Goal: Task Accomplishment & Management: Use online tool/utility

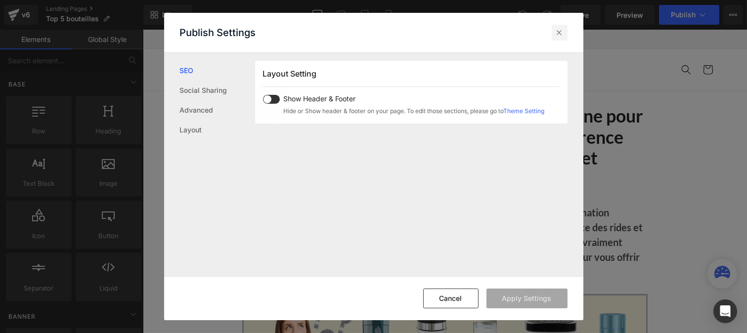
click at [556, 35] on icon at bounding box center [560, 33] width 10 height 10
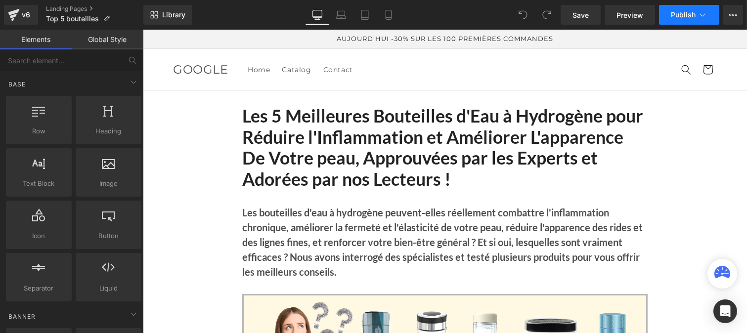
click at [673, 15] on span "Publish" at bounding box center [683, 15] width 25 height 8
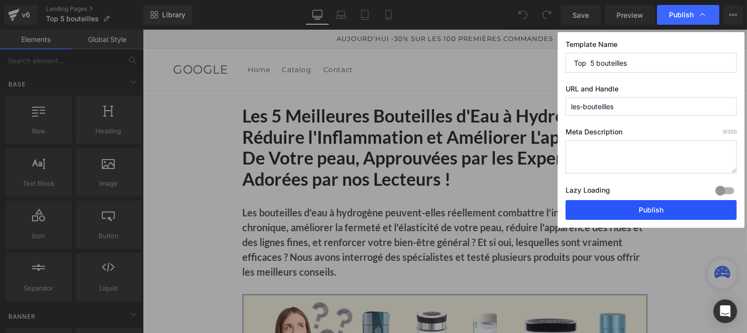
click at [621, 207] on button "Publish" at bounding box center [651, 210] width 171 height 20
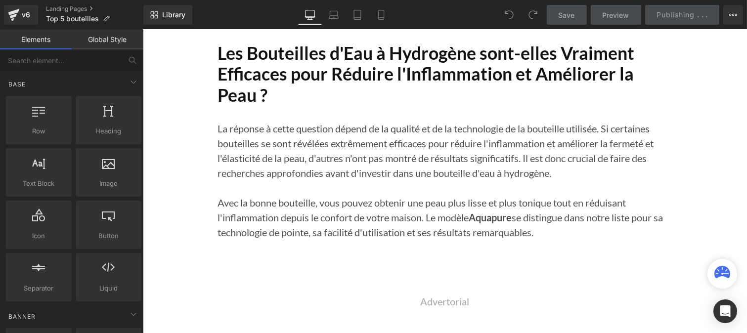
scroll to position [7698, 0]
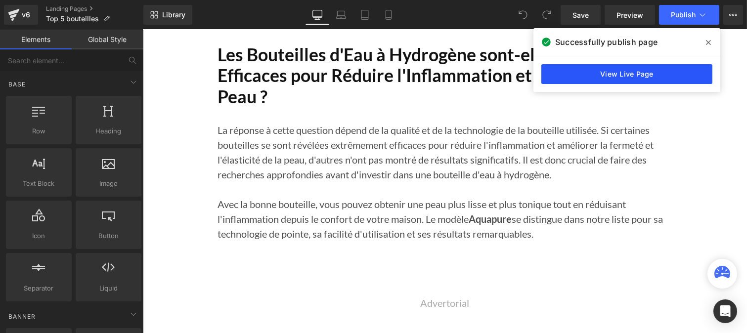
click at [594, 75] on link "View Live Page" at bounding box center [627, 74] width 171 height 20
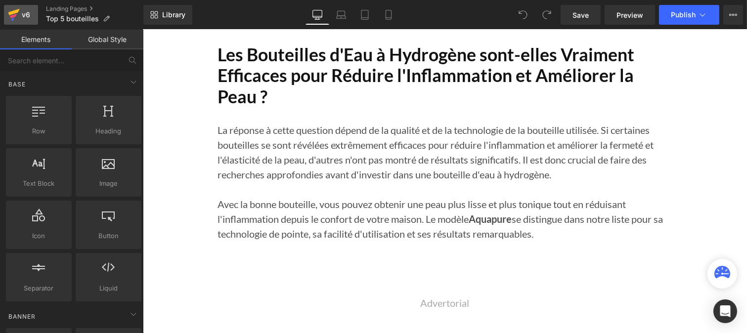
click at [13, 16] on icon at bounding box center [13, 16] width 7 height 4
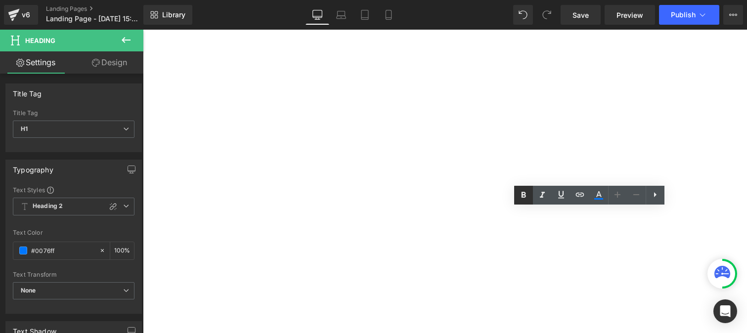
click at [527, 197] on icon at bounding box center [524, 195] width 12 height 12
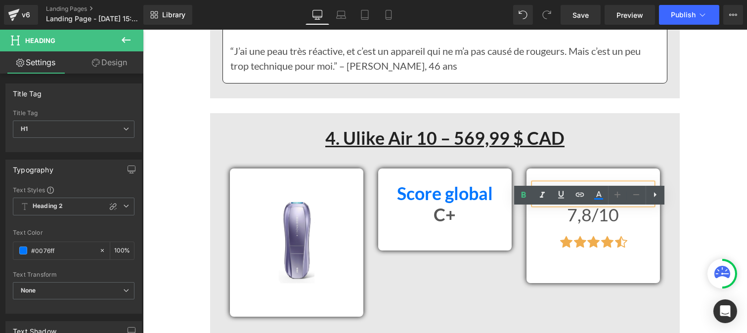
click at [556, 226] on h1 "7,8/10" at bounding box center [593, 215] width 119 height 21
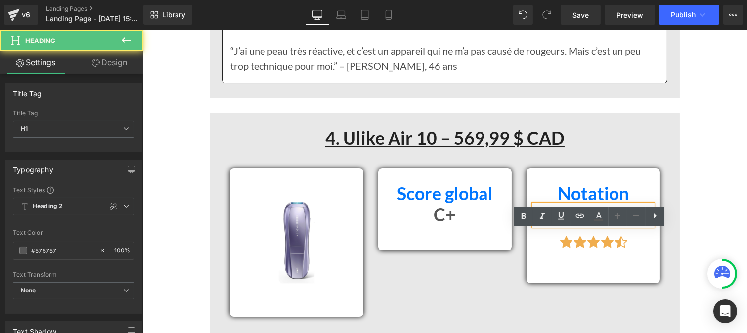
scroll to position [20, 0]
click at [562, 226] on h1 "7,8/10" at bounding box center [593, 215] width 119 height 21
drag, startPoint x: 562, startPoint y: 240, endPoint x: 607, endPoint y: 244, distance: 45.2
click at [601, 226] on h1 "7,8/10" at bounding box center [593, 215] width 119 height 21
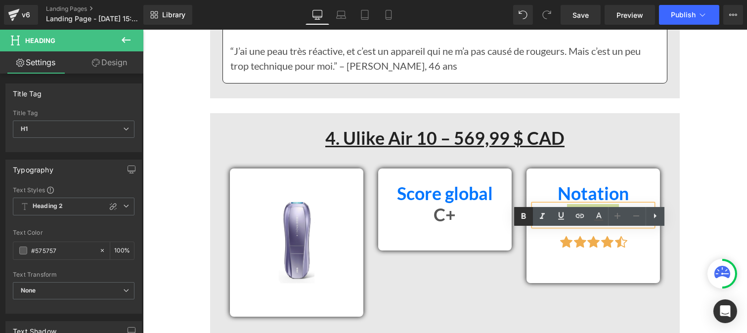
click at [522, 217] on icon at bounding box center [524, 216] width 4 height 6
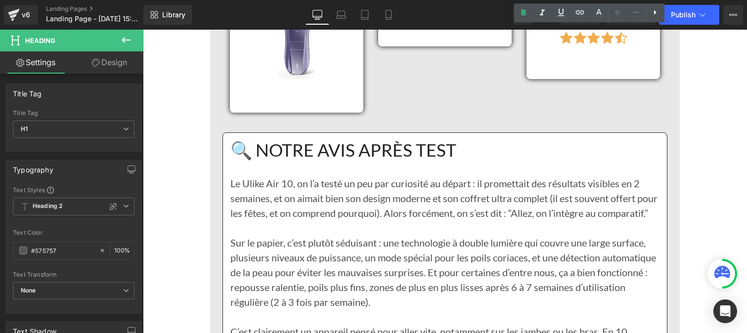
scroll to position [6716, 0]
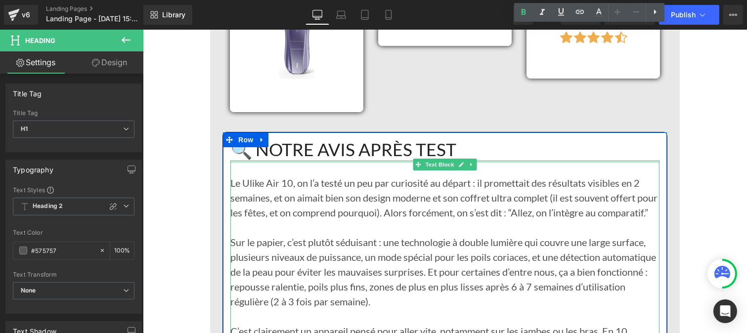
click at [354, 161] on div "🔍 NOTRE AVIS APRÈS TEST Heading" at bounding box center [444, 149] width 429 height 21
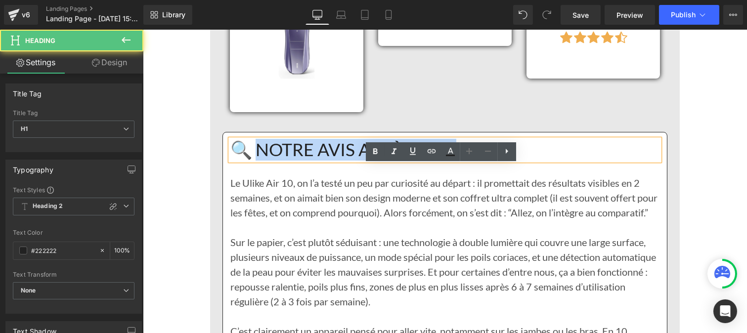
drag, startPoint x: 469, startPoint y: 176, endPoint x: 257, endPoint y: 173, distance: 212.7
click at [257, 161] on h1 "🔍 NOTRE AVIS APRÈS TEST" at bounding box center [444, 149] width 429 height 21
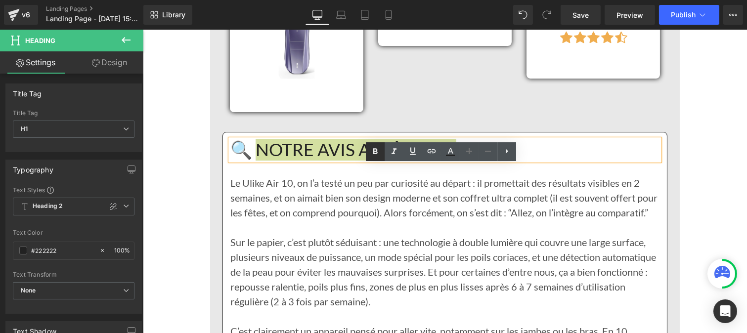
click at [371, 152] on icon at bounding box center [375, 152] width 12 height 12
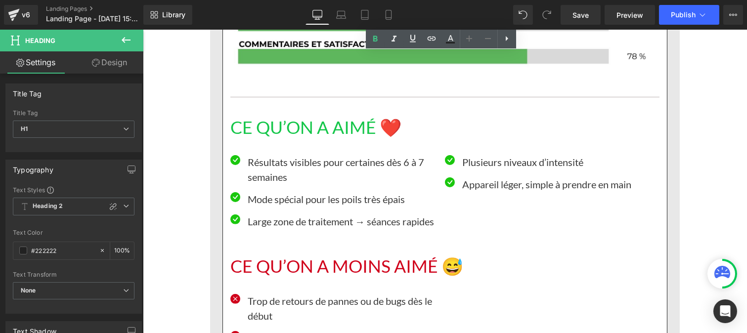
scroll to position [7375, 0]
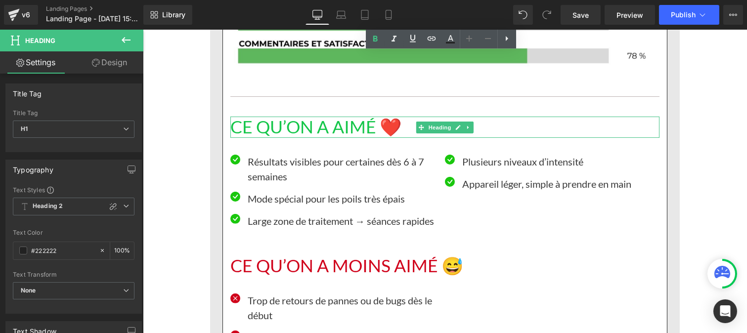
click at [340, 138] on h1 "CE QU’ON A AIMÉ ❤️" at bounding box center [444, 127] width 429 height 21
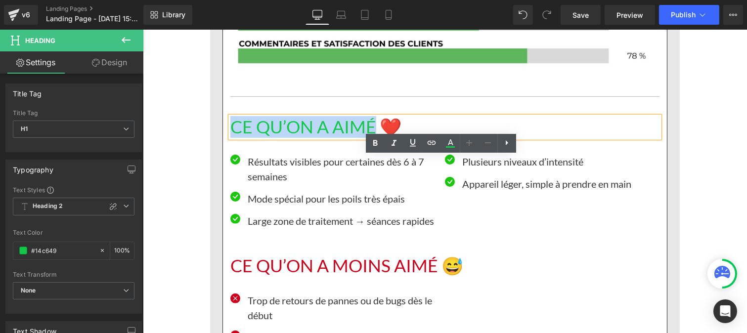
drag, startPoint x: 372, startPoint y: 171, endPoint x: 229, endPoint y: 166, distance: 143.0
click at [230, 138] on h1 "CE QU’ON A AIMÉ ❤️" at bounding box center [444, 127] width 429 height 21
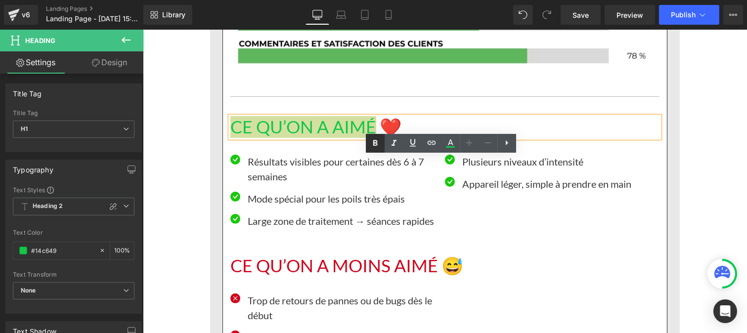
click at [378, 144] on icon at bounding box center [375, 143] width 12 height 12
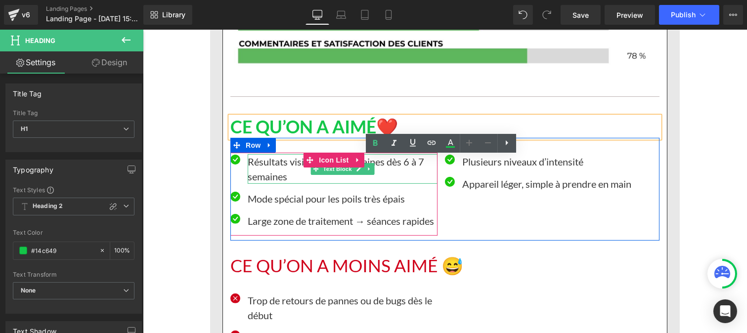
click at [274, 184] on p "Résultats visibles pour certaines dès 6 à 7 semaines" at bounding box center [342, 169] width 190 height 30
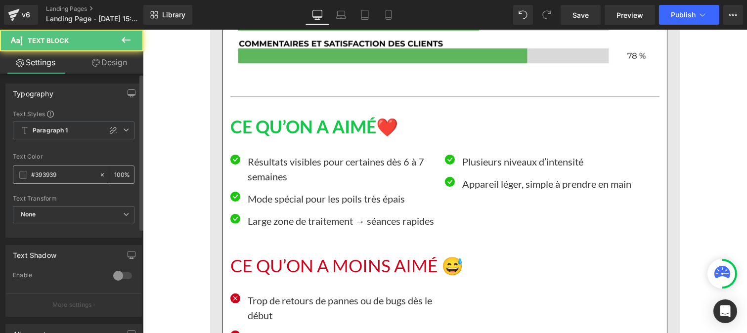
click at [67, 174] on input "#393939" at bounding box center [62, 175] width 63 height 11
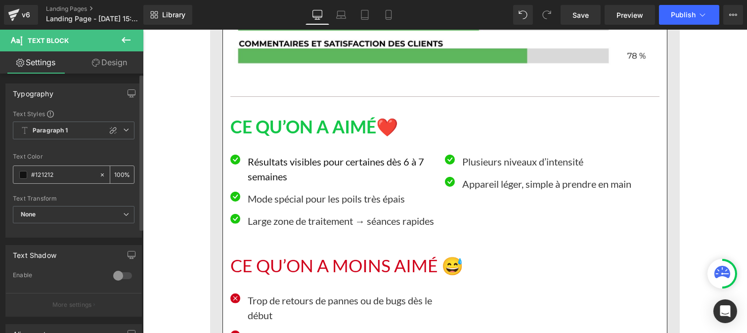
type input "#121212"
click at [120, 171] on div "100 %" at bounding box center [122, 174] width 24 height 17
click at [116, 171] on input "100" at bounding box center [119, 174] width 10 height 11
type input "0"
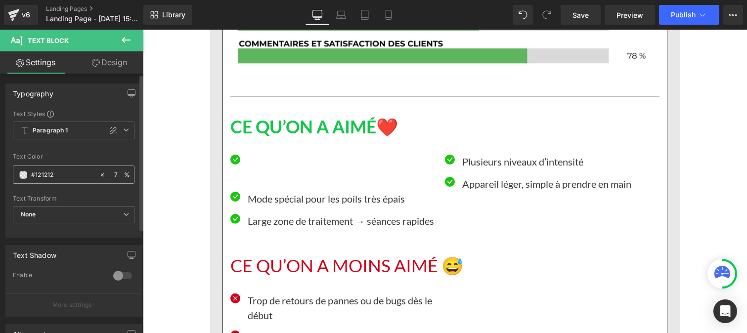
type input "75"
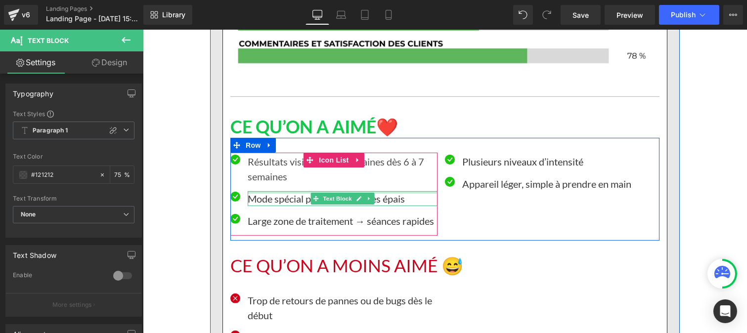
click at [264, 206] on p "Mode spécial pour les poils très épais" at bounding box center [342, 198] width 190 height 15
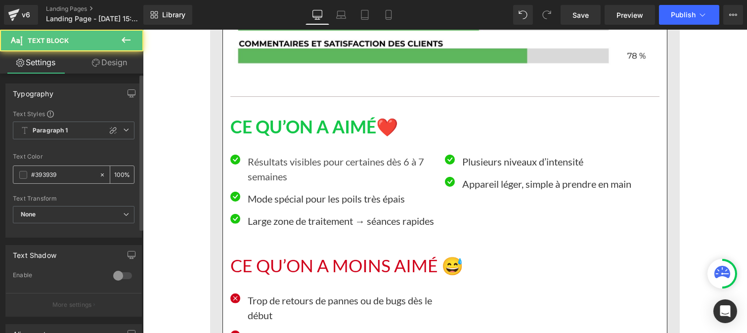
click at [76, 171] on input "#393939" at bounding box center [62, 175] width 63 height 11
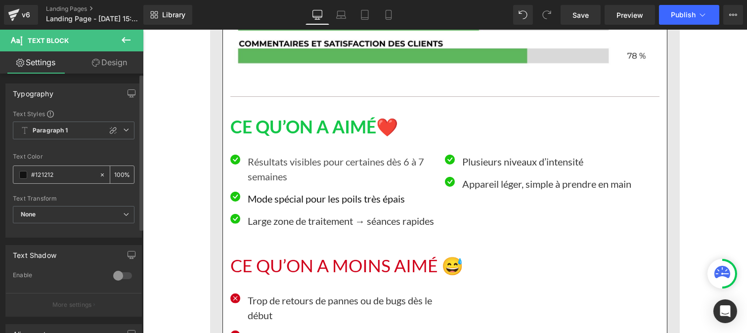
type input "#121212"
click at [121, 171] on div "100 %" at bounding box center [122, 174] width 24 height 17
click at [117, 171] on input "100" at bounding box center [119, 174] width 10 height 11
type input "0"
type input "75"
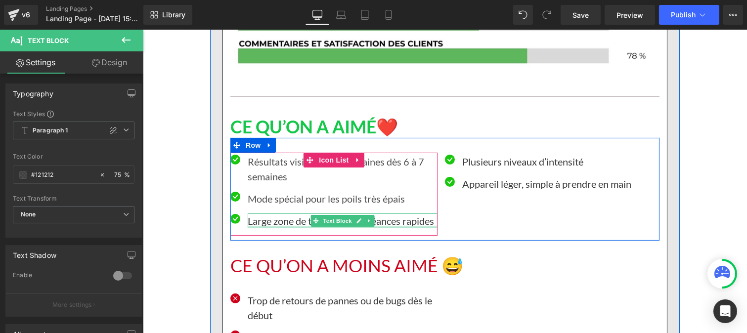
click at [262, 228] on div at bounding box center [342, 227] width 190 height 2
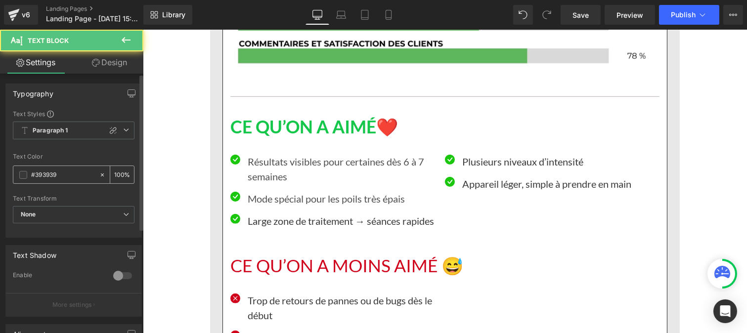
click at [69, 175] on input "#393939" at bounding box center [62, 175] width 63 height 11
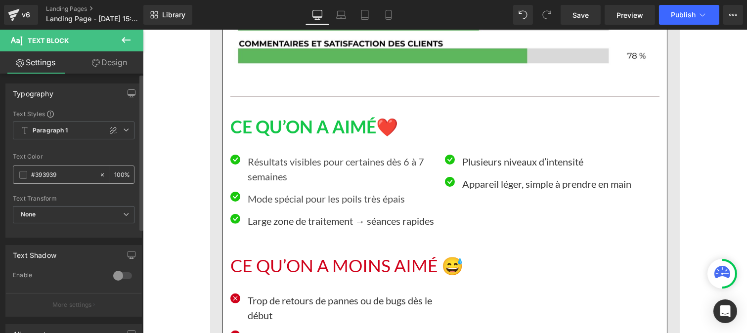
paste input "121212"
type input "#121212"
click at [119, 172] on input "100" at bounding box center [119, 174] width 10 height 11
type input "1"
type input "75"
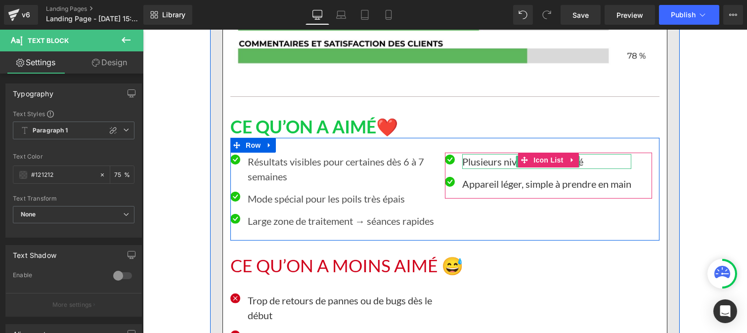
click at [476, 169] on p "Plusieurs niveaux d’intensité" at bounding box center [546, 161] width 169 height 15
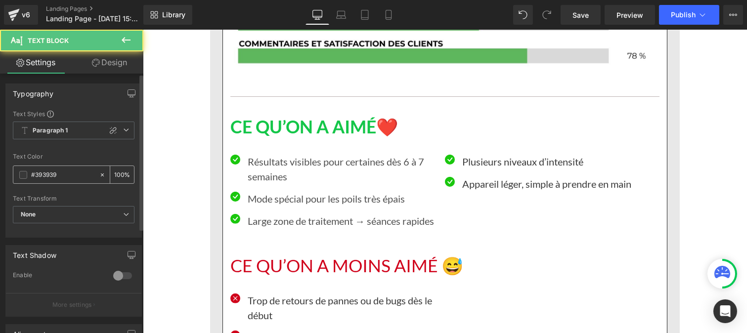
click at [73, 179] on input "#393939" at bounding box center [62, 175] width 63 height 11
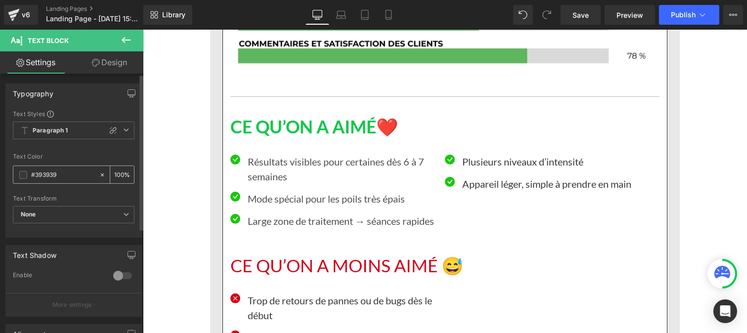
paste input "121212"
type input "#121212"
click at [120, 175] on div "100 %" at bounding box center [122, 174] width 24 height 17
click at [116, 169] on input "100" at bounding box center [119, 174] width 10 height 11
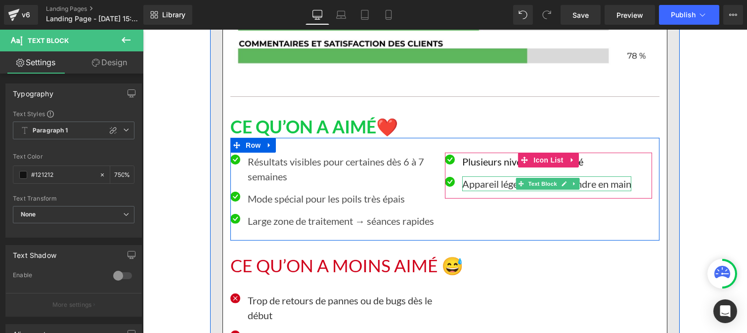
scroll to position [0, 0]
type input "75"
click at [142, 30] on div at bounding box center [142, 30] width 0 height 0
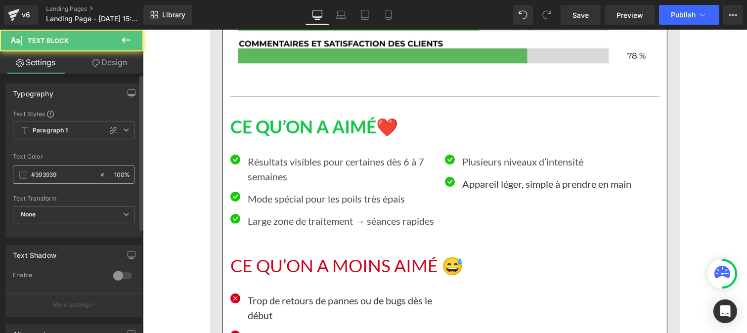
click at [68, 174] on input "#393939" at bounding box center [62, 175] width 63 height 11
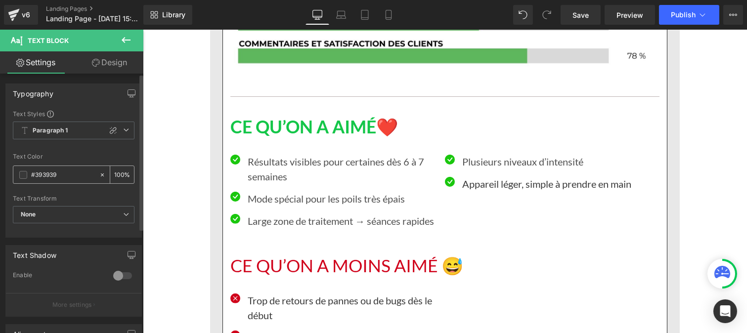
paste input "121212"
type input "#121212"
click at [118, 175] on input "100" at bounding box center [119, 174] width 10 height 11
type input "75"
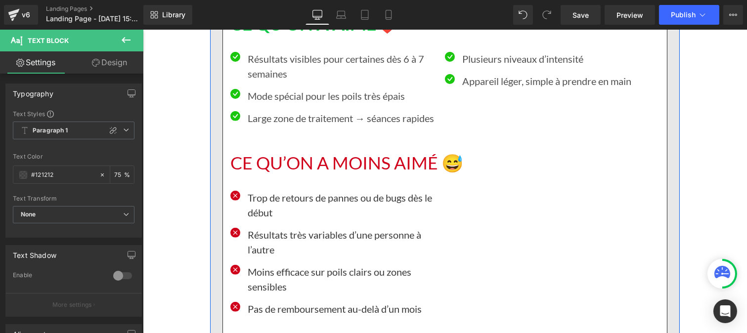
scroll to position [7479, 0]
click at [318, 174] on h1 "CE QU’ON A MOINS AIMÉ 😅" at bounding box center [444, 162] width 429 height 21
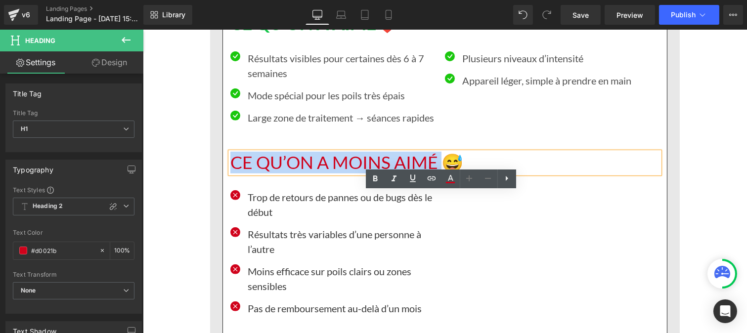
drag, startPoint x: 435, startPoint y: 204, endPoint x: 210, endPoint y: 204, distance: 224.5
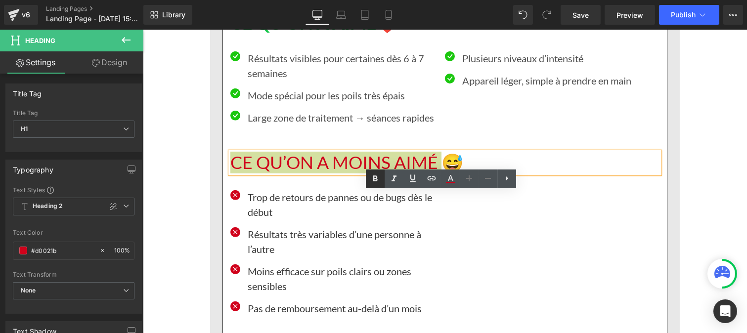
click at [376, 175] on icon at bounding box center [375, 179] width 12 height 12
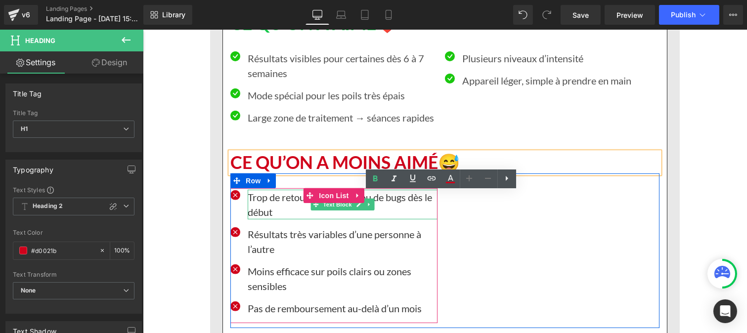
click at [261, 220] on p "Trop de retours de pannes ou de bugs dès le début" at bounding box center [342, 205] width 190 height 30
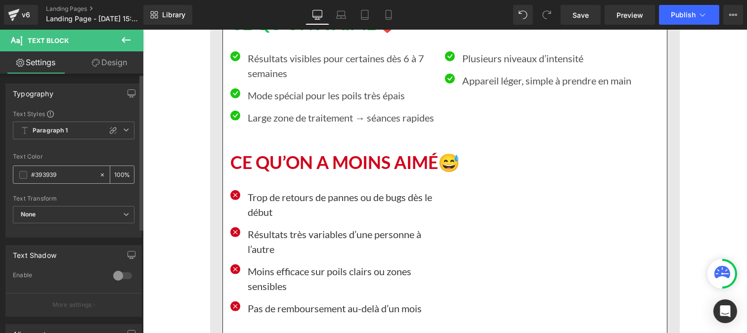
click at [61, 173] on input "#393939" at bounding box center [62, 175] width 63 height 11
paste input "121212"
type input "#121212"
click at [118, 174] on input "100" at bounding box center [119, 174] width 10 height 11
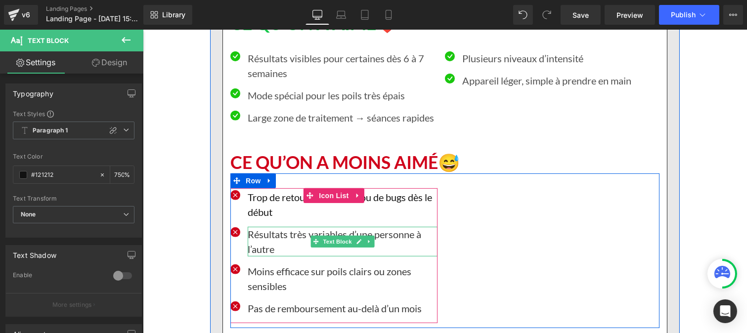
scroll to position [0, 0]
type input "75"
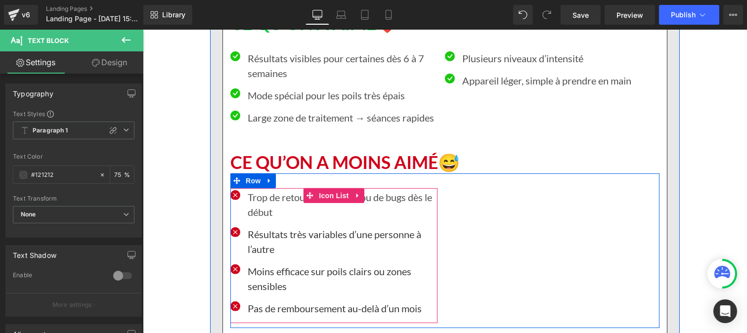
click at [265, 257] on p "Résultats très variables d’une personne à l’autre" at bounding box center [342, 242] width 190 height 30
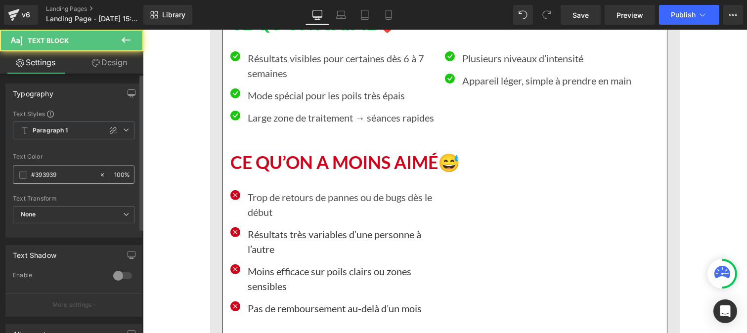
click at [61, 174] on input "#393939" at bounding box center [62, 175] width 63 height 11
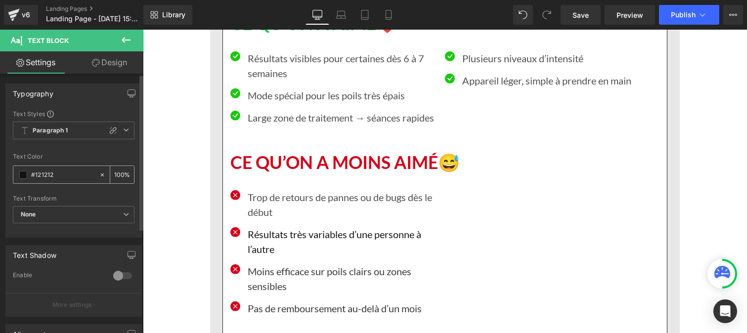
type input "#121212"
click at [119, 171] on input "100" at bounding box center [119, 174] width 10 height 11
type input "1"
type input "75"
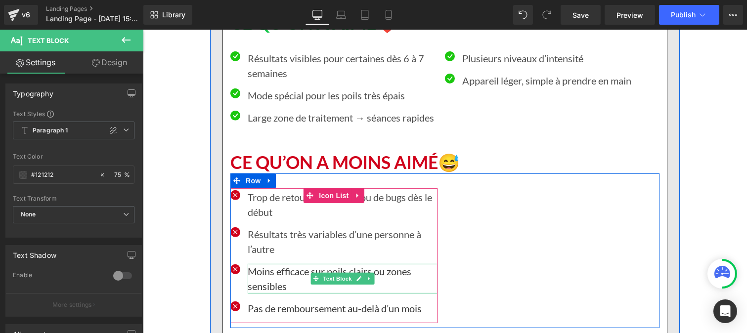
click at [252, 294] on p "Moins efficace sur poils clairs ou zones sensibles" at bounding box center [342, 279] width 190 height 30
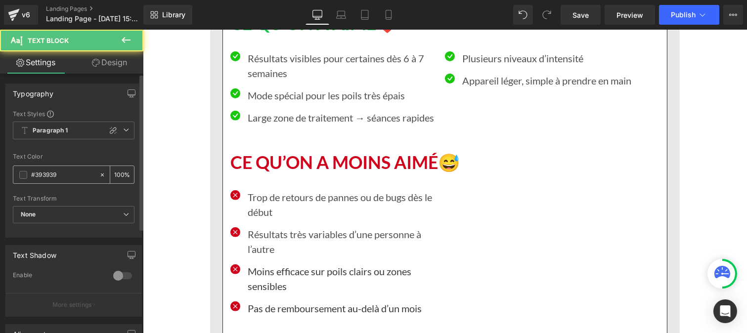
click at [62, 176] on input "#393939" at bounding box center [62, 175] width 63 height 11
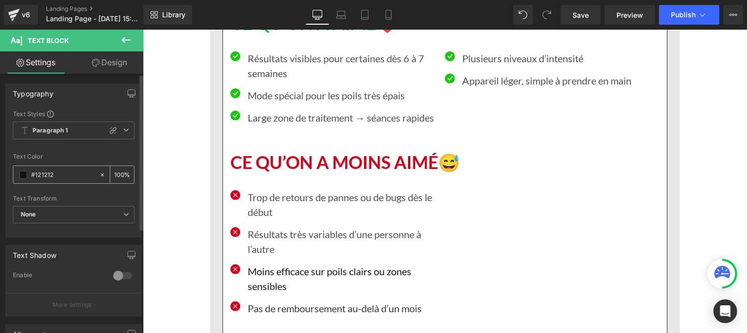
type input "#121212"
click at [120, 175] on div "100 %" at bounding box center [122, 174] width 24 height 17
click at [119, 174] on input "100" at bounding box center [119, 174] width 10 height 11
type input "1"
type input "75"
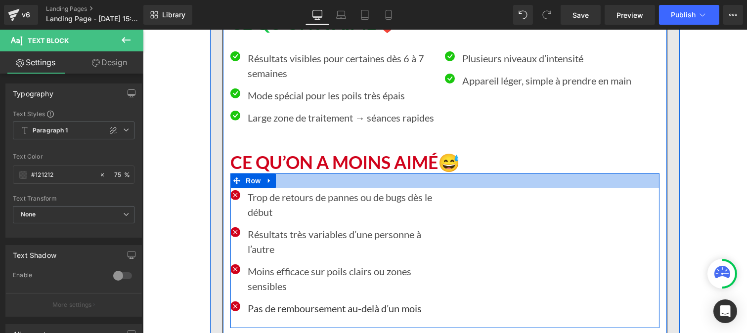
scroll to position [7542, 0]
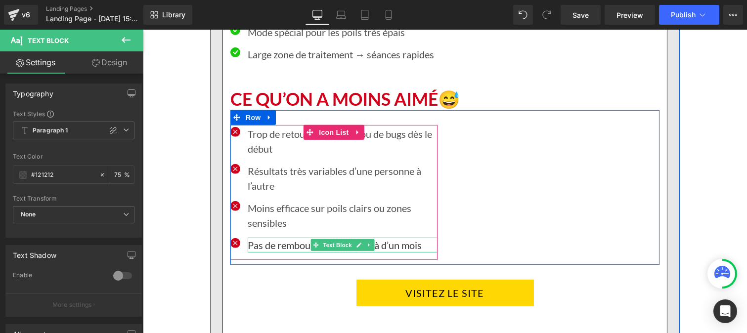
click at [281, 253] on p "Pas de remboursement au-delà d’un mois" at bounding box center [342, 245] width 190 height 15
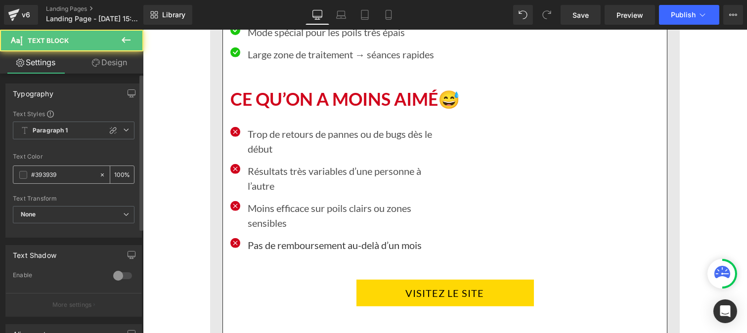
click at [59, 173] on input "#393939" at bounding box center [62, 175] width 63 height 11
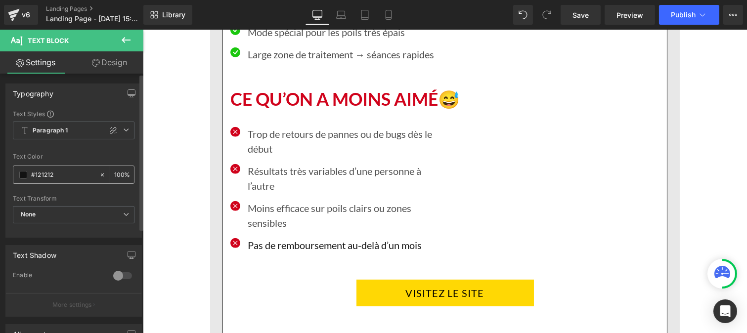
type input "#121212"
click at [120, 171] on div "100 %" at bounding box center [122, 174] width 24 height 17
click at [119, 170] on input "100" at bounding box center [119, 174] width 10 height 11
type input "1"
type input "75"
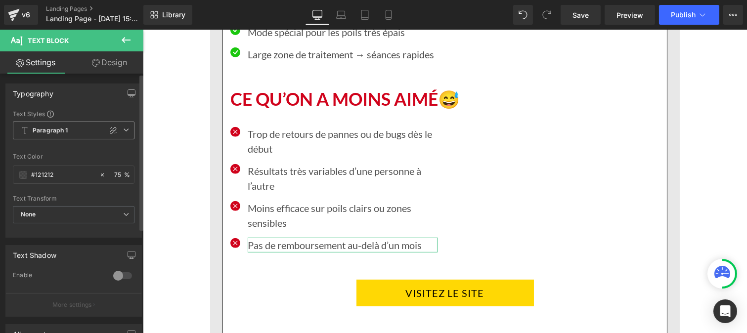
click at [62, 132] on b "Paragraph 1" at bounding box center [51, 131] width 36 height 8
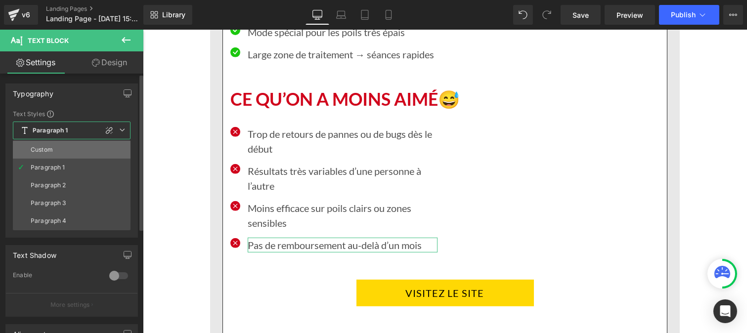
click at [45, 150] on div "Custom" at bounding box center [42, 149] width 22 height 7
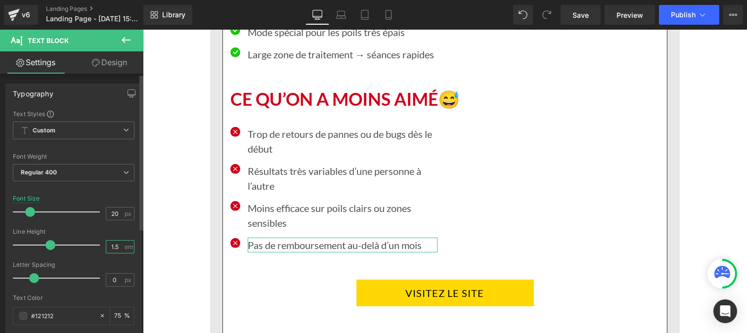
click at [117, 244] on input "1.5" at bounding box center [114, 247] width 17 height 12
type input "1"
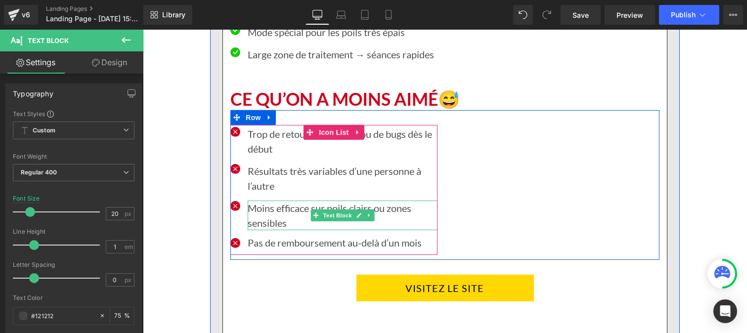
click at [259, 230] on p "Moins efficace sur poils clairs ou zones sensibles" at bounding box center [342, 216] width 190 height 30
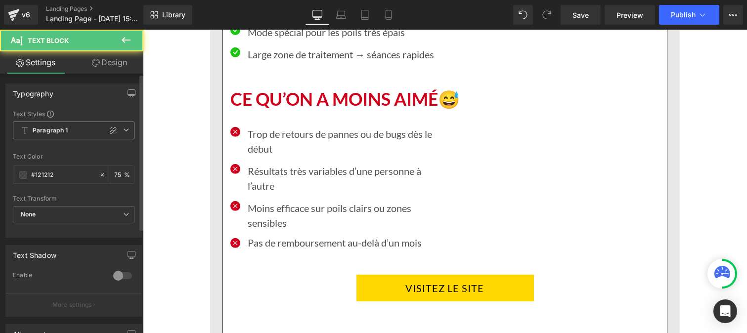
click at [64, 130] on b "Paragraph 1" at bounding box center [51, 131] width 36 height 8
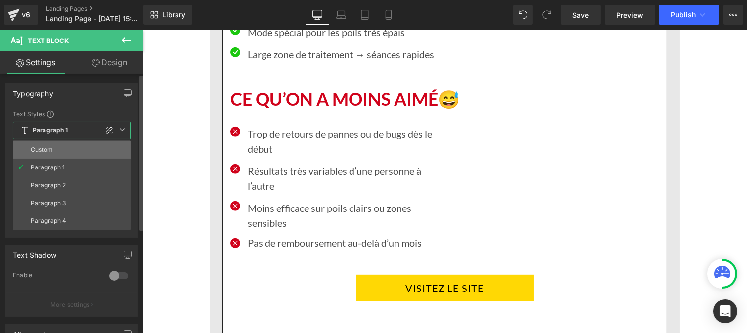
click at [55, 148] on li "Custom" at bounding box center [72, 150] width 118 height 18
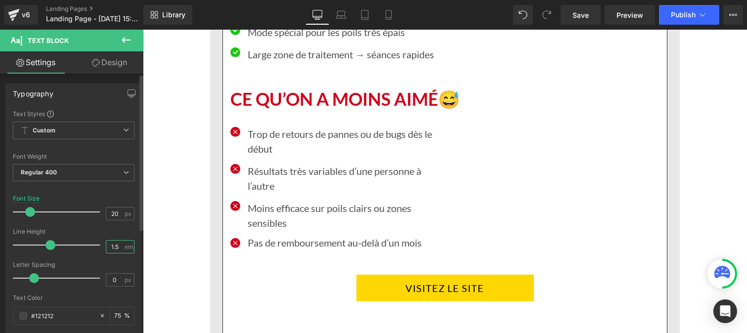
click at [119, 247] on input "1.5" at bounding box center [114, 247] width 17 height 12
type input "1"
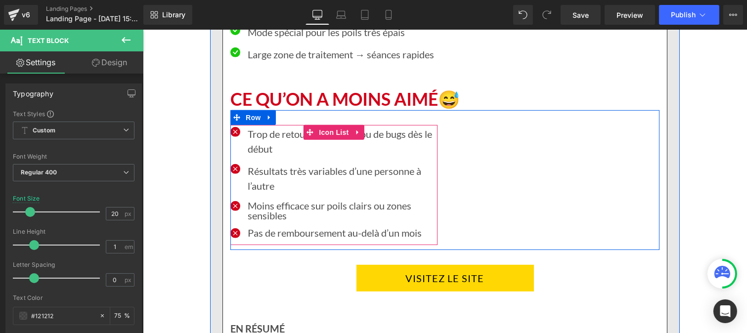
click at [272, 193] on p "Résultats très variables d’une personne à l’autre" at bounding box center [342, 179] width 190 height 30
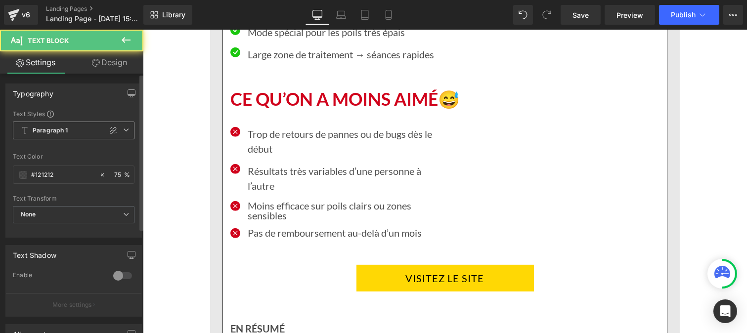
click at [50, 127] on b "Paragraph 1" at bounding box center [51, 131] width 36 height 8
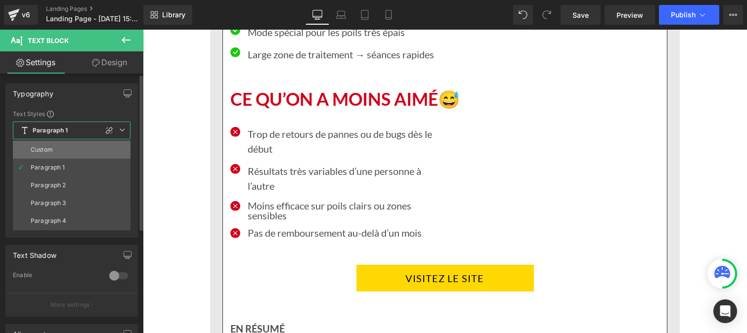
click at [53, 148] on li "Custom" at bounding box center [72, 150] width 118 height 18
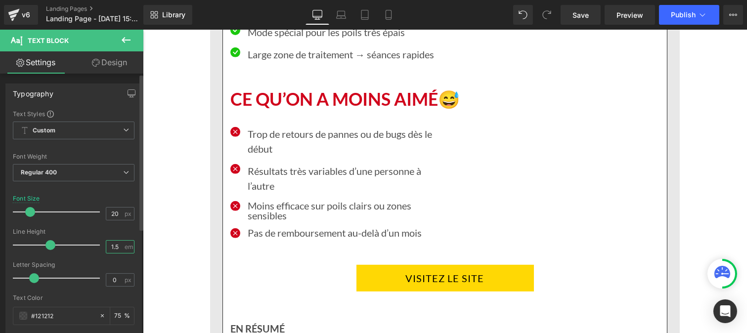
click at [117, 248] on input "1.5" at bounding box center [114, 247] width 17 height 12
type input "1"
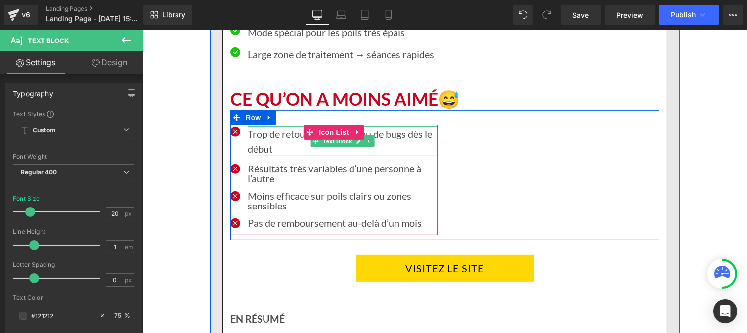
click at [261, 156] on p "Trop de retours de pannes ou de bugs dès le début" at bounding box center [342, 142] width 190 height 30
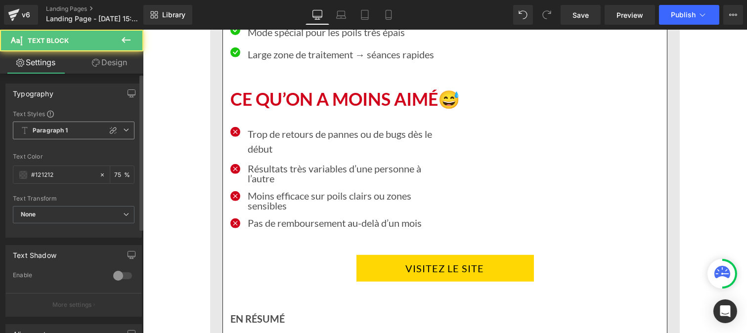
click at [67, 129] on b "Paragraph 1" at bounding box center [51, 131] width 36 height 8
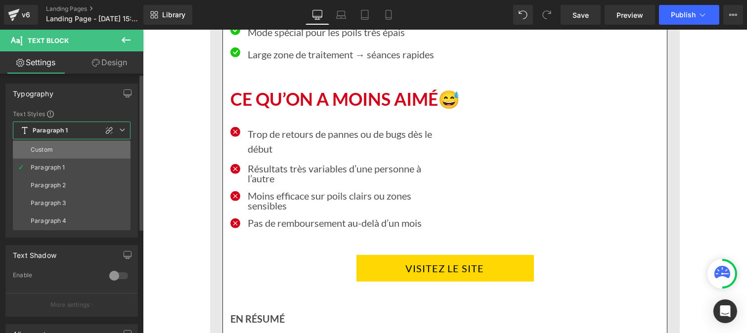
click at [64, 150] on li "Custom" at bounding box center [72, 150] width 118 height 18
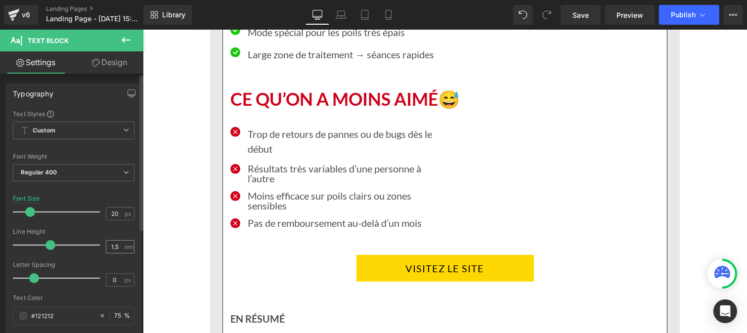
click at [120, 244] on div "1.5 em" at bounding box center [120, 246] width 29 height 13
click at [116, 244] on input "1.5" at bounding box center [114, 247] width 17 height 12
type input "1"
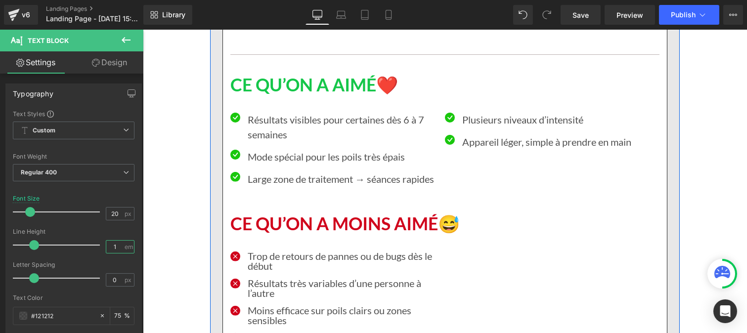
scroll to position [7417, 0]
click at [261, 142] on p "Résultats visibles pour certaines dès 6 à 7 semaines" at bounding box center [342, 128] width 190 height 30
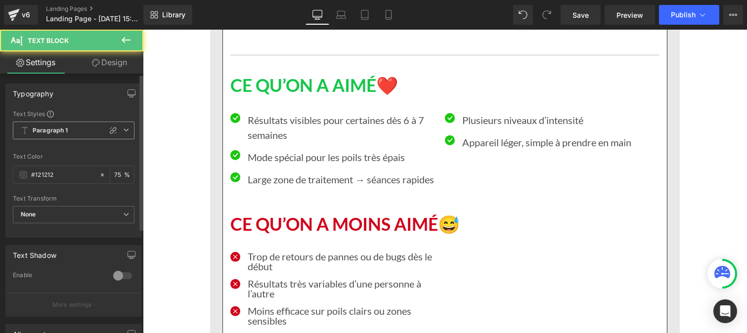
click at [47, 127] on b "Paragraph 1" at bounding box center [51, 131] width 36 height 8
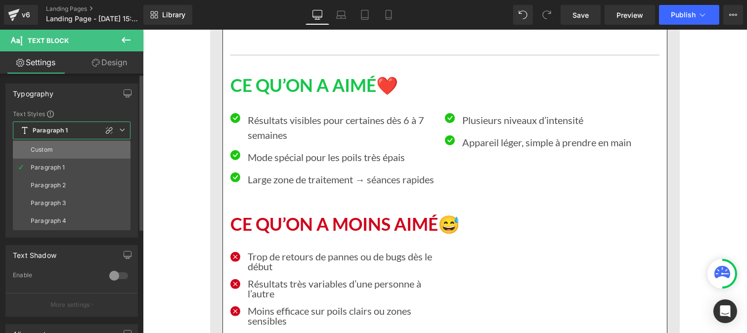
click at [48, 146] on div "Custom" at bounding box center [42, 149] width 22 height 7
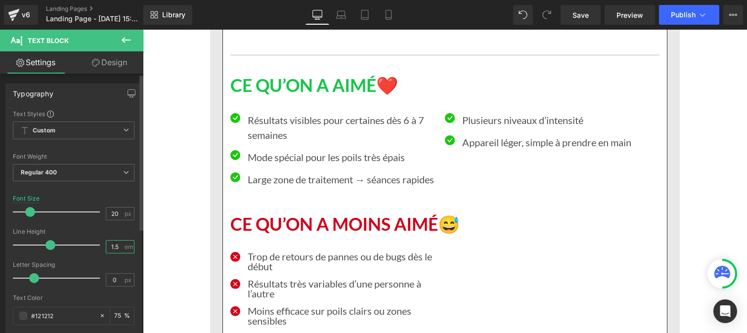
click at [115, 250] on input "1.5" at bounding box center [114, 247] width 17 height 12
type input "1"
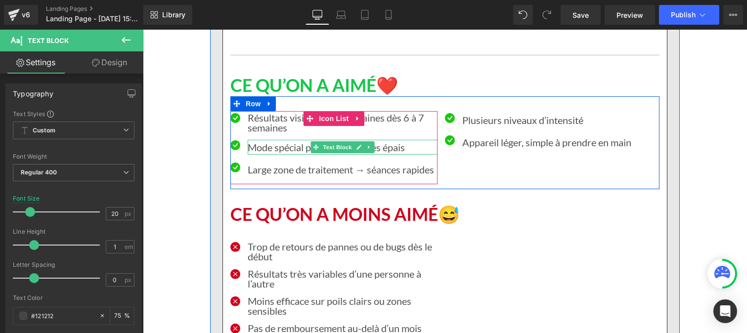
click at [259, 155] on p "Mode spécial pour les poils très épais" at bounding box center [342, 147] width 190 height 15
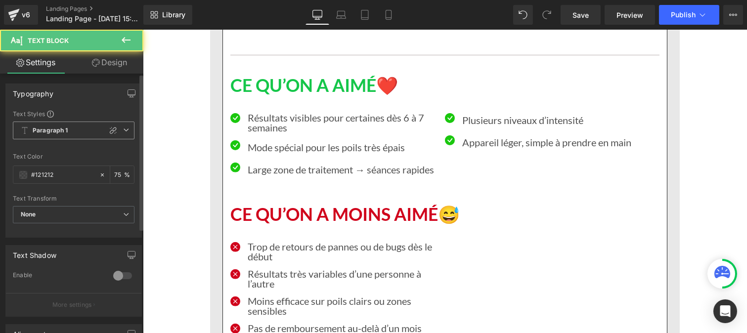
click at [65, 129] on b "Paragraph 1" at bounding box center [51, 131] width 36 height 8
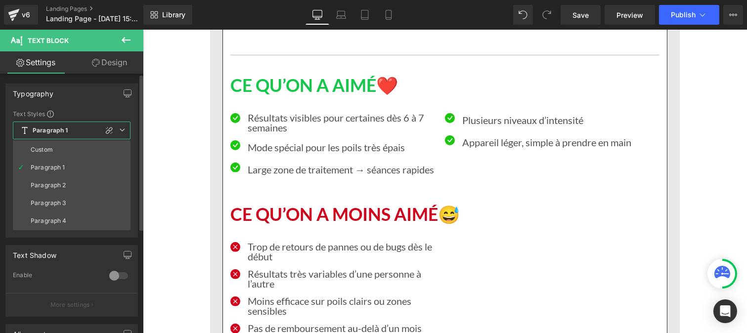
click at [62, 144] on li "Custom" at bounding box center [72, 150] width 118 height 18
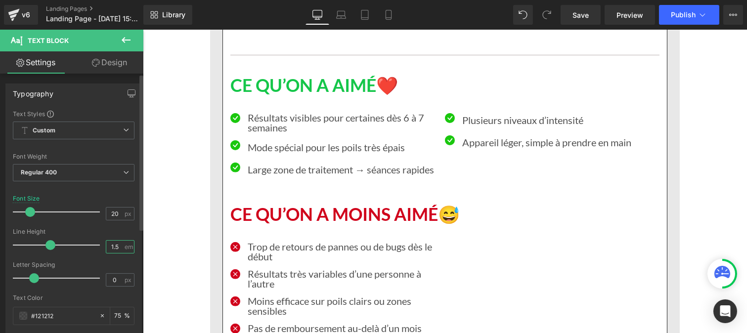
click at [117, 246] on input "1.5" at bounding box center [114, 247] width 17 height 12
type input "1"
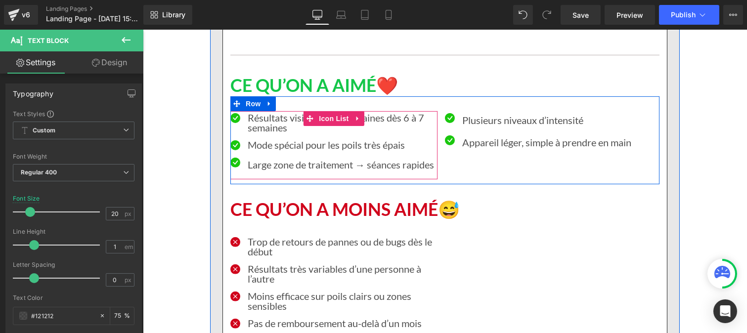
click at [256, 172] on p "Large zone de traitement → séances rapides" at bounding box center [342, 164] width 190 height 15
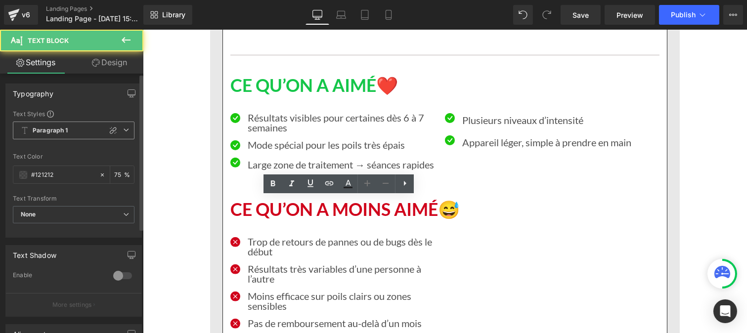
click at [52, 131] on b "Paragraph 1" at bounding box center [51, 131] width 36 height 8
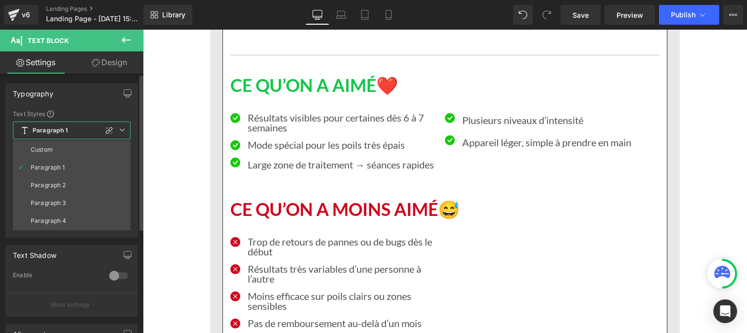
click at [52, 145] on li "Custom" at bounding box center [72, 150] width 118 height 18
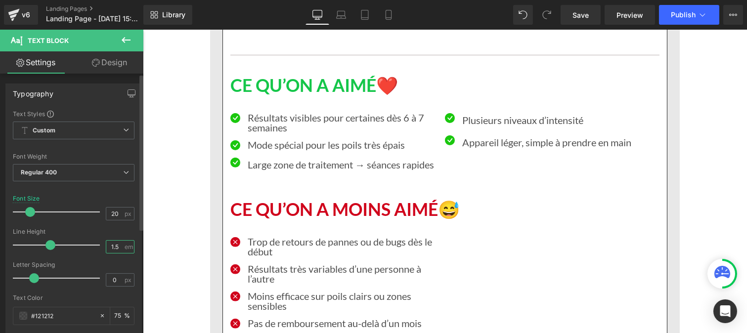
click at [116, 245] on input "1.5" at bounding box center [114, 247] width 17 height 12
type input "1"
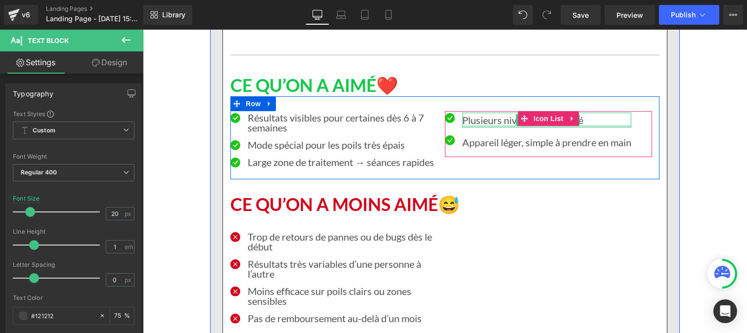
click at [469, 128] on p "Plusieurs niveaux d’intensité" at bounding box center [546, 120] width 169 height 15
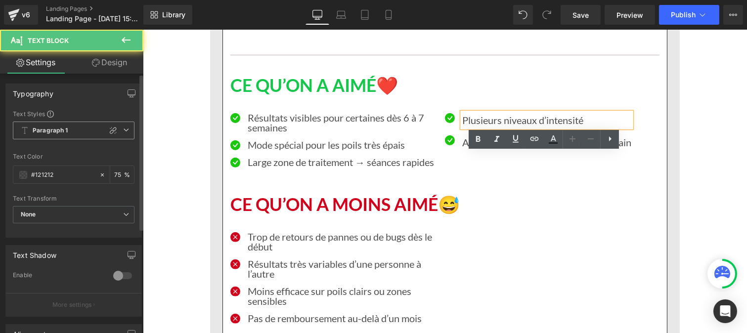
click at [76, 135] on span "Paragraph 1" at bounding box center [74, 131] width 122 height 18
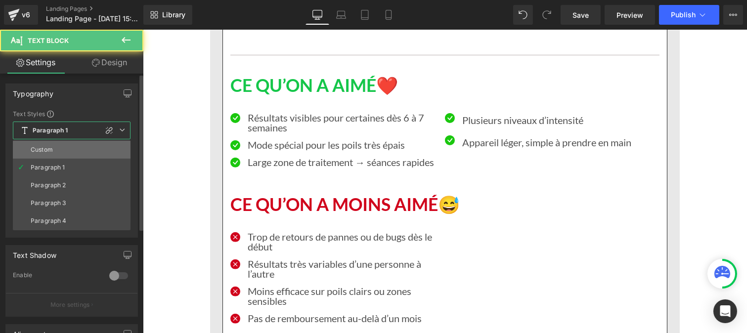
click at [56, 156] on li "Custom" at bounding box center [72, 150] width 118 height 18
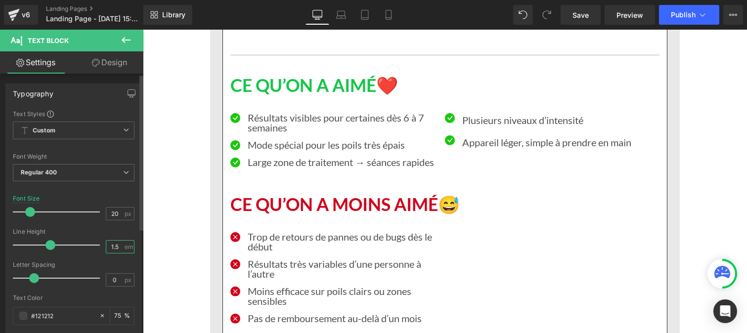
click at [119, 248] on input "1.5" at bounding box center [114, 247] width 17 height 12
type input "1"
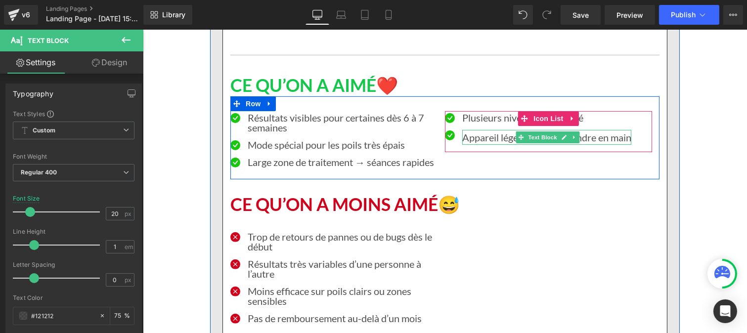
click at [473, 145] on p "Appareil léger, simple à prendre en main" at bounding box center [546, 137] width 169 height 15
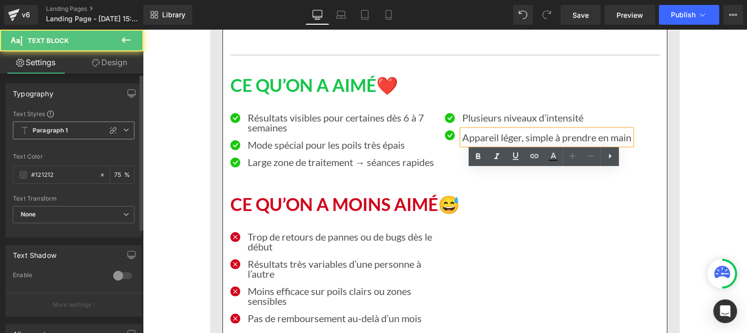
click at [79, 136] on span "Paragraph 1" at bounding box center [74, 131] width 122 height 18
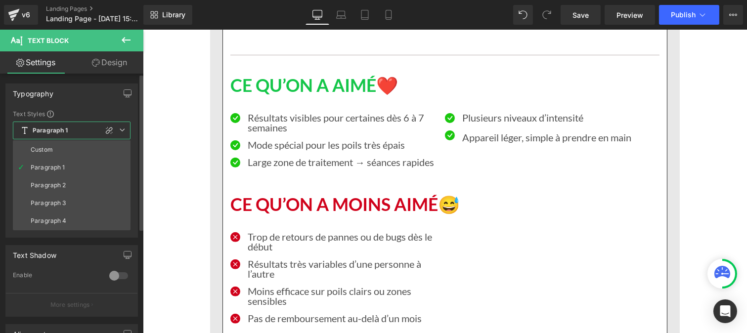
click at [73, 150] on li "Custom" at bounding box center [72, 150] width 118 height 18
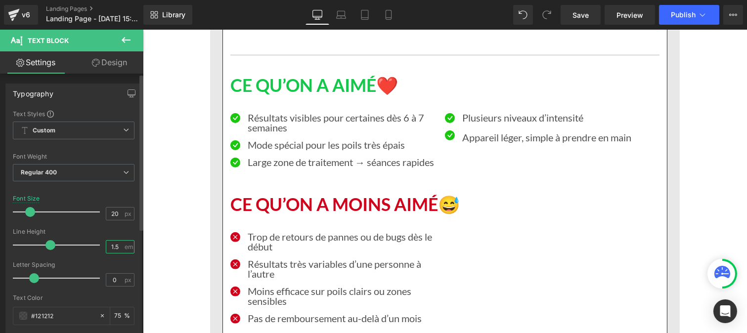
click at [114, 245] on input "1.5" at bounding box center [114, 247] width 17 height 12
type input "1"
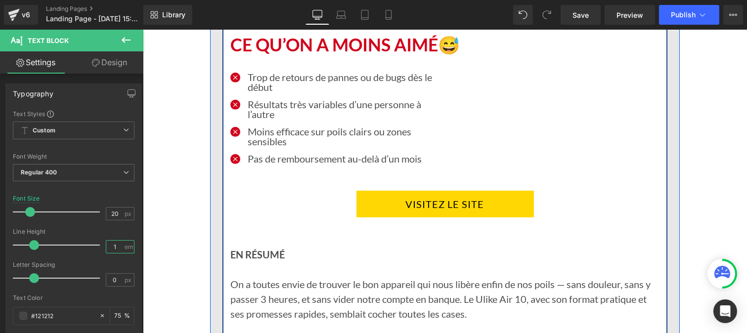
scroll to position [7703, 0]
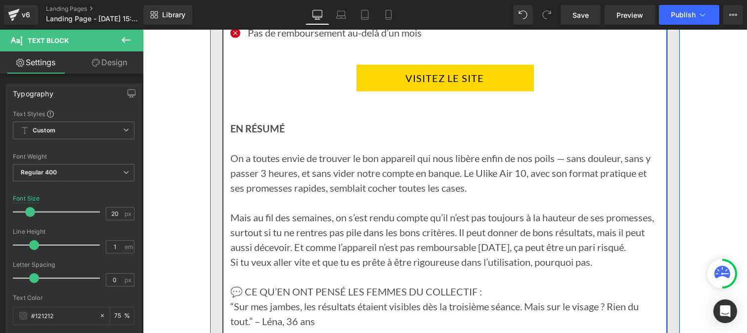
click at [323, 195] on p "On a toutes envie de trouver le bon appareil qui nous libère enfin de nos poils…" at bounding box center [444, 173] width 429 height 45
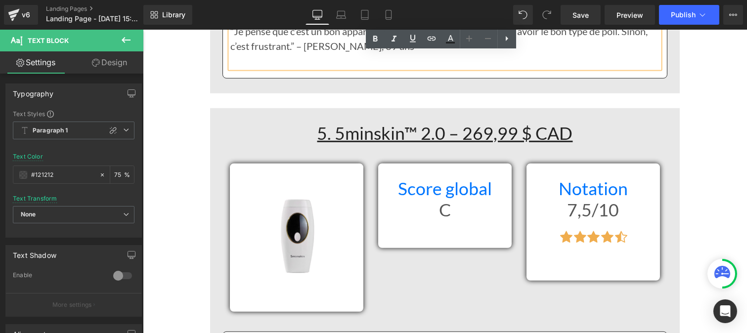
scroll to position [8112, 0]
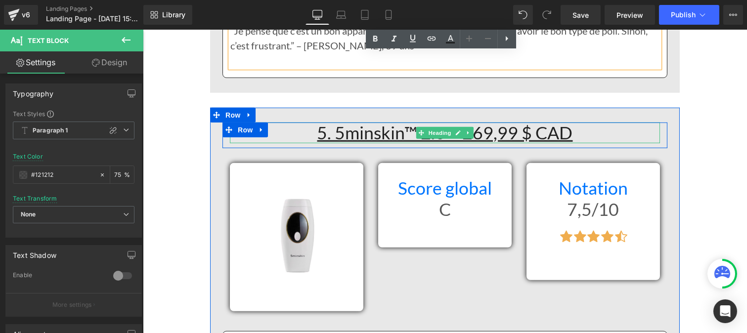
click at [311, 144] on h1 "5. 5minskin™ 2.0 – 269,99 $ CAD" at bounding box center [444, 133] width 430 height 21
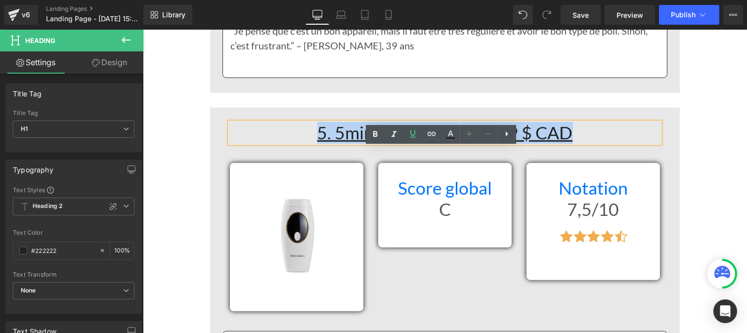
drag, startPoint x: 315, startPoint y: 156, endPoint x: 612, endPoint y: 147, distance: 297.4
click at [612, 144] on h1 "5. 5minskin™ 2.0 – 269,99 $ CAD" at bounding box center [444, 133] width 430 height 21
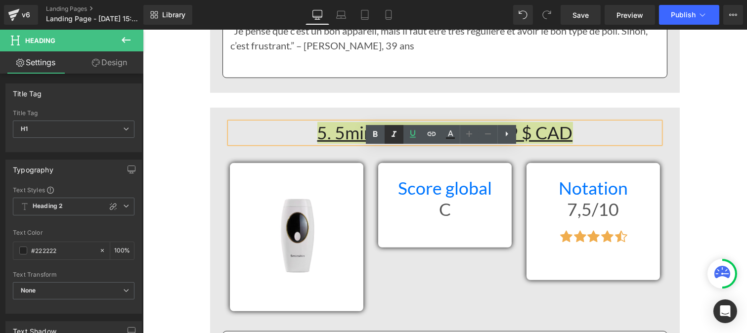
drag, startPoint x: 383, startPoint y: 134, endPoint x: 390, endPoint y: 136, distance: 7.2
click at [390, 136] on icon at bounding box center [394, 135] width 12 height 12
click at [391, 141] on link at bounding box center [394, 134] width 19 height 19
click at [373, 138] on icon at bounding box center [375, 135] width 12 height 12
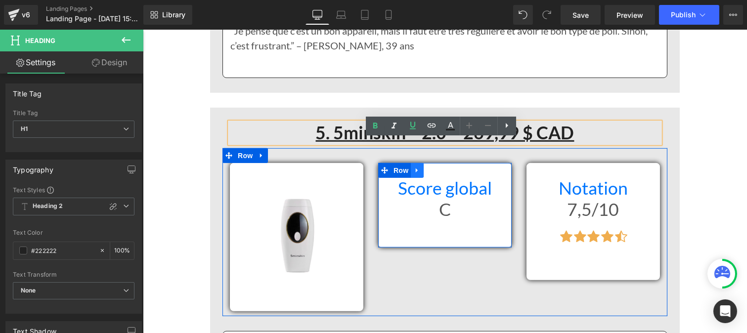
scroll to position [8202, 0]
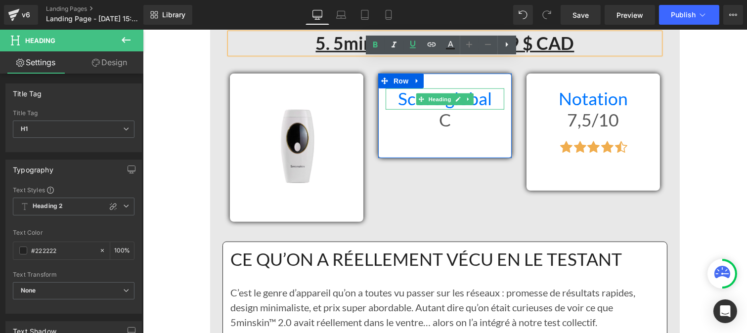
click at [391, 110] on h1 "Score global" at bounding box center [444, 99] width 119 height 21
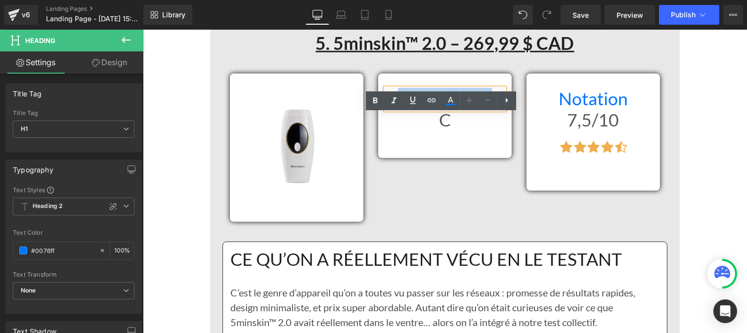
drag, startPoint x: 391, startPoint y: 125, endPoint x: 488, endPoint y: 126, distance: 96.9
click at [488, 110] on h1 "Score global" at bounding box center [444, 99] width 119 height 21
click at [373, 96] on icon at bounding box center [375, 101] width 12 height 12
click at [426, 126] on span "Heading" at bounding box center [439, 120] width 27 height 12
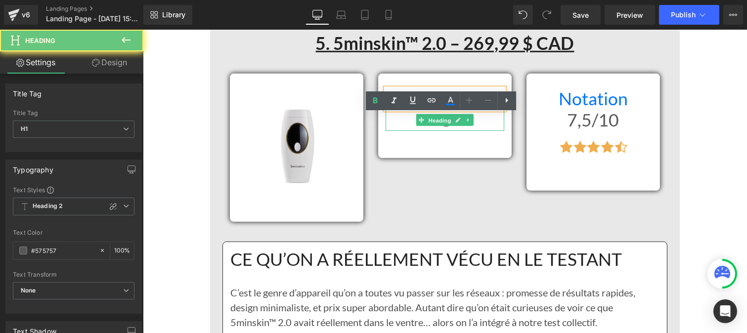
click at [389, 131] on h1 "C" at bounding box center [444, 120] width 119 height 21
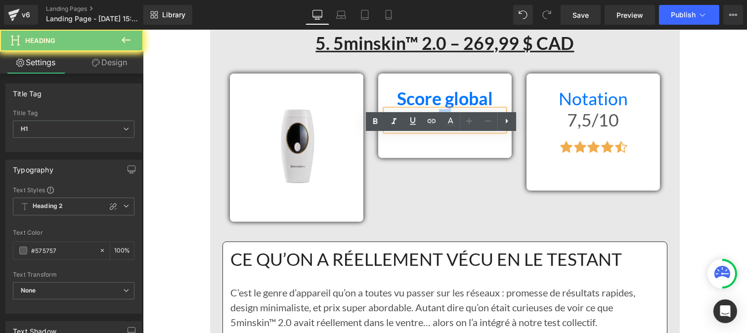
drag, startPoint x: 429, startPoint y: 148, endPoint x: 478, endPoint y: 152, distance: 49.1
click at [478, 131] on h1 "C" at bounding box center [444, 120] width 119 height 21
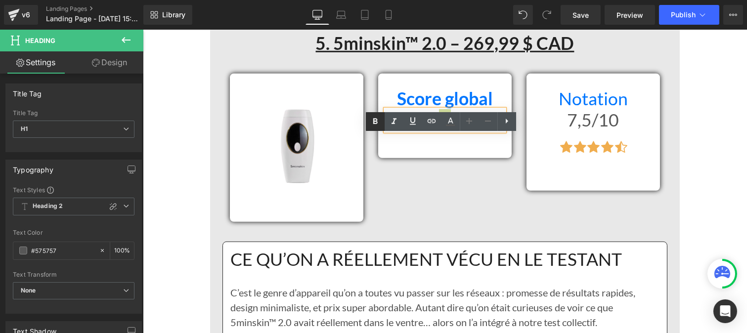
click at [368, 120] on link at bounding box center [375, 121] width 19 height 19
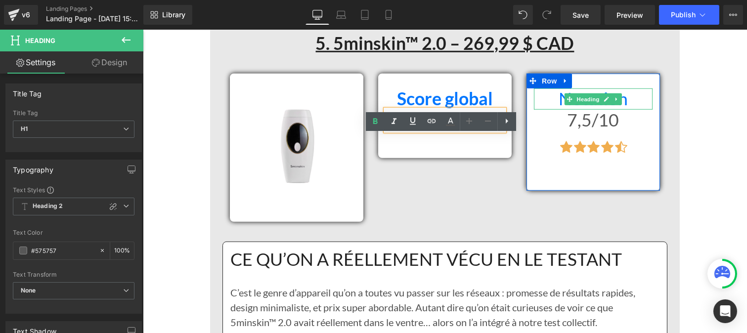
click at [544, 110] on h1 "Notation" at bounding box center [593, 99] width 119 height 21
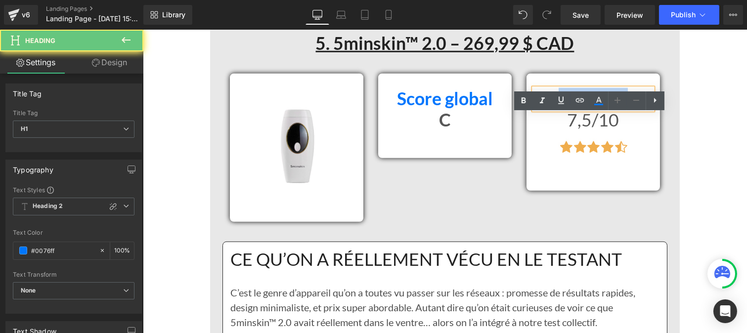
click at [544, 110] on h1 "Notation" at bounding box center [593, 99] width 119 height 21
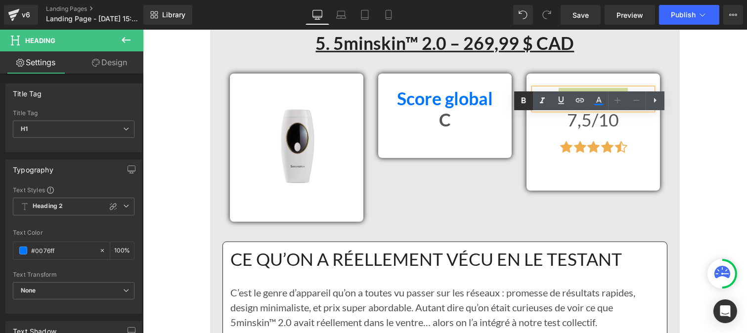
click at [523, 102] on icon at bounding box center [524, 100] width 4 height 6
click at [538, 131] on h1 "7,5/10" at bounding box center [593, 120] width 119 height 21
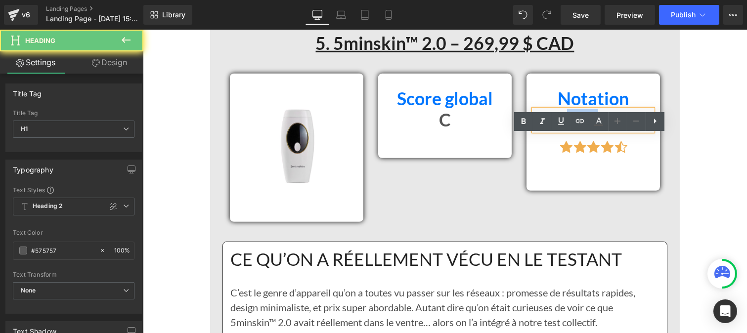
drag, startPoint x: 541, startPoint y: 141, endPoint x: 596, endPoint y: 146, distance: 56.1
click at [596, 131] on h1 "7,5/10" at bounding box center [593, 120] width 119 height 21
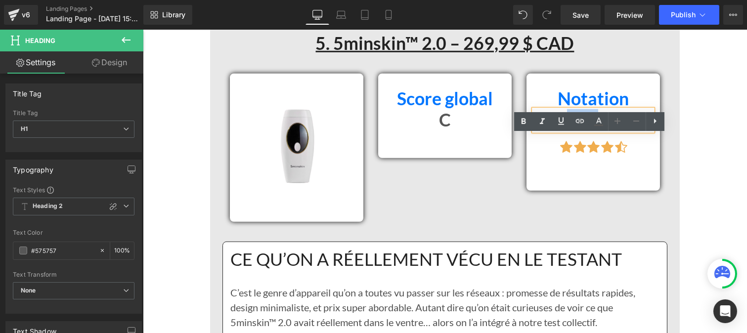
click at [617, 131] on h1 "7,5/10" at bounding box center [593, 120] width 119 height 21
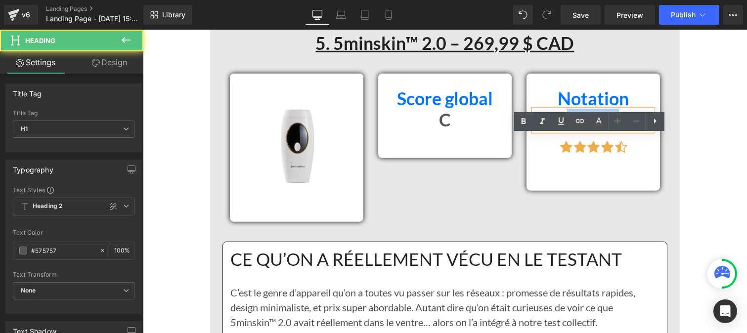
click at [547, 131] on h1 "7,5/10" at bounding box center [593, 120] width 119 height 21
click at [520, 124] on icon at bounding box center [524, 122] width 12 height 12
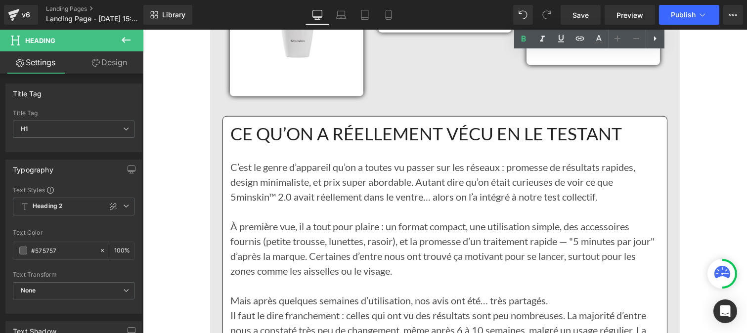
scroll to position [8328, 0]
click at [343, 144] on h1 "CE QU’ON A RÉELLEMENT VÉCU EN LE TESTANT" at bounding box center [444, 133] width 429 height 21
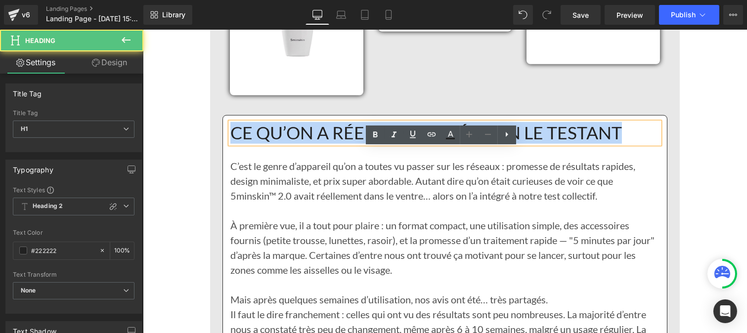
drag, startPoint x: 293, startPoint y: 161, endPoint x: 225, endPoint y: 154, distance: 69.1
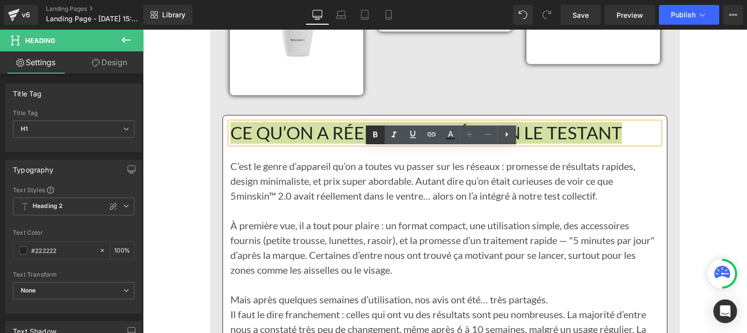
click at [375, 137] on icon at bounding box center [375, 135] width 4 height 6
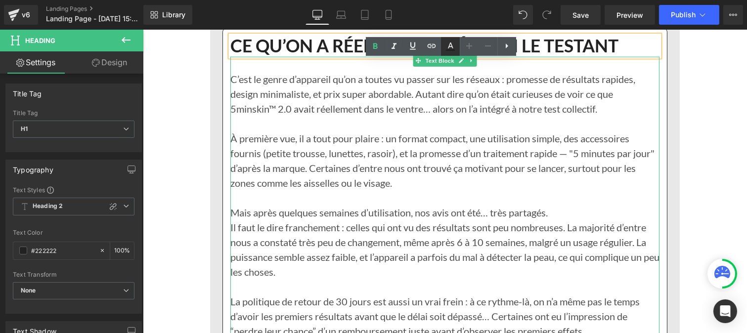
scroll to position [8417, 0]
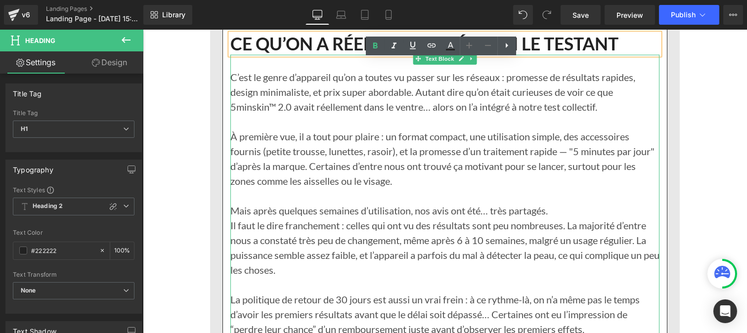
click at [345, 159] on p "À première vue, il a tout pour plaire : un format compact, une utilisation simp…" at bounding box center [444, 158] width 429 height 59
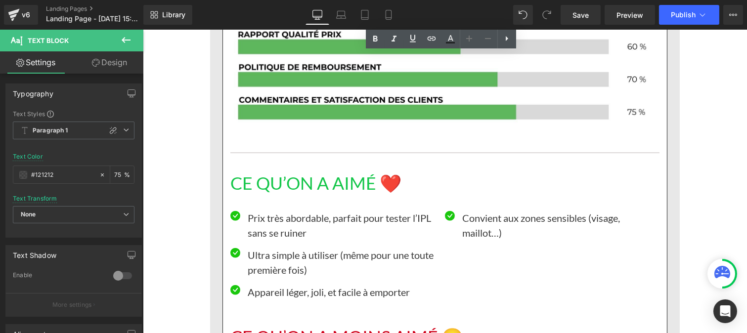
scroll to position [8932, 0]
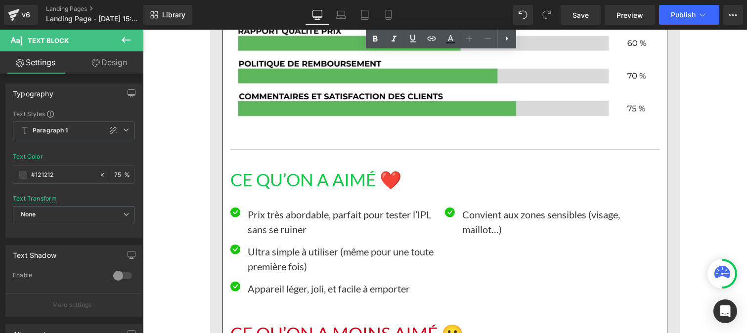
click at [327, 191] on h1 "CE QU’ON A AIMÉ ❤️" at bounding box center [444, 180] width 429 height 21
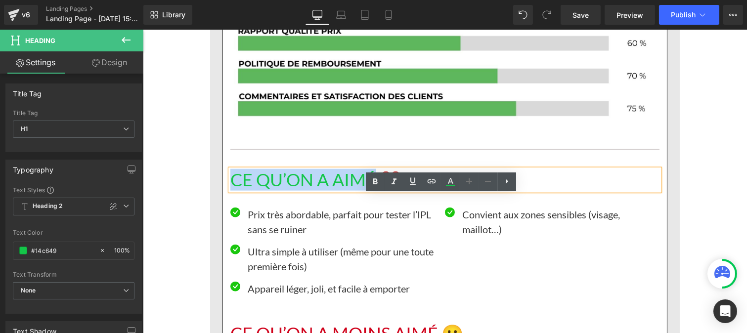
drag, startPoint x: 372, startPoint y: 203, endPoint x: 228, endPoint y: 201, distance: 143.9
click at [230, 191] on h1 "CE QU’ON A AIMÉ ❤️" at bounding box center [444, 180] width 429 height 21
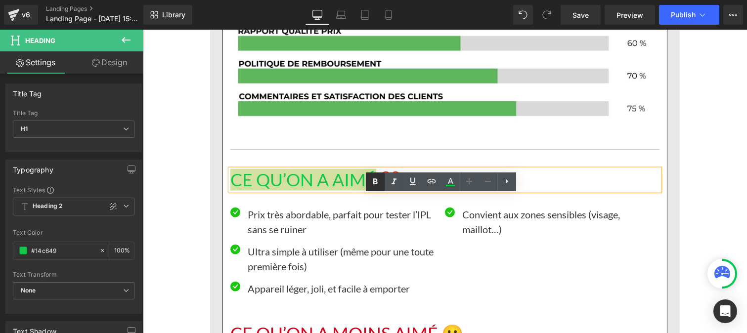
click at [371, 179] on icon at bounding box center [375, 182] width 12 height 12
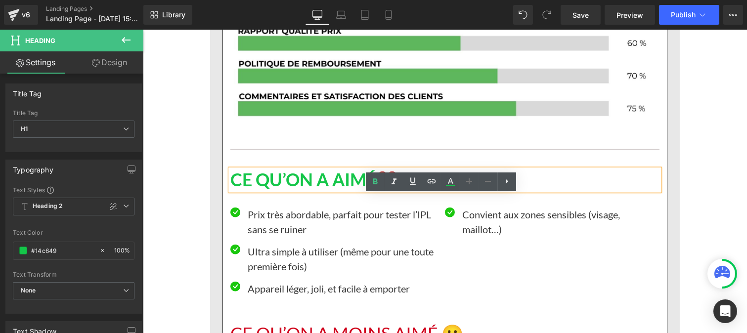
click at [271, 237] on p "Prix très abordable, parfait pour tester l’IPL sans se ruiner" at bounding box center [342, 222] width 190 height 30
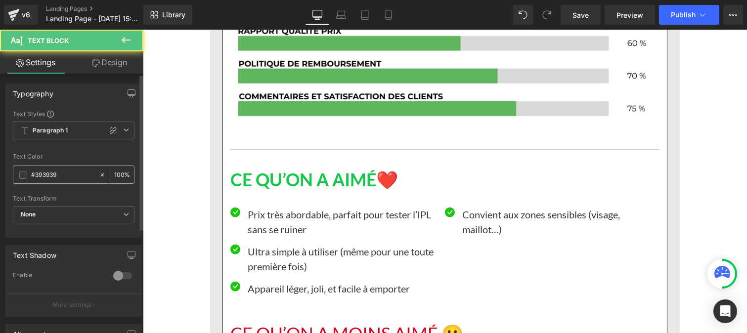
click at [58, 177] on input "#393939" at bounding box center [62, 175] width 63 height 11
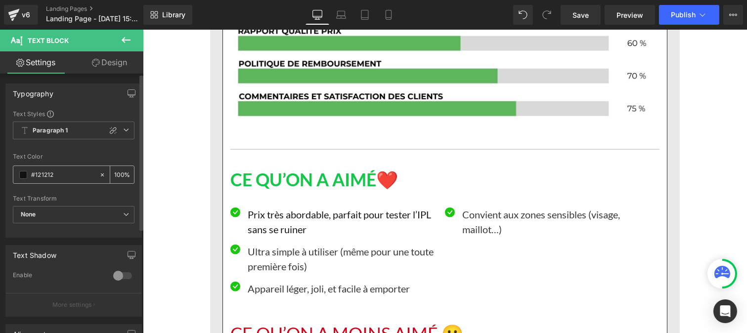
type input "#121212"
click at [119, 170] on input "100" at bounding box center [119, 174] width 10 height 11
type input "1"
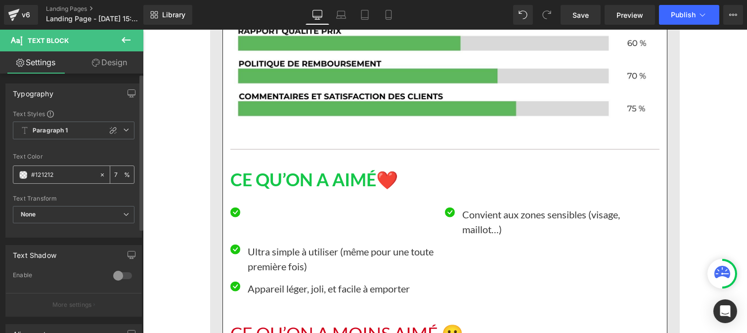
type input "75"
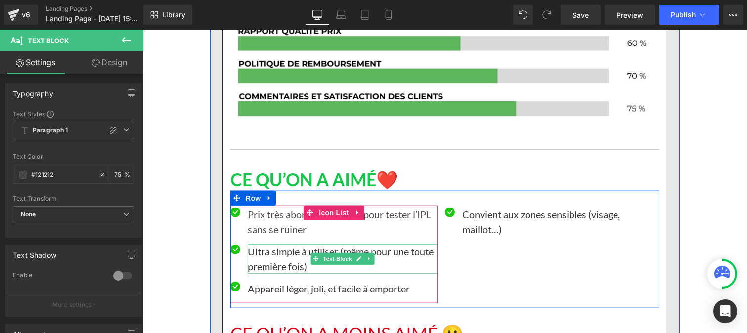
click at [273, 274] on p "Ultra simple à utiliser (même pour une toute première fois)" at bounding box center [342, 259] width 190 height 30
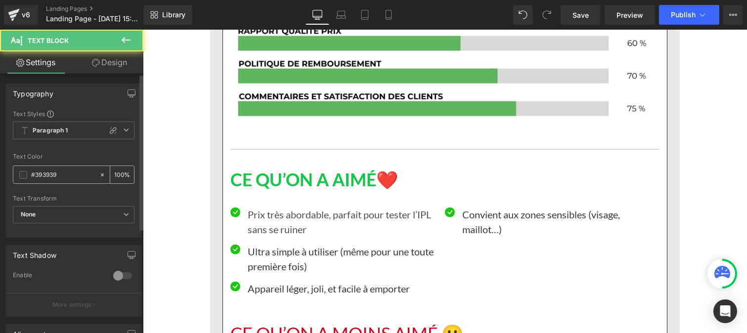
click at [68, 177] on input "#393939" at bounding box center [62, 175] width 63 height 11
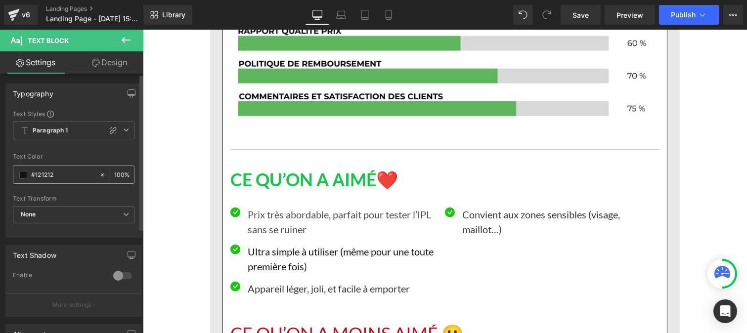
type input "#121212"
click at [119, 174] on input "100" at bounding box center [119, 174] width 10 height 11
type input "1"
type input "75"
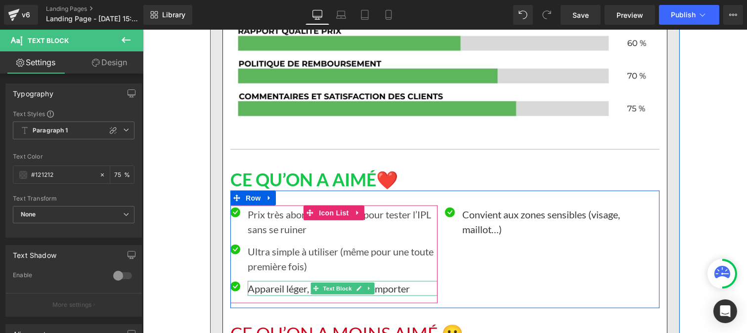
click at [266, 296] on p "Appareil léger, joli, et facile à emporter" at bounding box center [342, 288] width 190 height 15
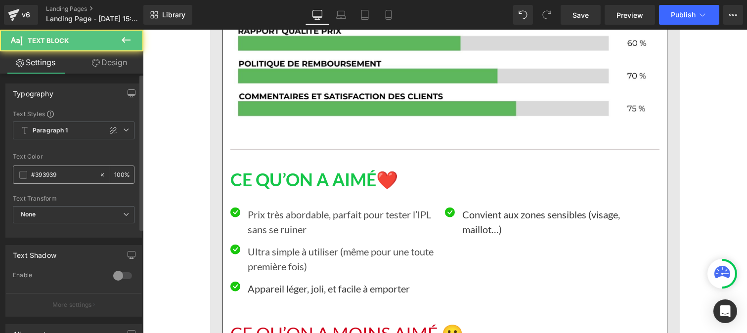
click at [63, 174] on input "#393939" at bounding box center [62, 175] width 63 height 11
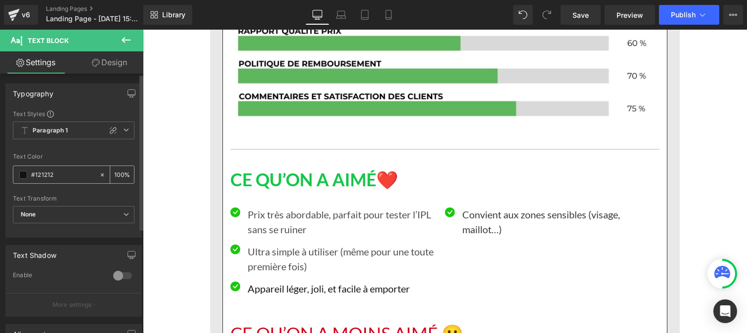
type input "#121212"
click at [120, 170] on input "100" at bounding box center [119, 174] width 10 height 11
type input "1"
type input "75"
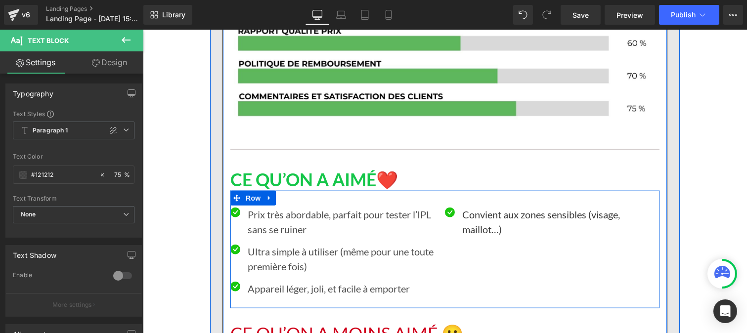
click at [473, 237] on p "Convient aux zones sensibles (visage, maillot…)" at bounding box center [557, 222] width 190 height 30
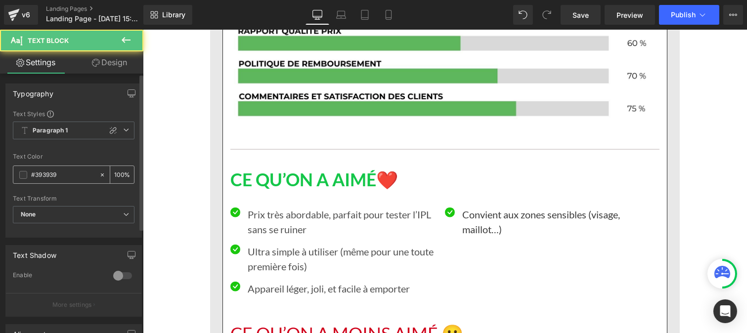
click at [67, 181] on div "#393939" at bounding box center [56, 174] width 86 height 17
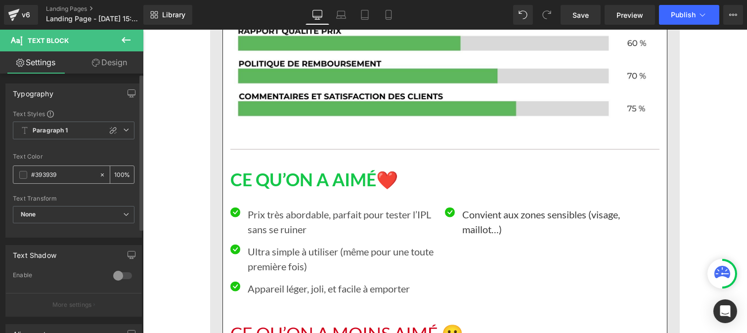
click at [60, 171] on input "#393939" at bounding box center [62, 175] width 63 height 11
paste input "121212"
type input "#121212"
click at [119, 171] on input "100" at bounding box center [119, 174] width 10 height 11
type input "1"
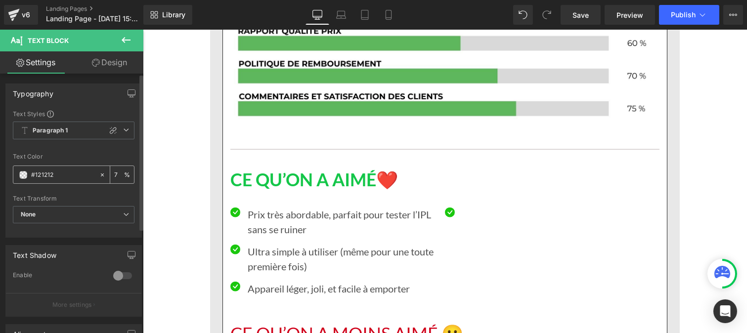
type input "75"
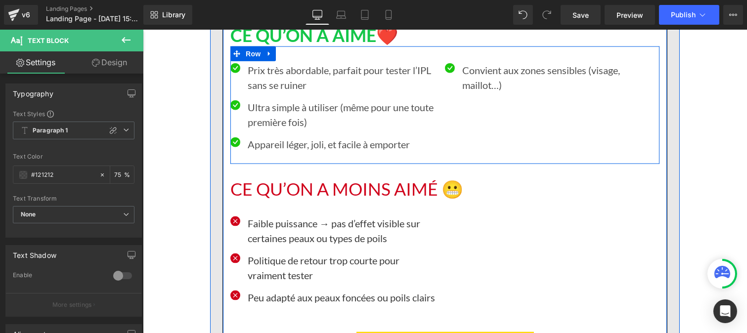
scroll to position [9077, 0]
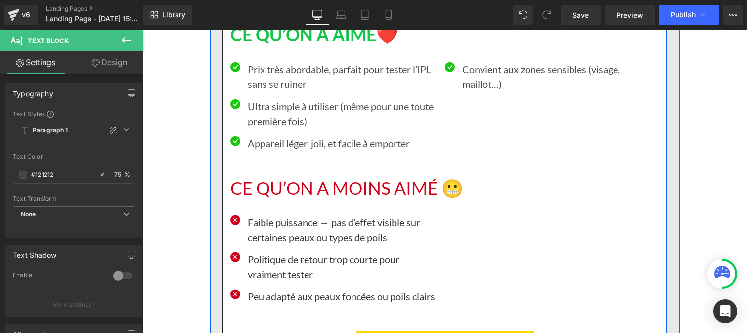
click at [312, 199] on h1 "CE QU’ON A MOINS AIMÉ 😬" at bounding box center [444, 188] width 429 height 21
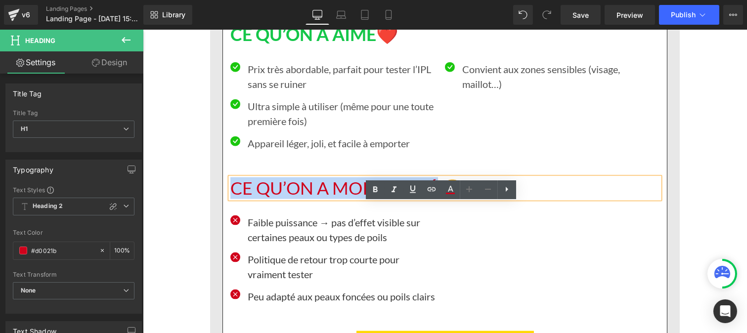
drag, startPoint x: 432, startPoint y: 214, endPoint x: 221, endPoint y: 215, distance: 210.7
click at [223, 215] on div "CE QU’ON A RÉELLEMENT VÉCU EN LE TESTANT Heading C’est le genre d’appareil qu’o…" at bounding box center [445, 58] width 444 height 1370
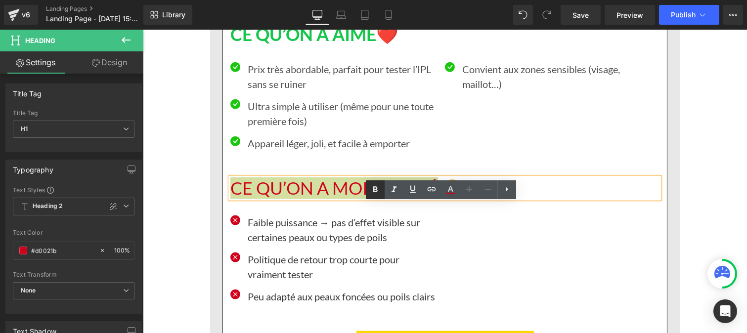
click at [374, 194] on icon at bounding box center [375, 190] width 12 height 12
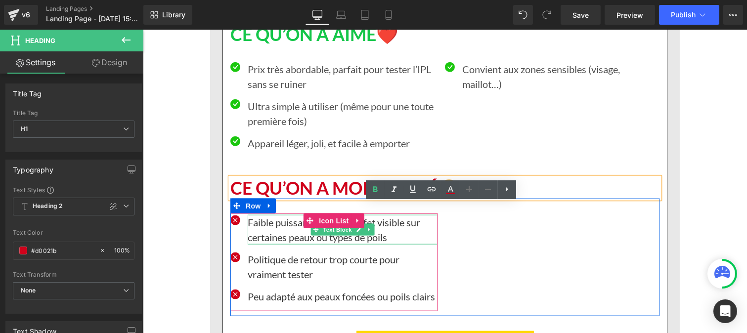
click at [273, 245] on p "Faible puissance → pas d’effet visible sur certaines peaux ou types de poils" at bounding box center [342, 230] width 190 height 30
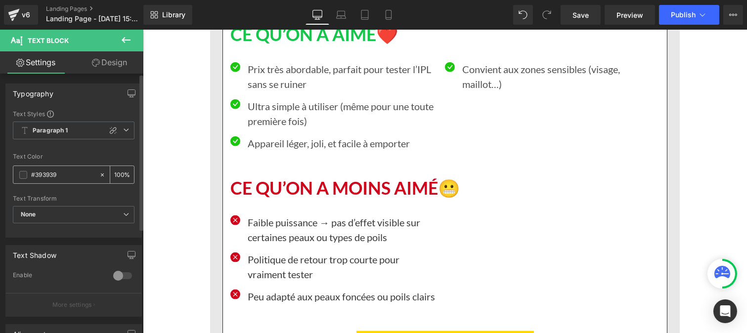
click at [60, 171] on input "#393939" at bounding box center [62, 175] width 63 height 11
type input "#121212"
click at [120, 172] on div "100 %" at bounding box center [122, 174] width 24 height 17
click at [119, 172] on input "100" at bounding box center [119, 174] width 10 height 11
type input "1"
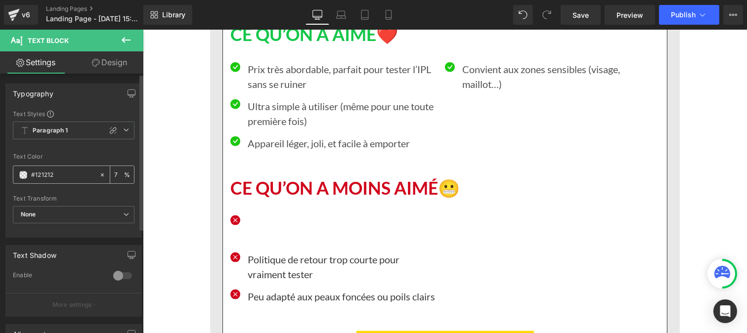
type input "75"
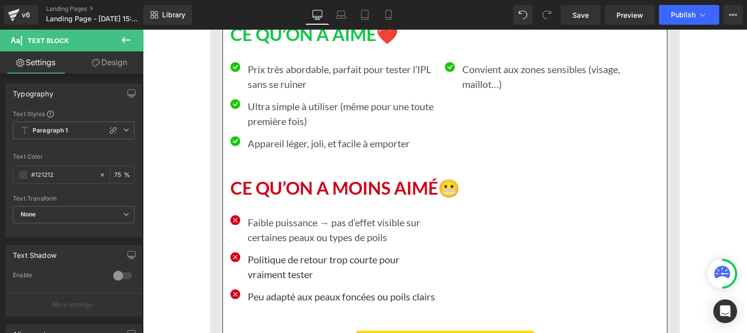
click at [279, 282] on p "Politique de retour trop courte pour vraiment tester" at bounding box center [342, 267] width 190 height 30
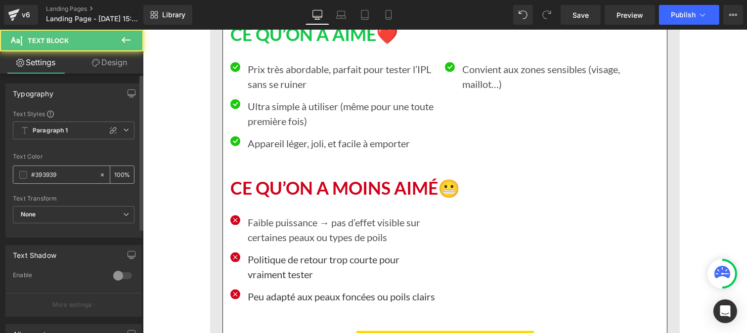
click at [65, 177] on input "#393939" at bounding box center [62, 175] width 63 height 11
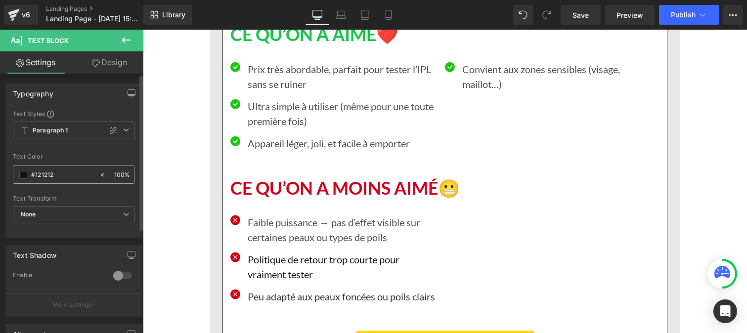
type input "#121212"
click at [120, 171] on div "100 %" at bounding box center [122, 174] width 24 height 17
click at [119, 174] on input "100" at bounding box center [119, 174] width 10 height 11
type input "1"
type input "75"
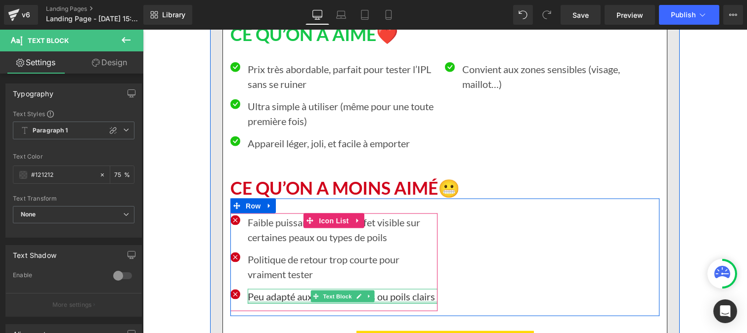
click at [289, 304] on p "Peu adapté aux peaux foncées ou poils clairs" at bounding box center [342, 296] width 190 height 15
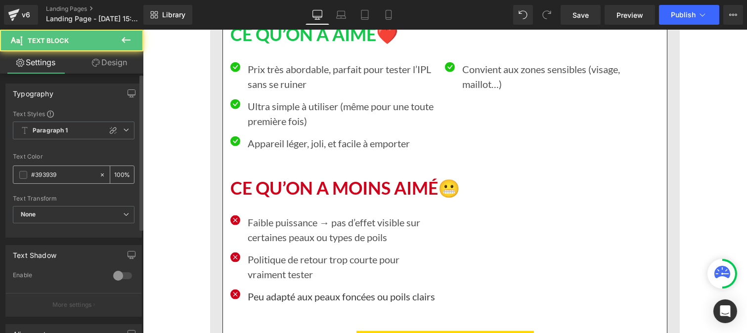
click at [62, 177] on input "#393939" at bounding box center [62, 175] width 63 height 11
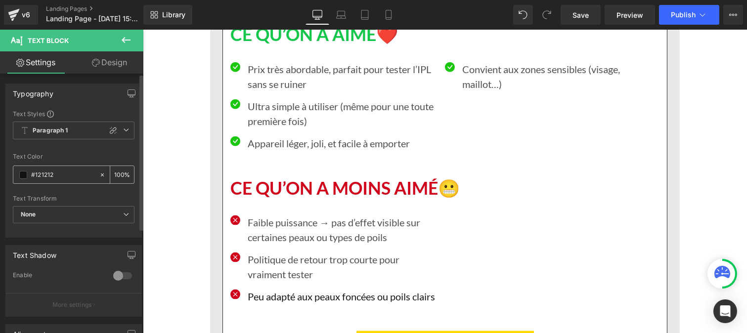
type input "#121212"
click at [120, 172] on div "100 %" at bounding box center [122, 174] width 24 height 17
click at [118, 172] on input "100" at bounding box center [119, 174] width 10 height 11
type input "0"
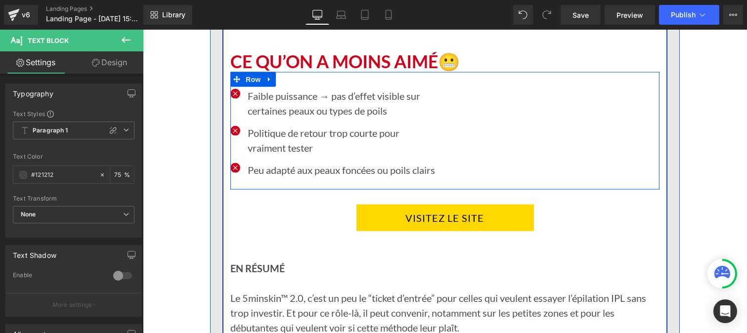
scroll to position [9205, 0]
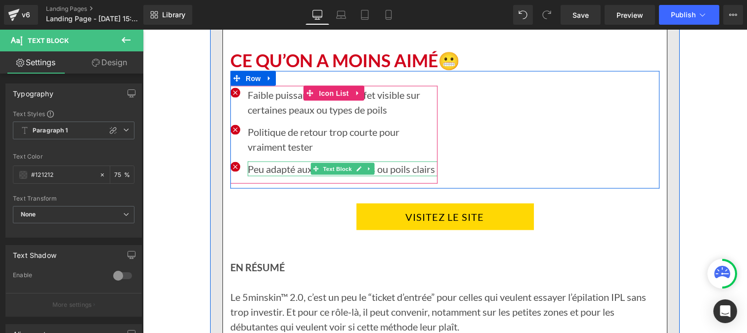
type input "75"
click at [294, 177] on p "Peu adapté aux peaux foncées ou poils clairs" at bounding box center [342, 169] width 190 height 15
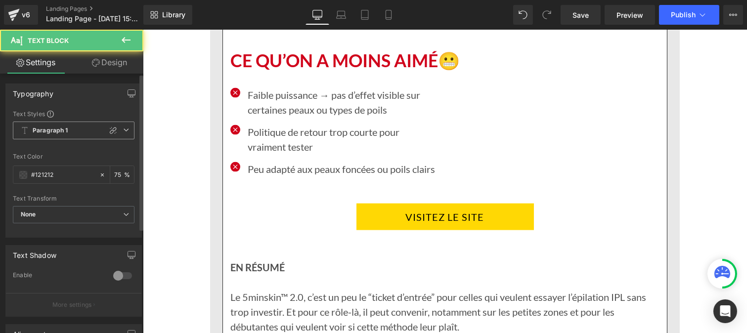
click at [53, 129] on b "Paragraph 1" at bounding box center [51, 131] width 36 height 8
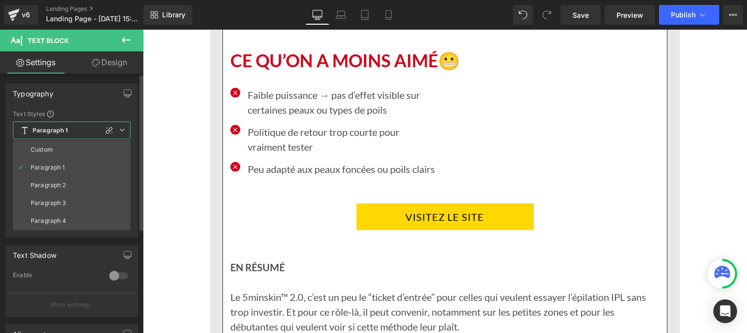
click at [51, 137] on span "Paragraph 1" at bounding box center [72, 131] width 118 height 18
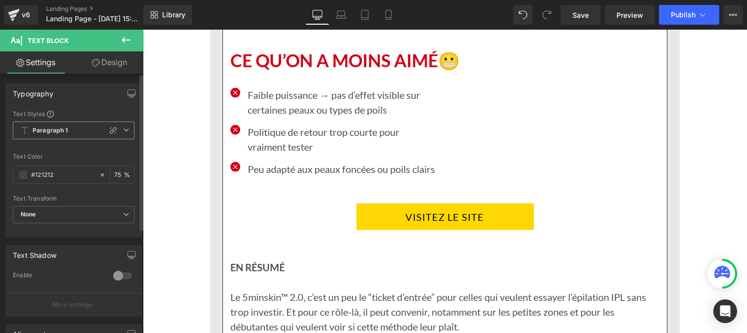
click at [50, 125] on span "Paragraph 1" at bounding box center [74, 131] width 122 height 18
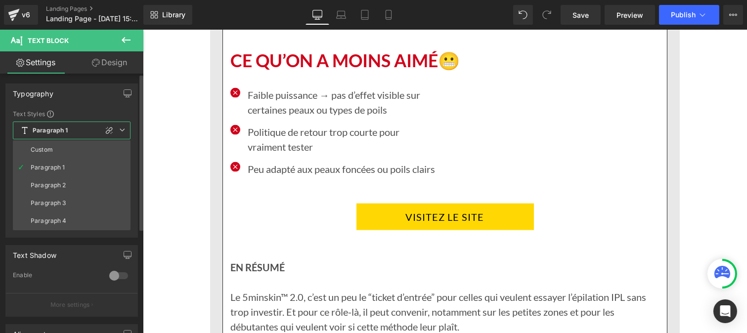
click at [47, 157] on li "Custom" at bounding box center [72, 150] width 118 height 18
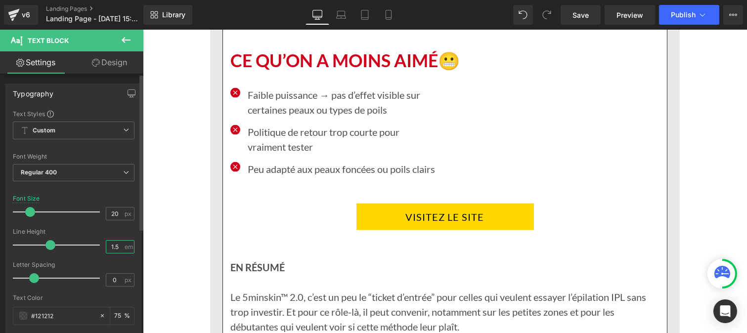
click at [118, 242] on input "1.5" at bounding box center [114, 247] width 17 height 12
type input "1"
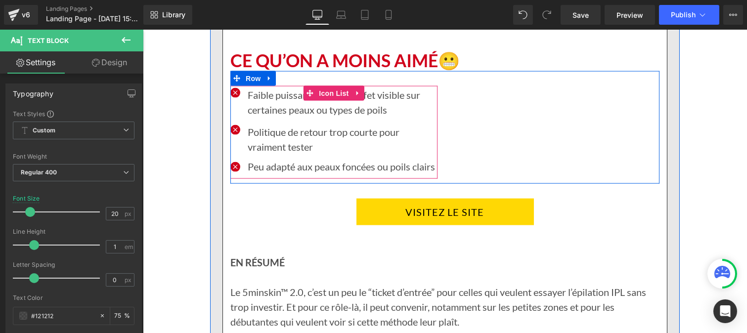
click at [263, 154] on p "Politique de retour trop courte pour vraiment tester" at bounding box center [342, 140] width 190 height 30
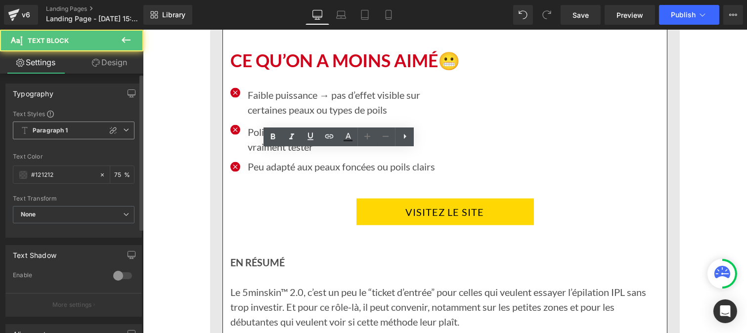
click at [58, 129] on b "Paragraph 1" at bounding box center [51, 131] width 36 height 8
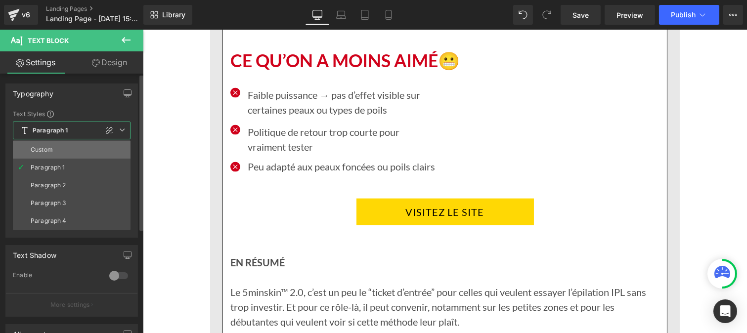
click at [51, 144] on li "Custom" at bounding box center [72, 150] width 118 height 18
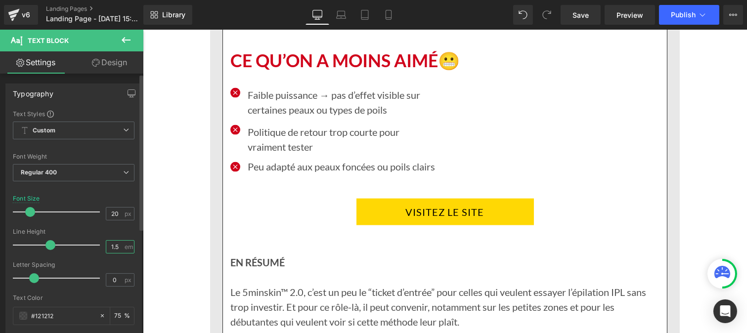
click at [120, 248] on input "1.5" at bounding box center [114, 247] width 17 height 12
type input "1"
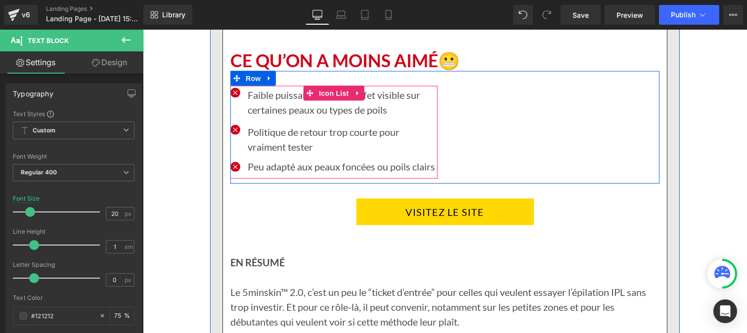
click at [281, 117] on p "Faible puissance → pas d’effet visible sur certaines peaux ou types de poils" at bounding box center [342, 103] width 190 height 30
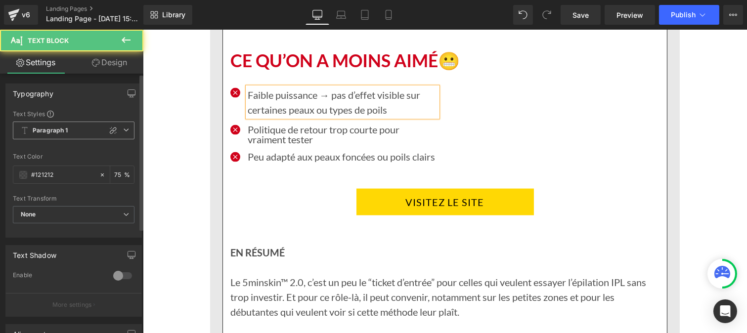
click at [53, 132] on b "Paragraph 1" at bounding box center [51, 131] width 36 height 8
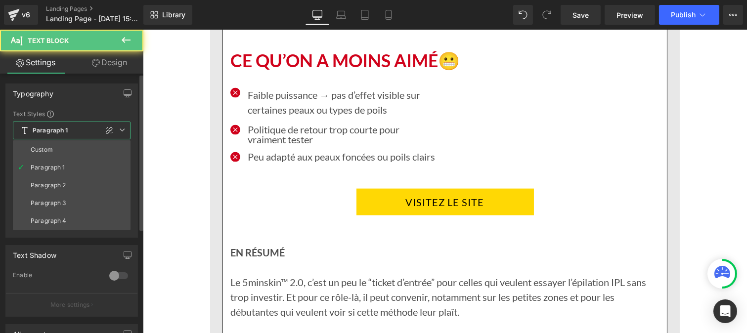
click at [52, 151] on li "Custom" at bounding box center [72, 150] width 118 height 18
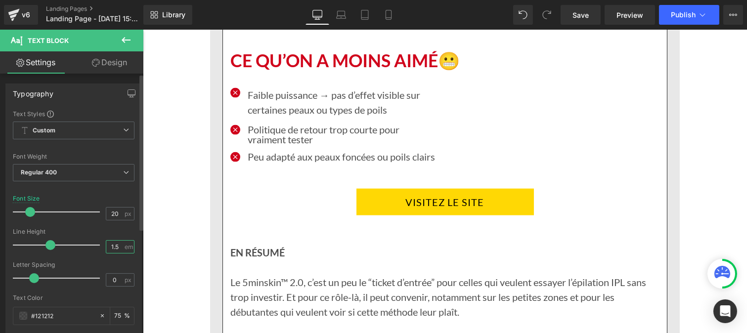
click at [117, 246] on input "1.5" at bounding box center [114, 247] width 17 height 12
type input "1"
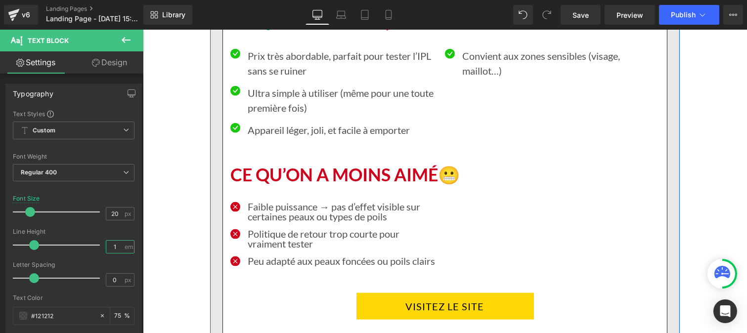
scroll to position [9090, 0]
click at [266, 138] on p "Appareil léger, joli, et facile à emporter" at bounding box center [342, 130] width 190 height 15
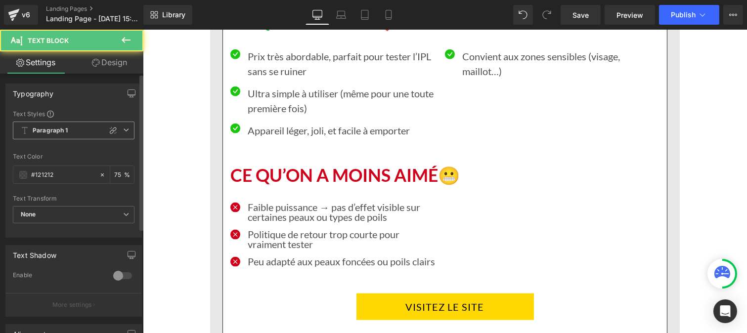
click at [56, 127] on b "Paragraph 1" at bounding box center [51, 131] width 36 height 8
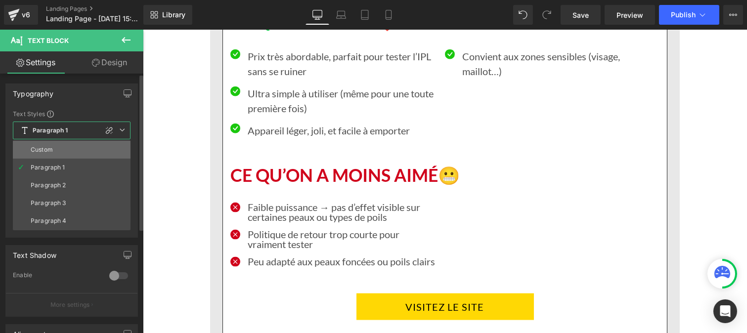
click at [51, 146] on div "Custom" at bounding box center [42, 149] width 22 height 7
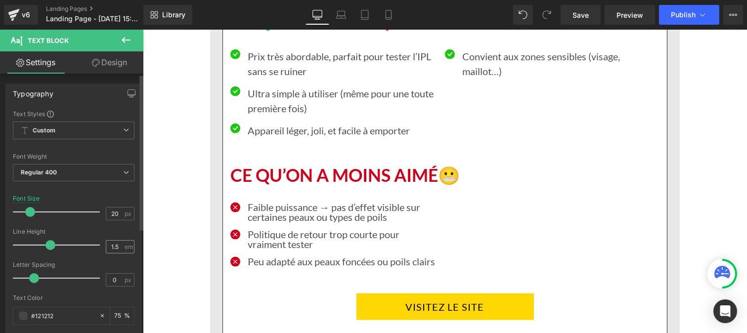
click at [122, 248] on div "1.5 em" at bounding box center [120, 246] width 29 height 13
click at [116, 246] on input "1.5" at bounding box center [114, 247] width 17 height 12
type input "1"
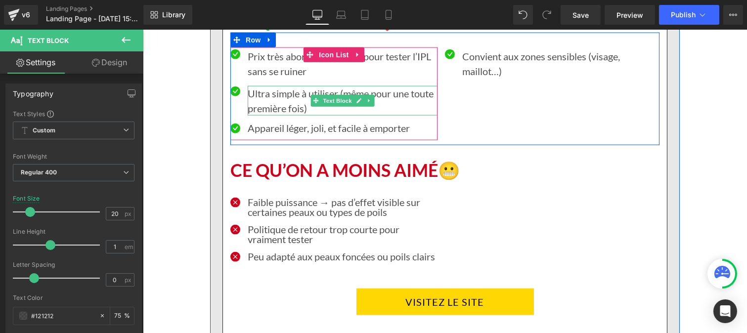
click at [274, 116] on p "Ultra simple à utiliser (même pour une toute première fois)" at bounding box center [342, 101] width 190 height 30
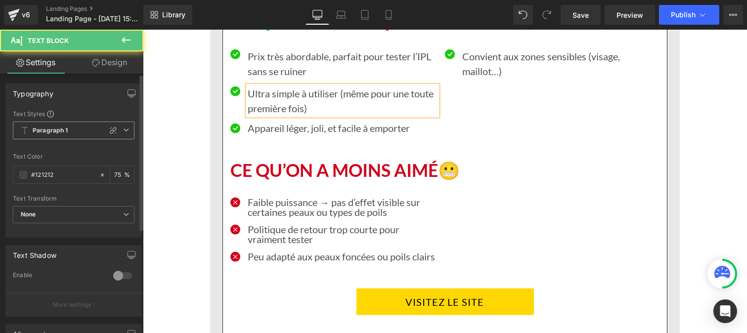
click at [57, 129] on b "Paragraph 1" at bounding box center [51, 131] width 36 height 8
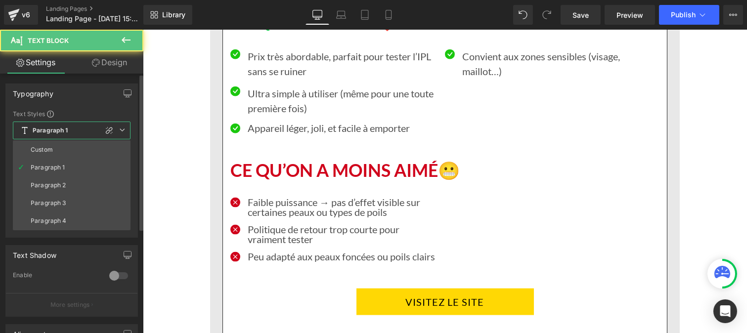
click at [55, 146] on li "Custom" at bounding box center [72, 150] width 118 height 18
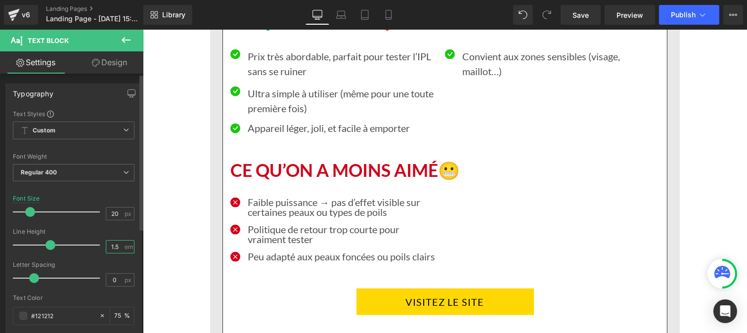
click at [118, 248] on input "1.5" at bounding box center [114, 247] width 17 height 12
type input "1"
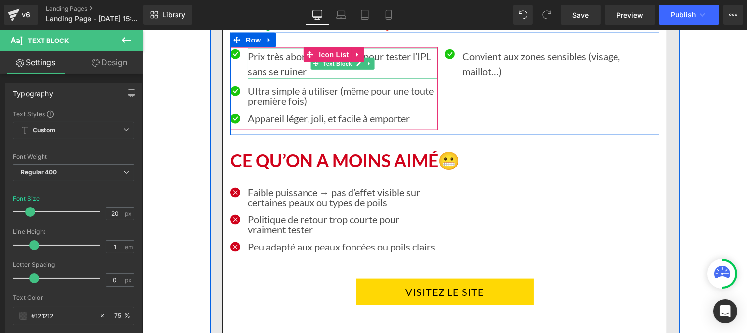
click at [265, 79] on p "Prix très abordable, parfait pour tester l’IPL sans se ruiner" at bounding box center [342, 64] width 190 height 30
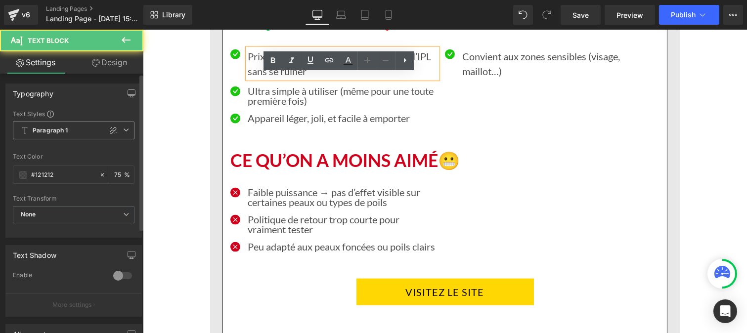
click at [56, 136] on span "Paragraph 1" at bounding box center [74, 131] width 122 height 18
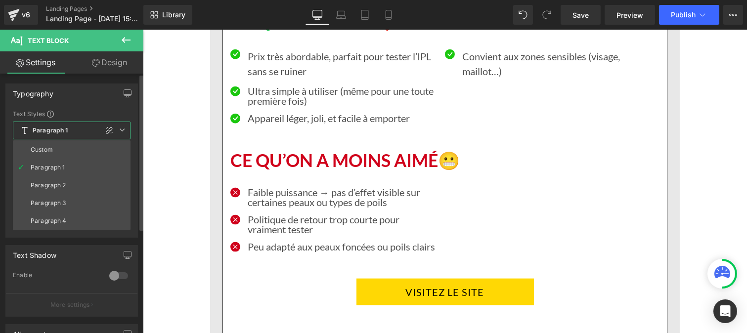
click at [55, 140] on ul "Custom Paragraph 1 Paragraph 2 Paragraph 3 Paragraph 4" at bounding box center [72, 185] width 118 height 90
drag, startPoint x: 51, startPoint y: 147, endPoint x: 55, endPoint y: 140, distance: 8.2
click at [55, 140] on ul "Custom Paragraph 1 Paragraph 2 Paragraph 3 Paragraph 4" at bounding box center [72, 185] width 118 height 90
click at [51, 148] on div "Custom" at bounding box center [42, 149] width 22 height 7
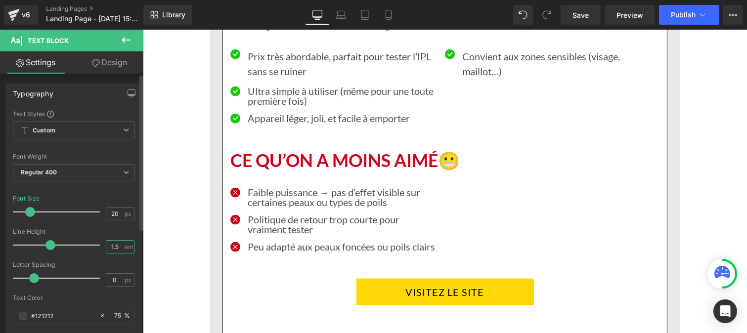
click at [119, 245] on input "1.5" at bounding box center [114, 247] width 17 height 12
type input "1"
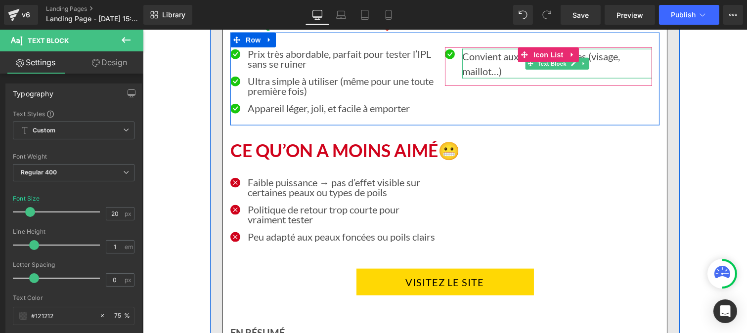
click at [477, 79] on p "Convient aux zones sensibles (visage, maillot…)" at bounding box center [557, 64] width 190 height 30
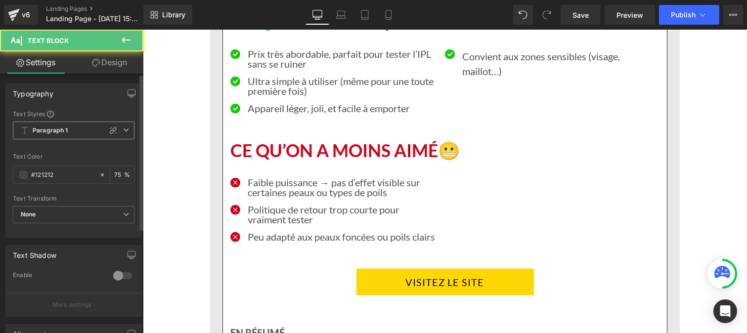
click at [70, 127] on span "Paragraph 1" at bounding box center [74, 131] width 122 height 18
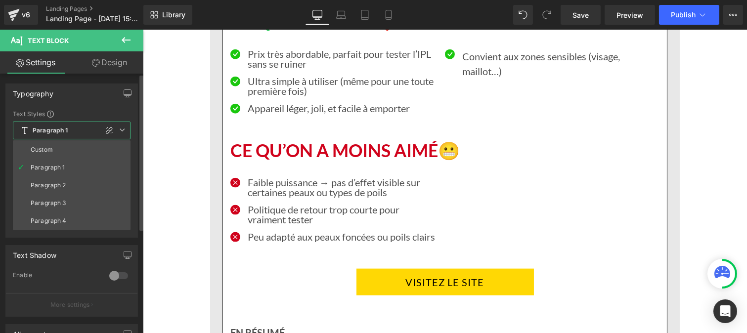
click at [56, 150] on li "Custom" at bounding box center [72, 150] width 118 height 18
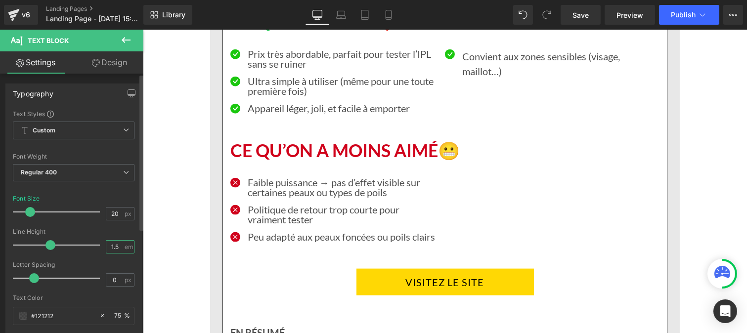
click at [116, 249] on input "1.5" at bounding box center [114, 247] width 17 height 12
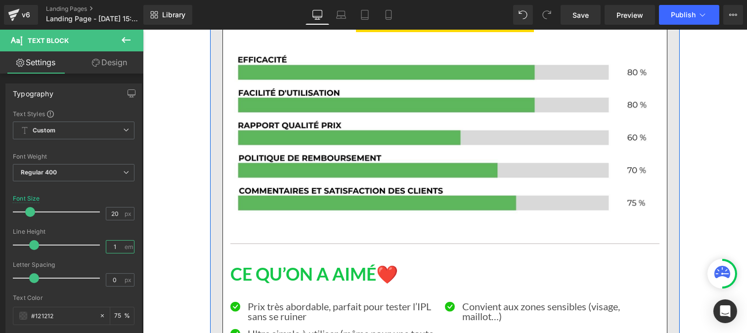
scroll to position [8835, 0]
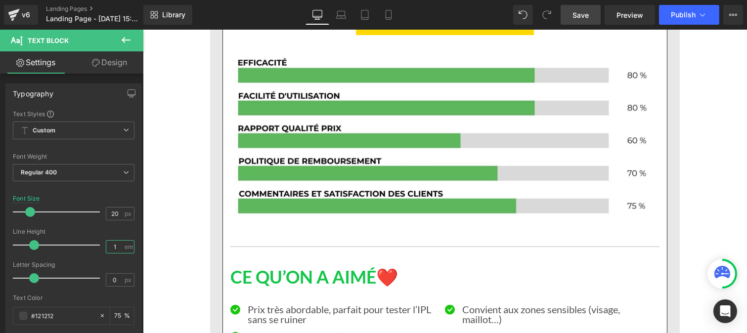
type input "1"
click at [580, 17] on span "Save" at bounding box center [581, 15] width 16 height 10
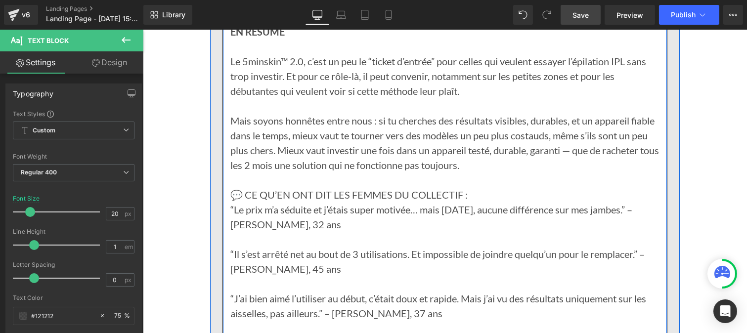
scroll to position [9392, 0]
click at [337, 170] on p "Mais soyons honnêtes entre nous : si tu cherches des résultats visibles, durabl…" at bounding box center [444, 142] width 429 height 59
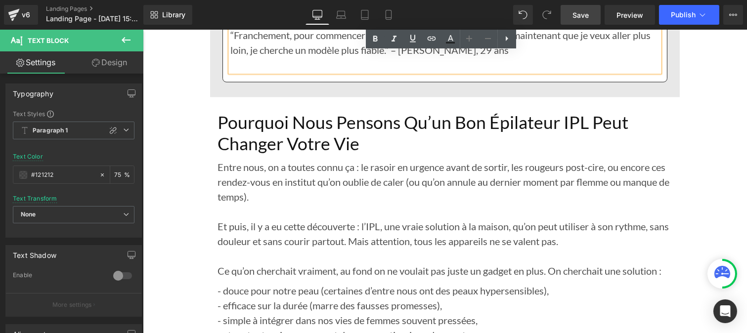
scroll to position [9695, 0]
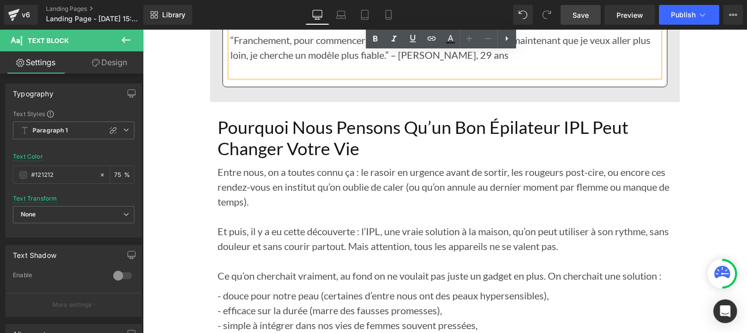
click at [329, 158] on h1 "Pourquoi Nous Pensons Qu’un Bon Épilateur IPL Peut Changer Votre Vie" at bounding box center [444, 138] width 455 height 42
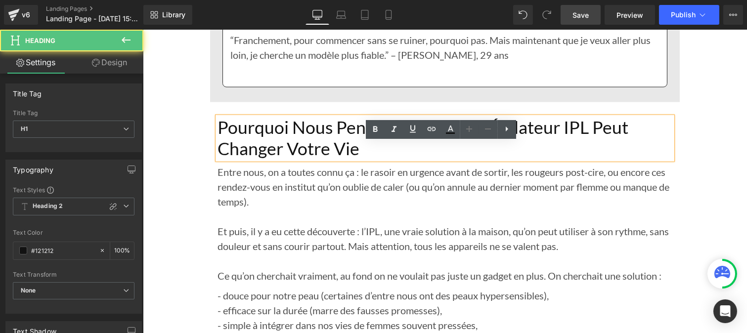
click at [384, 159] on h1 "Pourquoi Nous Pensons Qu’un Bon Épilateur IPL Peut Changer Votre Vie" at bounding box center [444, 138] width 455 height 42
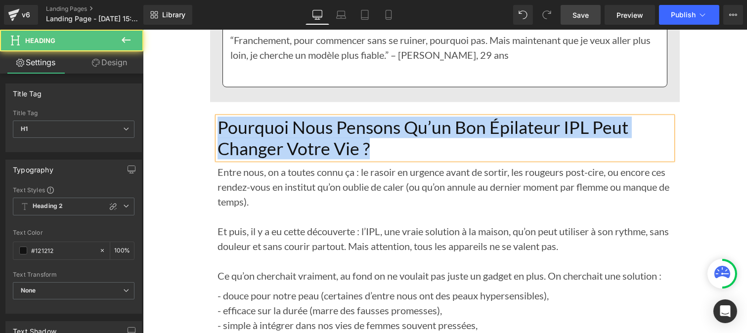
drag, startPoint x: 384, startPoint y: 174, endPoint x: 215, endPoint y: 146, distance: 171.5
click at [217, 146] on h1 "Pourquoi Nous Pensons Qu’un Bon Épilateur IPL Peut Changer Votre Vie ?" at bounding box center [444, 138] width 455 height 42
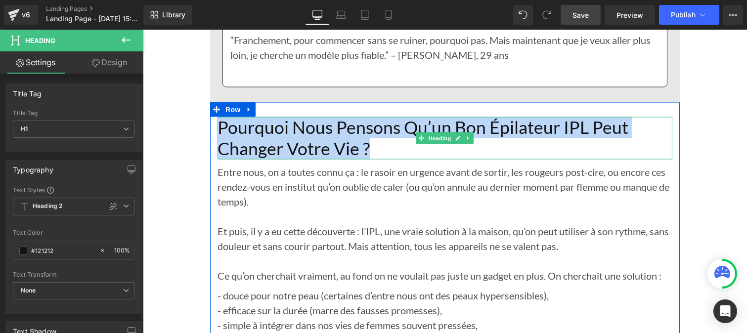
click at [374, 159] on h1 "Pourquoi Nous Pensons Qu’un Bon Épilateur IPL Peut Changer Votre Vie ?" at bounding box center [444, 138] width 455 height 42
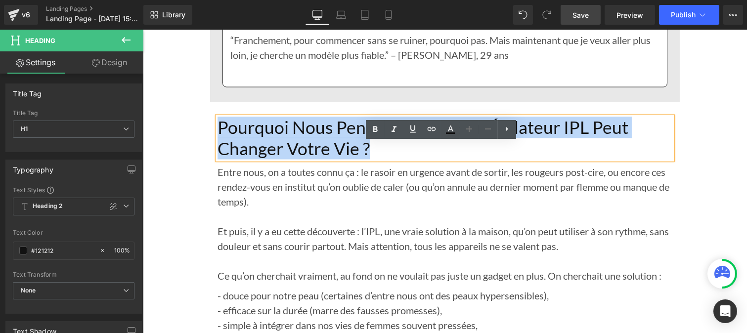
drag, startPoint x: 374, startPoint y: 175, endPoint x: 217, endPoint y: 151, distance: 158.6
click at [217, 151] on h1 "Pourquoi Nous Pensons Qu’un Bon Épilateur IPL Peut Changer Votre Vie ?" at bounding box center [444, 138] width 455 height 42
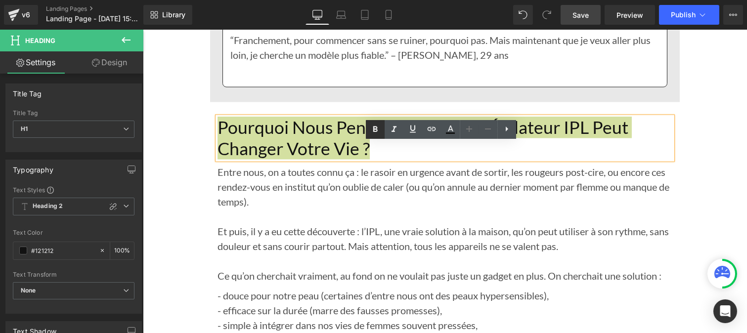
click at [373, 127] on icon at bounding box center [375, 130] width 12 height 12
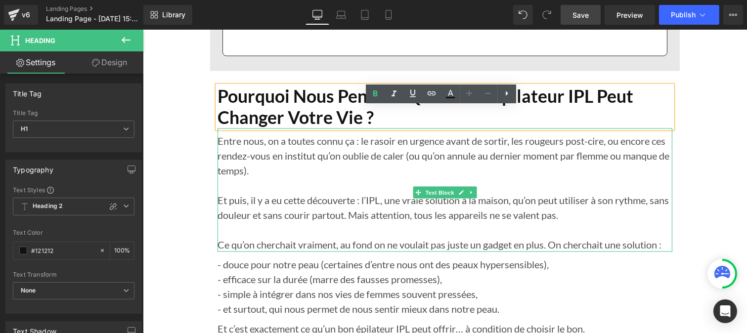
scroll to position [9731, 0]
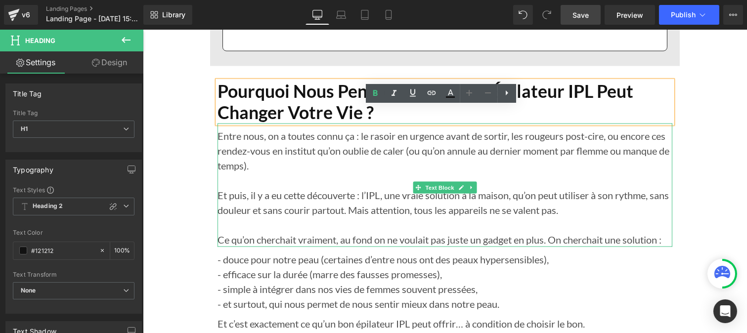
click at [304, 218] on p "Et puis, il y a eu cette découverte : l’IPL, une vraie solution à la maison, qu…" at bounding box center [444, 203] width 455 height 30
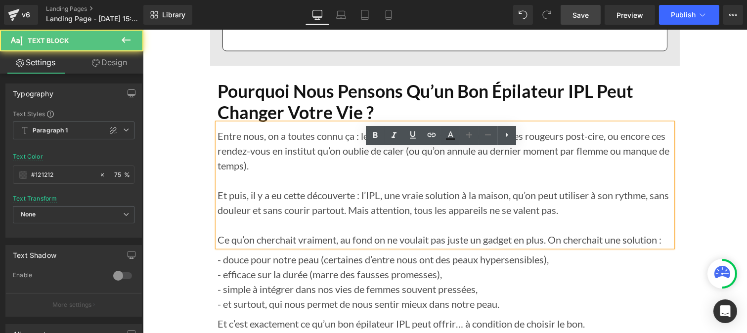
click at [304, 218] on p "Et puis, il y a eu cette découverte : l’IPL, une vraie solution à la maison, qu…" at bounding box center [444, 203] width 455 height 30
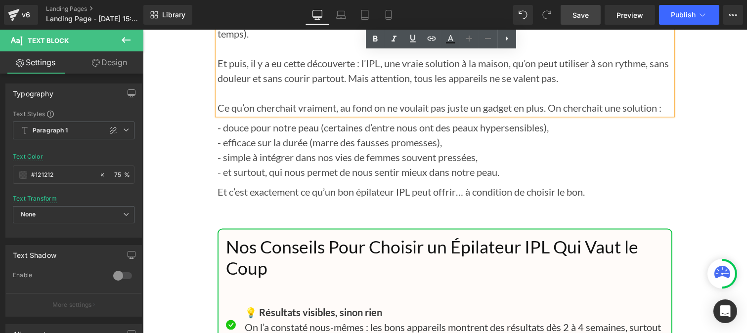
scroll to position [9863, 0]
click at [274, 148] on span "- efficace sur la durée (marre des fausses promesses)," at bounding box center [329, 142] width 225 height 12
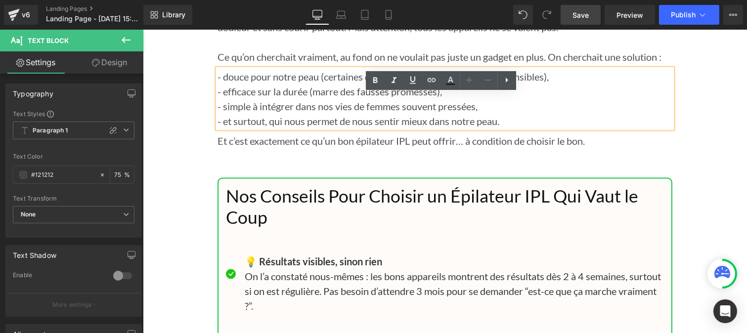
scroll to position [9914, 0]
click at [261, 148] on p "Et c’est exactement ce qu’un bon épilateur IPL peut offrir… à condition de choi…" at bounding box center [444, 140] width 455 height 15
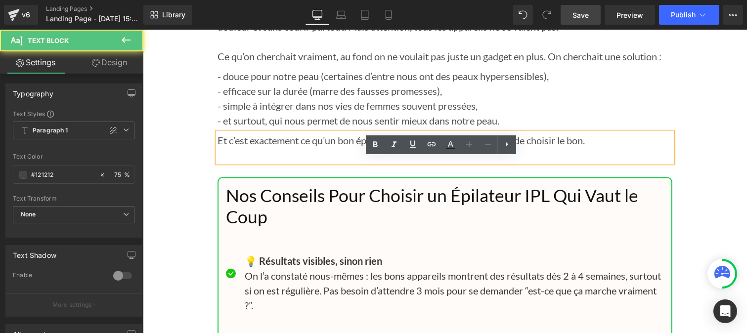
click at [254, 228] on h1 "Nos Conseils Pour Choisir un Épilateur IPL Qui Vaut le Coup" at bounding box center [445, 207] width 438 height 42
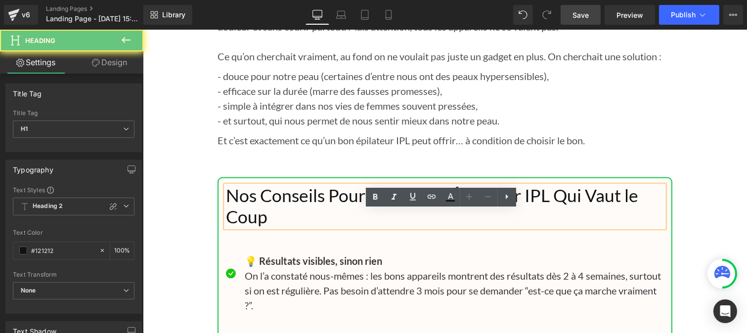
drag, startPoint x: 268, startPoint y: 242, endPoint x: 220, endPoint y: 219, distance: 53.5
click at [226, 219] on div "Nos Conseils Pour Choisir un Épilateur IPL Qui Vaut le Coup" at bounding box center [445, 207] width 438 height 42
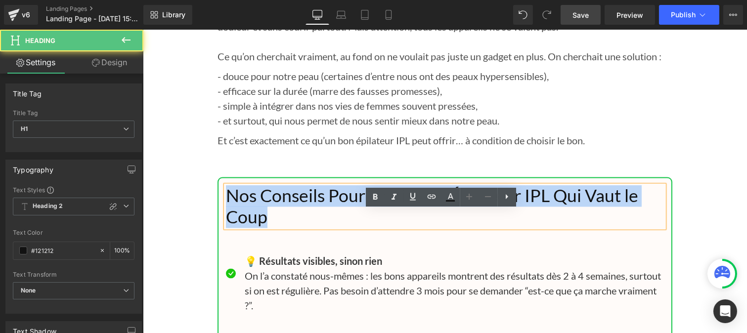
drag, startPoint x: 224, startPoint y: 223, endPoint x: 295, endPoint y: 246, distance: 74.8
click at [295, 228] on h1 "Nos Conseils Pour Choisir un Épilateur IPL Qui Vaut le Coup" at bounding box center [445, 207] width 438 height 42
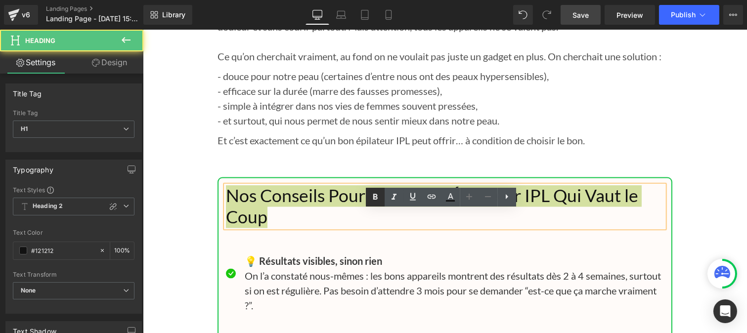
click at [378, 191] on icon at bounding box center [375, 197] width 12 height 12
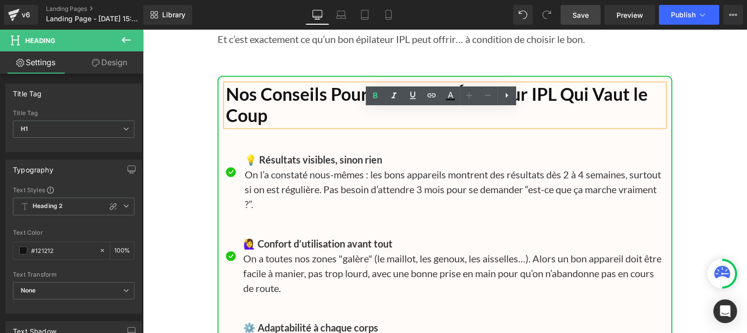
scroll to position [10017, 0]
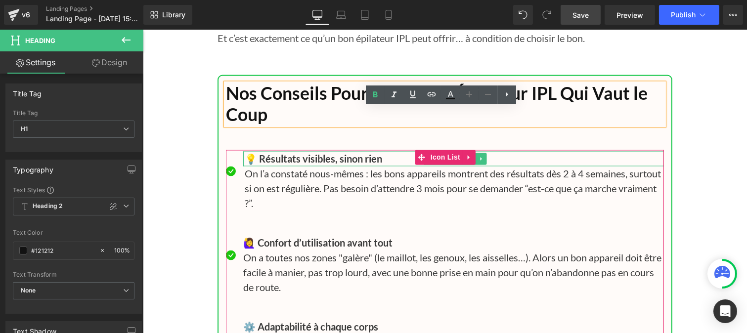
click at [266, 165] on b "💡 Résultats visibles, sinon rien" at bounding box center [312, 159] width 137 height 12
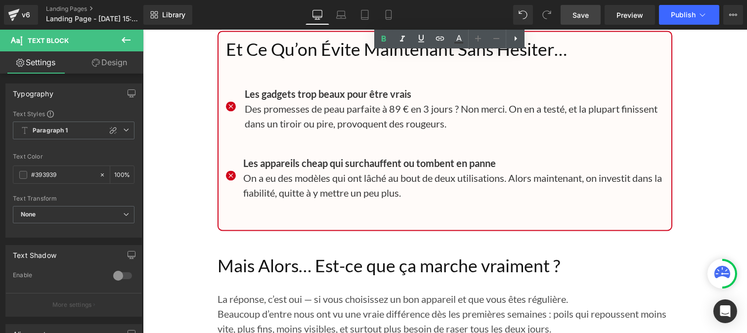
scroll to position [10580, 0]
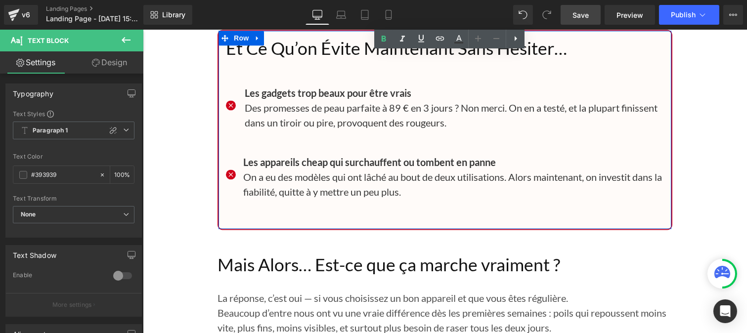
click at [243, 59] on h1 "Et Ce Qu’on Évite Maintenant Sans Hésiter…" at bounding box center [445, 48] width 438 height 21
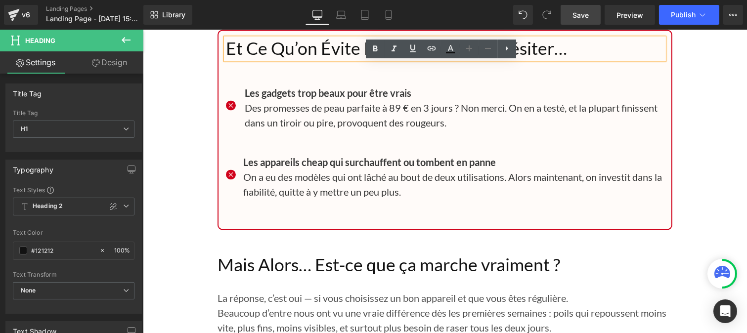
drag, startPoint x: 281, startPoint y: 63, endPoint x: 220, endPoint y: 71, distance: 61.3
click at [226, 59] on div "Et Ce Qu’on Évite Maintenant Sans Hésiter…" at bounding box center [445, 48] width 438 height 21
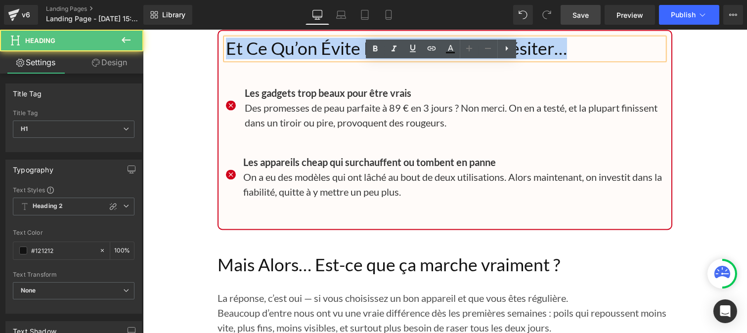
drag, startPoint x: 223, startPoint y: 72, endPoint x: 573, endPoint y: 77, distance: 349.7
click at [573, 59] on h1 "Et Ce Qu’on Évite Maintenant Sans Hésiter…" at bounding box center [445, 48] width 438 height 21
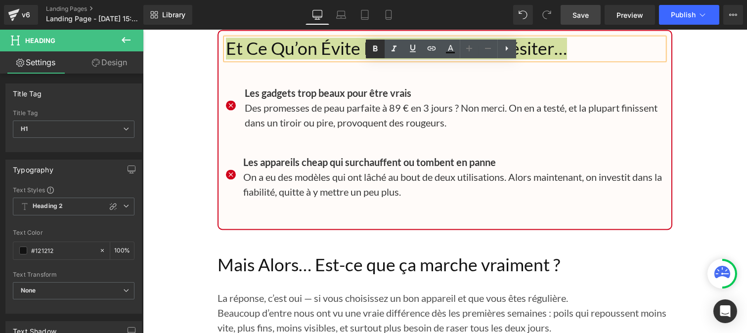
click at [367, 45] on link at bounding box center [375, 49] width 19 height 19
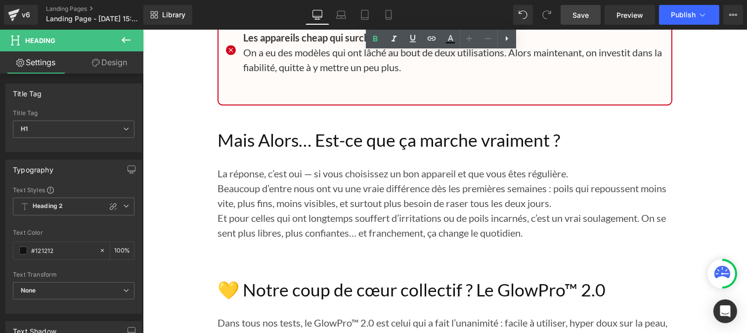
scroll to position [10705, 0]
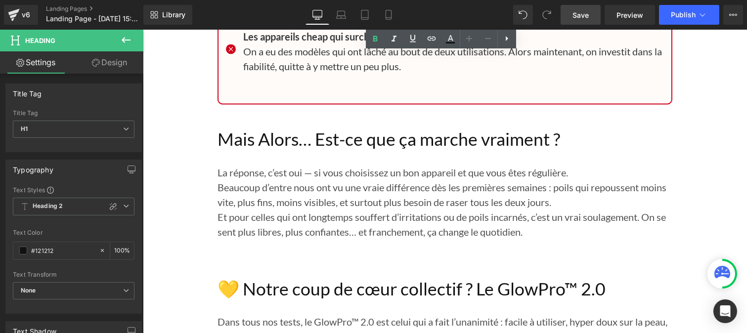
click at [280, 150] on h1 "Mais Alors… Est-ce que ça marche vraiment ?" at bounding box center [444, 139] width 455 height 21
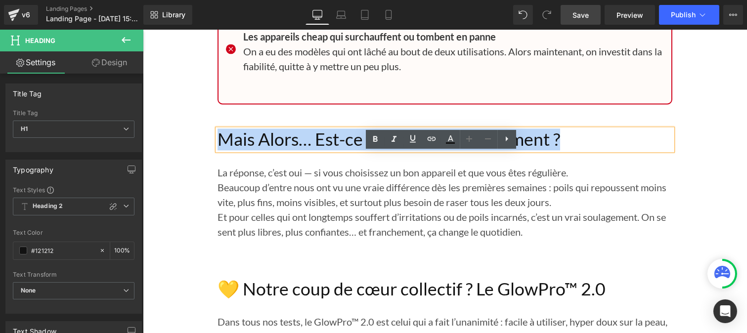
drag, startPoint x: 607, startPoint y: 168, endPoint x: 205, endPoint y: 167, distance: 401.6
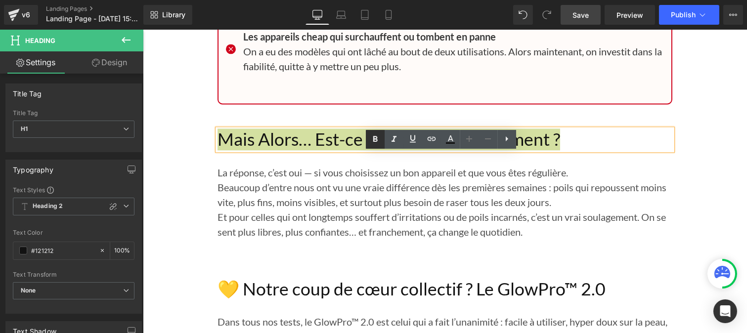
click at [374, 137] on icon at bounding box center [375, 139] width 4 height 6
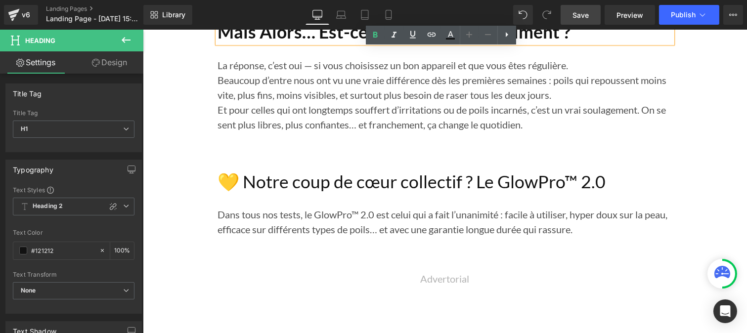
scroll to position [10813, 0]
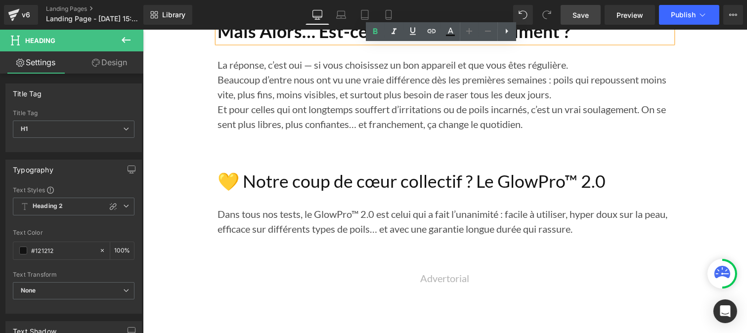
click at [288, 192] on h1 "💛 Notre coup de cœur collectif ? Le GlowPro™ 2.0" at bounding box center [444, 181] width 455 height 21
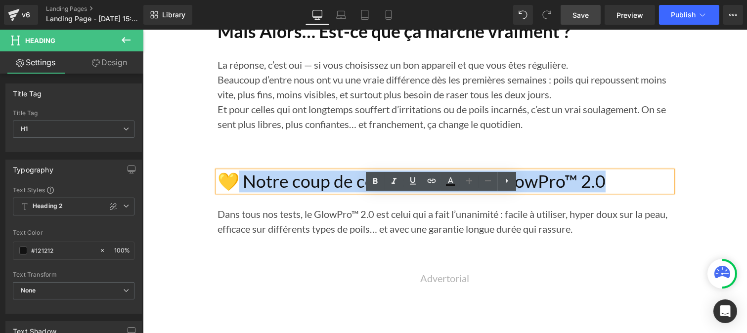
drag, startPoint x: 612, startPoint y: 207, endPoint x: 236, endPoint y: 208, distance: 375.9
click at [236, 192] on h1 "💛 Notre coup de cœur collectif ? Le GlowPro™ 2.0" at bounding box center [444, 181] width 455 height 21
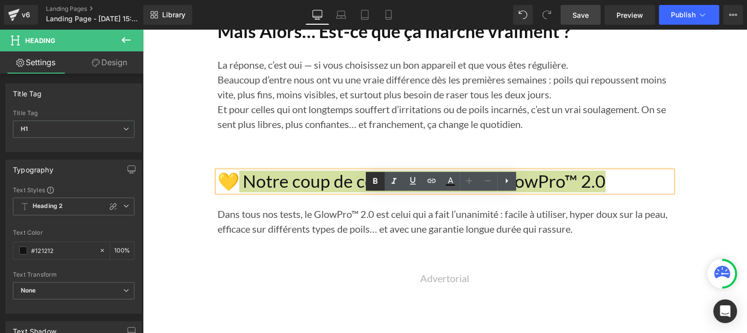
click at [377, 183] on icon at bounding box center [375, 181] width 4 height 6
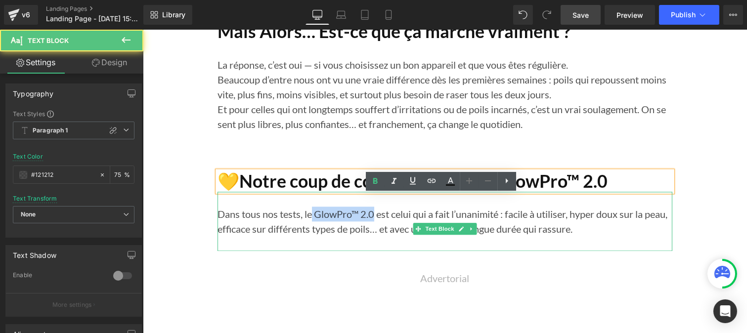
drag, startPoint x: 358, startPoint y: 236, endPoint x: 371, endPoint y: 236, distance: 13.9
click at [371, 236] on p "Dans tous nos tests, le GlowPro™ 2.0 est celui qui a fait l’unanimité : facile …" at bounding box center [444, 222] width 455 height 30
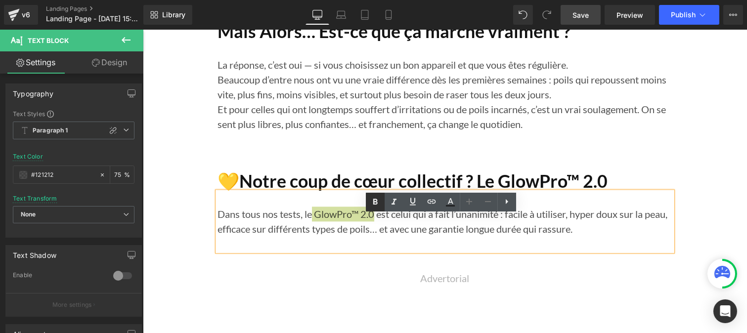
click at [372, 203] on icon at bounding box center [375, 202] width 12 height 12
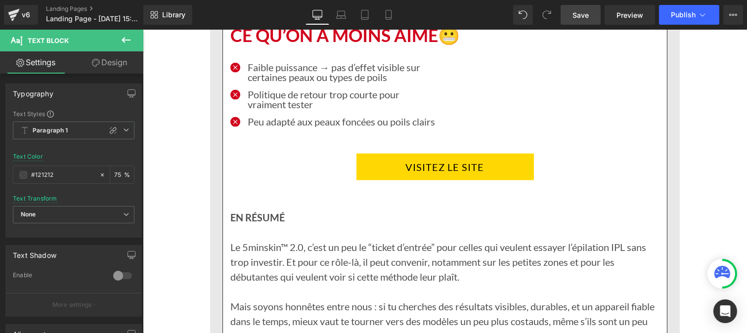
scroll to position [9205, 0]
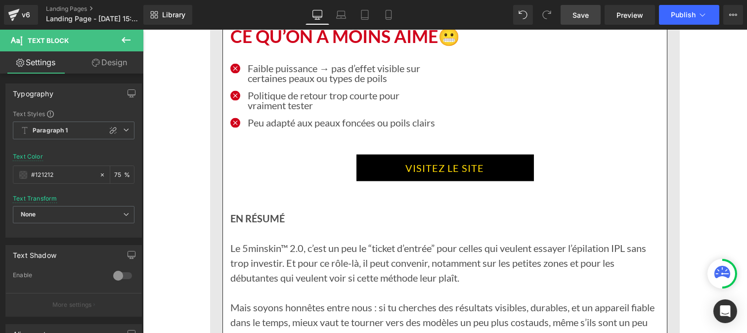
click at [388, 181] on div "VISITEZ LE SITE Button" at bounding box center [444, 168] width 429 height 27
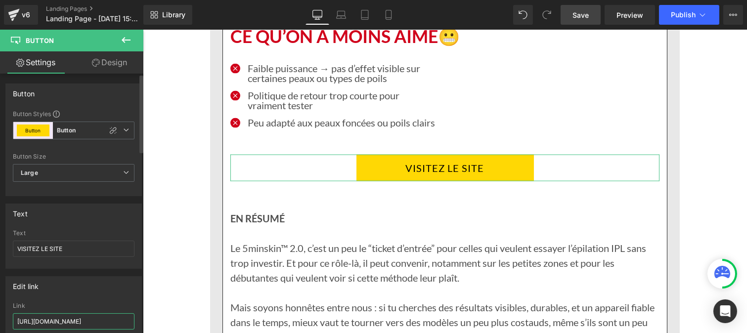
click at [80, 321] on input "https://denove.co/pages/glowpro2" at bounding box center [74, 322] width 122 height 16
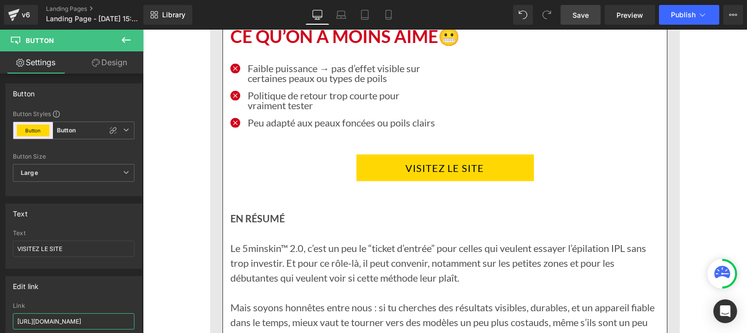
type input "https://denove.co/products/glowpro%E2%84%A2-2-0"
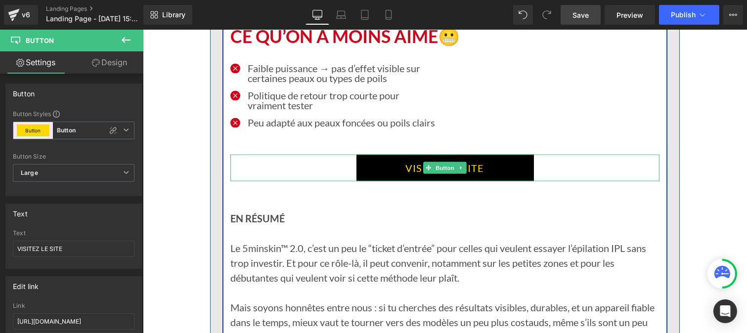
click at [389, 181] on link "VISITEZ LE SITE" at bounding box center [445, 168] width 178 height 27
click at [383, 181] on link "VISITEZ LE SITE" at bounding box center [445, 168] width 178 height 27
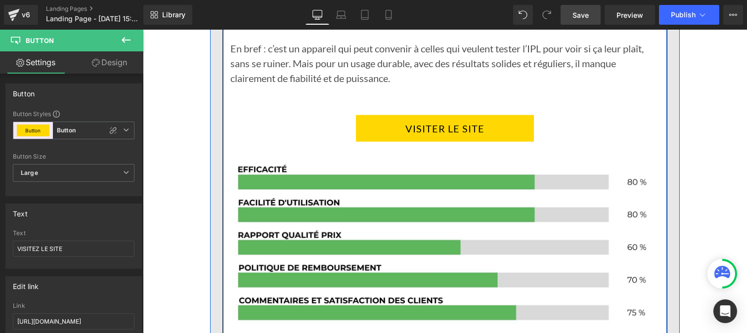
scroll to position [8633, 0]
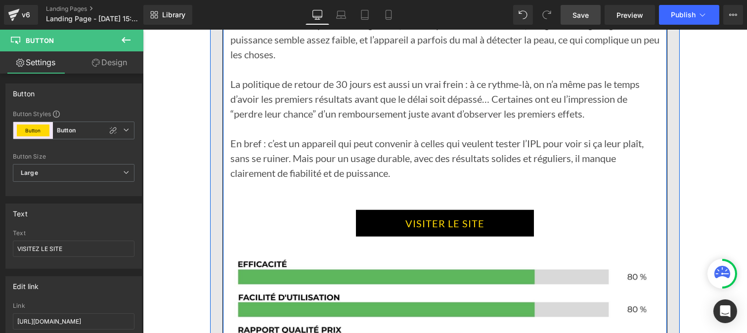
click at [369, 237] on link "VISITER LE SITE" at bounding box center [445, 223] width 178 height 27
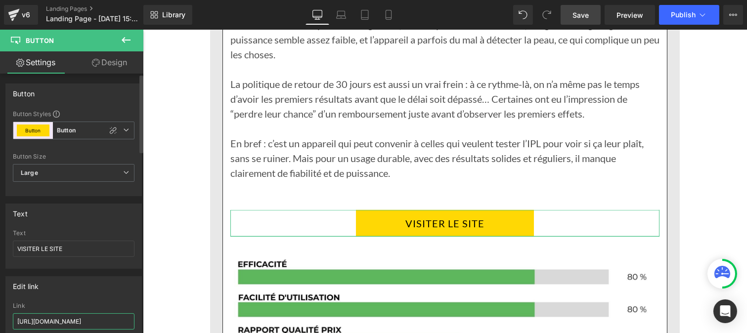
click at [104, 319] on input "https://denove.co/pages/glowpro2" at bounding box center [74, 322] width 122 height 16
paste input "roducts/glowpro%E2%84%A2-2-0"
type input "https://denove.co/products/glowpro%E2%84%A2-2-0"
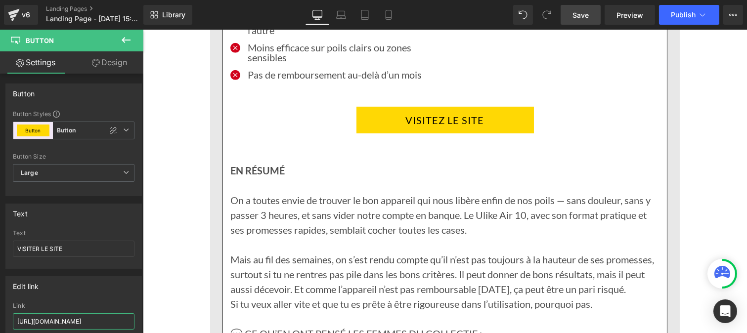
scroll to position [7656, 0]
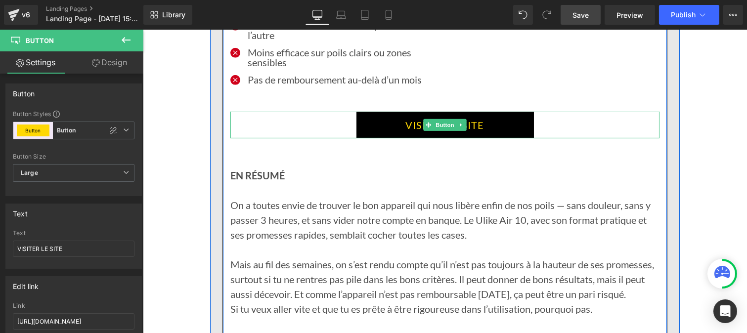
click at [389, 138] on link "VISITEZ LE SITE" at bounding box center [445, 125] width 178 height 27
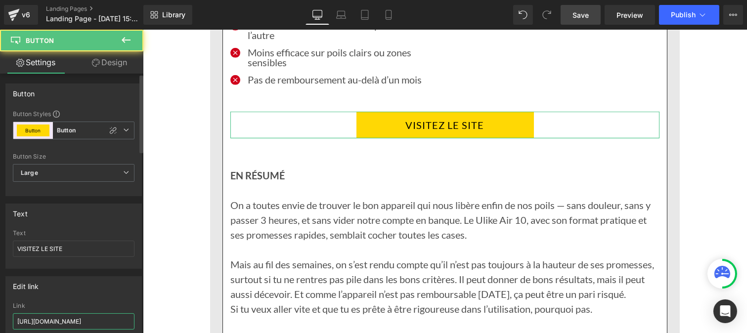
click at [88, 320] on input "https://denove.co/pages/glowpro2" at bounding box center [74, 322] width 122 height 16
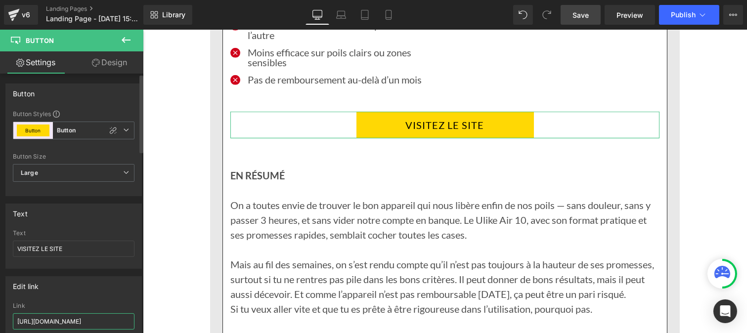
paste input "roducts/glowpro%E2%84%A2-2-0"
type input "https://denove.co/products/glowpro%E2%84%A2-2-0"
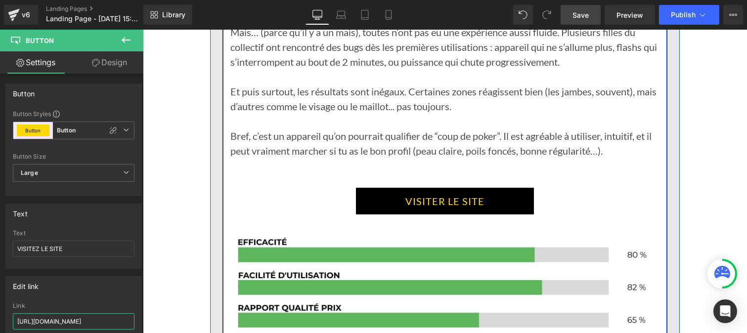
scroll to position [7045, 0]
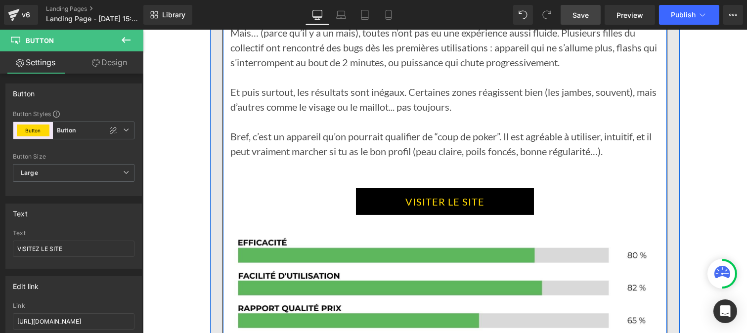
click at [368, 215] on link "VISITER LE SITE" at bounding box center [445, 201] width 178 height 27
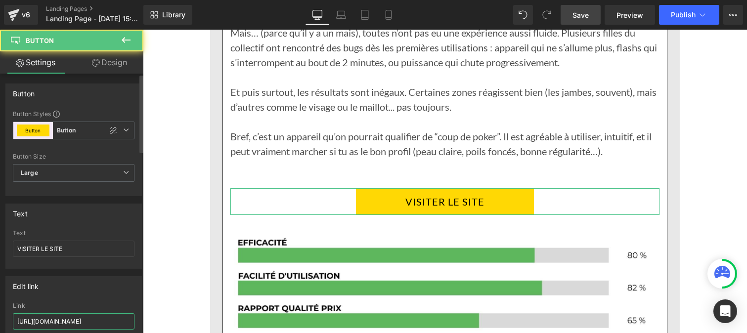
click at [111, 316] on input "https://denove.co/pages/glowpro2" at bounding box center [74, 322] width 122 height 16
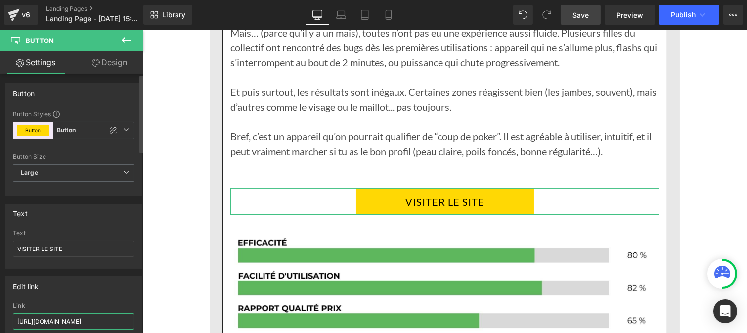
type input "https://denove.co/products/glowpro%E2%84%A2-2-0"
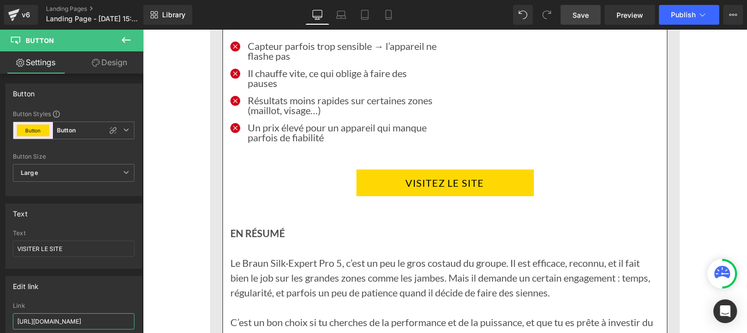
scroll to position [6017, 0]
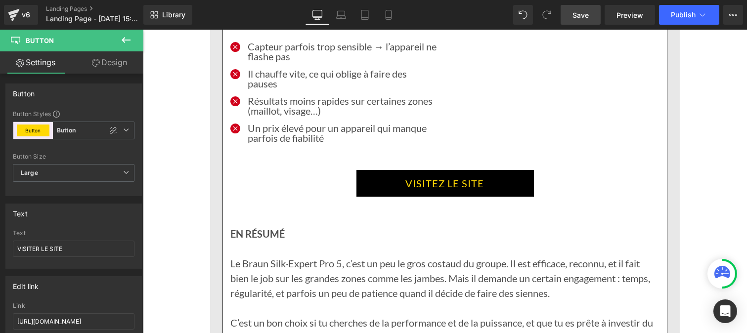
click at [395, 197] on link "VISITEZ LE SITE" at bounding box center [445, 183] width 178 height 27
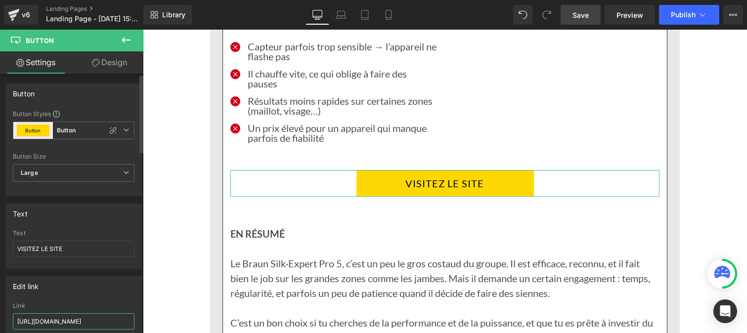
click at [82, 325] on input "https://denove.co/pages/glowpro2" at bounding box center [74, 322] width 122 height 16
type input "https://denove.co/products/glowpro%E2%84%A2-2-0"
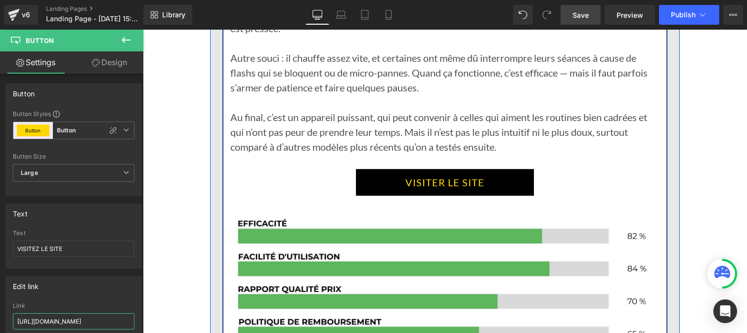
scroll to position [5481, 0]
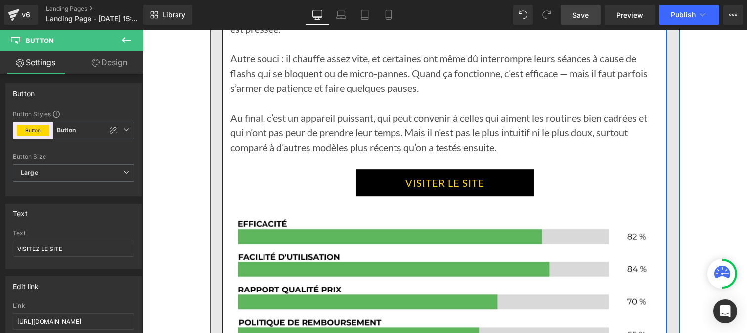
click at [397, 196] on link "VISITER LE SITE" at bounding box center [445, 183] width 178 height 27
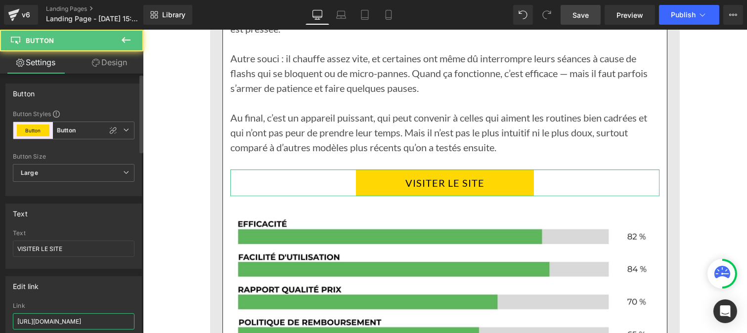
click at [91, 322] on input "https://denove.co/pages/glowpro2" at bounding box center [74, 322] width 122 height 16
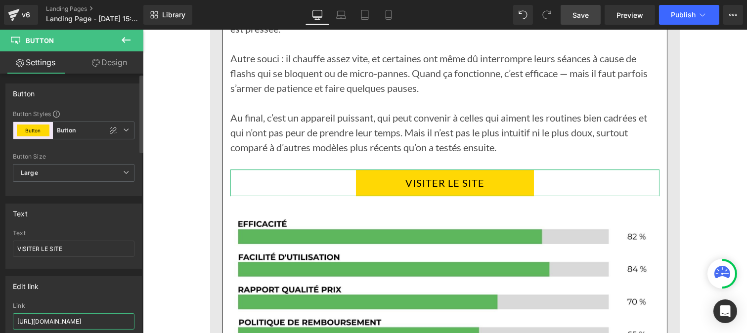
type input "https://denove.co/products/glowpro%E2%84%A2-2-0"
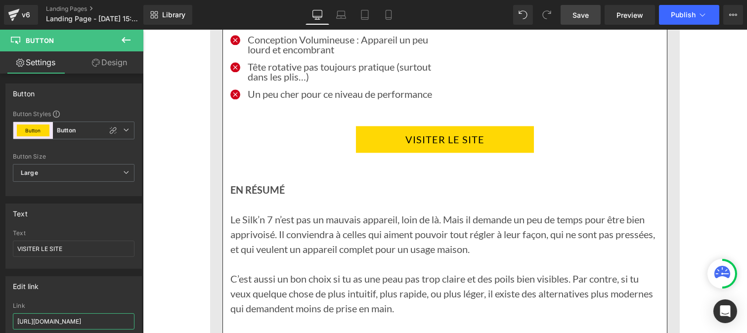
scroll to position [4383, 0]
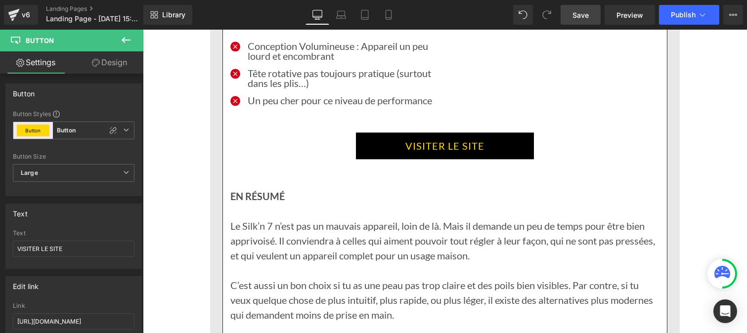
click at [384, 159] on link "VISITER LE SITE" at bounding box center [445, 146] width 178 height 27
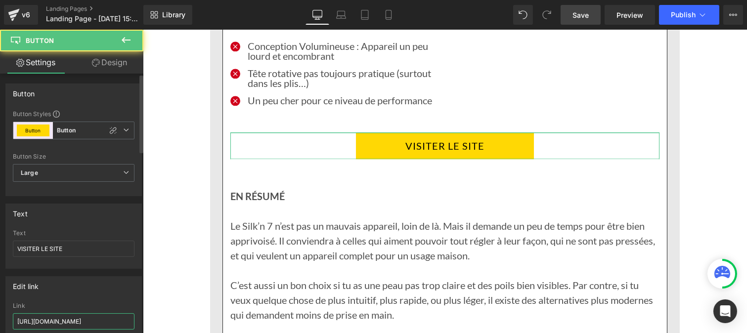
click at [97, 321] on input "https://denove.co/pages/glowpro2" at bounding box center [74, 322] width 122 height 16
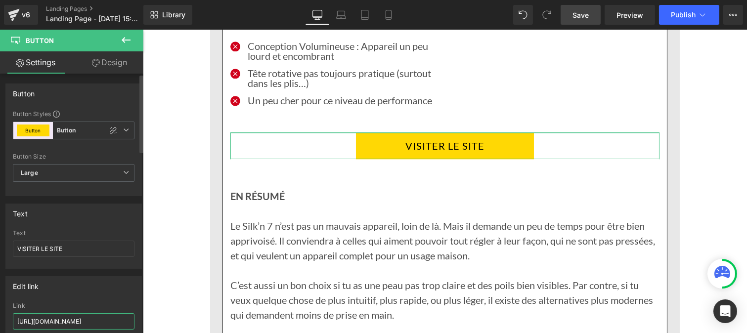
type input "https://denove.co/products/glowpro%E2%84%A2-2-0"
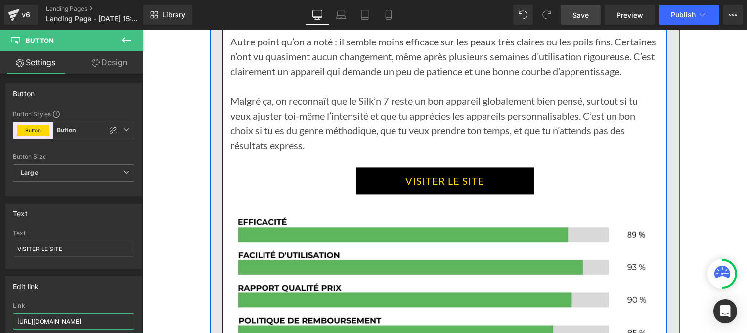
scroll to position [3831, 0]
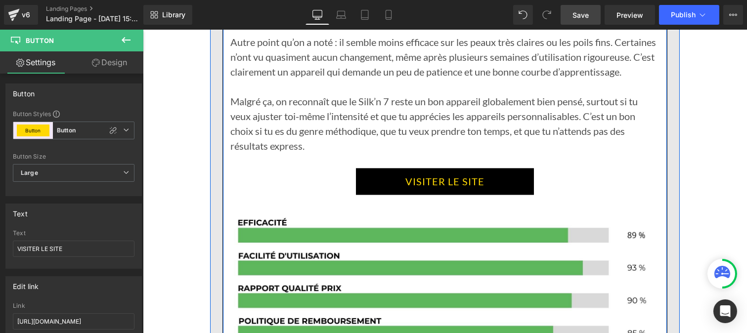
click at [395, 195] on link "VISITER LE SITE" at bounding box center [445, 181] width 178 height 27
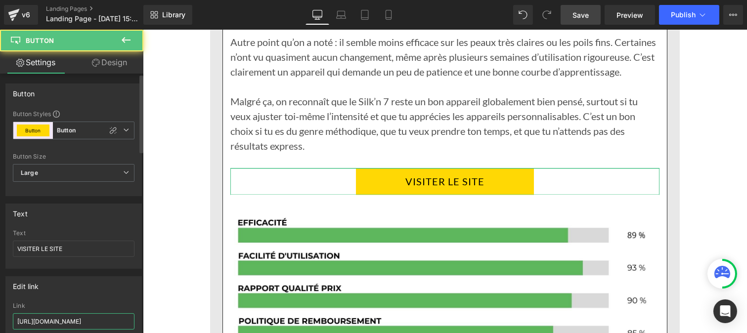
click at [85, 323] on input "https://denove.co/pages/glowpro2" at bounding box center [74, 322] width 122 height 16
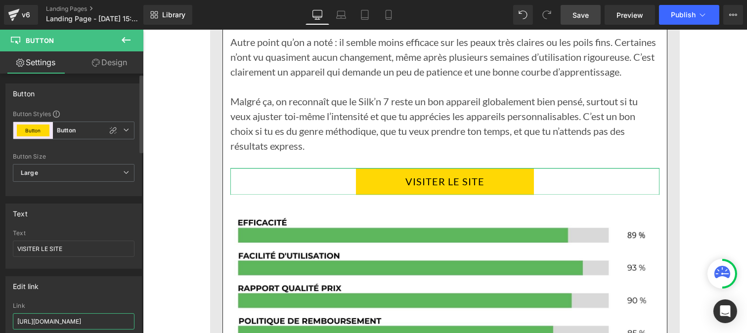
type input "https://denove.co/products/glowpro%E2%84%A2-2-0"
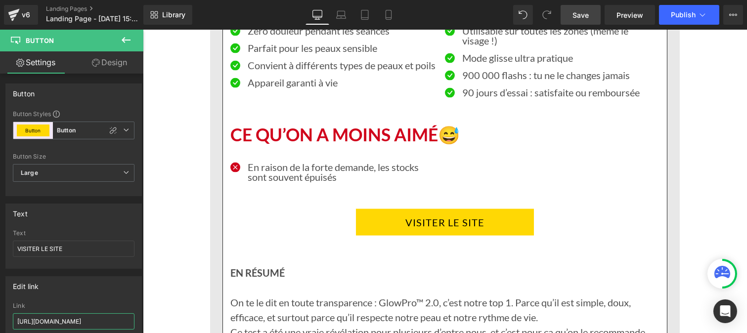
scroll to position [2832, 0]
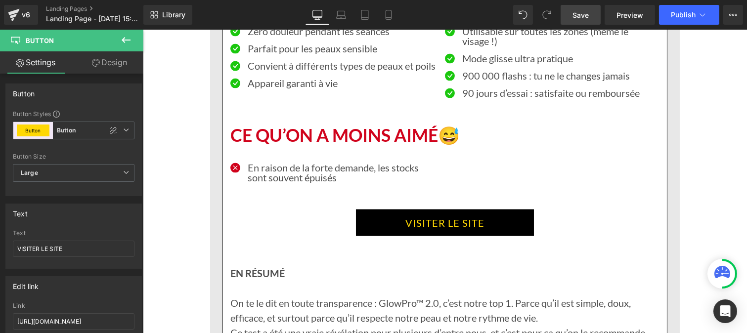
click at [375, 236] on link "VISITER LE SITE" at bounding box center [445, 223] width 178 height 27
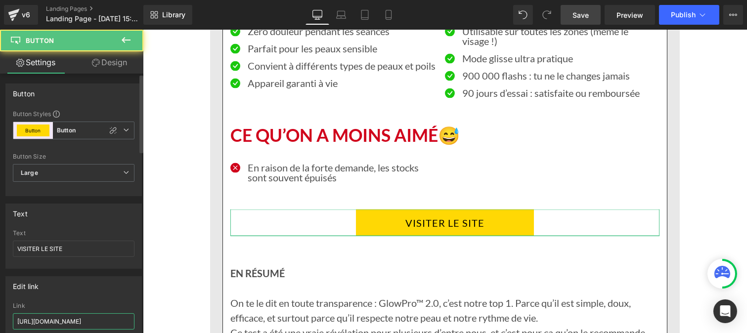
click at [96, 321] on input "https://denove.co/pages/glowpro2" at bounding box center [74, 322] width 122 height 16
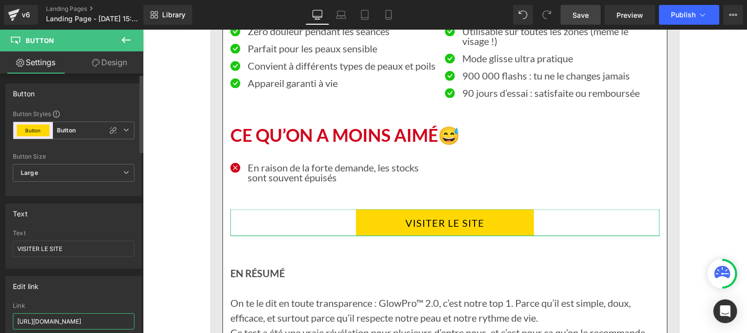
type input "https://denove.co/products/glowpro%E2%84%A2-2-0"
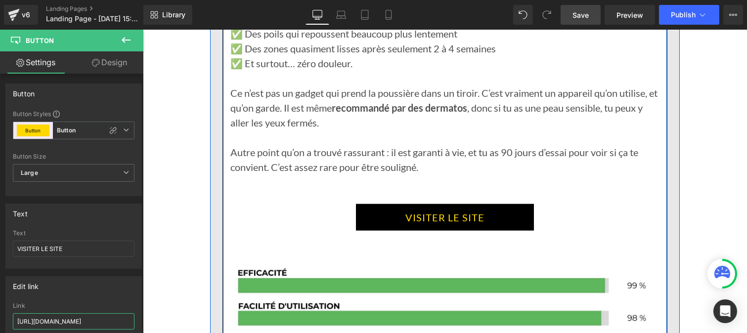
scroll to position [2316, 0]
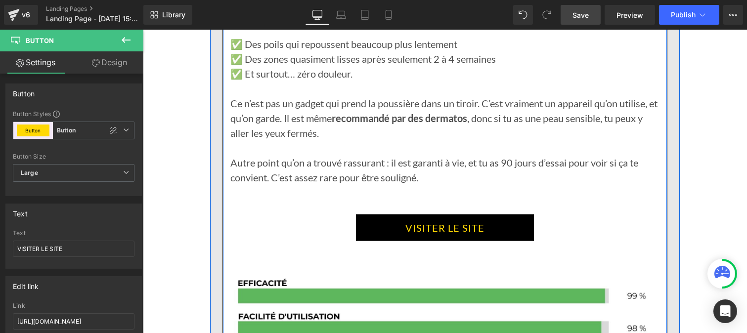
click at [397, 241] on link "VISITER LE SITE" at bounding box center [445, 228] width 178 height 27
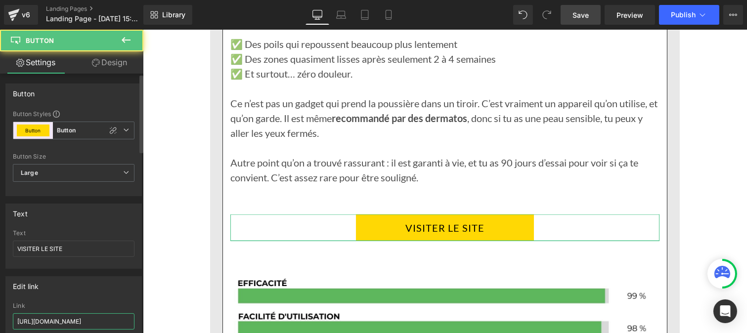
click at [101, 321] on input "https://denove.co/pages/glowpro2" at bounding box center [74, 322] width 122 height 16
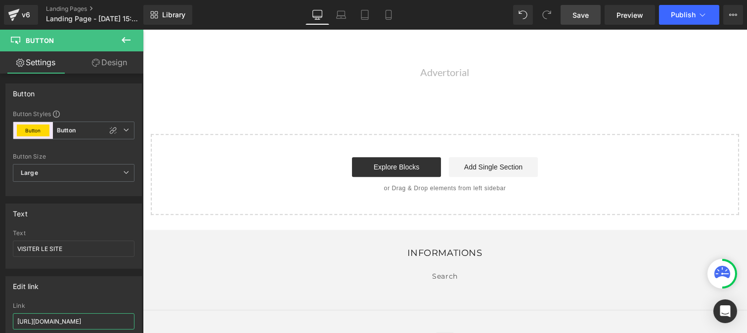
scroll to position [11014, 0]
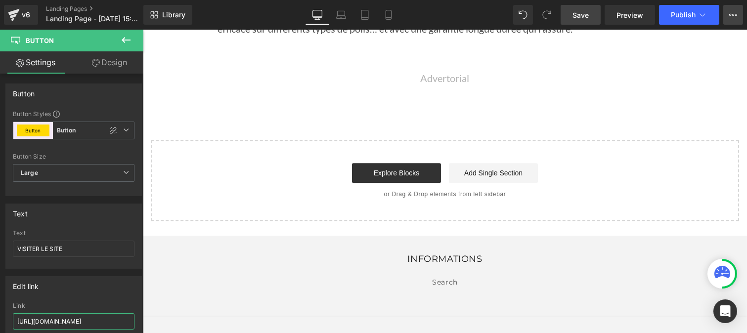
type input "https://denove.co/products/glowpro%E2%84%A2-2-0"
click at [737, 11] on icon at bounding box center [733, 15] width 8 height 8
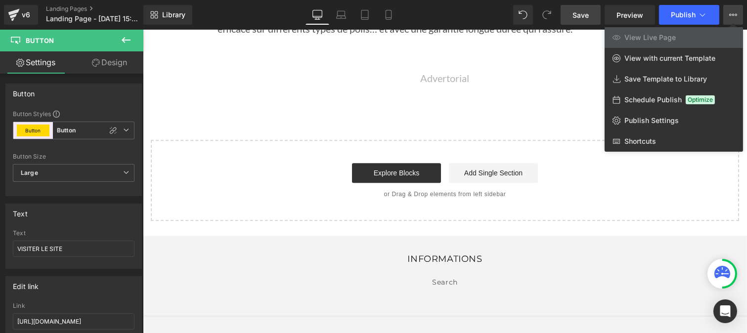
scroll to position [0, 0]
click at [647, 121] on span "Publish Settings" at bounding box center [652, 120] width 54 height 9
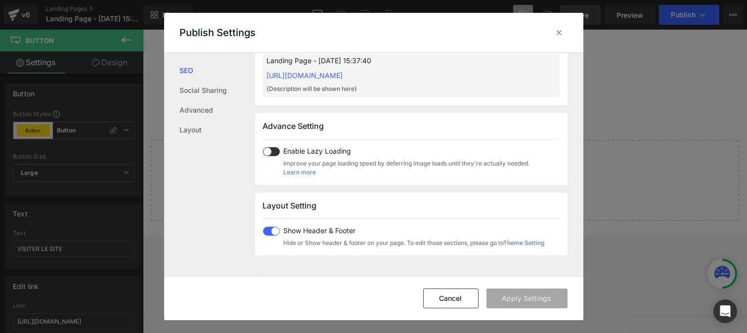
scroll to position [589, 0]
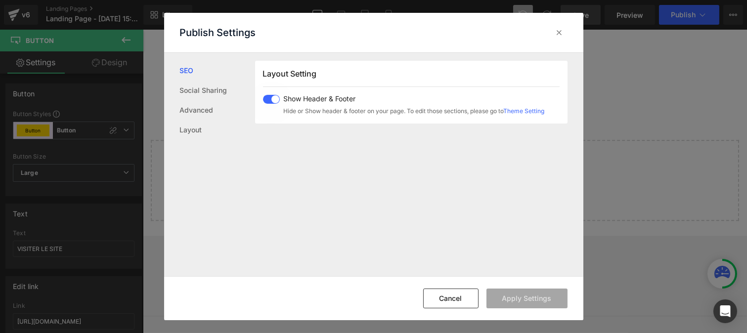
click at [268, 95] on span at bounding box center [271, 99] width 17 height 9
click at [512, 298] on button "Apply Settings" at bounding box center [527, 299] width 81 height 20
click at [560, 35] on icon at bounding box center [560, 33] width 10 height 10
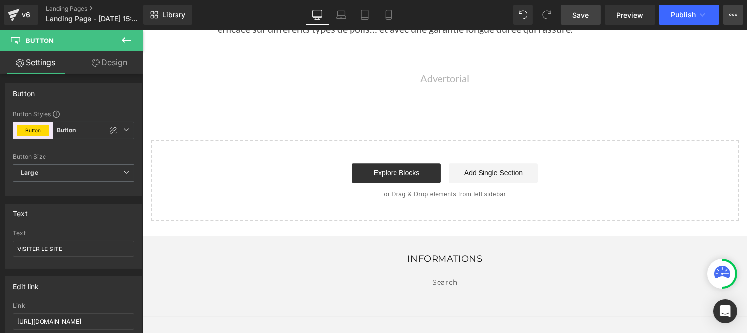
click at [733, 17] on icon at bounding box center [733, 15] width 8 height 8
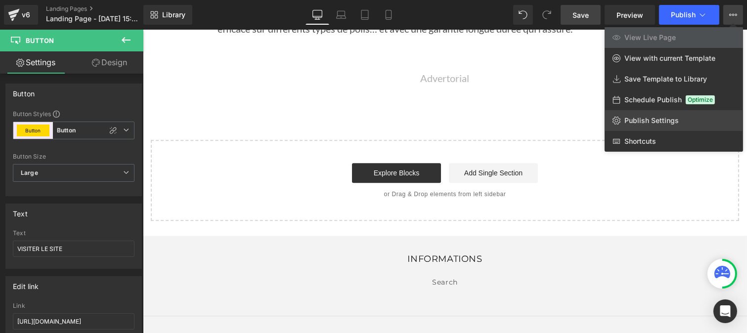
click at [648, 123] on span "Publish Settings" at bounding box center [652, 120] width 54 height 9
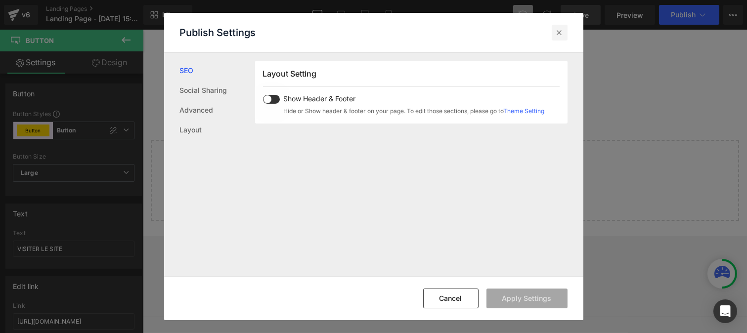
click at [557, 34] on icon at bounding box center [560, 33] width 10 height 10
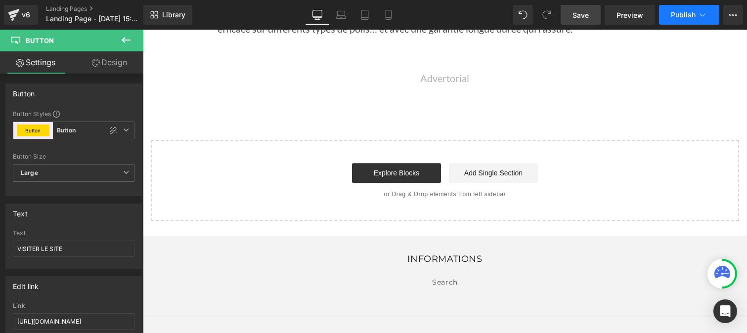
click at [683, 16] on span "Publish" at bounding box center [683, 15] width 25 height 8
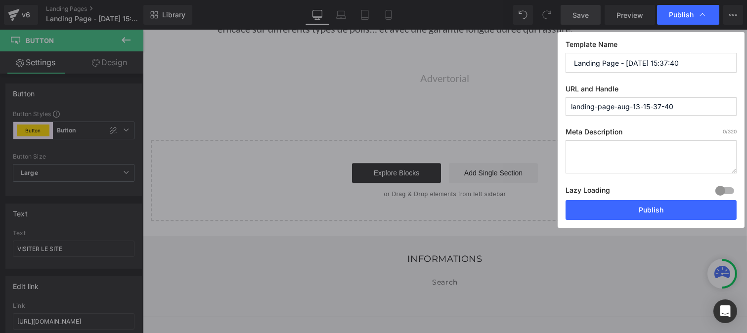
click at [594, 66] on input "Landing Page - Aug 13, 15:37:40" at bounding box center [651, 63] width 171 height 20
paste input "Top 5 IPL"
type input "Top 5 IPL"
click at [604, 110] on input "landing-page-aug-13-15-37-40" at bounding box center [651, 106] width 171 height 18
paste input "es-appareils-ipl"
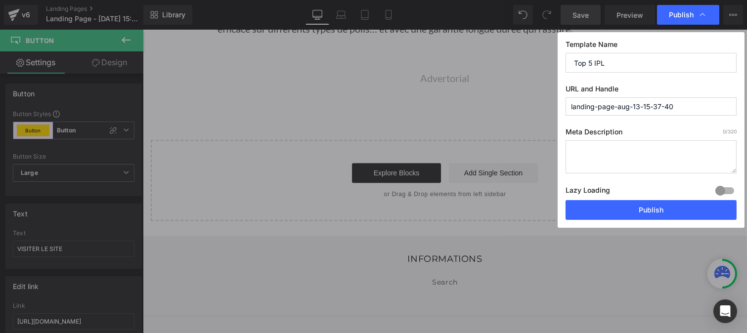
type input "les-appareils-ipl"
click at [643, 211] on button "Publish" at bounding box center [651, 210] width 171 height 20
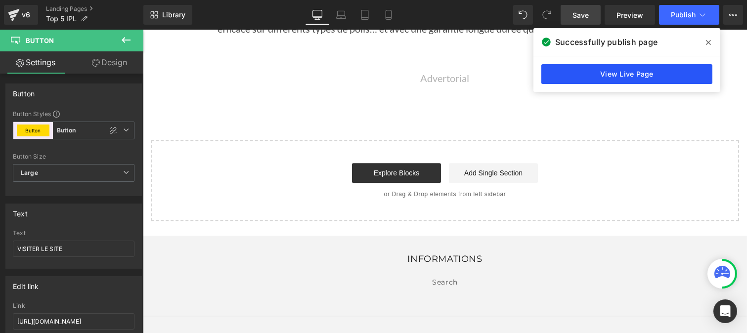
click at [579, 76] on link "View Live Page" at bounding box center [627, 74] width 171 height 20
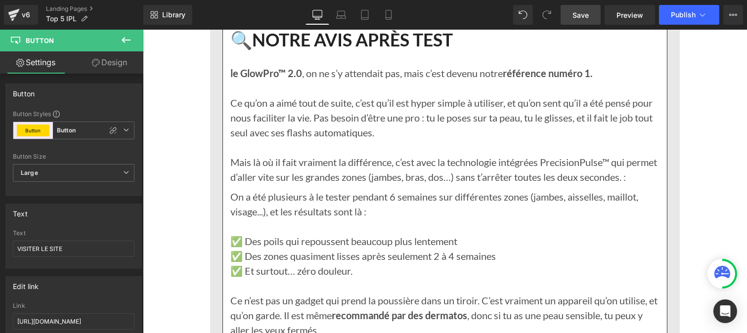
scroll to position [2128, 0]
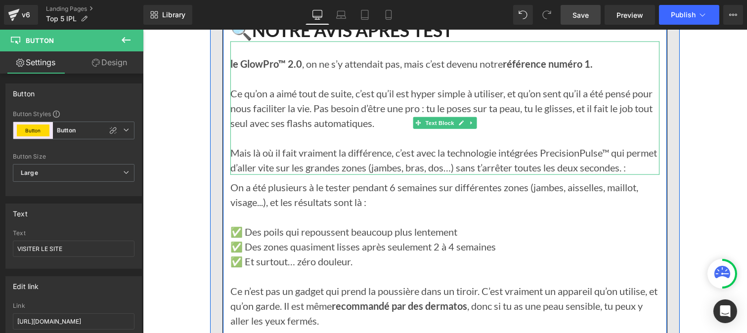
click at [230, 70] on strong "le GlowPro™ 2.0" at bounding box center [266, 64] width 72 height 12
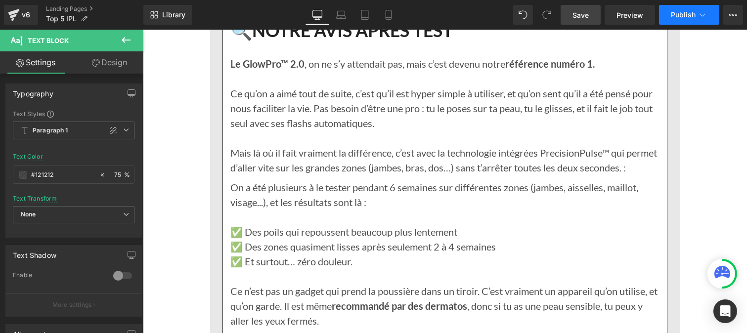
click at [686, 23] on button "Publish" at bounding box center [689, 15] width 60 height 20
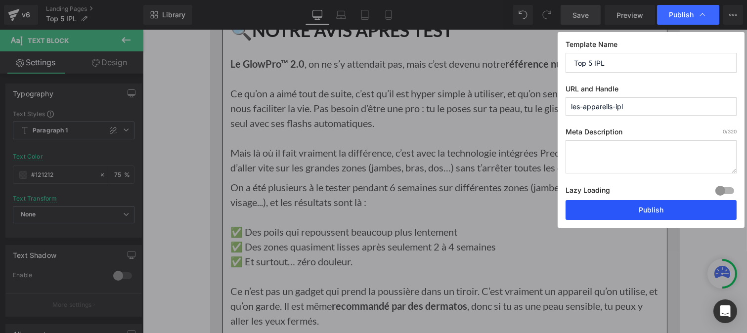
click at [637, 205] on button "Publish" at bounding box center [651, 210] width 171 height 20
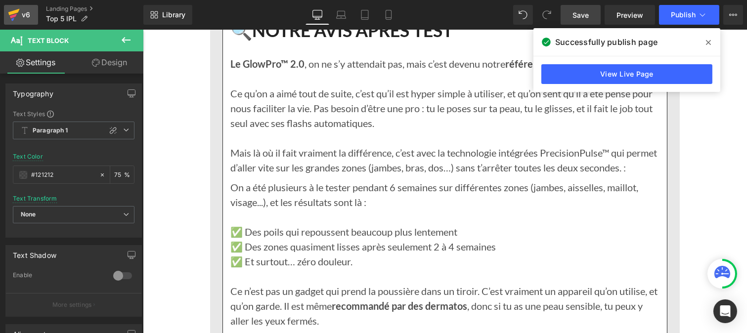
click at [17, 20] on icon at bounding box center [14, 14] width 12 height 25
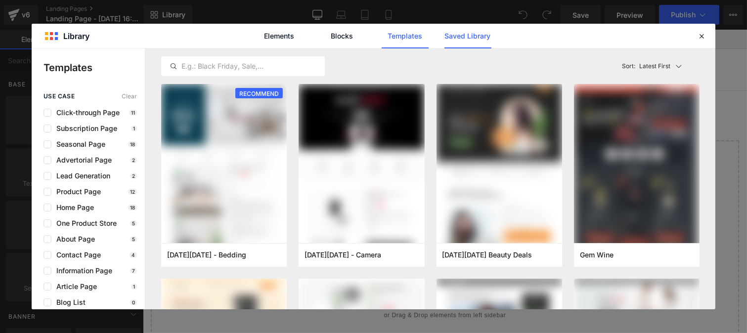
click at [460, 40] on link "Saved Library" at bounding box center [468, 36] width 47 height 25
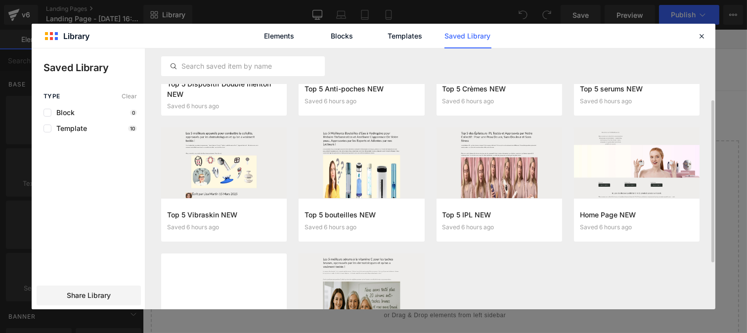
scroll to position [83, 0]
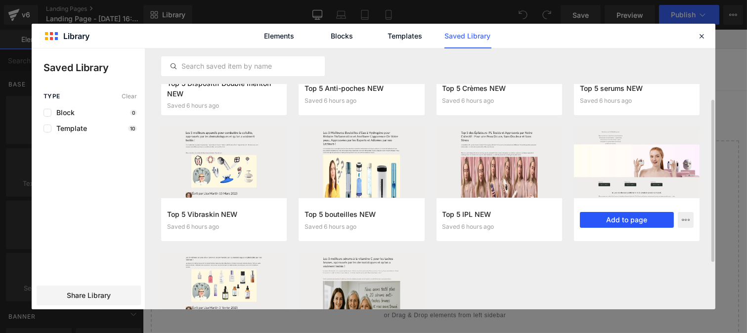
click at [615, 218] on button "Add to page" at bounding box center [627, 220] width 94 height 16
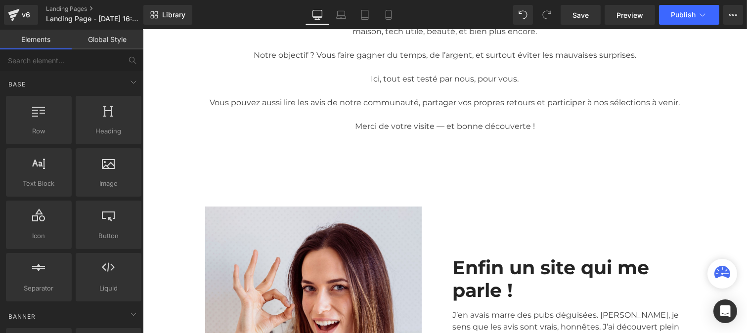
scroll to position [0, 0]
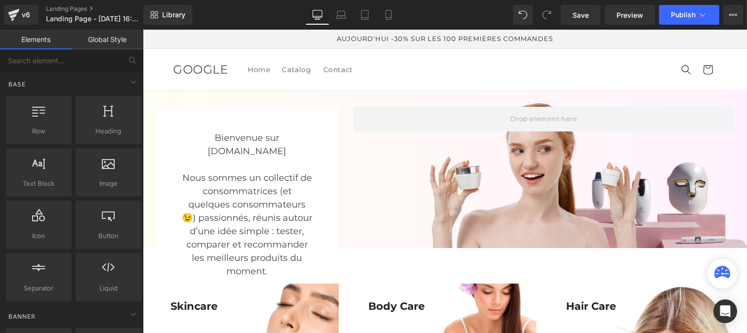
click at [110, 36] on link "Global Style" at bounding box center [108, 40] width 72 height 20
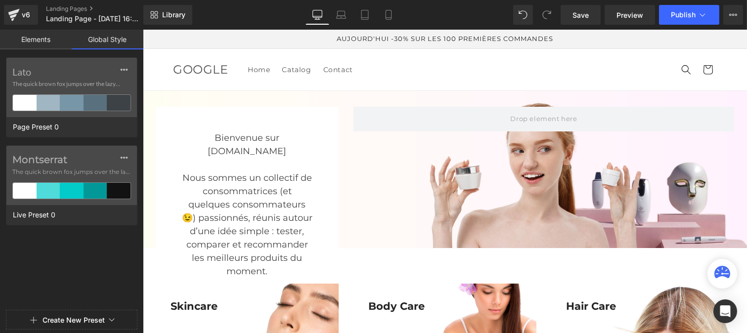
click at [67, 317] on button "Create New Preset" at bounding box center [74, 320] width 62 height 21
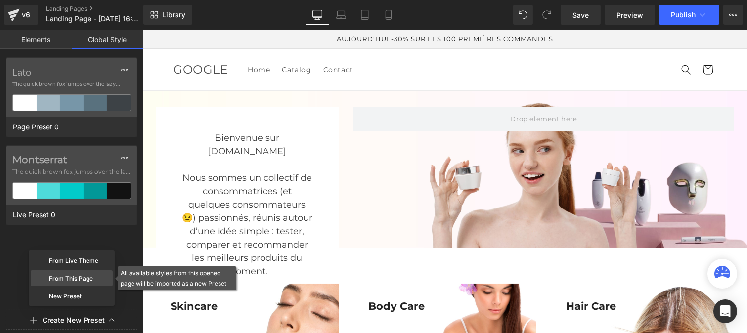
click at [67, 279] on div "From This Page" at bounding box center [72, 279] width 82 height 16
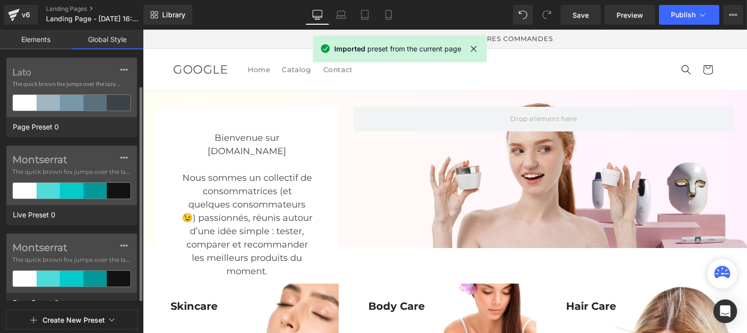
scroll to position [15, 0]
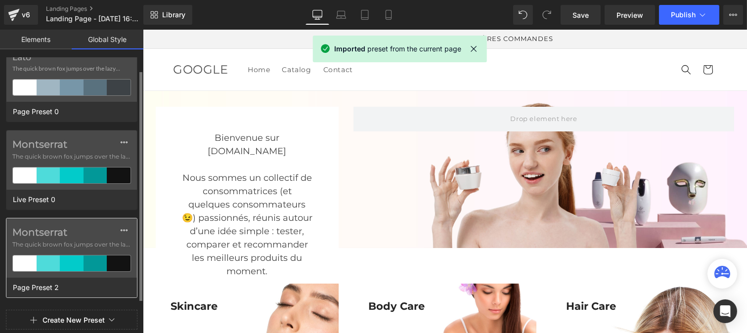
click at [43, 236] on label "Montserrat" at bounding box center [71, 233] width 119 height 12
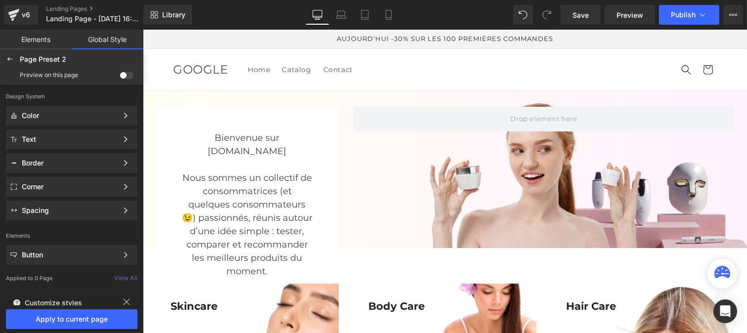
click at [127, 75] on span at bounding box center [127, 75] width 14 height 7
click at [120, 77] on input "checkbox" at bounding box center [120, 77] width 0 height 0
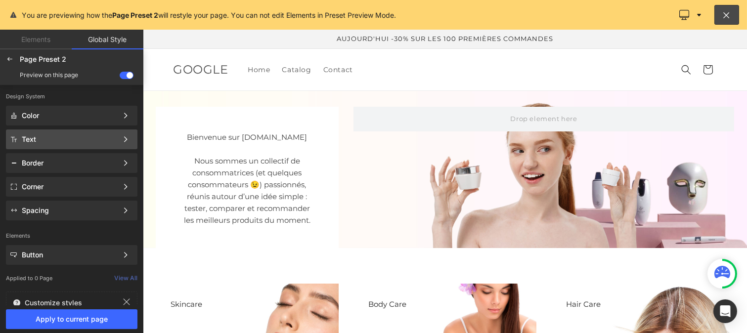
click at [43, 138] on div "Text" at bounding box center [70, 140] width 96 height 8
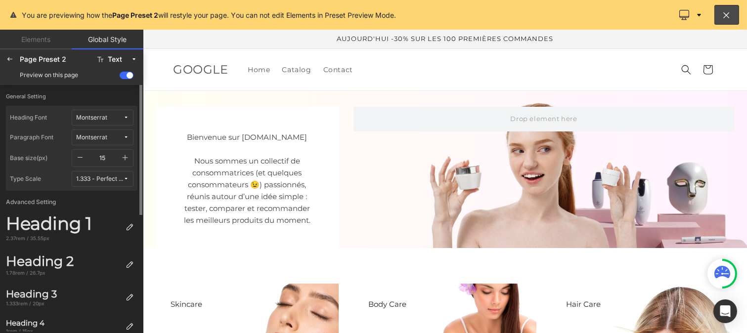
click at [124, 115] on icon at bounding box center [126, 118] width 6 height 6
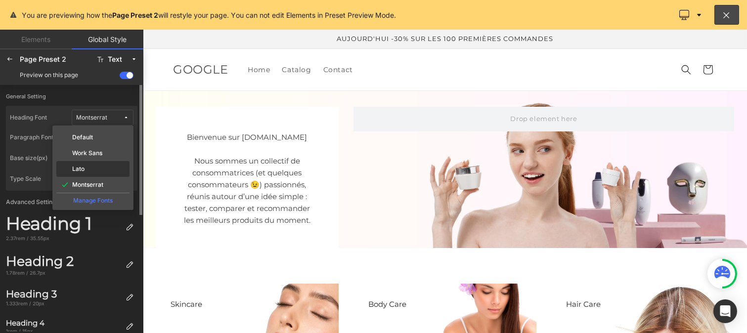
click at [88, 172] on div "Lato" at bounding box center [92, 169] width 69 height 8
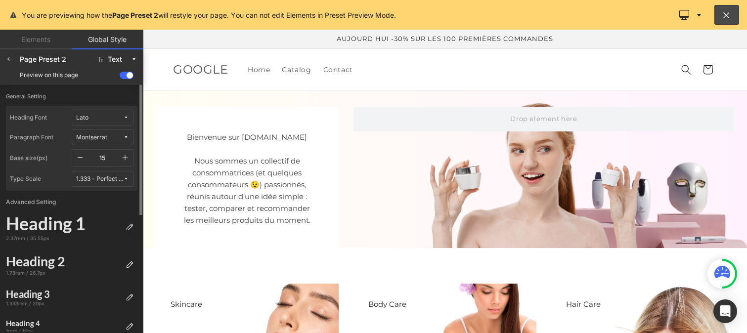
click at [103, 125] on button "Lato" at bounding box center [103, 118] width 62 height 16
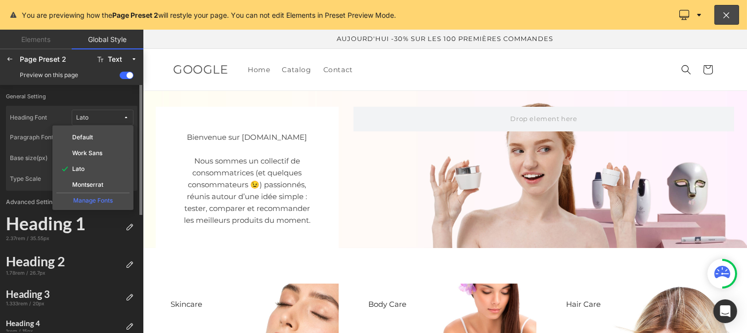
click at [99, 113] on button "Lato" at bounding box center [103, 118] width 62 height 16
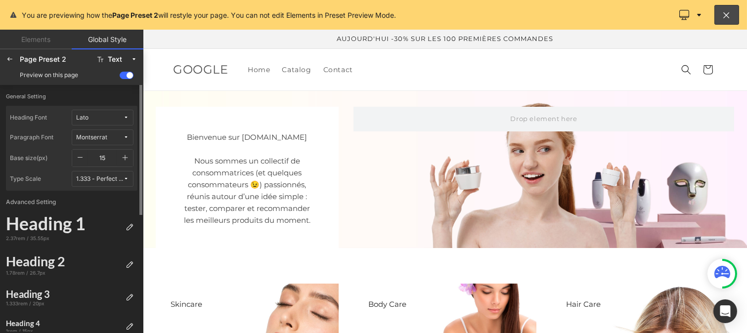
click at [94, 139] on div "Montserrat" at bounding box center [91, 137] width 31 height 7
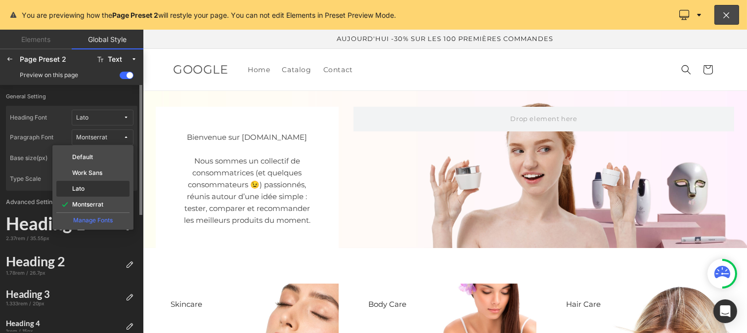
click at [86, 191] on div "Lato" at bounding box center [92, 189] width 69 height 8
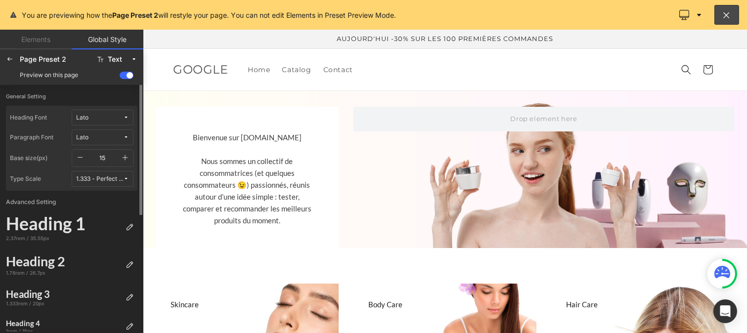
click at [126, 157] on icon "button" at bounding box center [125, 158] width 8 height 8
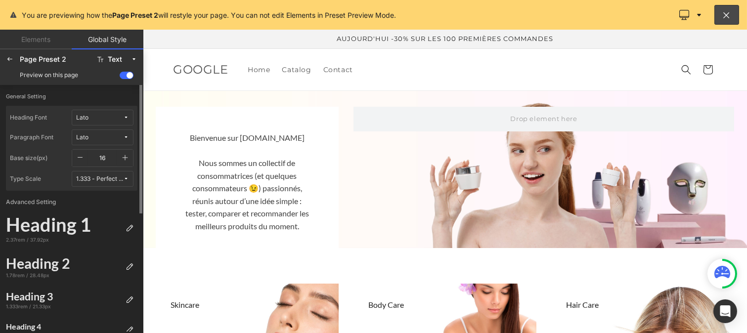
click at [126, 157] on icon "button" at bounding box center [125, 158] width 8 height 8
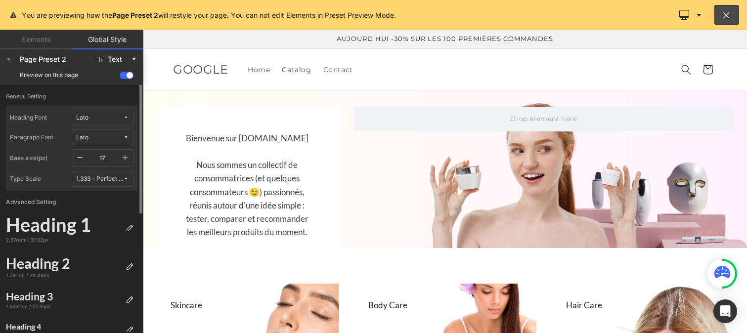
click at [126, 157] on icon "button" at bounding box center [125, 158] width 8 height 8
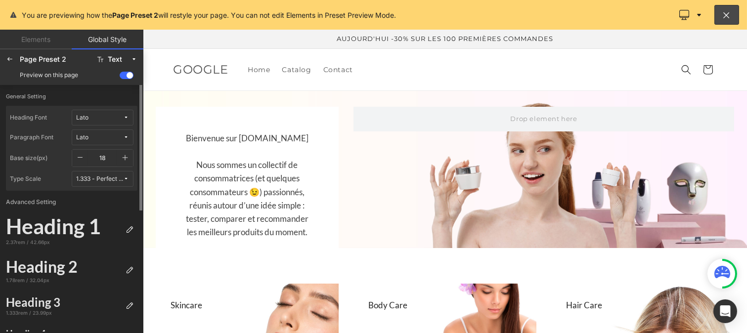
click at [126, 157] on icon "button" at bounding box center [125, 158] width 8 height 8
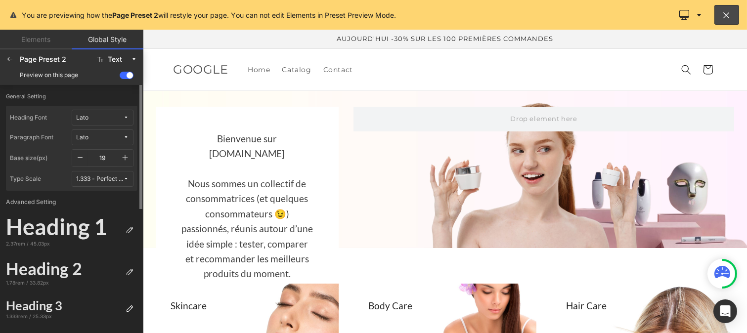
click at [126, 157] on icon "button" at bounding box center [125, 158] width 8 height 8
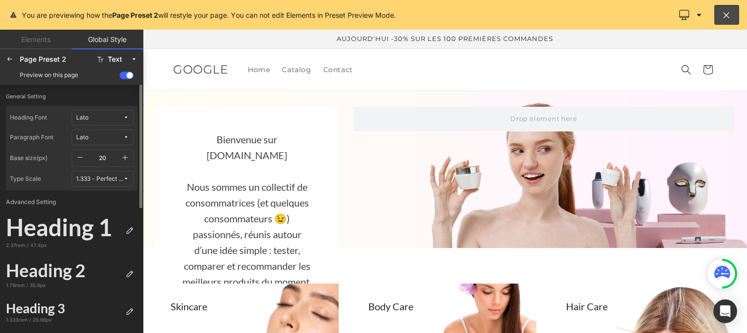
click at [126, 157] on icon "button" at bounding box center [125, 158] width 8 height 8
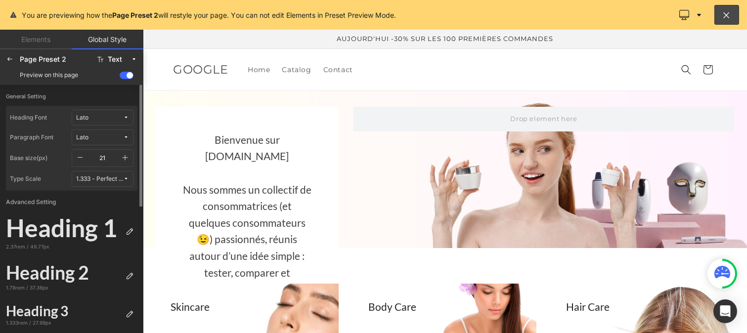
click at [126, 157] on icon "button" at bounding box center [125, 158] width 8 height 8
type input "22"
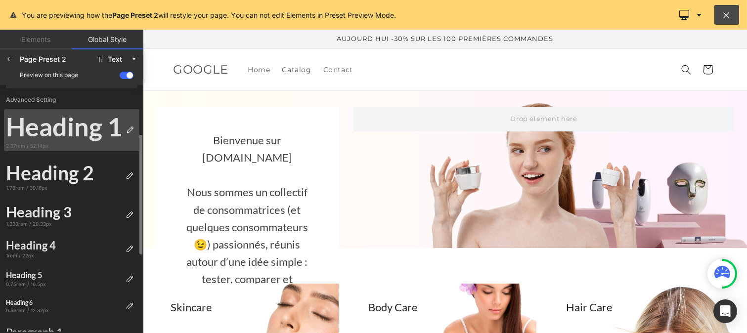
scroll to position [259, 0]
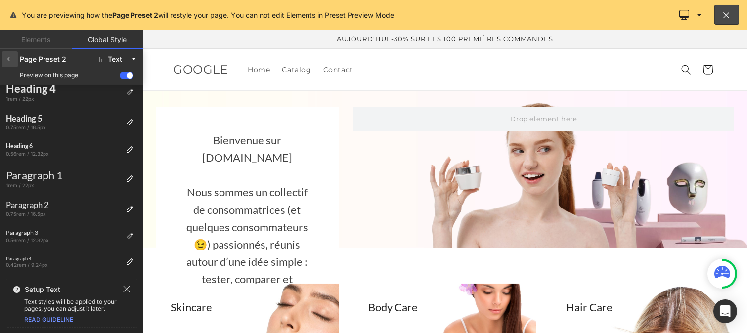
click at [13, 59] on icon at bounding box center [10, 59] width 8 height 8
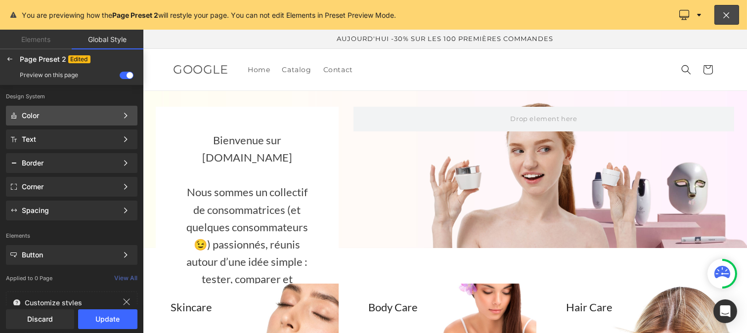
click at [80, 116] on div "Color" at bounding box center [70, 116] width 96 height 8
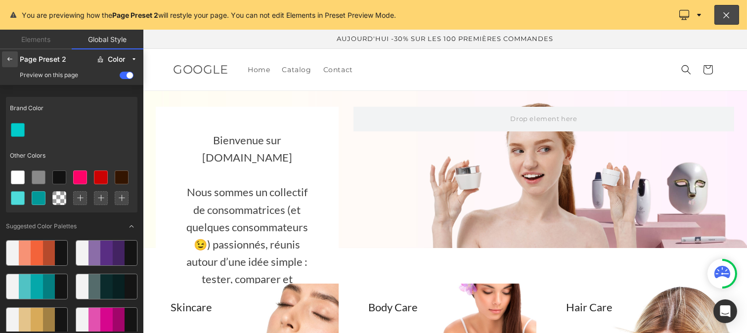
click at [8, 64] on div at bounding box center [10, 59] width 16 height 16
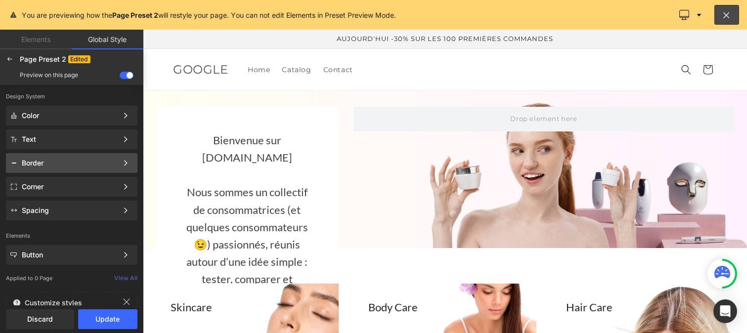
click at [49, 162] on div "Border" at bounding box center [70, 163] width 96 height 8
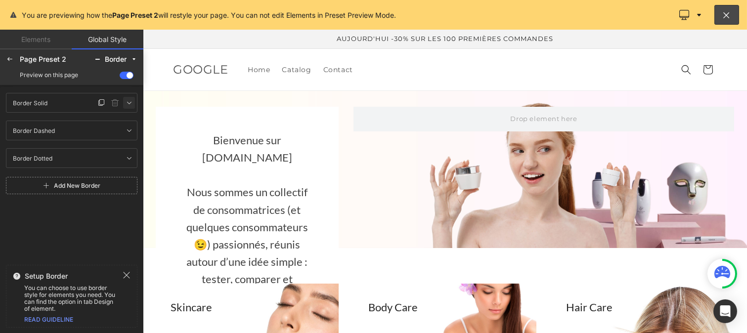
click at [129, 102] on icon at bounding box center [129, 103] width 8 height 8
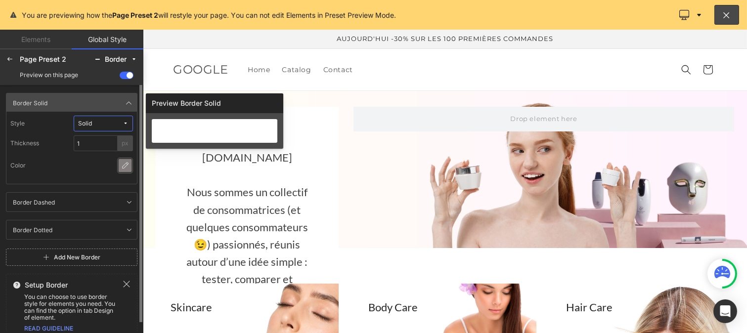
click at [122, 162] on icon at bounding box center [125, 166] width 8 height 8
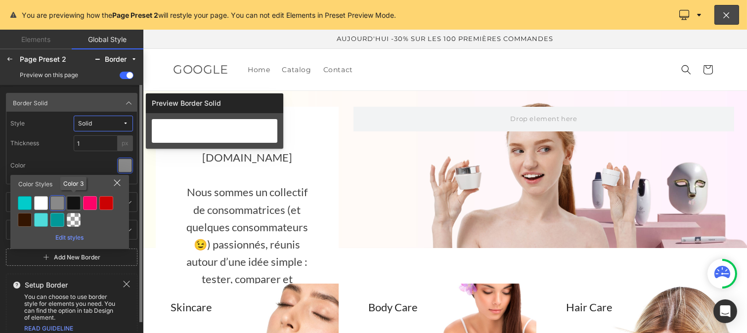
click at [75, 204] on div at bounding box center [74, 203] width 14 height 14
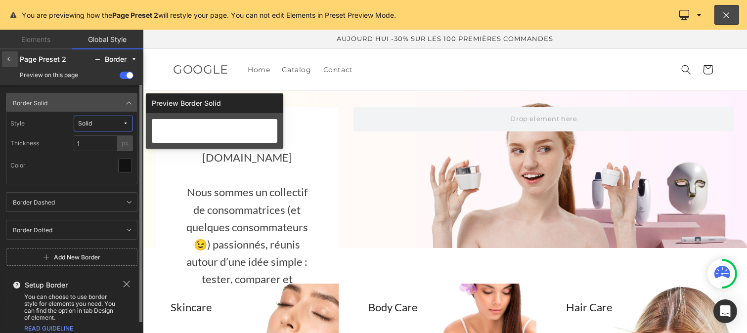
click at [6, 57] on icon at bounding box center [10, 59] width 8 height 8
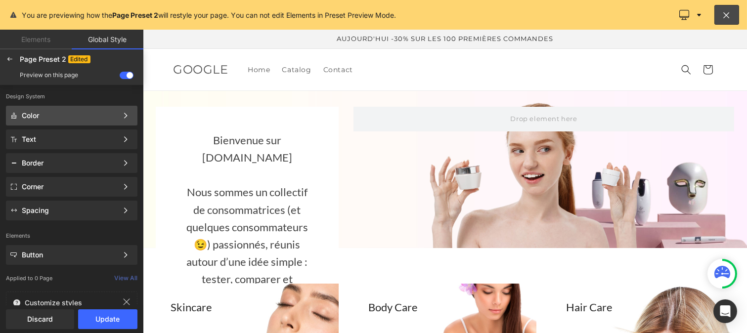
click at [40, 115] on div "Color" at bounding box center [70, 116] width 96 height 8
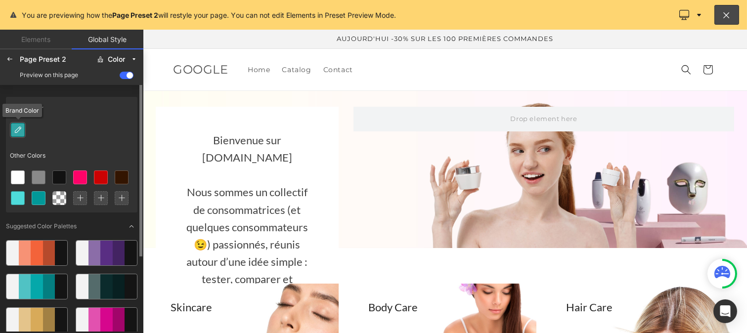
click at [18, 129] on icon at bounding box center [18, 130] width 8 height 8
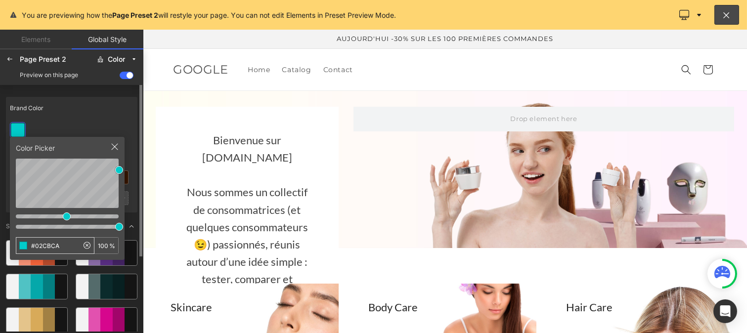
click at [62, 249] on input "#02CBCA" at bounding box center [47, 246] width 62 height 16
type input "#00000"
type input "0"
type input "#000000"
type input "100"
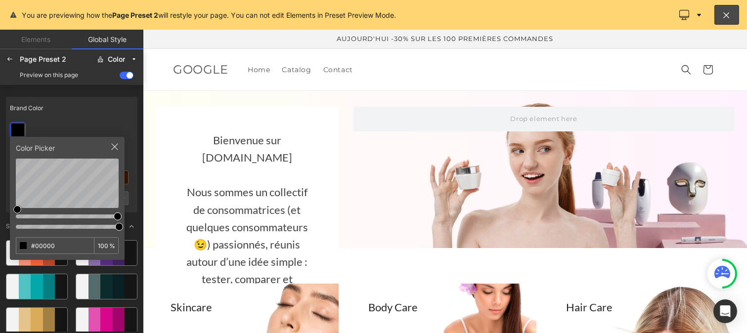
type input "#00000"
click at [68, 109] on div "Brand Color" at bounding box center [72, 108] width 132 height 23
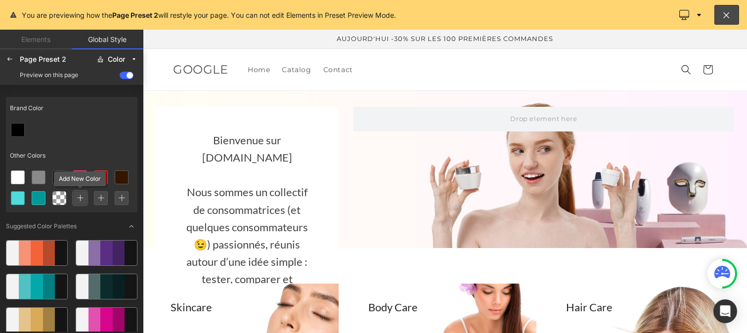
click at [78, 198] on icon at bounding box center [80, 198] width 7 height 7
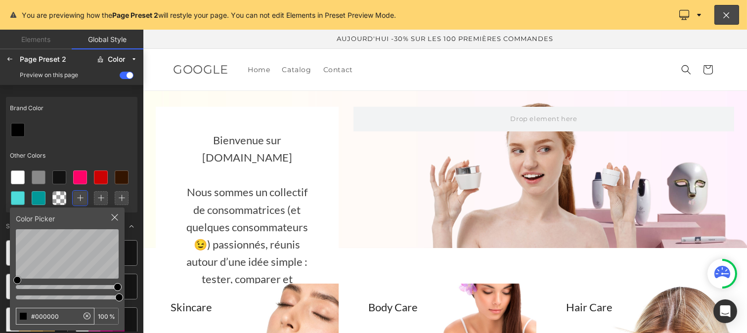
click at [62, 317] on input "#000000" at bounding box center [47, 317] width 62 height 16
type input "#FFD804"
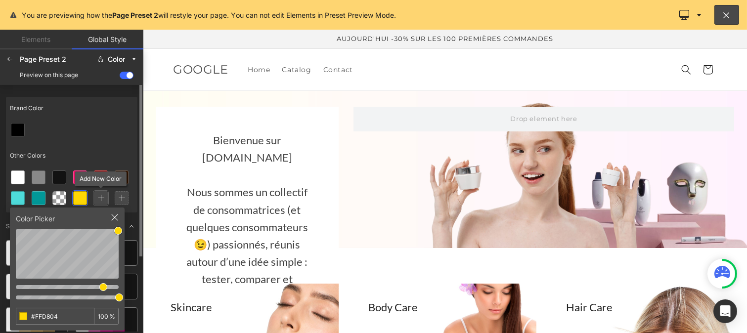
click at [97, 196] on icon at bounding box center [100, 198] width 7 height 7
drag, startPoint x: 66, startPoint y: 319, endPoint x: 71, endPoint y: 310, distance: 11.1
click at [71, 310] on input "#000000" at bounding box center [47, 317] width 62 height 16
type input "#"
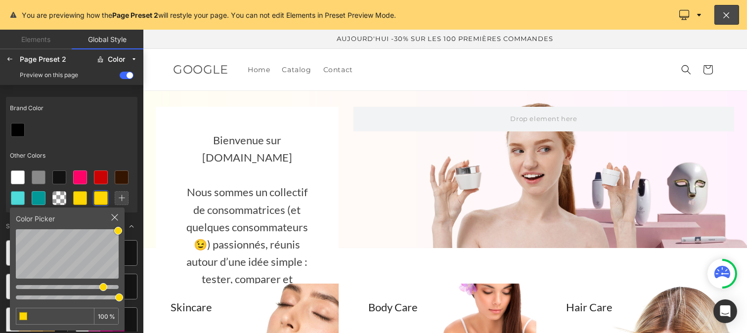
click at [91, 132] on div at bounding box center [72, 130] width 132 height 21
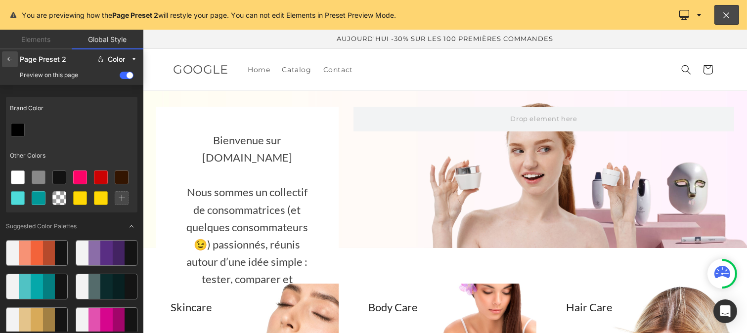
click at [4, 63] on div at bounding box center [10, 59] width 16 height 16
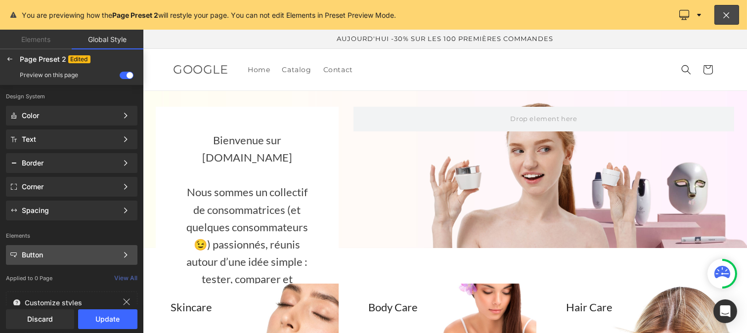
click at [51, 256] on div "Button" at bounding box center [70, 255] width 96 height 8
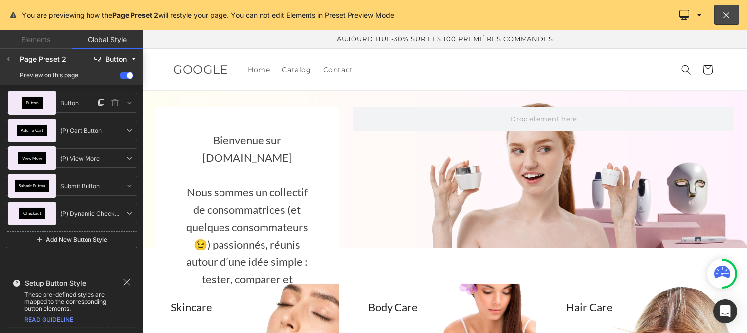
click at [33, 102] on span "Button" at bounding box center [32, 103] width 13 height 4
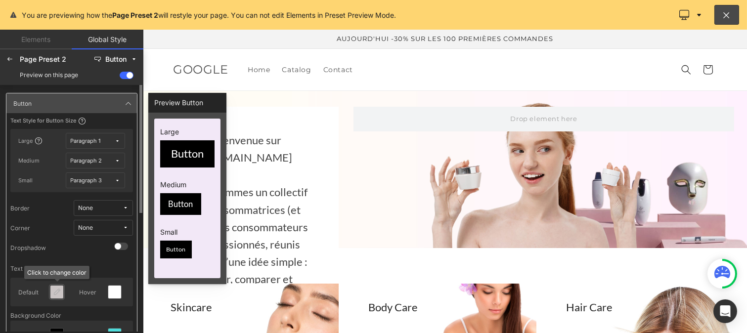
click at [57, 295] on icon at bounding box center [57, 292] width 8 height 8
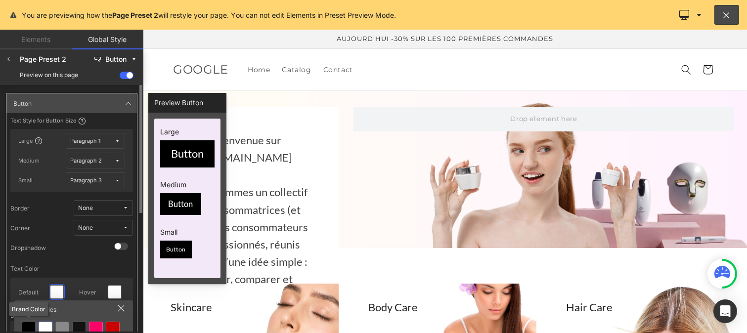
click at [28, 325] on div at bounding box center [29, 329] width 14 height 14
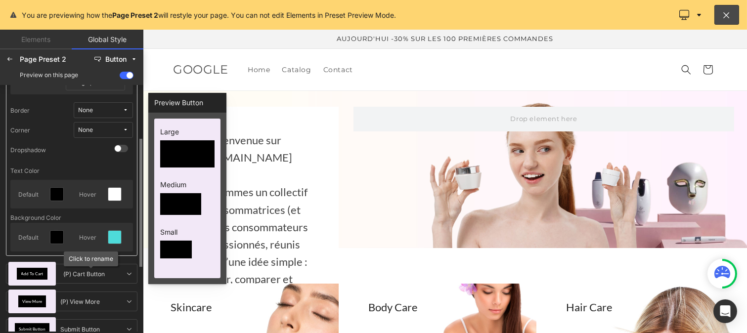
scroll to position [100, 0]
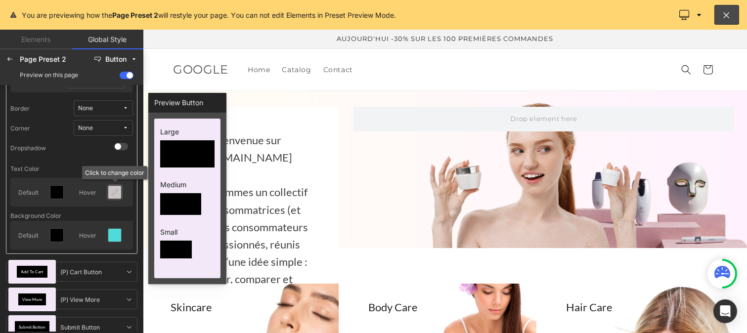
click at [112, 196] on div at bounding box center [114, 192] width 13 height 13
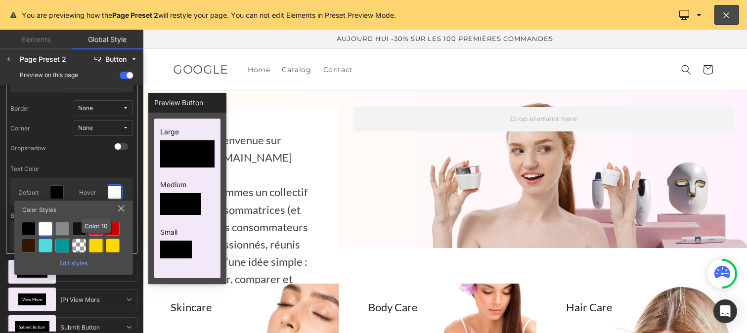
click at [95, 245] on div at bounding box center [96, 246] width 14 height 14
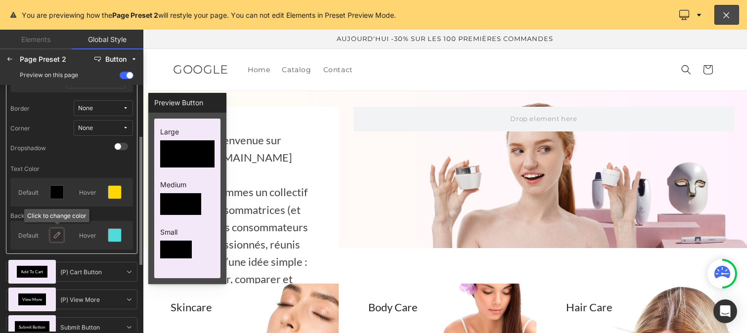
click at [55, 236] on icon at bounding box center [57, 235] width 8 height 8
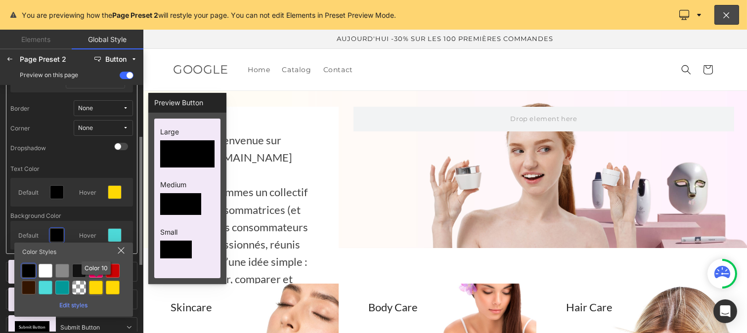
click at [94, 287] on div at bounding box center [96, 288] width 14 height 14
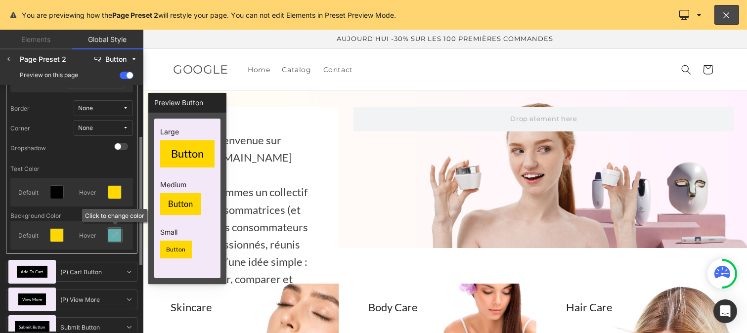
click at [113, 236] on icon at bounding box center [115, 235] width 8 height 8
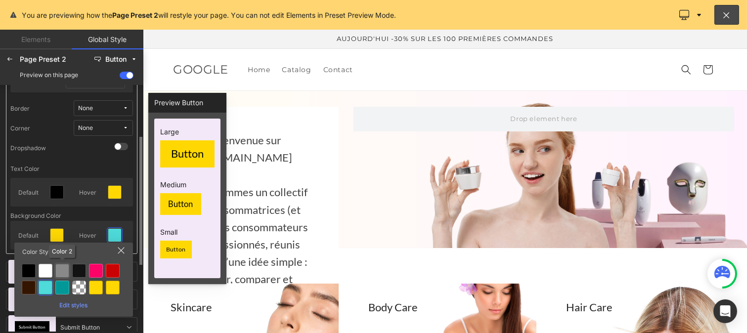
click at [59, 273] on div at bounding box center [62, 271] width 14 height 14
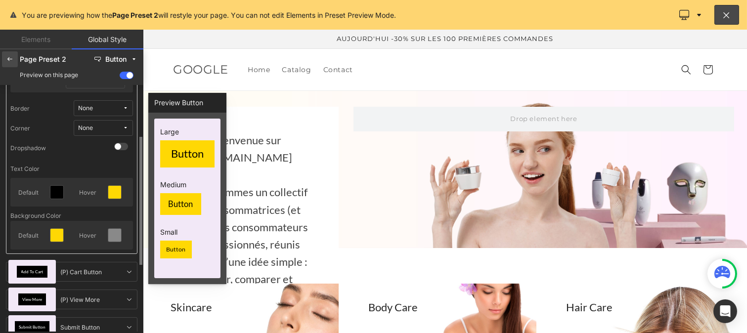
click at [10, 61] on icon at bounding box center [10, 59] width 8 height 8
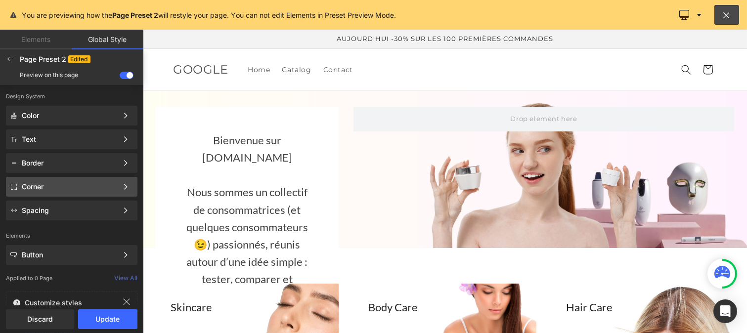
click at [48, 184] on div "Corner" at bounding box center [70, 187] width 96 height 8
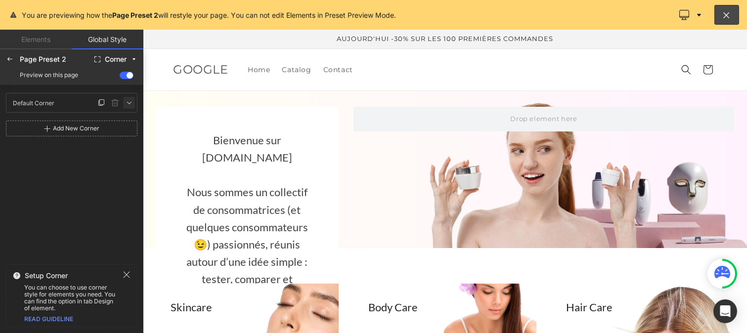
click at [131, 102] on icon at bounding box center [129, 103] width 8 height 8
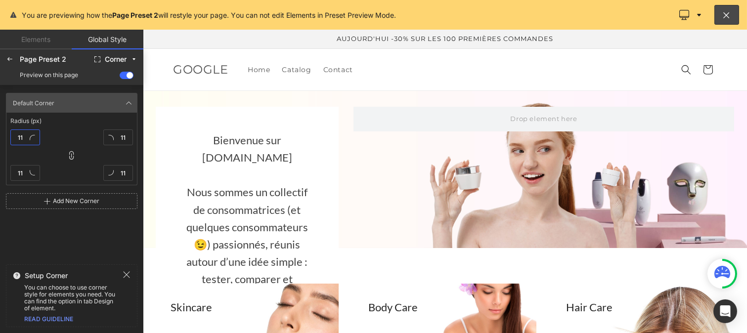
type textarea "11"
click at [25, 137] on input "11" at bounding box center [25, 138] width 30 height 16
type input "1"
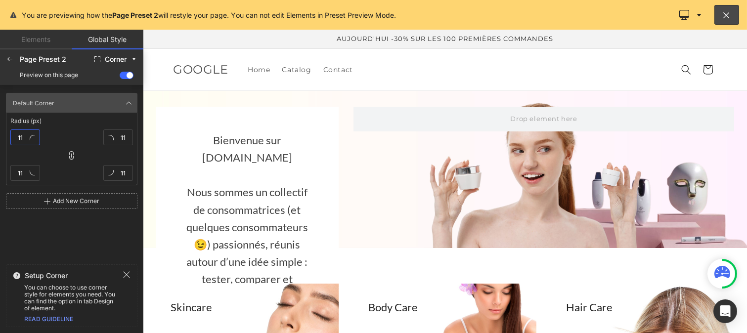
type input "1"
type input "10"
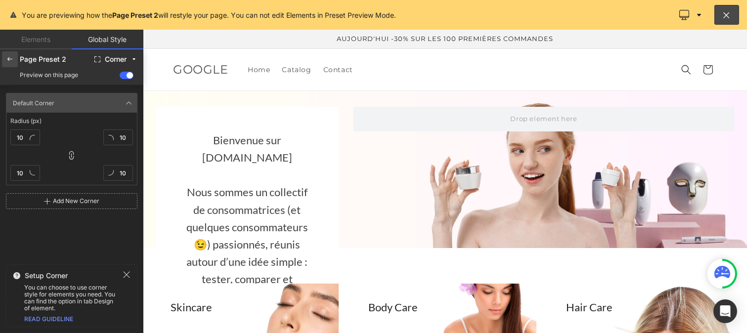
click at [6, 56] on icon at bounding box center [10, 59] width 8 height 8
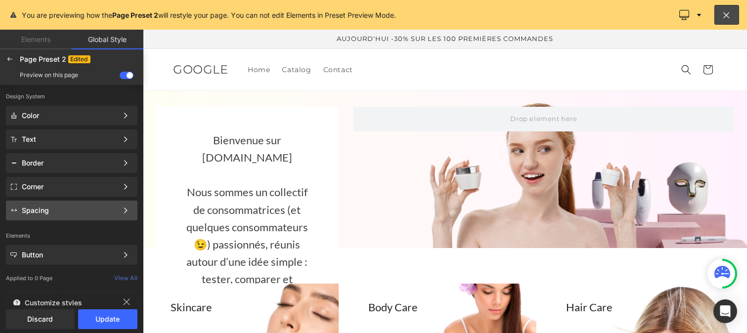
click at [65, 207] on div "Spacing" at bounding box center [70, 211] width 96 height 8
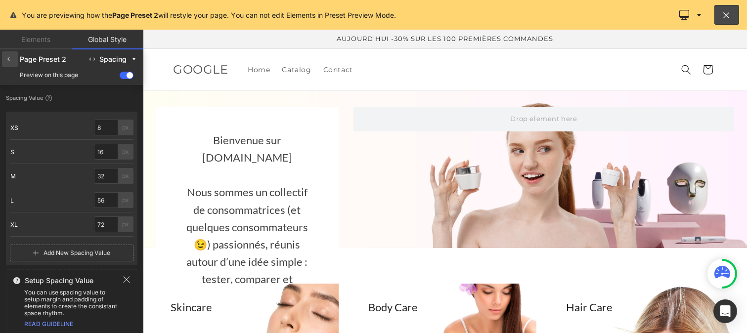
click at [8, 63] on icon at bounding box center [10, 59] width 8 height 8
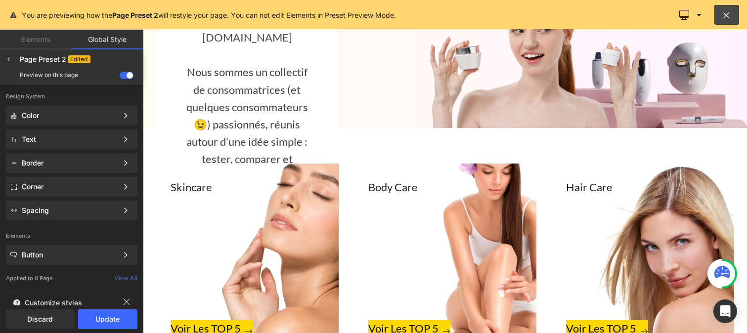
scroll to position [125, 0]
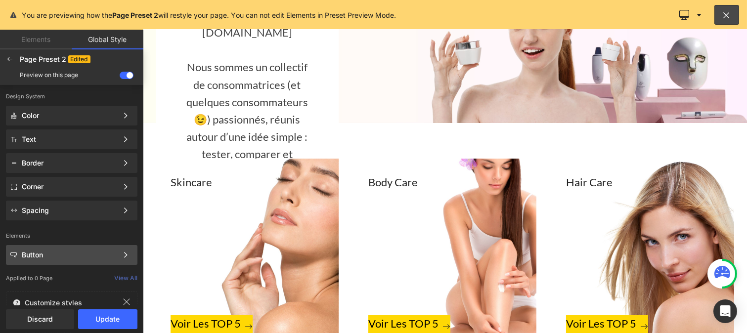
click at [46, 255] on div "Button" at bounding box center [70, 255] width 96 height 8
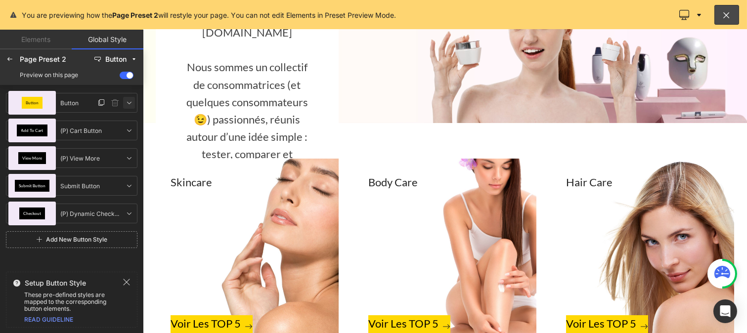
click at [130, 105] on icon at bounding box center [129, 103] width 8 height 8
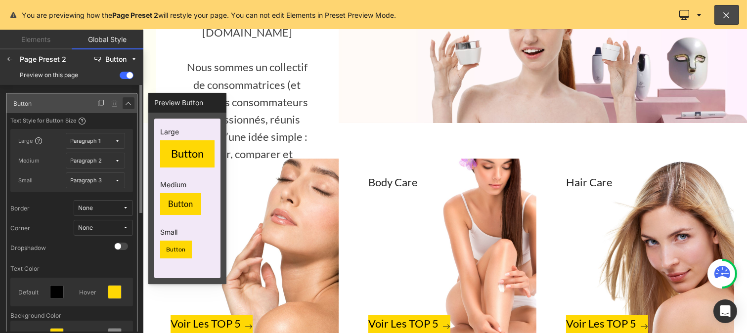
click at [125, 105] on icon at bounding box center [129, 103] width 8 height 8
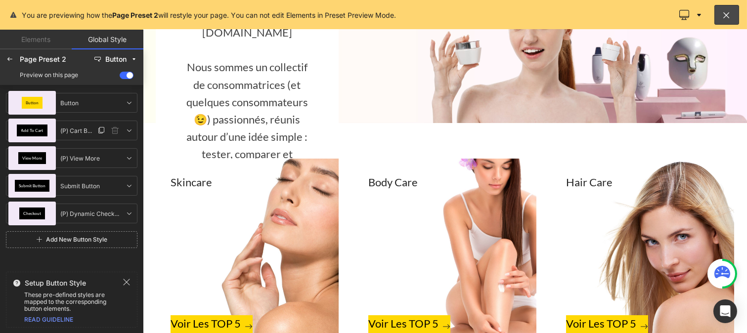
click at [21, 131] on div "Add To Cart" at bounding box center [32, 131] width 31 height 12
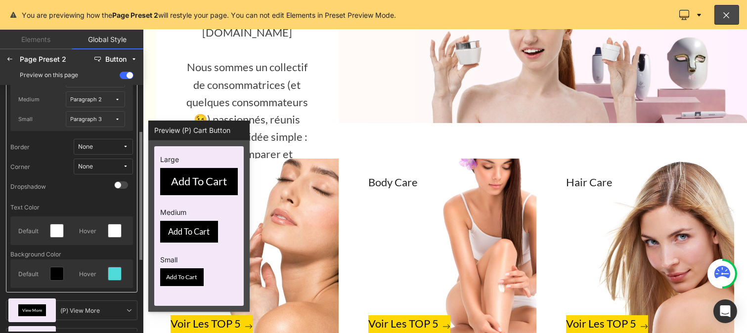
scroll to position [90, 0]
click at [57, 229] on icon at bounding box center [57, 231] width 8 height 8
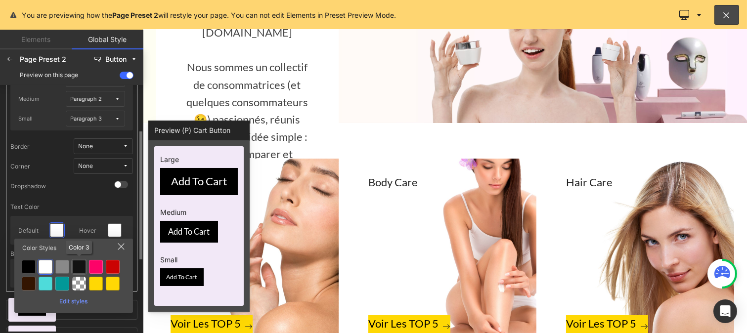
click at [77, 266] on div at bounding box center [79, 267] width 14 height 14
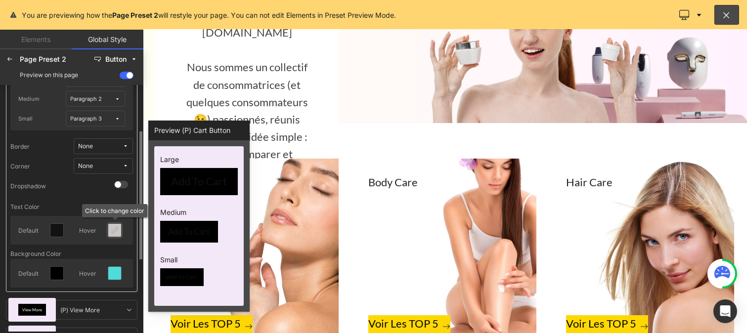
click at [110, 231] on div at bounding box center [114, 230] width 13 height 13
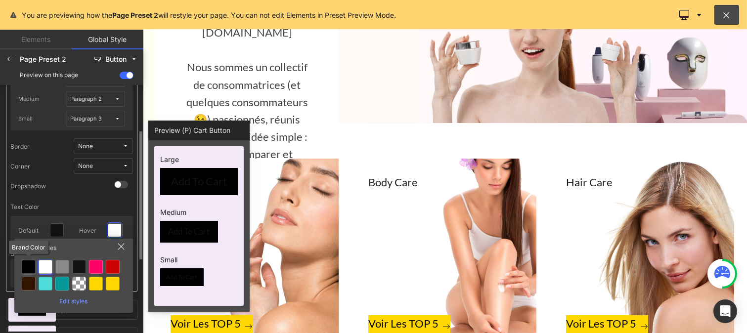
click at [23, 268] on div at bounding box center [29, 267] width 14 height 14
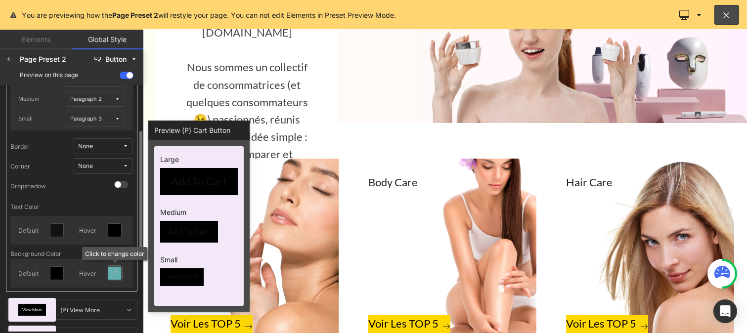
click at [117, 274] on icon at bounding box center [115, 274] width 8 height 8
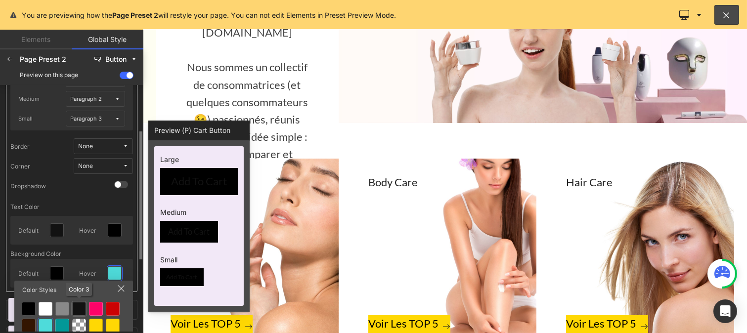
click at [80, 309] on div at bounding box center [79, 309] width 14 height 14
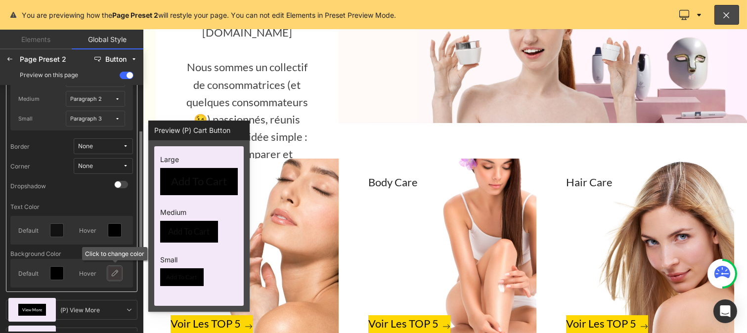
click at [114, 277] on icon at bounding box center [115, 274] width 8 height 8
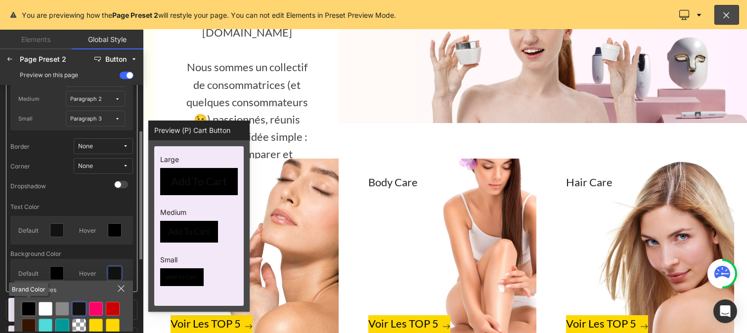
click at [28, 309] on div at bounding box center [29, 309] width 14 height 14
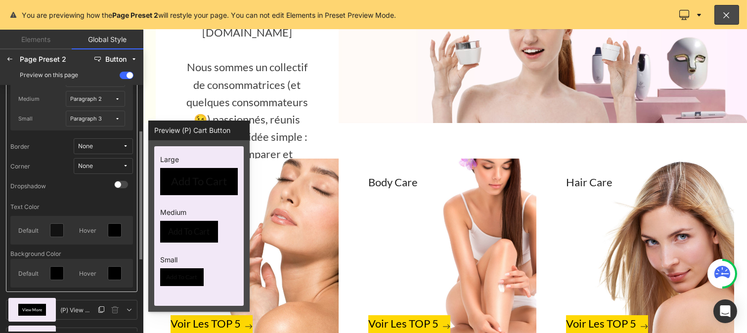
click at [30, 306] on div "View More" at bounding box center [32, 310] width 28 height 12
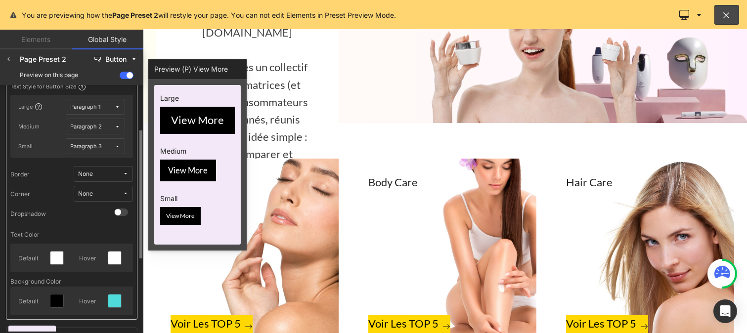
scroll to position [89, 0]
click at [58, 255] on icon at bounding box center [57, 259] width 8 height 8
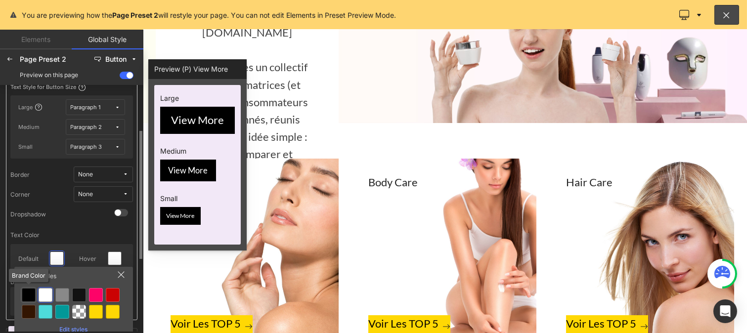
click at [28, 296] on div at bounding box center [29, 295] width 14 height 14
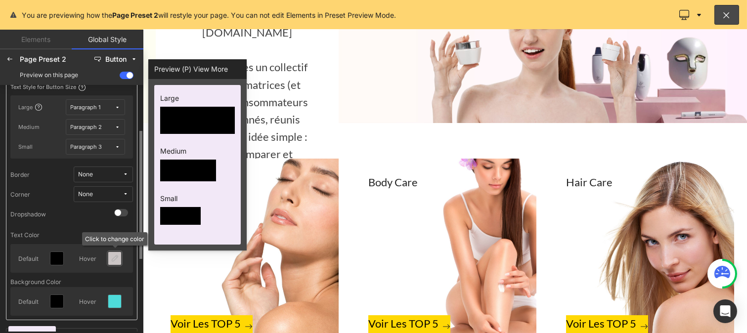
click at [113, 260] on icon at bounding box center [115, 259] width 8 height 8
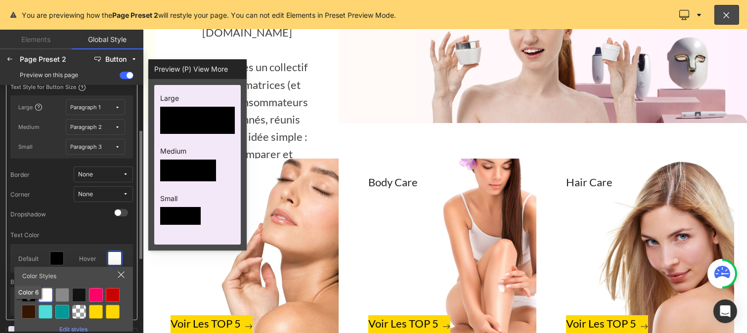
click at [28, 293] on div "Color 6" at bounding box center [28, 292] width 20 height 10
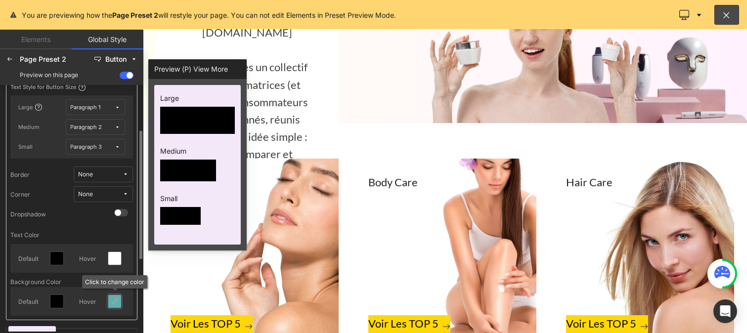
click at [117, 299] on icon at bounding box center [115, 302] width 8 height 8
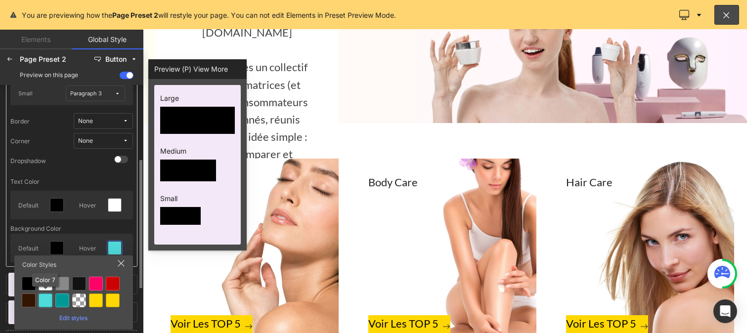
scroll to position [143, 0]
click at [29, 286] on div at bounding box center [29, 283] width 14 height 14
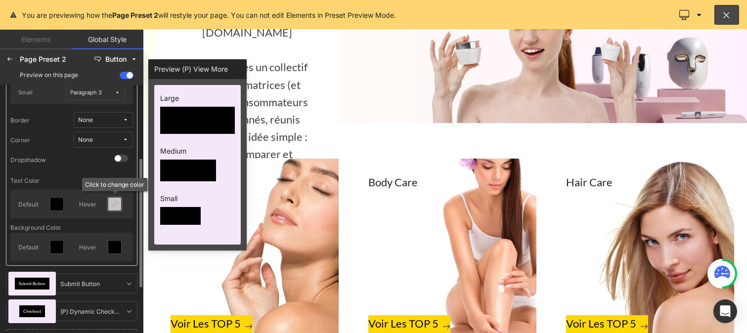
click at [112, 203] on icon at bounding box center [115, 204] width 8 height 8
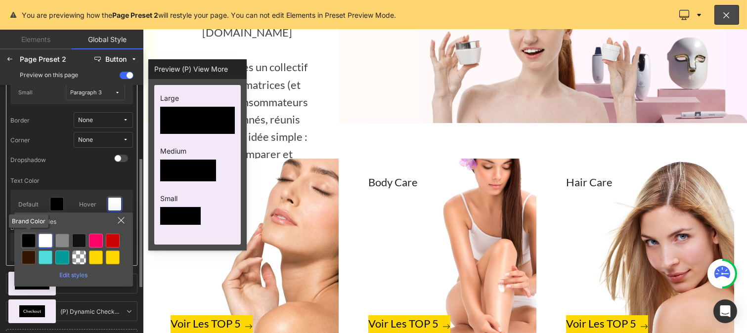
click at [29, 242] on div at bounding box center [29, 241] width 14 height 14
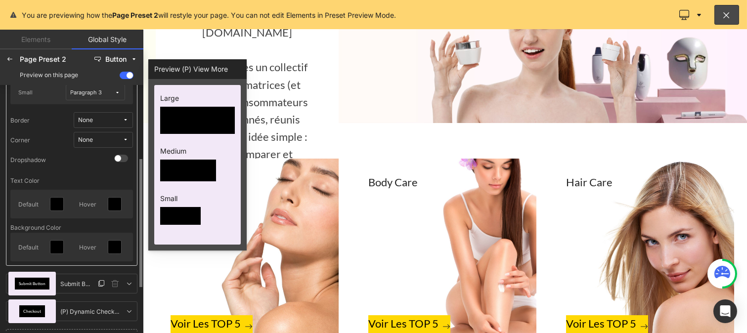
click at [33, 279] on div "Submit Button" at bounding box center [32, 284] width 35 height 12
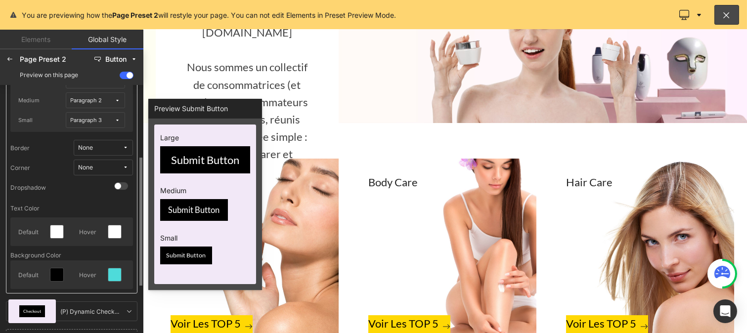
scroll to position [142, 0]
click at [56, 231] on icon at bounding box center [57, 233] width 8 height 8
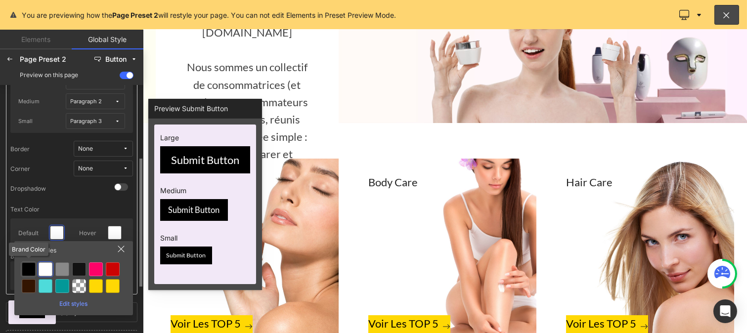
click at [31, 268] on div at bounding box center [29, 270] width 14 height 14
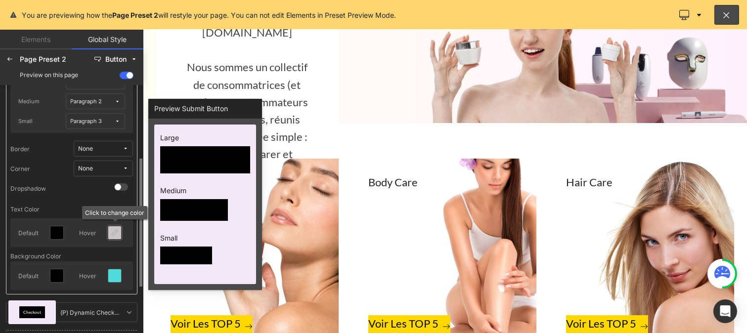
click at [114, 234] on icon at bounding box center [115, 233] width 8 height 8
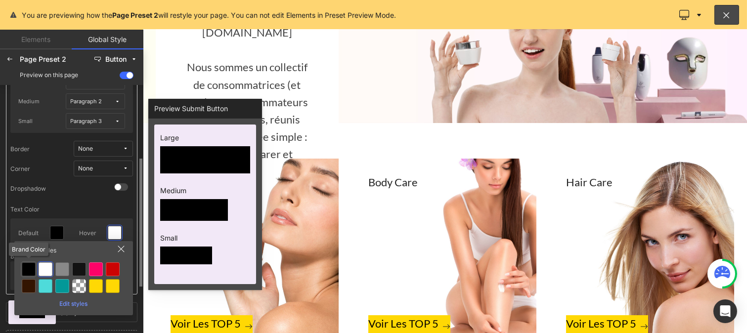
click at [31, 268] on div at bounding box center [29, 270] width 14 height 14
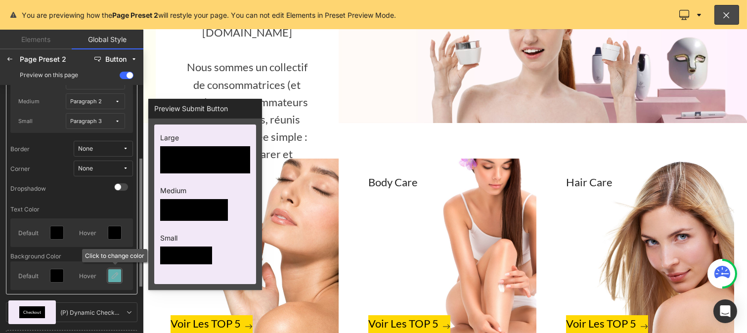
click at [114, 276] on icon at bounding box center [115, 276] width 8 height 8
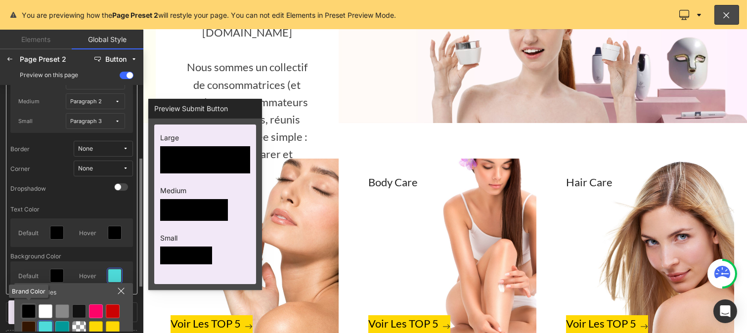
click at [23, 310] on div at bounding box center [29, 312] width 14 height 14
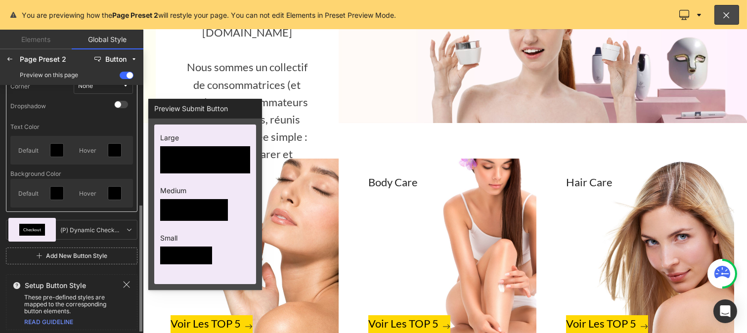
scroll to position [227, 0]
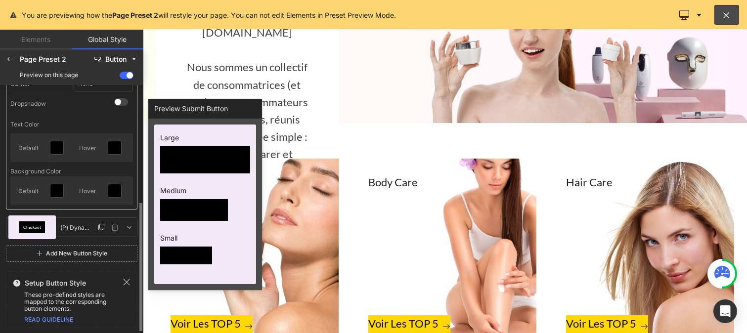
click at [32, 223] on div "Checkout" at bounding box center [32, 228] width 26 height 12
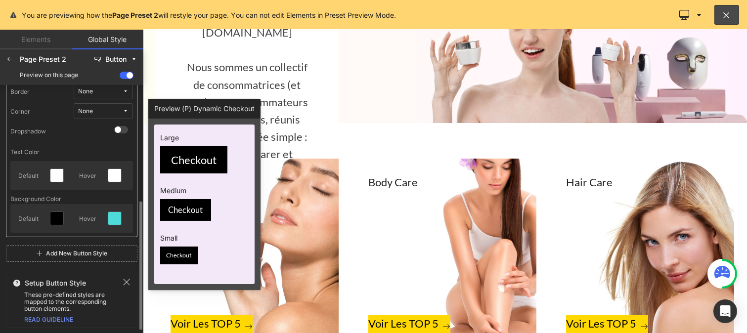
scroll to position [227, 0]
click at [51, 176] on div at bounding box center [56, 176] width 13 height 13
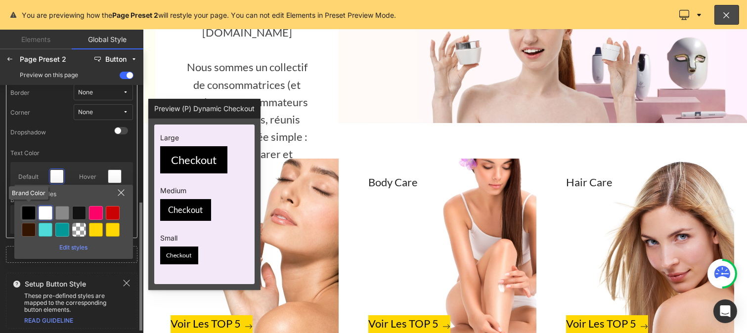
click at [32, 211] on div at bounding box center [29, 213] width 14 height 14
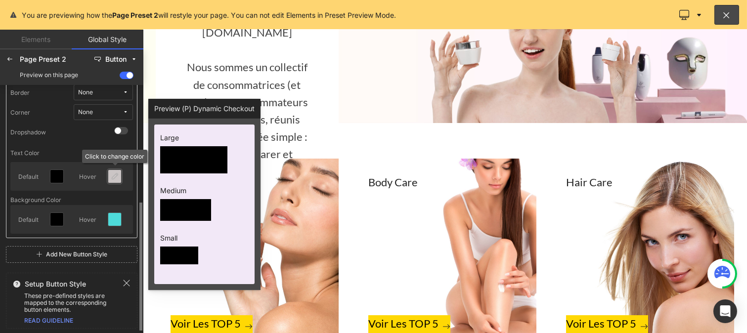
click at [115, 180] on icon at bounding box center [115, 177] width 8 height 8
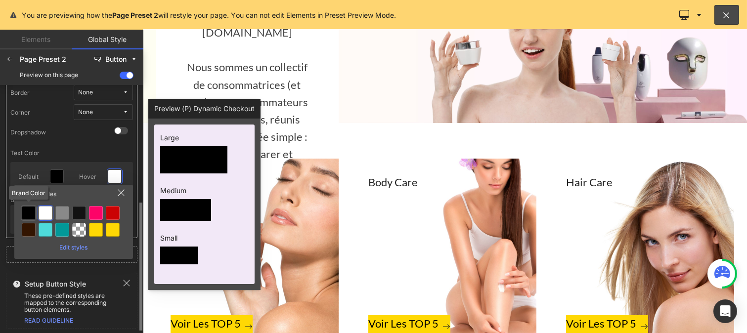
click at [28, 213] on div at bounding box center [29, 213] width 14 height 14
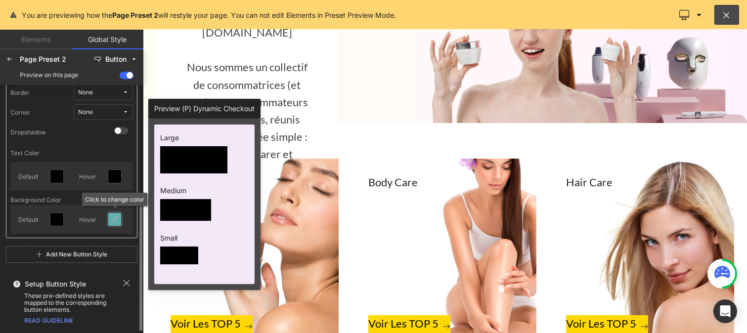
click at [117, 217] on icon at bounding box center [115, 220] width 8 height 8
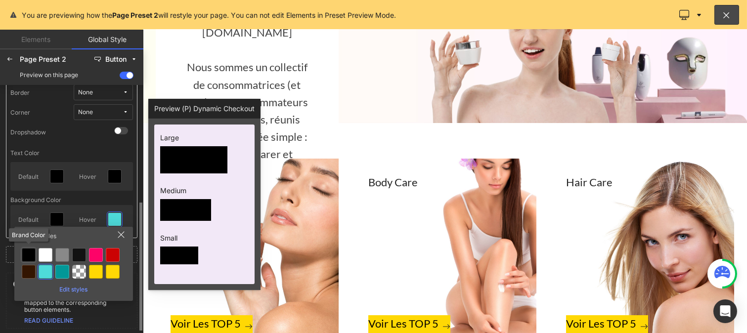
drag, startPoint x: 27, startPoint y: 250, endPoint x: 274, endPoint y: 271, distance: 247.6
click at [27, 250] on div at bounding box center [29, 255] width 14 height 14
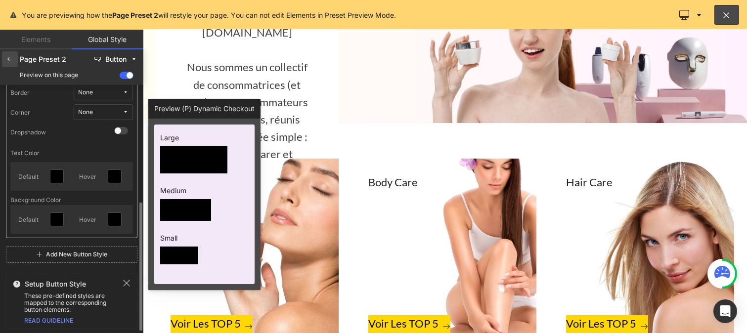
click at [7, 60] on icon at bounding box center [10, 59] width 8 height 8
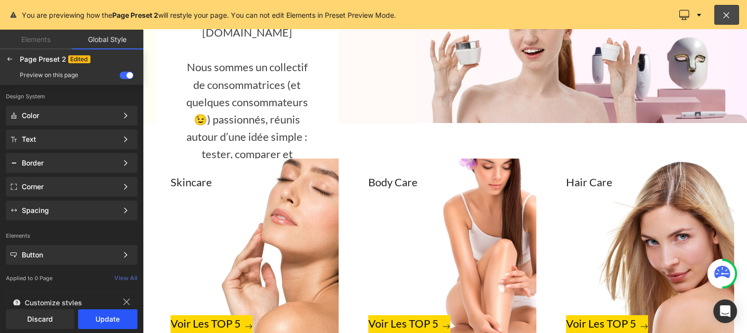
click at [99, 318] on button "Update" at bounding box center [107, 320] width 59 height 20
click at [81, 319] on span "Apply to current page" at bounding box center [72, 320] width 120 height 8
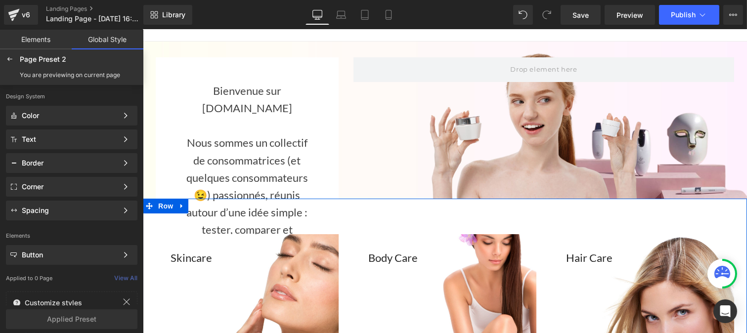
scroll to position [0, 0]
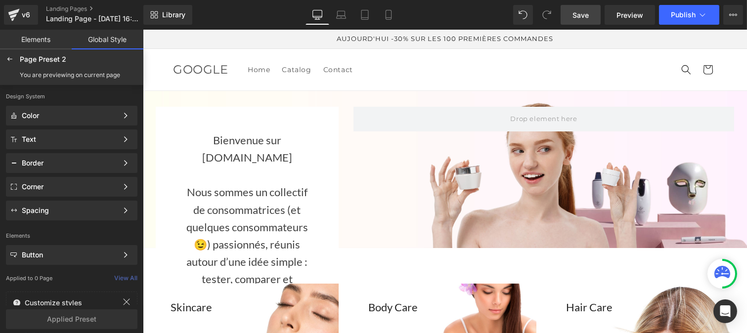
drag, startPoint x: 587, startPoint y: 10, endPoint x: 321, endPoint y: 180, distance: 315.5
click at [587, 10] on span "Save" at bounding box center [581, 15] width 16 height 10
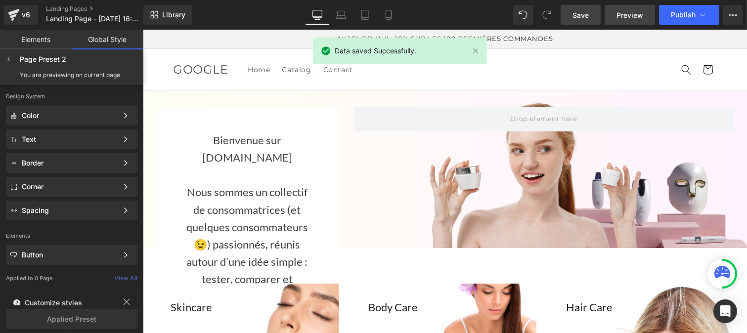
click at [624, 13] on span "Preview" at bounding box center [630, 15] width 27 height 10
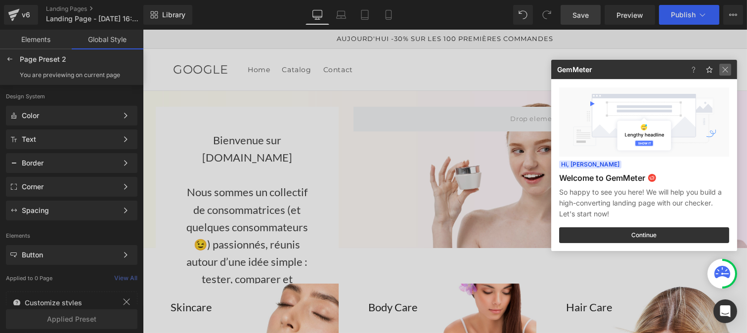
click at [727, 71] on img at bounding box center [726, 70] width 12 height 12
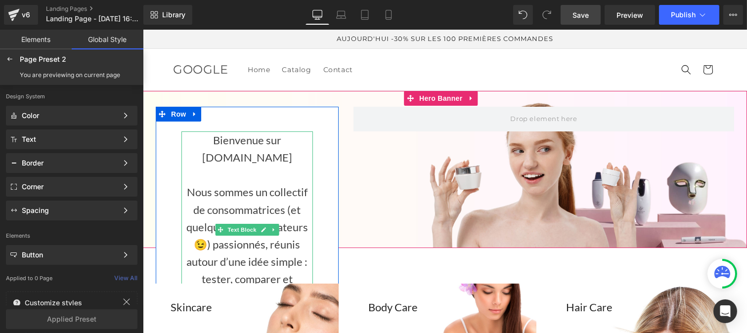
click at [244, 183] on div at bounding box center [247, 174] width 132 height 17
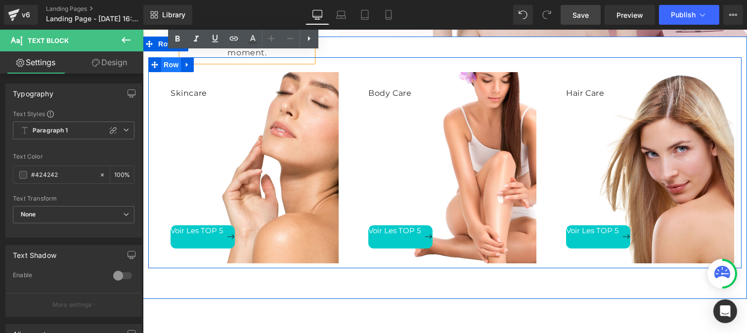
scroll to position [173, 0]
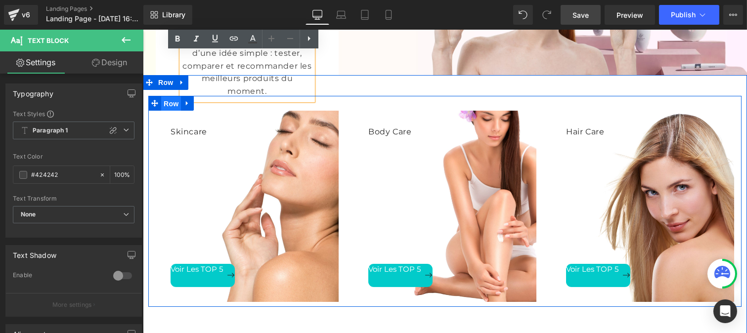
click at [165, 100] on span "Row" at bounding box center [171, 103] width 20 height 15
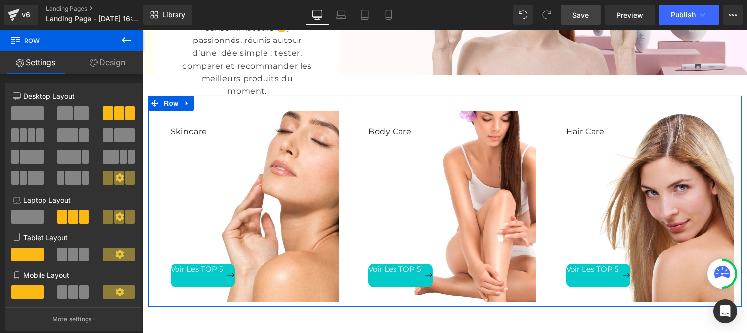
click at [102, 64] on link "Design" at bounding box center [108, 62] width 72 height 22
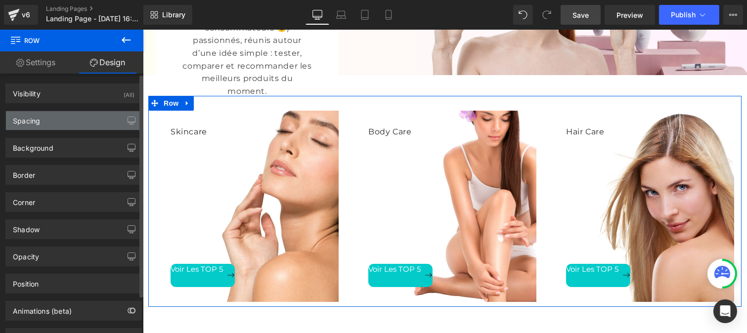
click at [37, 119] on div "Spacing" at bounding box center [26, 118] width 27 height 14
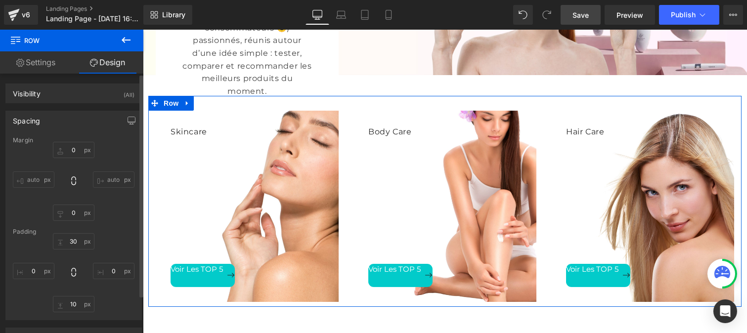
type input "0"
type input "30"
type input "0"
type input "10"
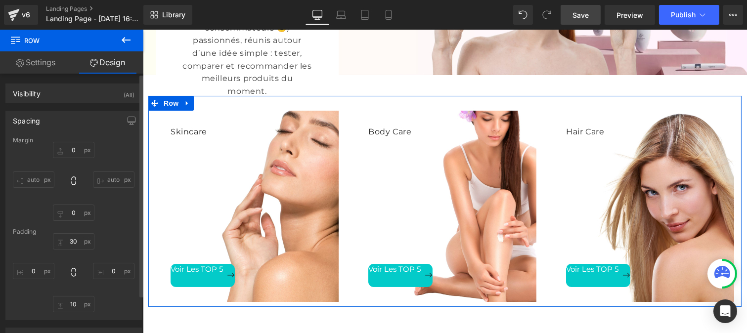
type input "0"
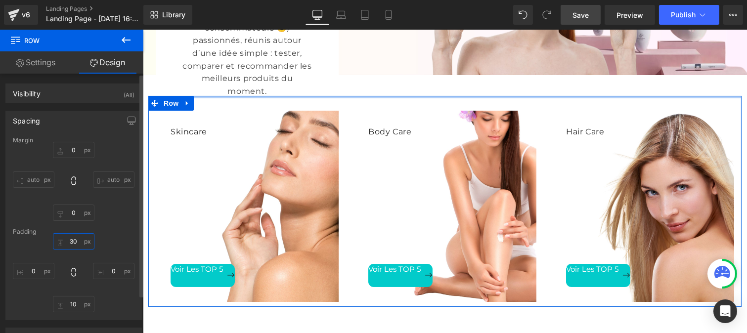
click at [80, 242] on input "30" at bounding box center [74, 241] width 42 height 16
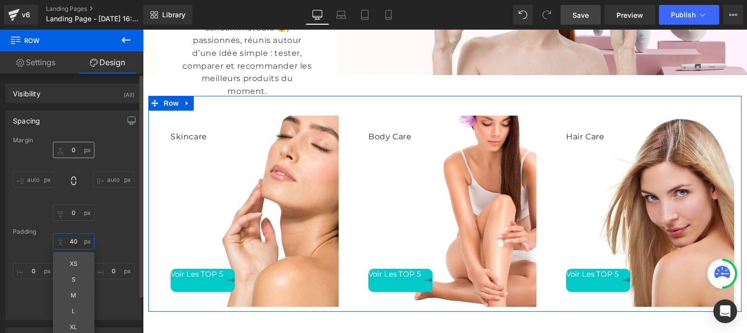
type input "40"
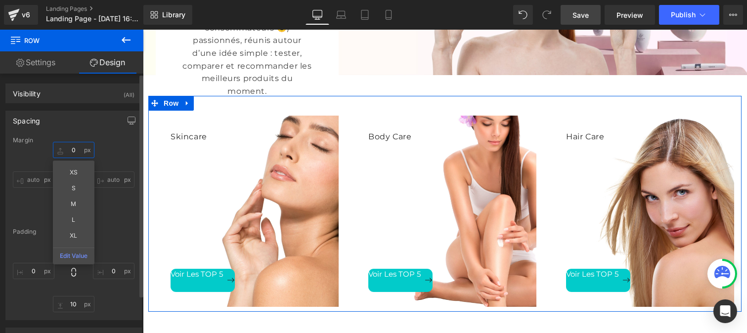
click at [76, 146] on input "0" at bounding box center [74, 150] width 42 height 16
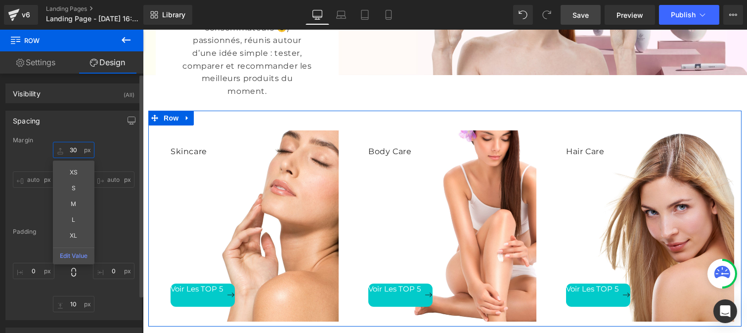
type input "3"
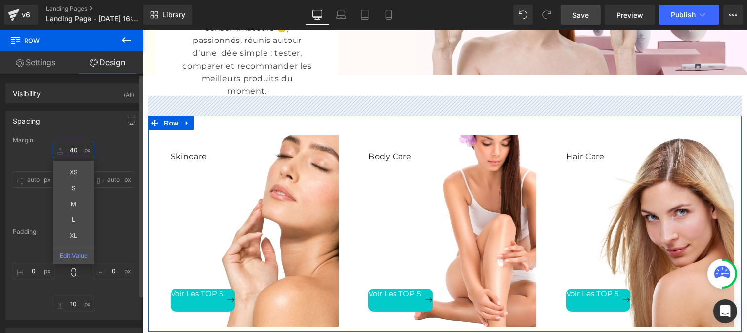
type input "4"
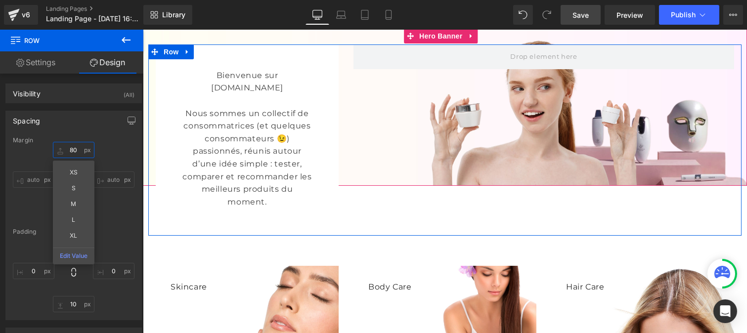
scroll to position [63, 0]
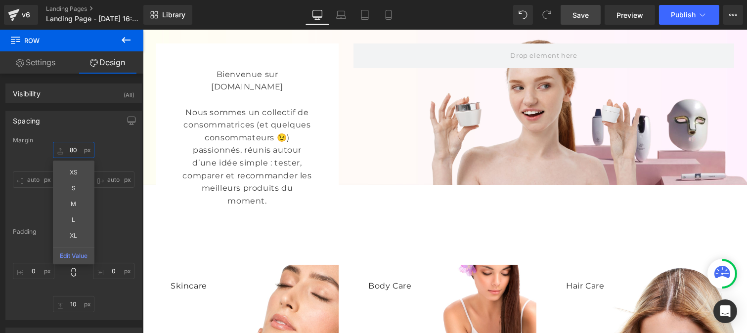
type input "80"
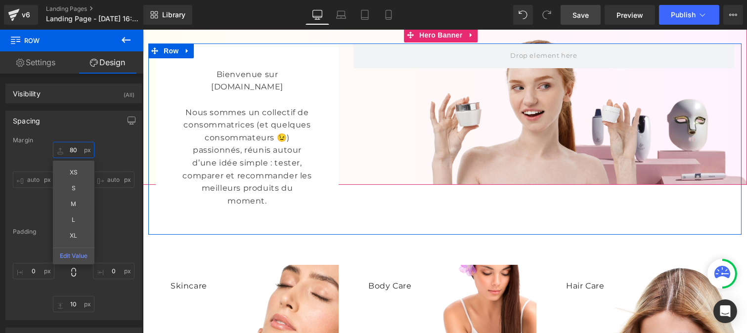
scroll to position [0, 0]
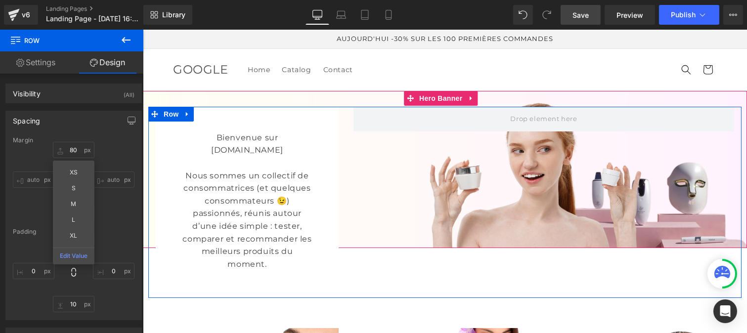
click at [541, 217] on div "Bienvenue sur TestésParNous.com Nous sommes un collectif de consommatrices (et …" at bounding box center [444, 203] width 593 height 192
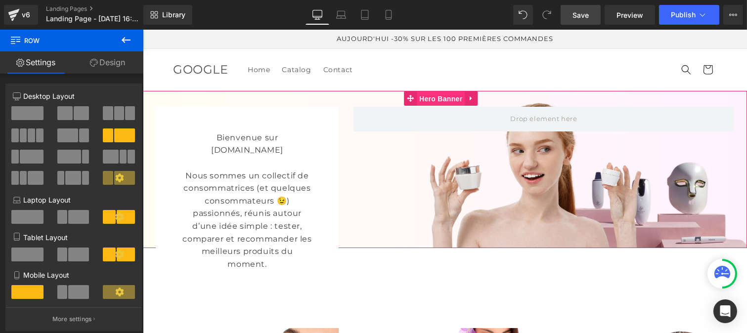
click at [434, 101] on span "Hero Banner" at bounding box center [440, 98] width 48 height 15
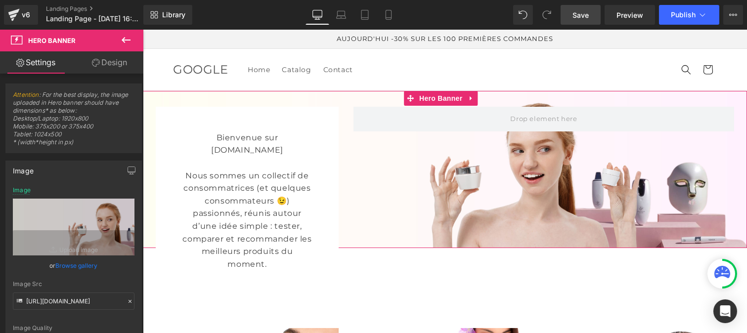
click at [109, 68] on link "Design" at bounding box center [110, 62] width 72 height 22
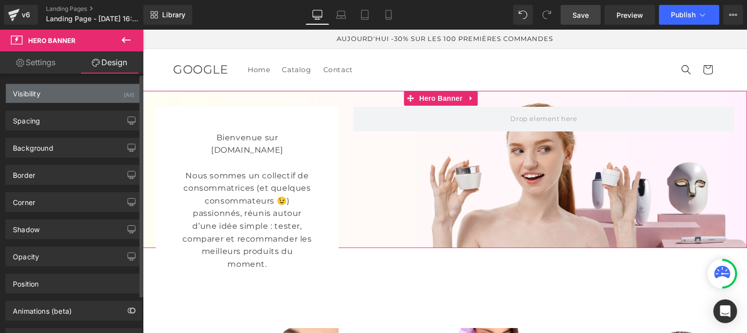
type input "0"
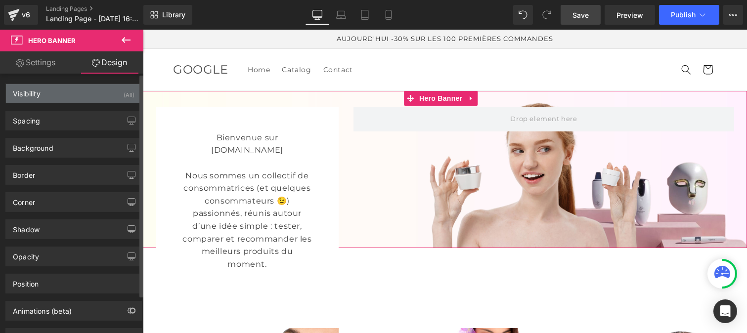
type input "0"
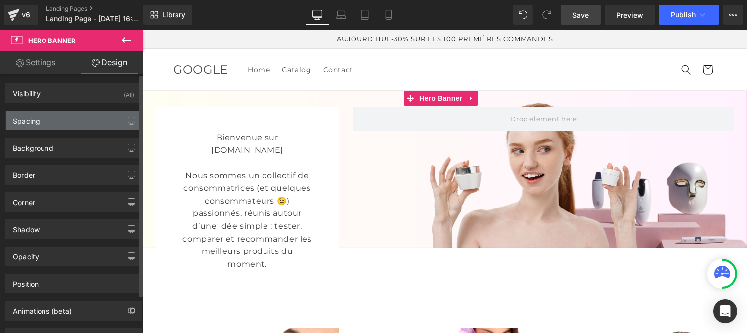
click at [48, 117] on div "Spacing" at bounding box center [74, 120] width 136 height 19
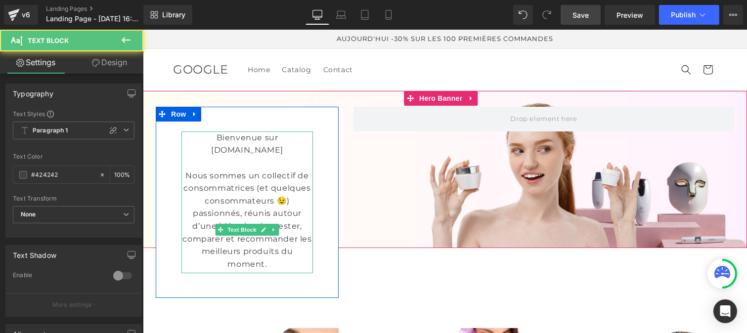
click at [217, 160] on div "Bienvenue sur TestésParNous.com Nous sommes un collectif de consommatrices (et …" at bounding box center [247, 203] width 132 height 142
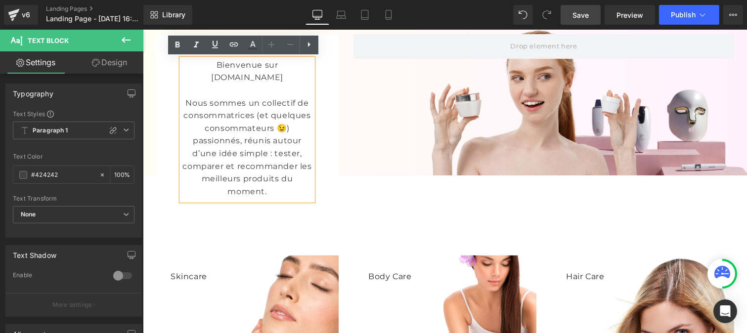
scroll to position [74, 0]
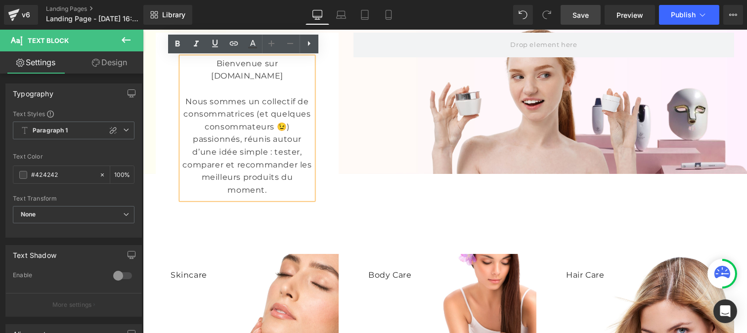
click at [319, 155] on div "Bienvenue sur TestésParNous.com Nous sommes un collectif de consommatrices (et …" at bounding box center [246, 129] width 183 height 192
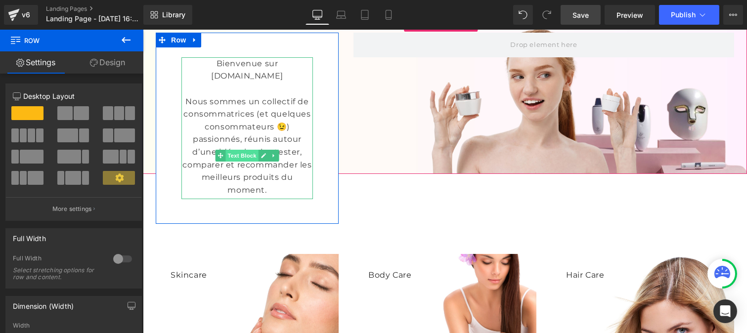
click at [235, 161] on span "Text Block" at bounding box center [241, 156] width 33 height 12
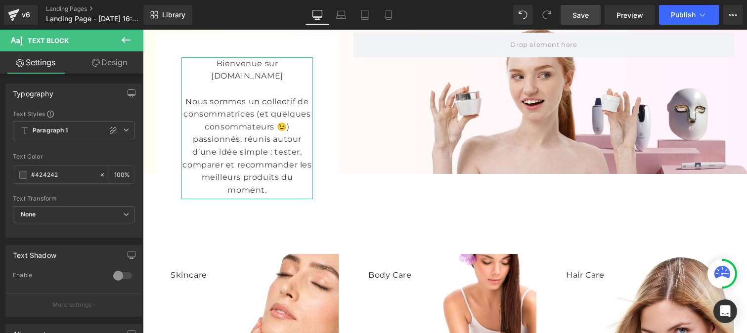
click at [105, 60] on link "Design" at bounding box center [110, 62] width 72 height 22
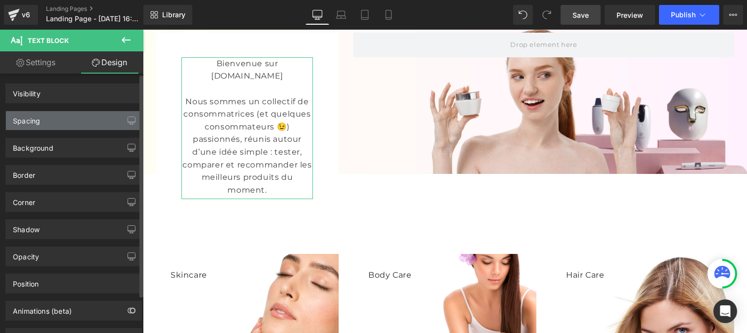
click at [41, 120] on div "Spacing" at bounding box center [74, 120] width 136 height 19
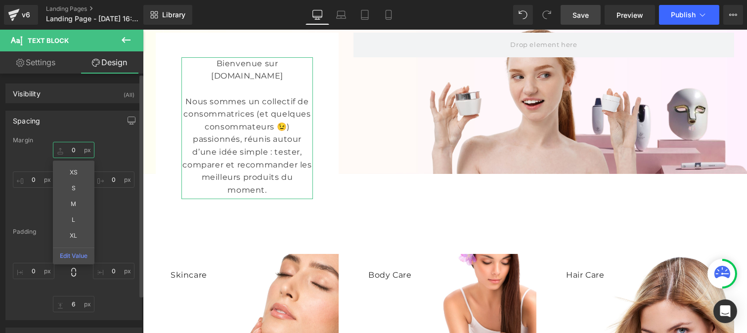
click at [74, 147] on input "0" at bounding box center [74, 150] width 42 height 16
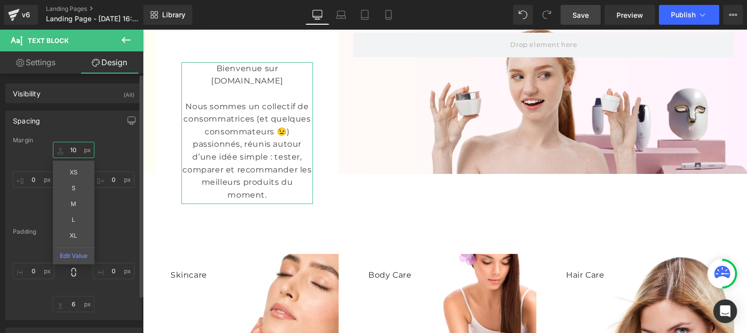
type input "1"
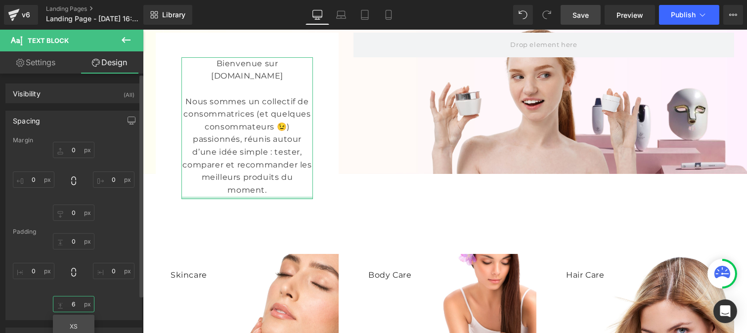
click at [74, 308] on input "6" at bounding box center [74, 304] width 42 height 16
type input "1"
type input "6"
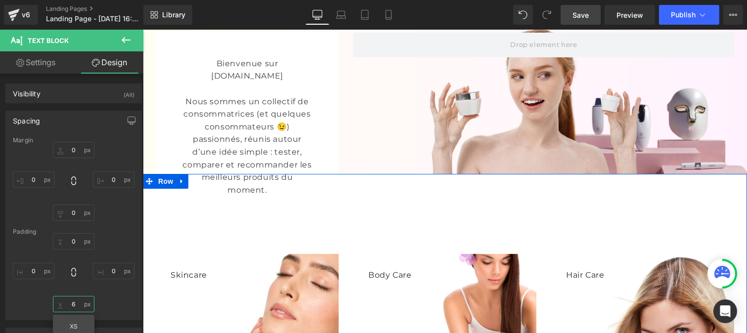
scroll to position [0, 0]
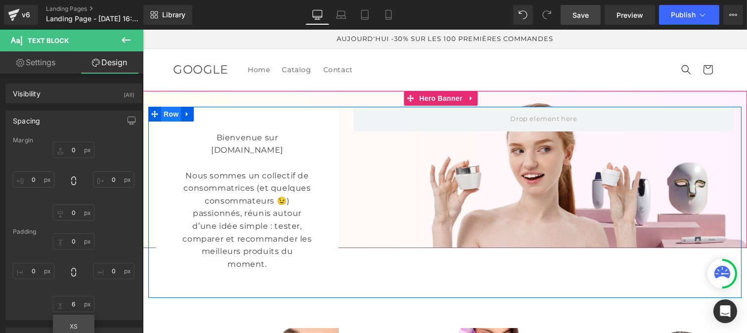
click at [169, 114] on span "Row" at bounding box center [171, 114] width 20 height 15
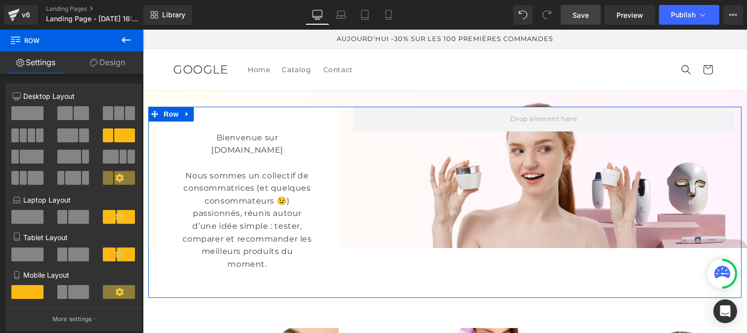
click at [107, 62] on link "Design" at bounding box center [108, 62] width 72 height 22
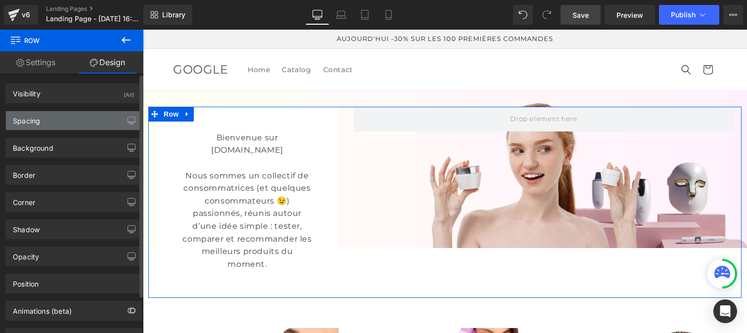
click at [43, 123] on div "Spacing" at bounding box center [74, 120] width 136 height 19
type input "0"
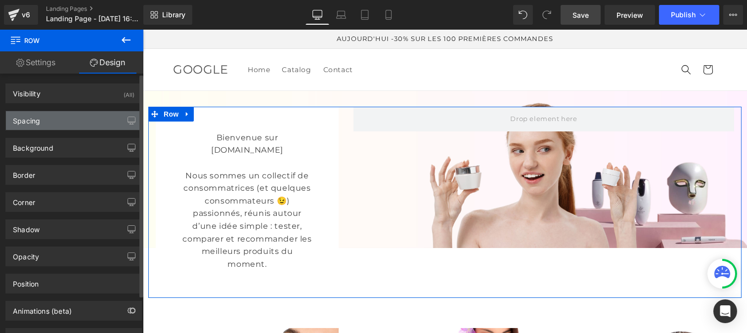
type input "0"
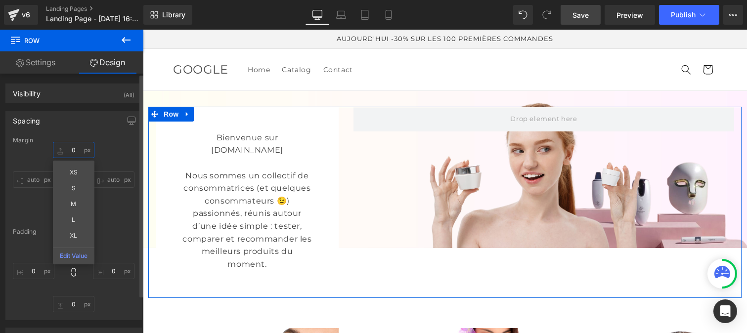
click at [73, 146] on input "0" at bounding box center [74, 150] width 42 height 16
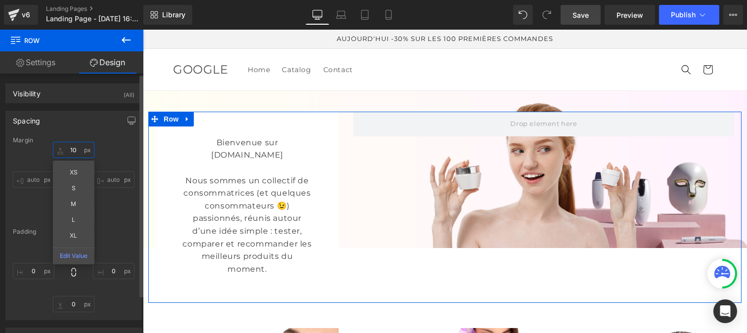
type input "1"
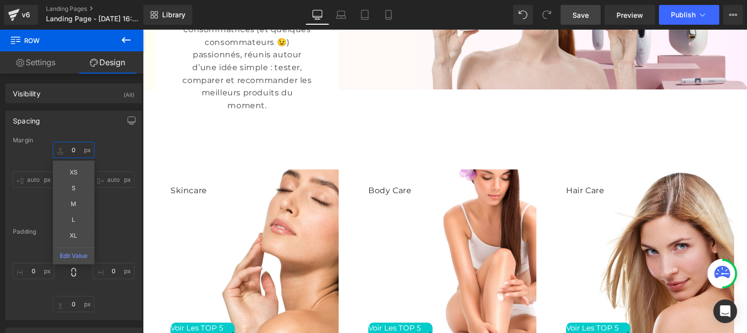
scroll to position [224, 0]
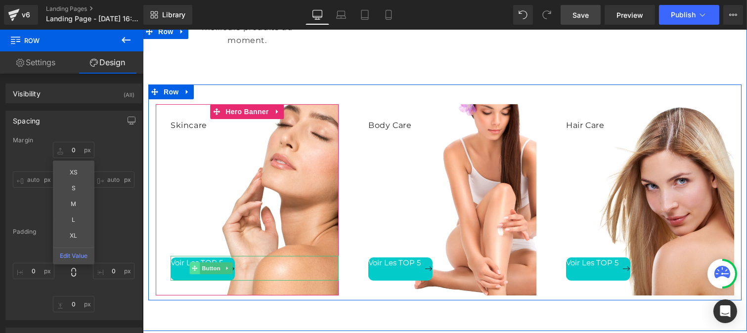
click at [192, 272] on icon at bounding box center [194, 269] width 5 height 6
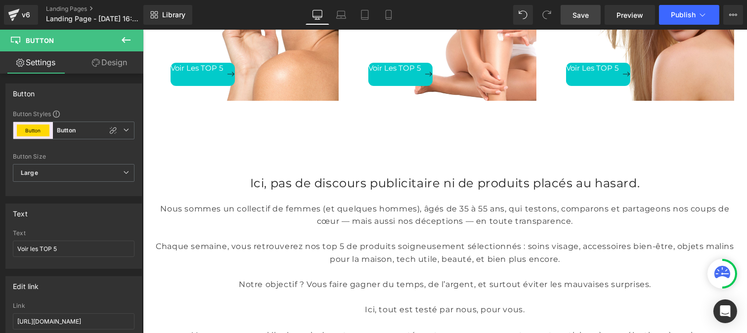
scroll to position [326, 0]
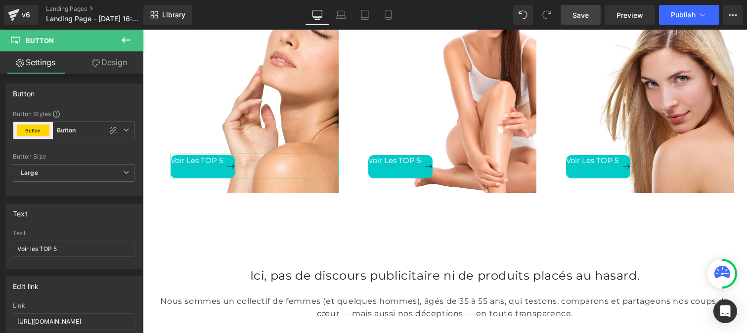
click at [112, 58] on link "Design" at bounding box center [110, 62] width 72 height 22
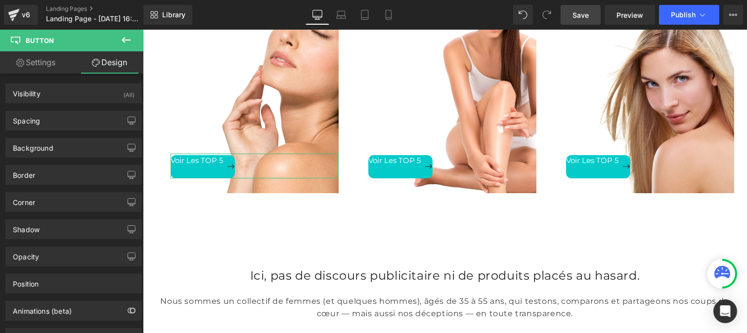
click at [129, 37] on icon at bounding box center [126, 40] width 12 height 12
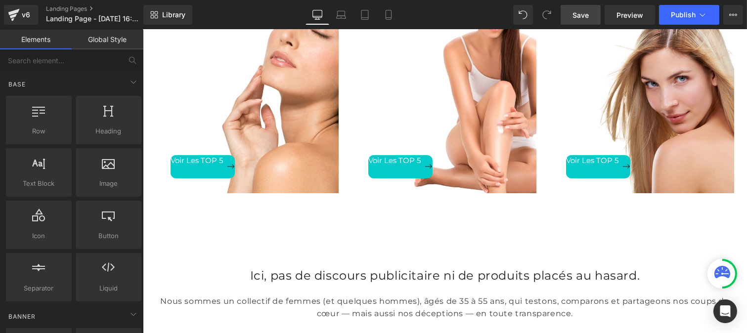
click at [104, 41] on link "Global Style" at bounding box center [108, 40] width 72 height 20
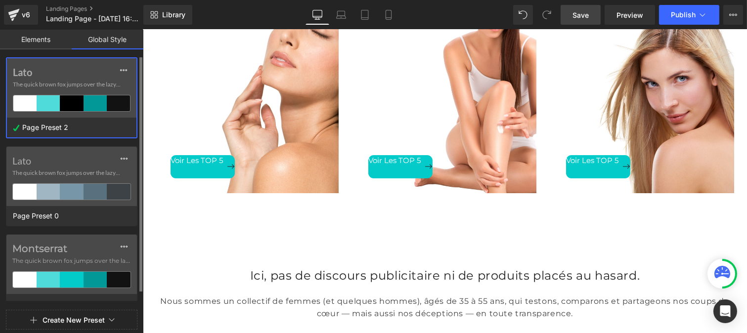
click at [53, 77] on label "Lato" at bounding box center [72, 72] width 118 height 12
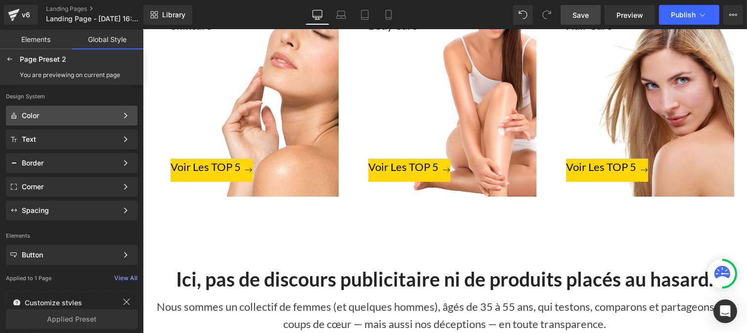
click at [31, 119] on div "Color" at bounding box center [70, 116] width 96 height 8
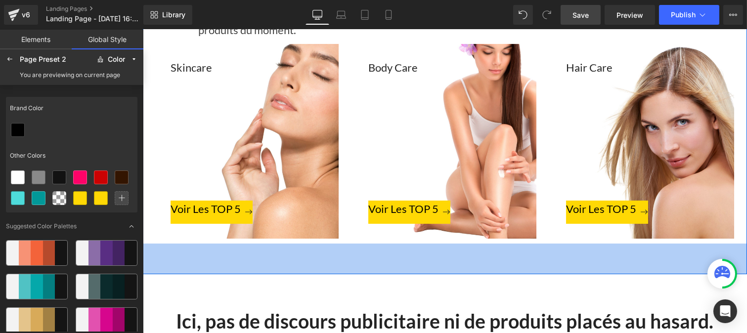
scroll to position [205, 0]
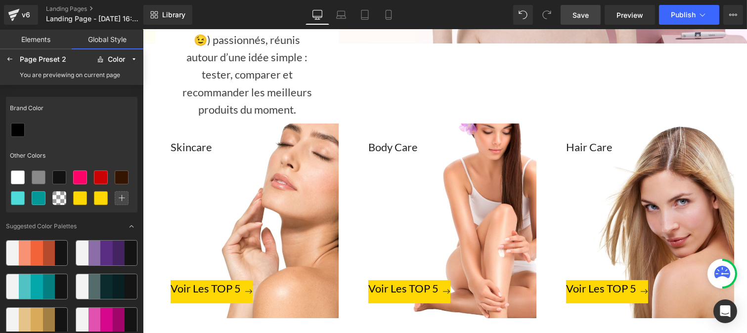
click at [188, 147] on div "Skincare" at bounding box center [246, 208] width 183 height 141
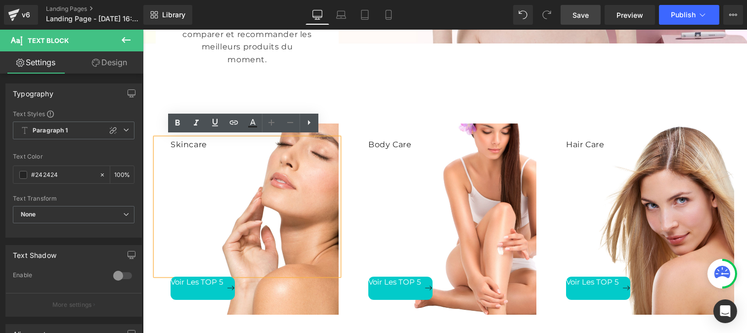
click at [188, 147] on div "Skincare" at bounding box center [246, 206] width 183 height 137
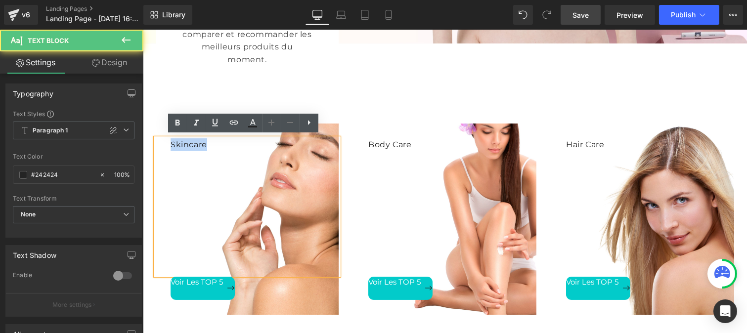
drag, startPoint x: 210, startPoint y: 146, endPoint x: 167, endPoint y: 142, distance: 43.2
click at [167, 142] on div "Skincare" at bounding box center [246, 206] width 183 height 137
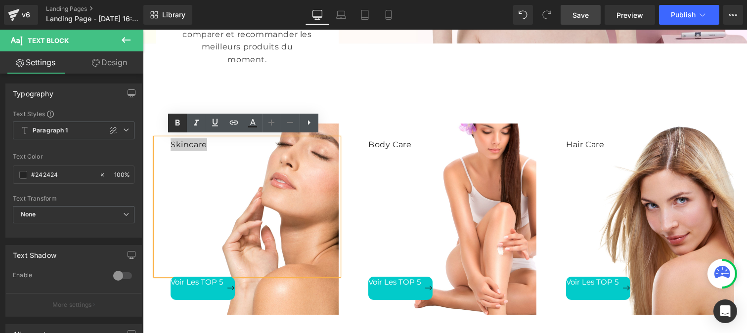
drag, startPoint x: 176, startPoint y: 120, endPoint x: 225, endPoint y: 111, distance: 49.7
click at [176, 120] on icon at bounding box center [178, 123] width 4 height 6
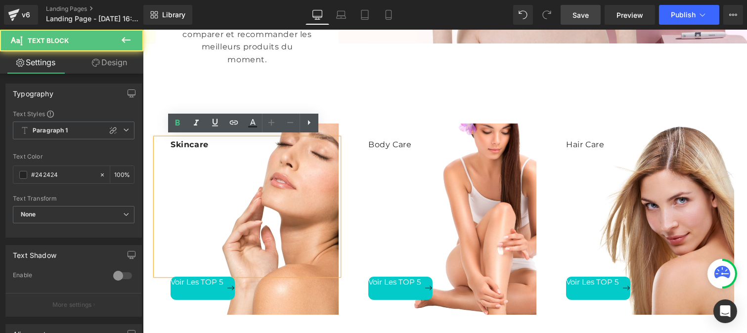
click at [367, 141] on div "Body Care" at bounding box center [444, 206] width 183 height 137
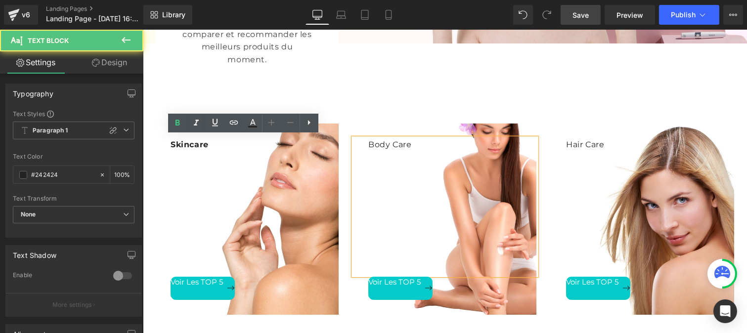
drag, startPoint x: 361, startPoint y: 146, endPoint x: 400, endPoint y: 135, distance: 40.7
click at [411, 149] on div "Body Care" at bounding box center [444, 206] width 183 height 137
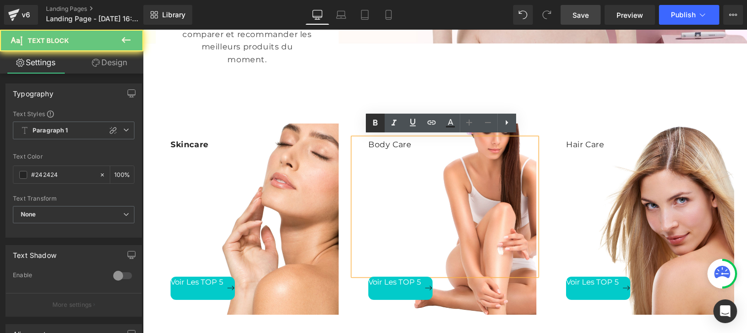
click at [378, 127] on icon at bounding box center [375, 123] width 12 height 12
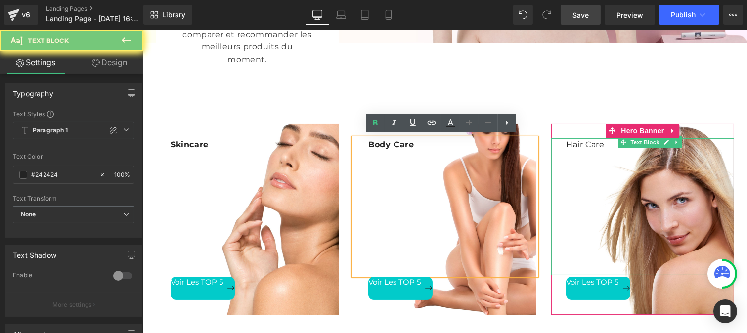
click at [563, 142] on div "Hair Care" at bounding box center [642, 206] width 183 height 137
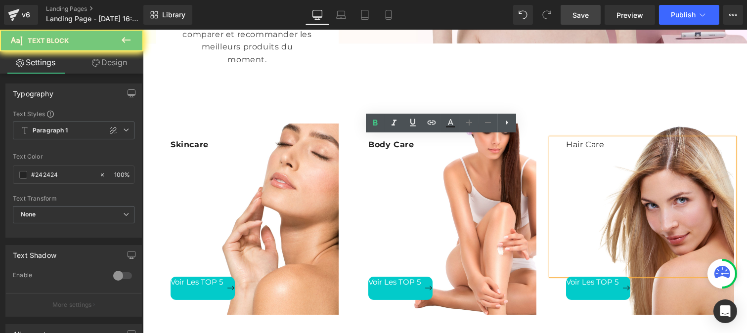
drag, startPoint x: 563, startPoint y: 142, endPoint x: 612, endPoint y: 141, distance: 49.5
click at [612, 141] on div "Hair Care" at bounding box center [642, 206] width 183 height 137
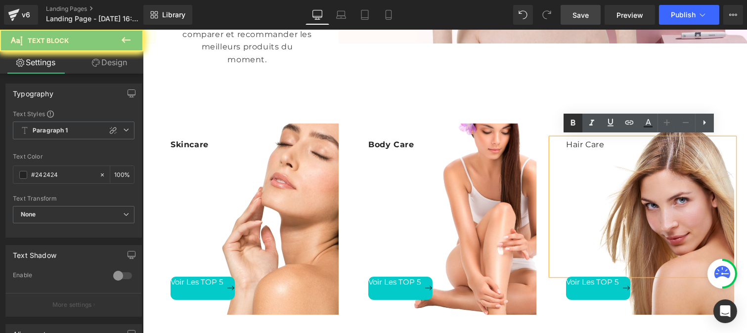
click at [576, 125] on icon at bounding box center [573, 123] width 12 height 12
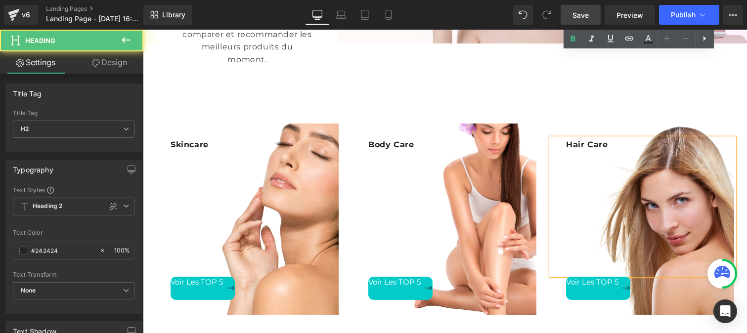
drag, startPoint x: 481, startPoint y: 211, endPoint x: 452, endPoint y: 210, distance: 29.2
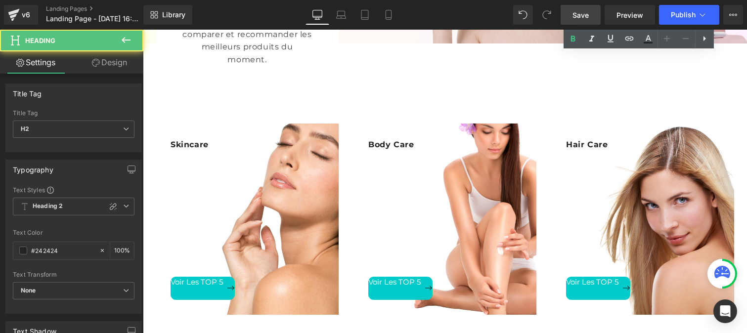
drag, startPoint x: 460, startPoint y: 216, endPoint x: 489, endPoint y: 204, distance: 30.9
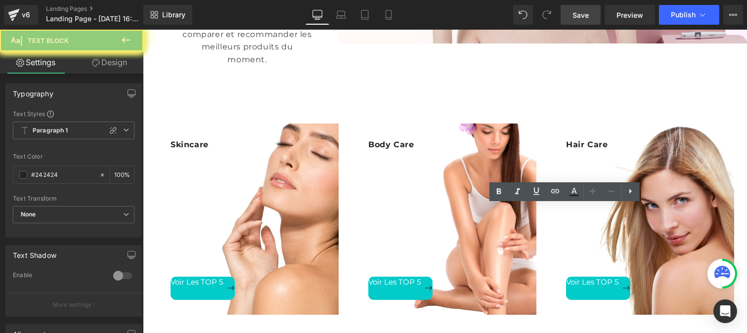
drag, startPoint x: 476, startPoint y: 210, endPoint x: 492, endPoint y: 210, distance: 15.8
drag, startPoint x: 489, startPoint y: 208, endPoint x: 467, endPoint y: 193, distance: 25.9
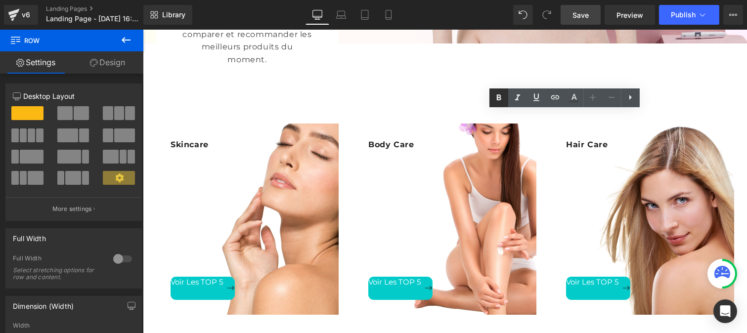
click at [498, 100] on icon at bounding box center [499, 98] width 12 height 12
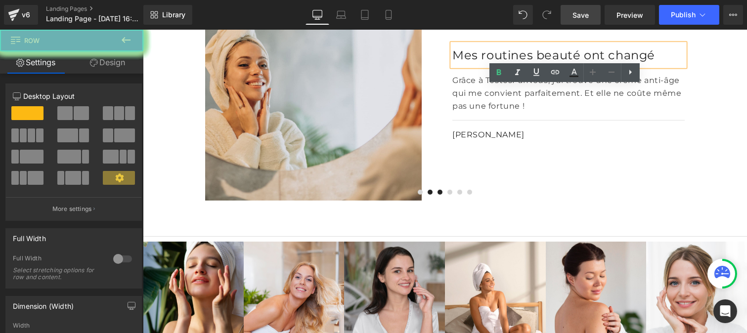
click at [437, 195] on span at bounding box center [439, 192] width 5 height 5
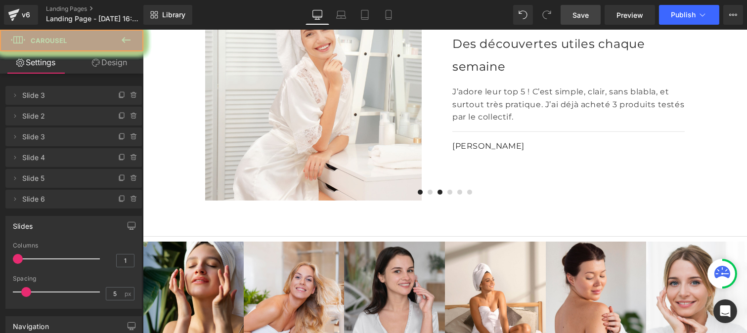
click at [417, 195] on span at bounding box center [419, 192] width 5 height 5
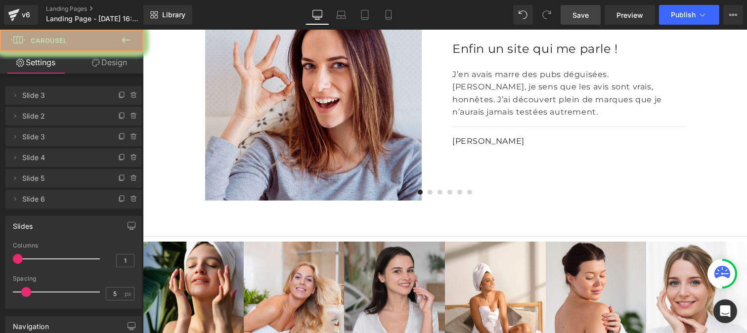
click at [459, 142] on icon at bounding box center [461, 139] width 5 height 6
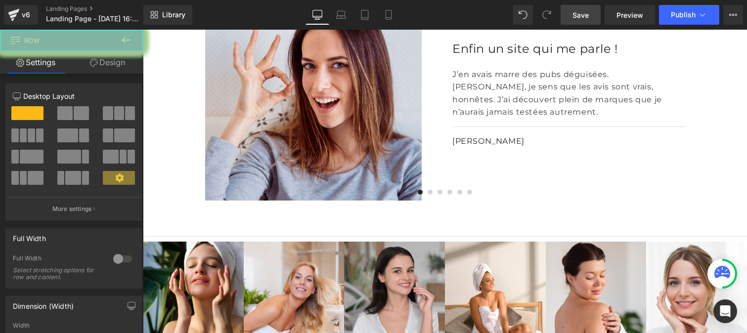
click at [582, 13] on span "Save" at bounding box center [581, 15] width 16 height 10
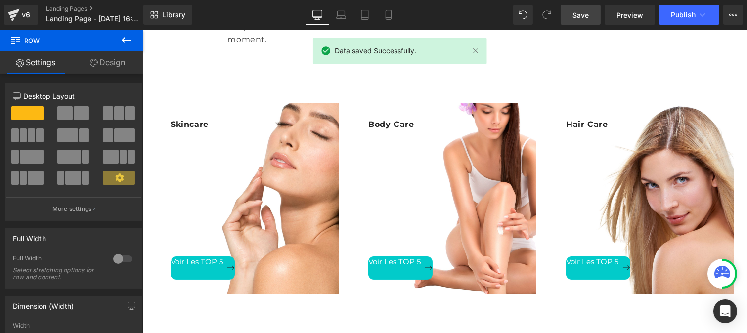
scroll to position [227, 0]
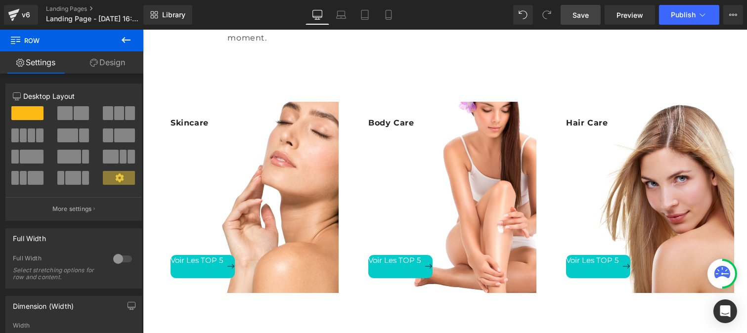
click at [201, 273] on div "Voir les TOP 5 Button" at bounding box center [254, 266] width 168 height 25
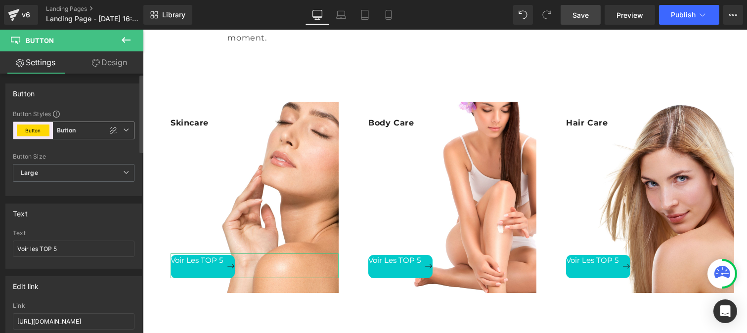
click at [68, 132] on b "Button" at bounding box center [66, 131] width 19 height 8
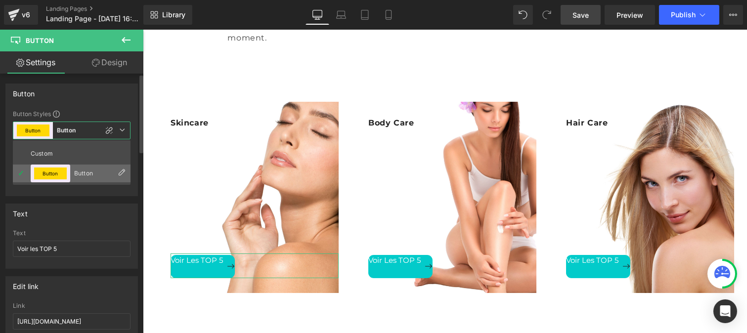
click at [83, 177] on li "Button Button" at bounding box center [72, 174] width 118 height 18
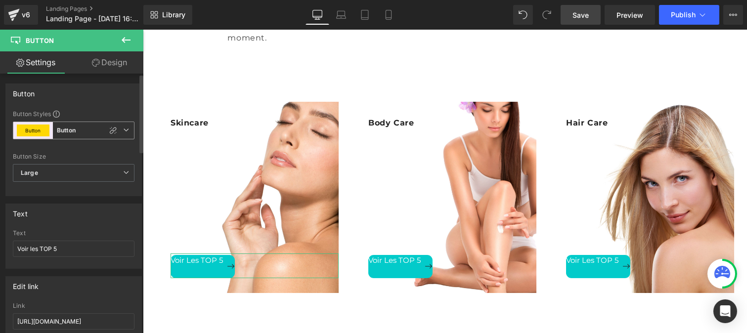
click at [69, 124] on span "Button Button" at bounding box center [74, 131] width 122 height 18
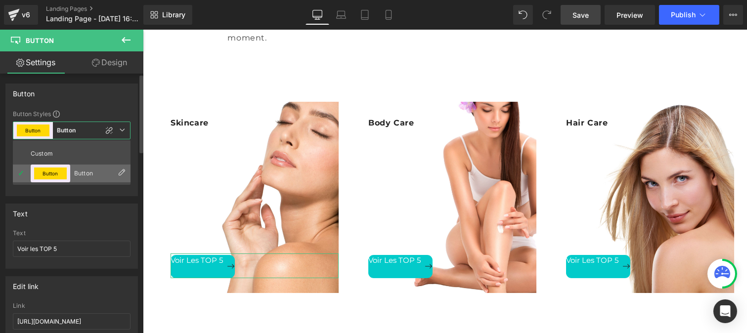
click at [92, 176] on div "Button" at bounding box center [93, 173] width 39 height 7
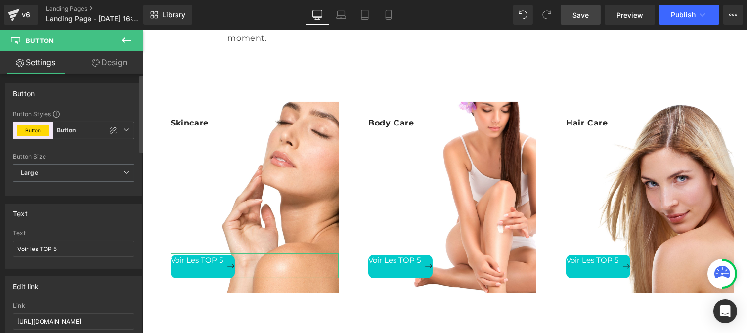
click at [72, 132] on b "Button" at bounding box center [66, 131] width 19 height 8
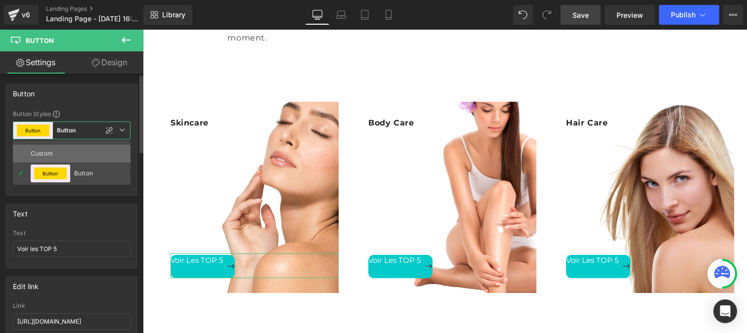
click at [44, 150] on div "Custom" at bounding box center [50, 154] width 39 height 18
type input "Color 10"
type input "Brand Color"
type input "Color 2"
type input "Color 10"
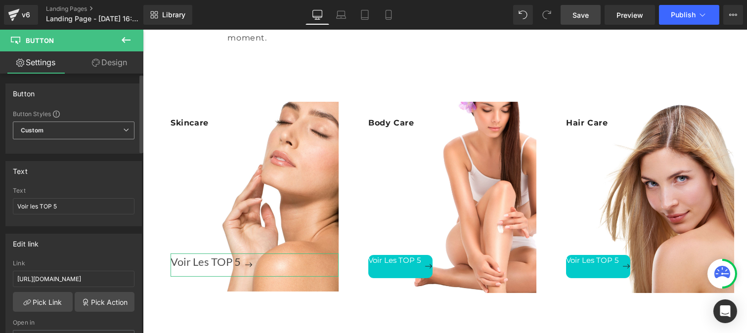
click at [65, 133] on span "Custom" at bounding box center [74, 131] width 122 height 18
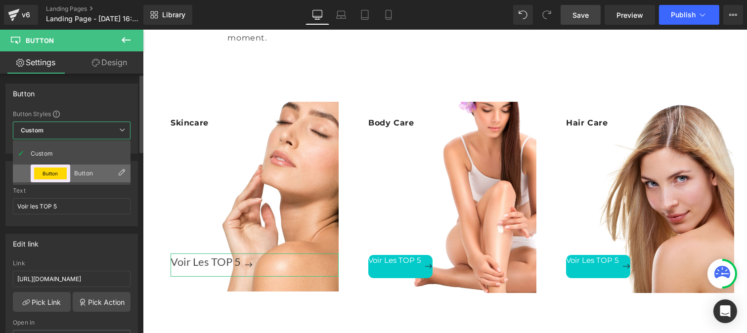
click at [51, 172] on button "Button" at bounding box center [50, 174] width 33 height 12
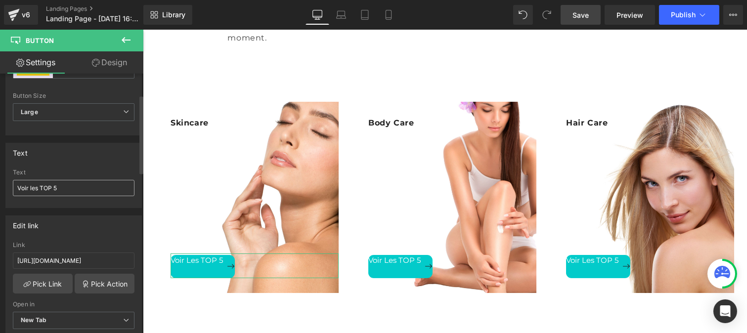
scroll to position [69, 0]
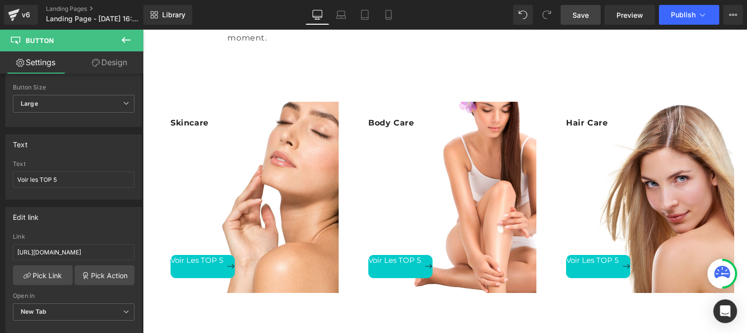
click at [125, 40] on icon at bounding box center [126, 40] width 9 height 6
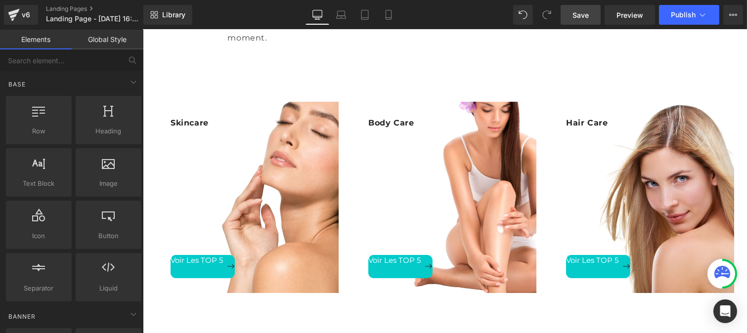
click at [114, 40] on link "Global Style" at bounding box center [108, 40] width 72 height 20
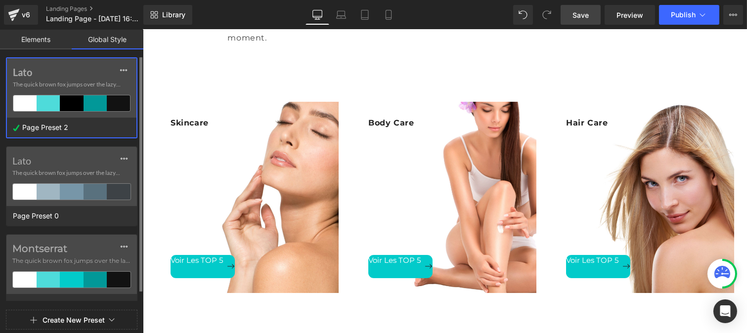
click at [51, 76] on label "Lato" at bounding box center [72, 72] width 118 height 12
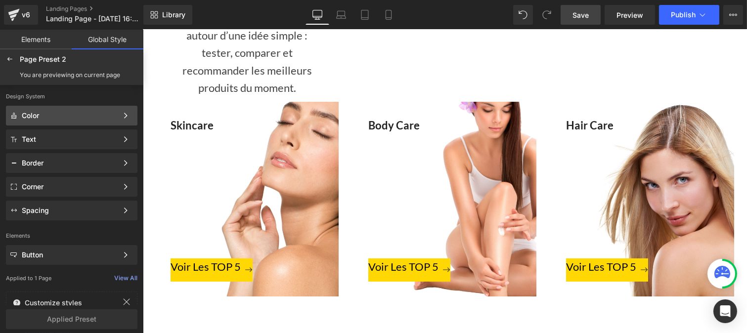
click at [39, 113] on div "Color" at bounding box center [70, 116] width 96 height 8
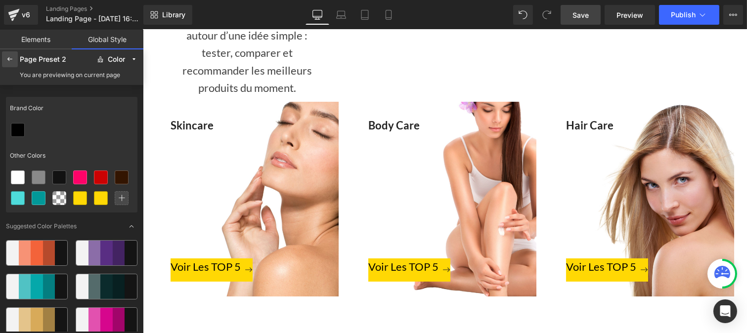
click at [8, 57] on icon at bounding box center [10, 59] width 8 height 8
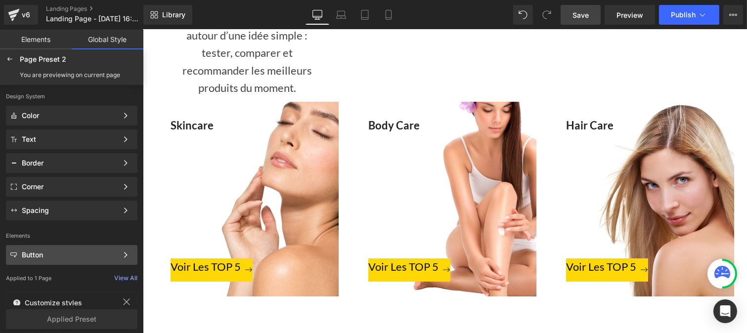
click at [38, 251] on div "Button" at bounding box center [70, 255] width 96 height 8
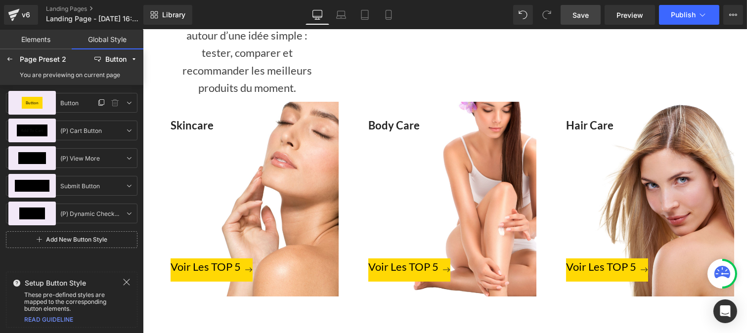
click at [35, 94] on div "Button" at bounding box center [31, 103] width 47 height 24
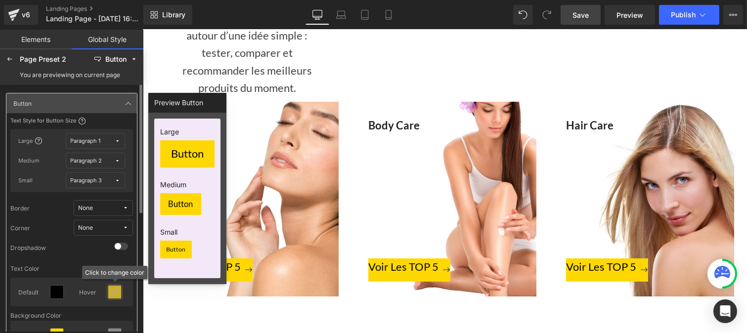
click at [117, 294] on icon at bounding box center [115, 292] width 8 height 8
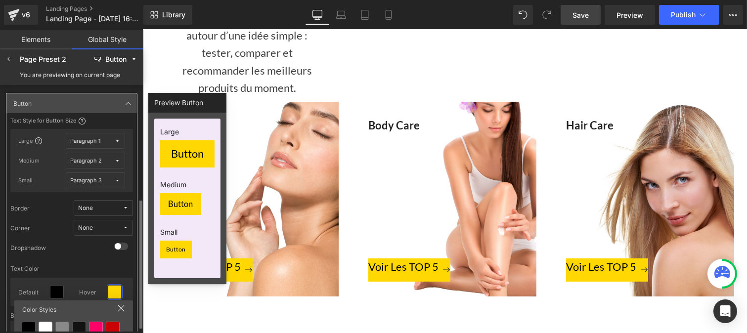
scroll to position [91, 0]
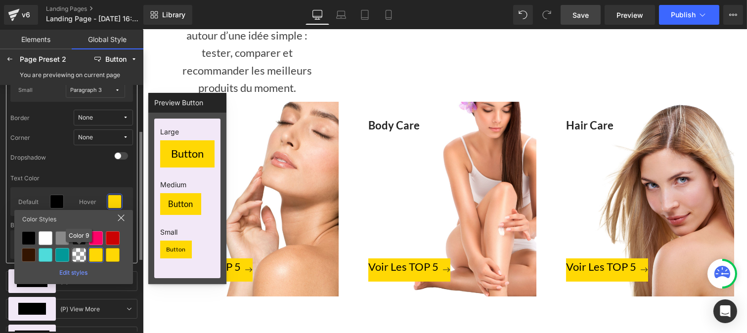
click at [78, 254] on div at bounding box center [79, 255] width 14 height 14
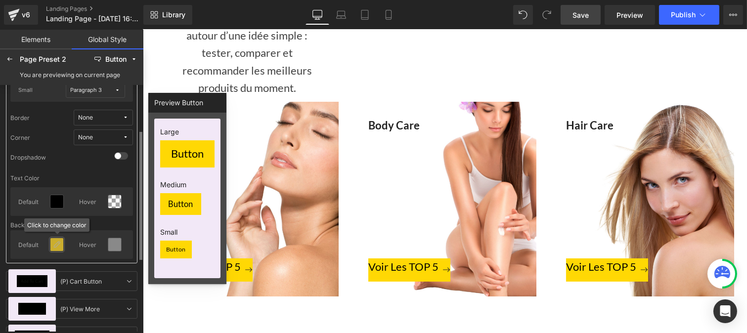
click at [54, 244] on icon at bounding box center [57, 245] width 8 height 8
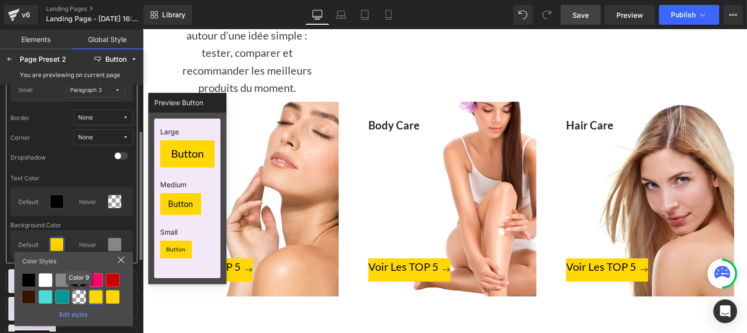
click at [78, 297] on div at bounding box center [79, 297] width 14 height 14
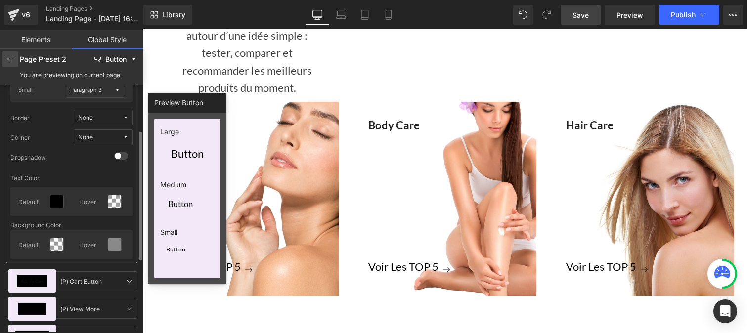
click at [10, 56] on icon at bounding box center [10, 59] width 8 height 8
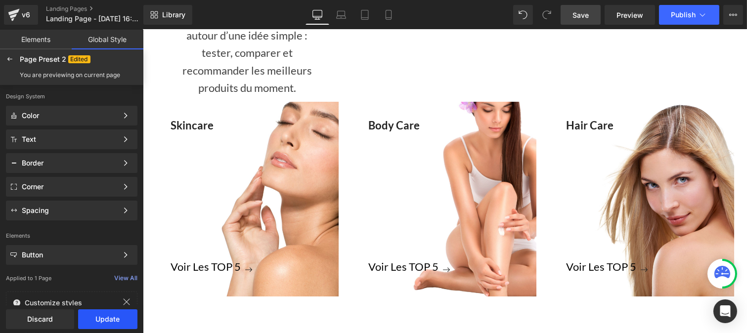
click at [111, 323] on button "Update" at bounding box center [107, 320] width 59 height 20
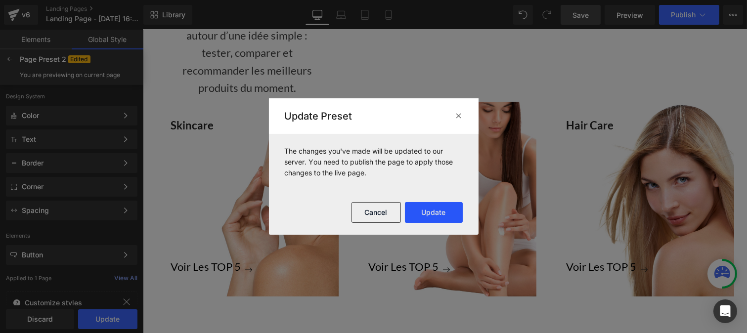
click at [433, 214] on button "Update" at bounding box center [434, 212] width 58 height 21
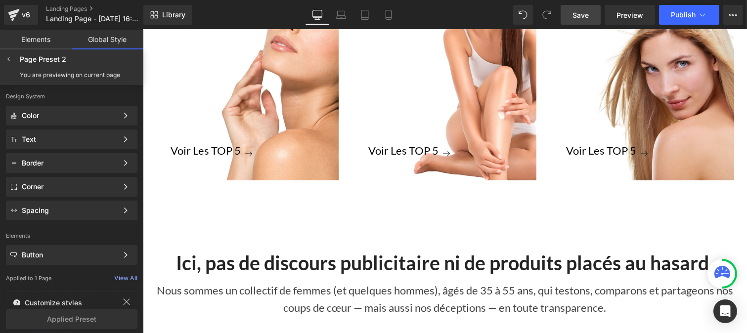
scroll to position [343, 0]
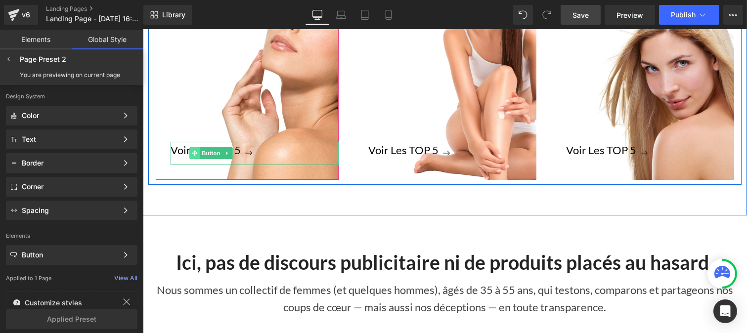
click at [189, 147] on span at bounding box center [194, 153] width 10 height 12
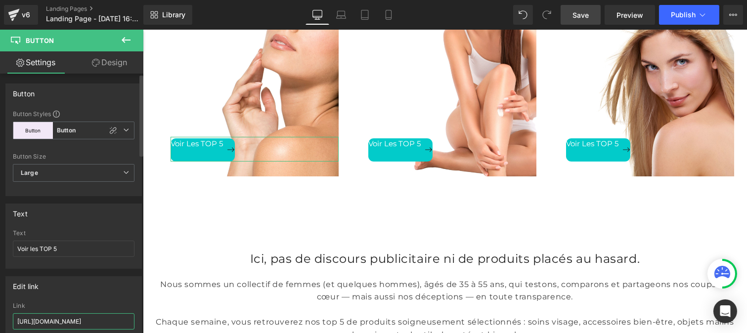
click at [72, 322] on input "https://testesparnous.com/pages/top-5" at bounding box center [74, 322] width 122 height 16
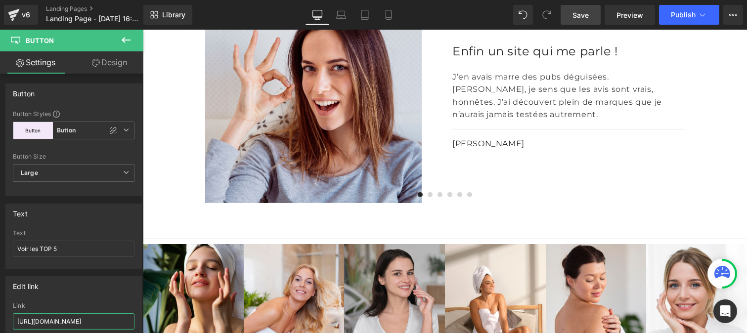
scroll to position [874, 0]
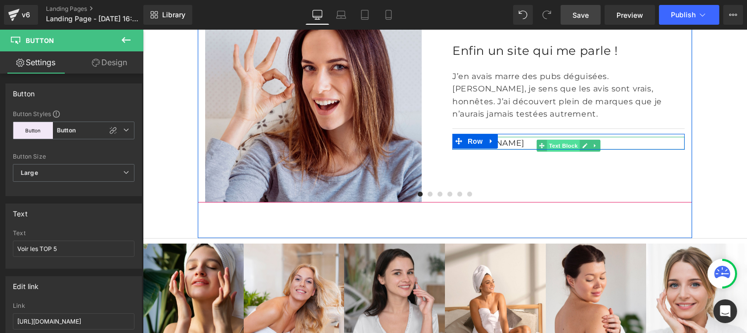
click at [554, 152] on span "Text Block" at bounding box center [562, 146] width 33 height 12
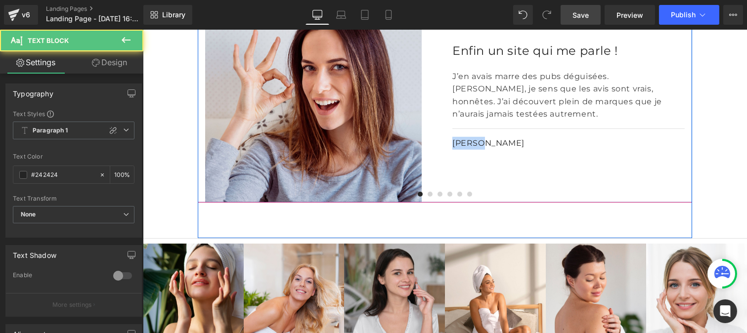
drag, startPoint x: 510, startPoint y: 213, endPoint x: 437, endPoint y: 211, distance: 72.7
click at [437, 203] on div "Image Enfin un site qui me parle ! Heading J’en avais marre des pubs déguisées.…" at bounding box center [444, 94] width 495 height 217
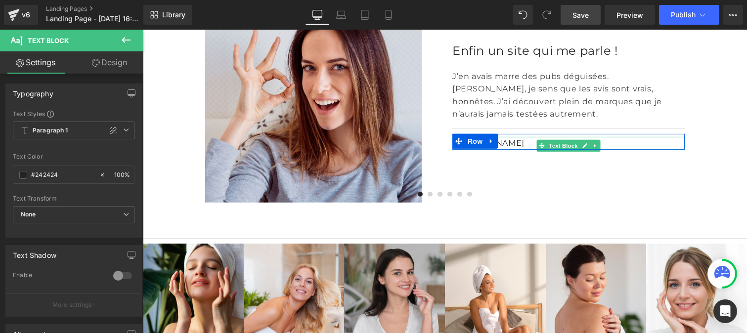
click at [512, 150] on div "Sophie" at bounding box center [568, 143] width 232 height 13
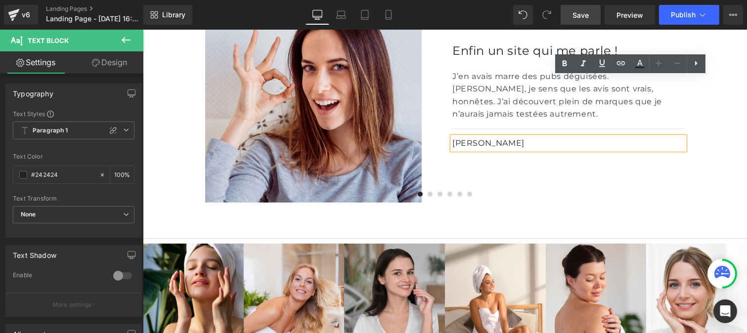
drag, startPoint x: 480, startPoint y: 212, endPoint x: 466, endPoint y: 213, distance: 13.9
click at [466, 147] on ul "Row" at bounding box center [474, 142] width 37 height 12
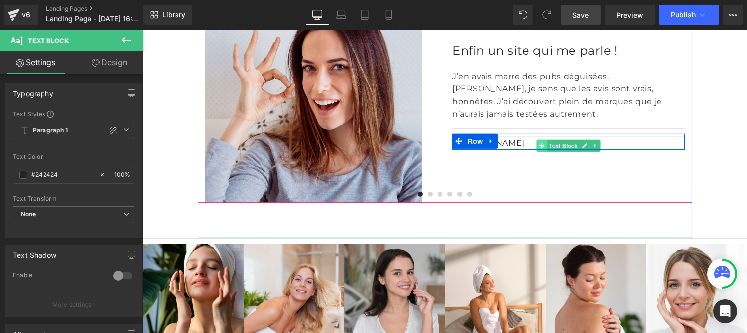
click at [537, 152] on span at bounding box center [542, 146] width 10 height 12
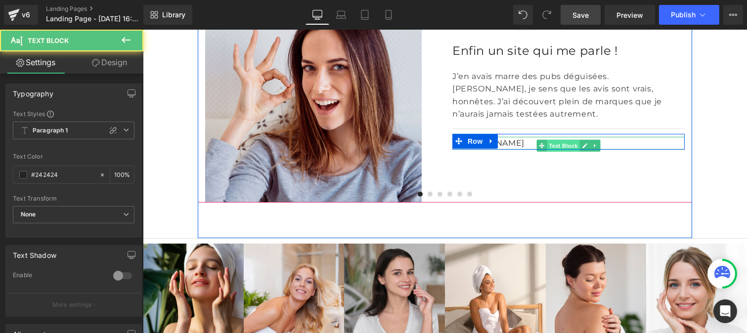
click at [561, 152] on span "Text Block" at bounding box center [562, 146] width 33 height 12
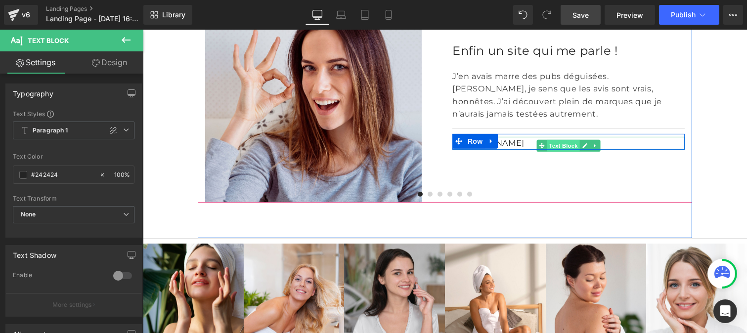
click at [555, 152] on span "Text Block" at bounding box center [562, 146] width 33 height 12
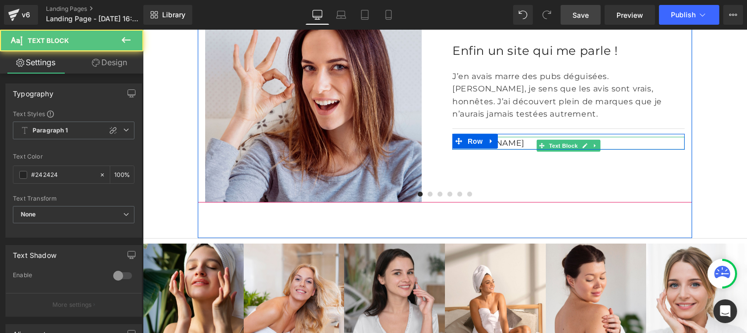
click at [503, 150] on div "Sophie" at bounding box center [568, 143] width 232 height 13
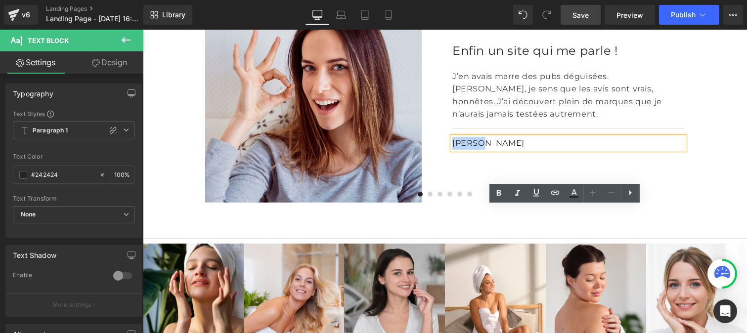
drag, startPoint x: 449, startPoint y: 212, endPoint x: 442, endPoint y: 212, distance: 6.9
click at [445, 203] on div "Enfin un site qui me parle ! Heading J’en avais marre des pubs déguisées. Ici, …" at bounding box center [568, 94] width 247 height 217
click at [498, 191] on icon at bounding box center [499, 193] width 12 height 12
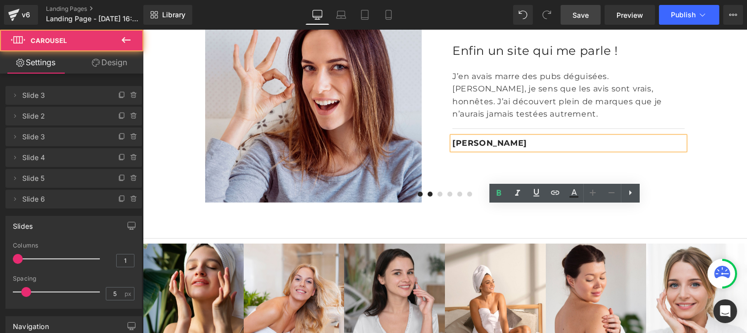
click at [427, 197] on span at bounding box center [429, 194] width 5 height 5
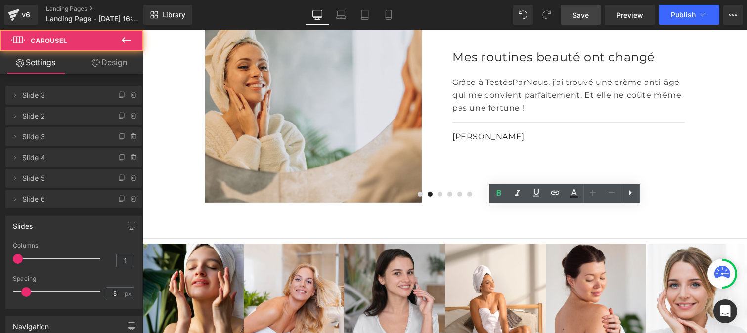
click at [467, 141] on span "Row" at bounding box center [475, 135] width 16 height 12
click at [523, 143] on div "Valérie" at bounding box center [568, 137] width 232 height 13
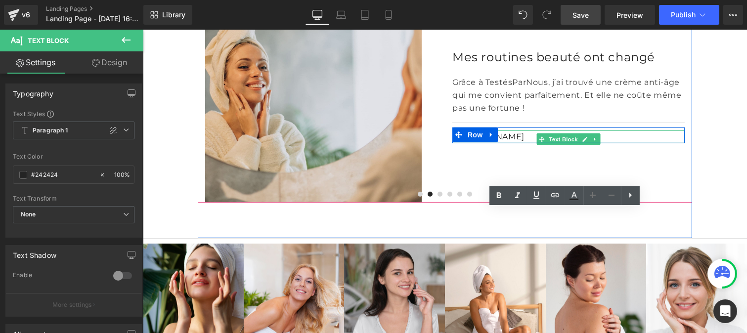
click at [520, 143] on div "Valérie" at bounding box center [568, 137] width 232 height 13
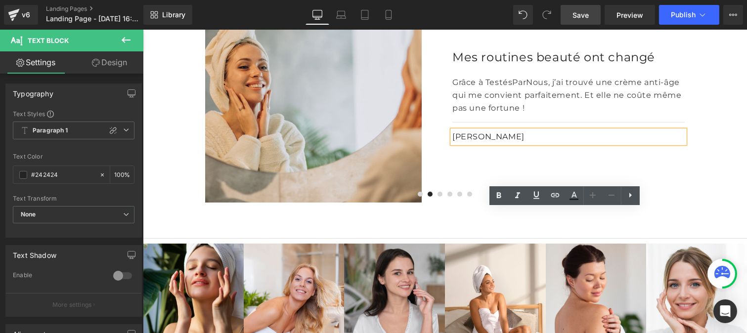
drag, startPoint x: 487, startPoint y: 217, endPoint x: 447, endPoint y: 215, distance: 40.6
click at [452, 143] on div "Valérie Text Block Row" at bounding box center [568, 136] width 232 height 16
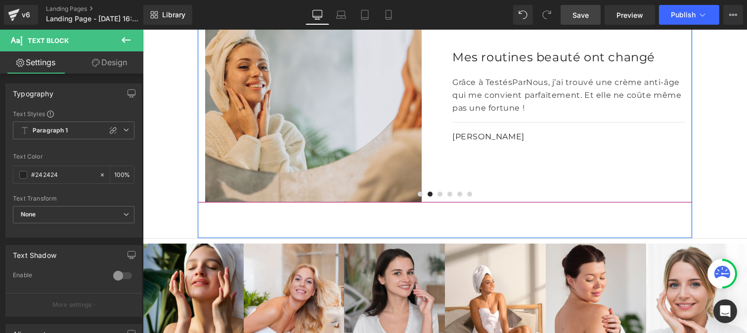
click at [142, 30] on div at bounding box center [142, 30] width 0 height 0
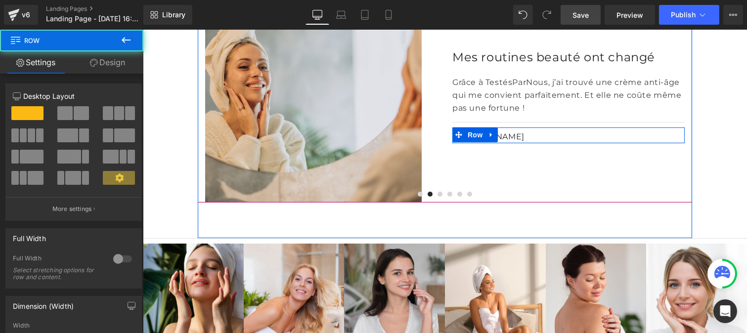
click at [521, 143] on div "Valérie" at bounding box center [568, 137] width 232 height 13
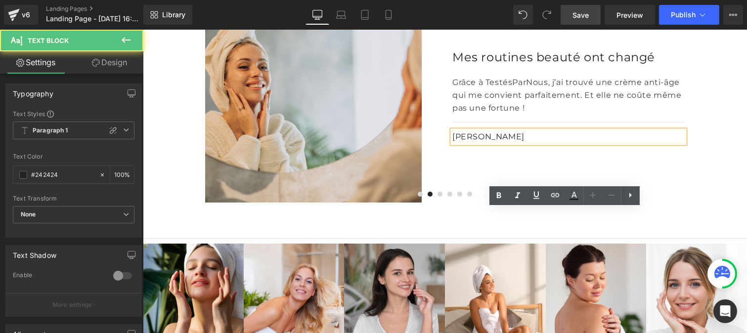
click at [556, 143] on div "Valérie" at bounding box center [568, 137] width 232 height 13
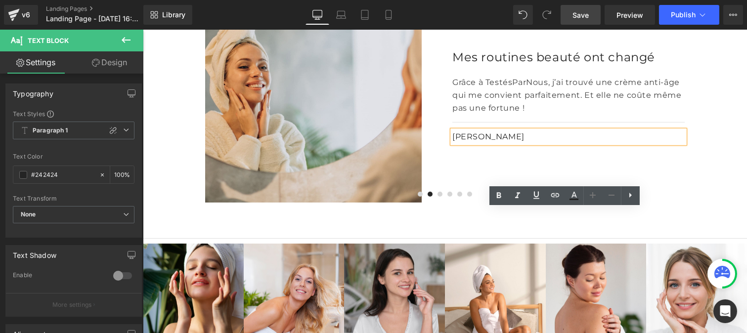
click at [467, 141] on span "Row" at bounding box center [475, 135] width 16 height 12
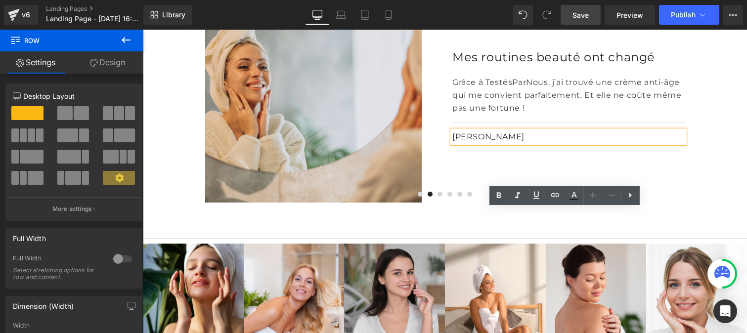
click at [592, 203] on div "Mes routines beauté ont changé Heading Grâce à TestésParNous, j’ai trouvé une c…" at bounding box center [568, 94] width 247 height 217
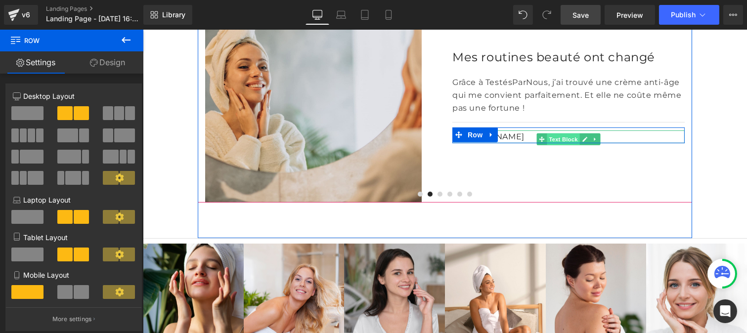
click at [556, 145] on span "Text Block" at bounding box center [562, 140] width 33 height 12
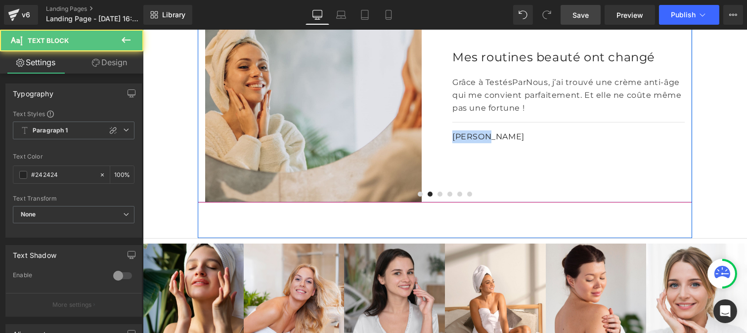
drag, startPoint x: 499, startPoint y: 216, endPoint x: 444, endPoint y: 215, distance: 54.4
click at [445, 203] on div "Mes routines beauté ont changé Heading Grâce à TestésParNous, j’ai trouvé une c…" at bounding box center [568, 94] width 247 height 217
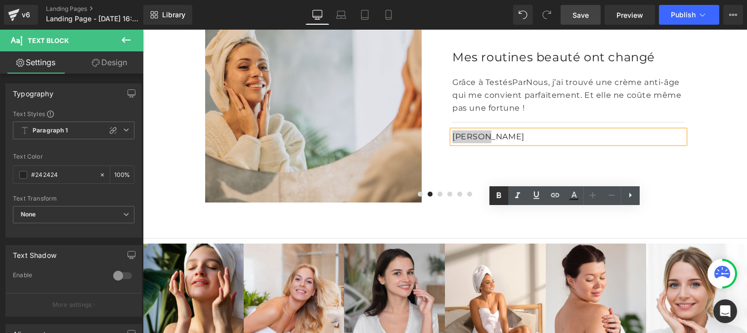
click at [498, 195] on icon at bounding box center [499, 195] width 4 height 6
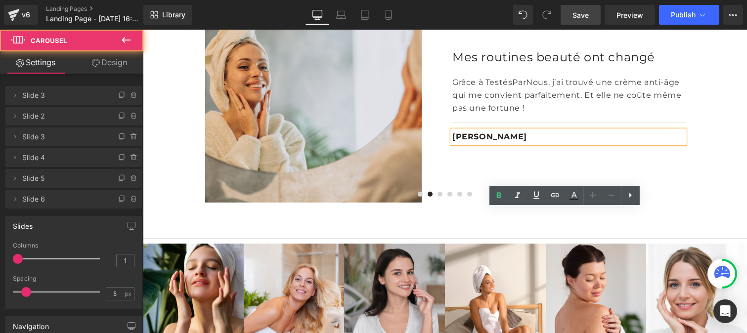
click at [437, 197] on span at bounding box center [439, 194] width 5 height 5
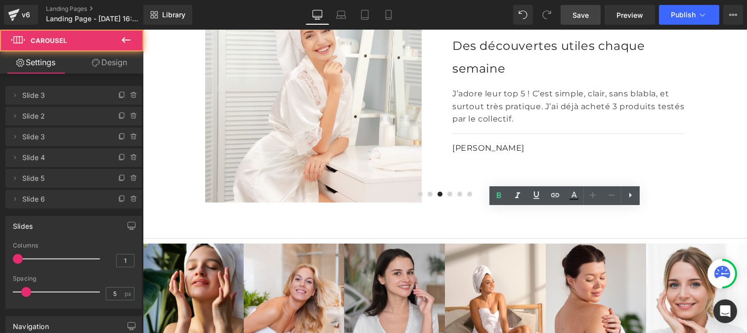
click at [456, 152] on span at bounding box center [461, 146] width 10 height 12
click at [485, 149] on icon at bounding box center [487, 146] width 5 height 6
click at [475, 152] on span "Row" at bounding box center [479, 146] width 16 height 12
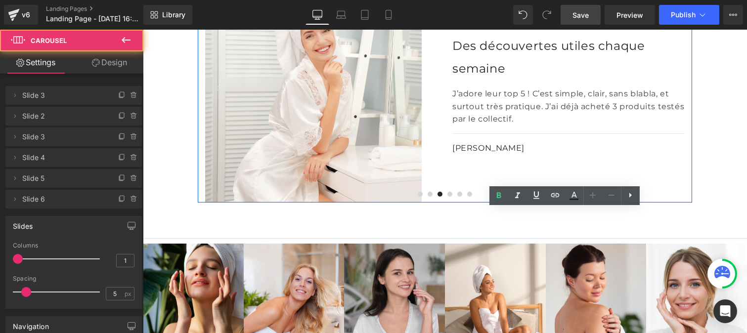
click at [545, 203] on div "Des découvertes utiles chaque semaine Heading J’adore leur top 5 ! C’est simple…" at bounding box center [568, 94] width 247 height 217
click at [477, 153] on span "Row" at bounding box center [475, 147] width 16 height 12
click at [555, 155] on div "Nathalie Text Block" at bounding box center [568, 148] width 232 height 13
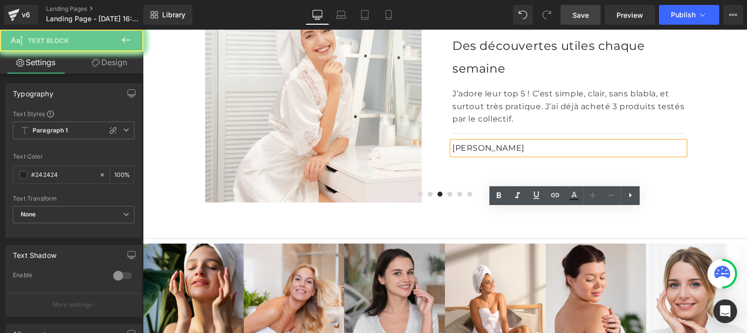
click at [612, 188] on link at bounding box center [611, 195] width 19 height 19
click at [576, 155] on div "Nathalie" at bounding box center [568, 148] width 232 height 13
drag, startPoint x: 517, startPoint y: 216, endPoint x: 448, endPoint y: 214, distance: 68.8
click at [452, 155] on div "Nathalie" at bounding box center [568, 148] width 232 height 13
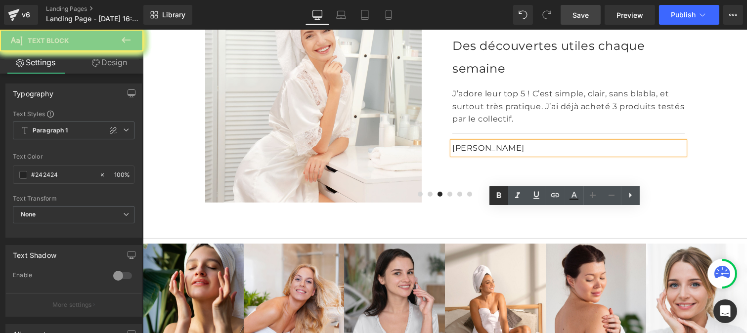
click at [496, 194] on icon at bounding box center [499, 196] width 12 height 12
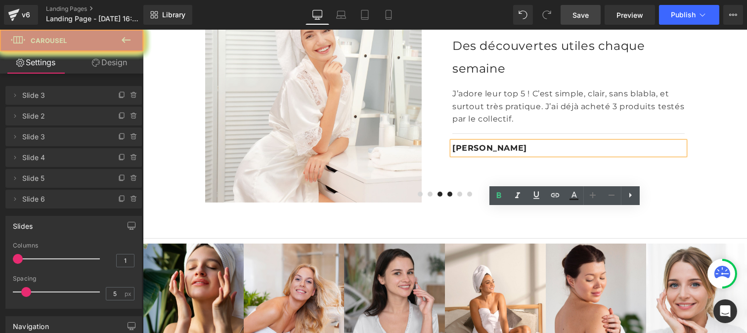
click at [447, 197] on span at bounding box center [449, 194] width 5 height 5
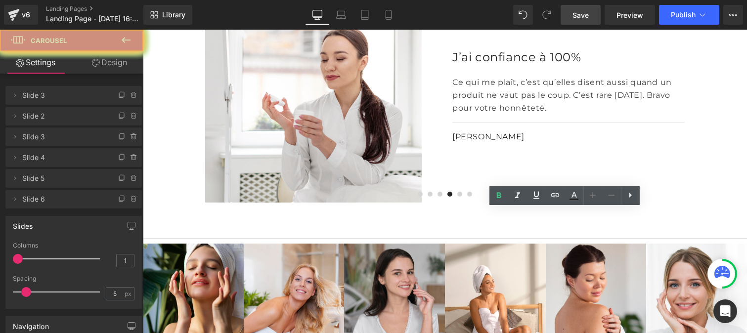
click at [467, 141] on span "Row" at bounding box center [475, 135] width 16 height 12
click at [483, 141] on link at bounding box center [488, 135] width 10 height 12
click at [589, 143] on div "Claire Text Block" at bounding box center [568, 137] width 232 height 13
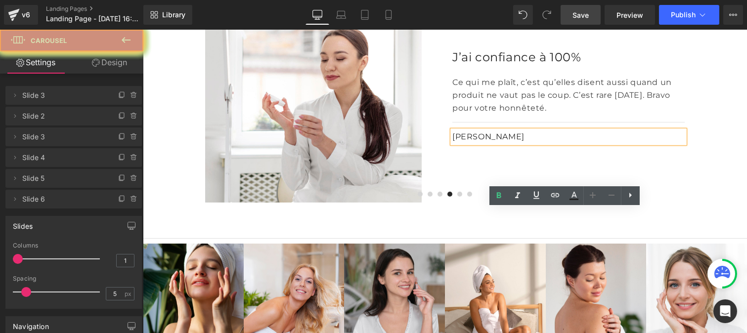
drag, startPoint x: 526, startPoint y: 205, endPoint x: 450, endPoint y: 204, distance: 76.7
click at [452, 143] on div "Claire" at bounding box center [568, 137] width 232 height 13
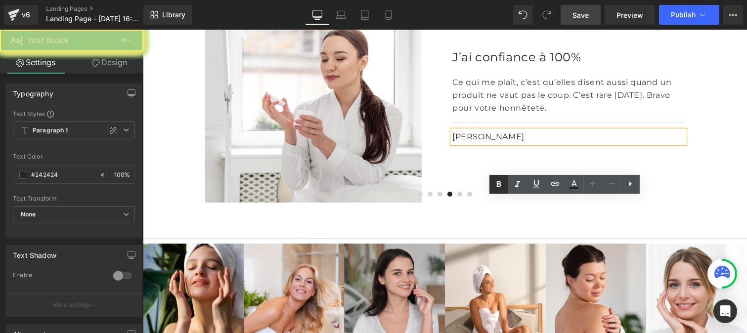
click at [497, 183] on icon at bounding box center [499, 184] width 4 height 6
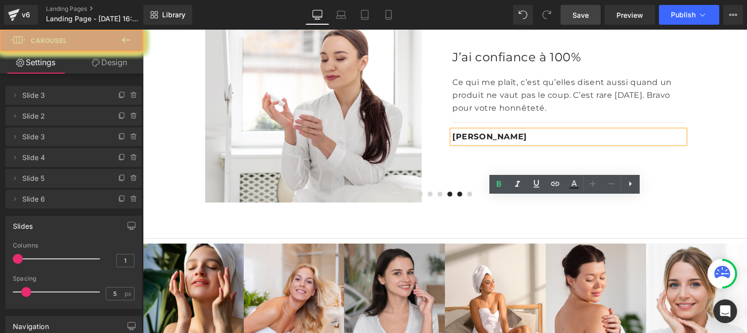
click at [457, 197] on span at bounding box center [459, 194] width 5 height 5
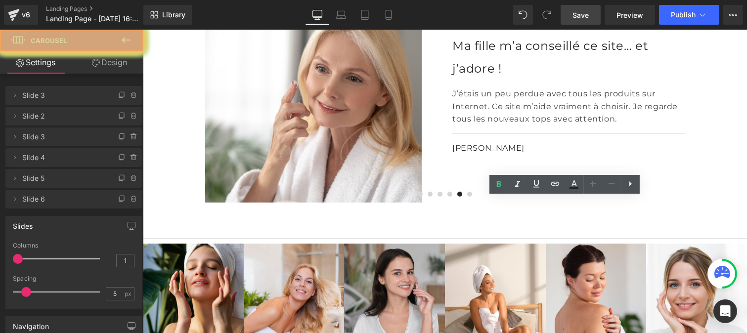
click at [467, 153] on span "Row" at bounding box center [475, 147] width 16 height 12
click at [487, 148] on icon at bounding box center [487, 146] width 1 height 3
click at [487, 152] on link at bounding box center [492, 146] width 10 height 12
click at [569, 155] on div "Martine Text Block" at bounding box center [568, 148] width 232 height 13
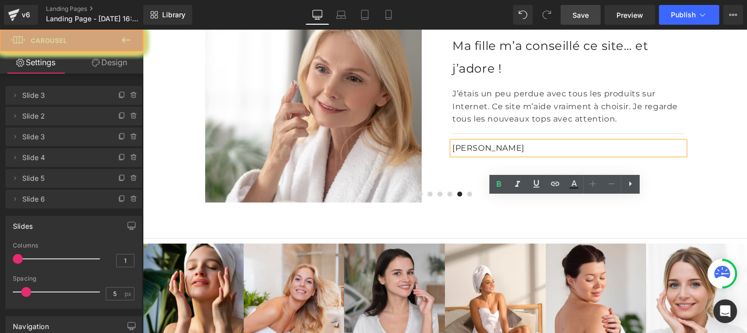
drag, startPoint x: 640, startPoint y: 226, endPoint x: 469, endPoint y: 206, distance: 172.3
click at [452, 155] on div "Martine" at bounding box center [568, 148] width 232 height 13
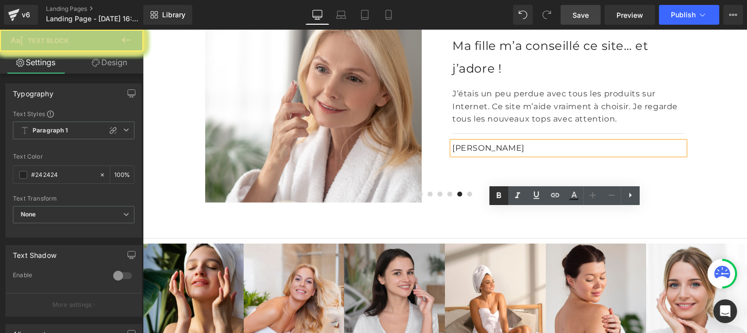
click at [498, 196] on icon at bounding box center [499, 195] width 4 height 6
click at [467, 197] on span at bounding box center [469, 194] width 5 height 5
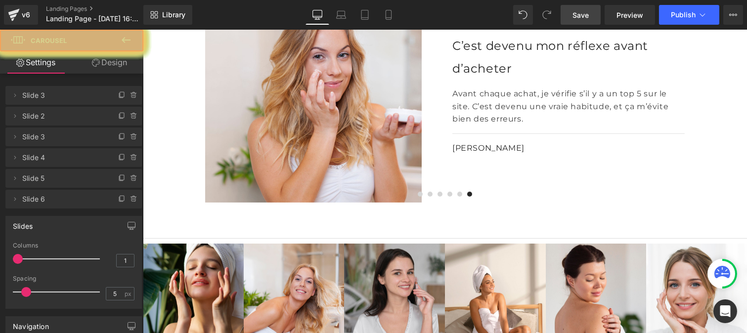
click at [477, 153] on span "Row" at bounding box center [475, 147] width 16 height 12
click at [536, 155] on div "Isabelle Text Block" at bounding box center [568, 148] width 232 height 13
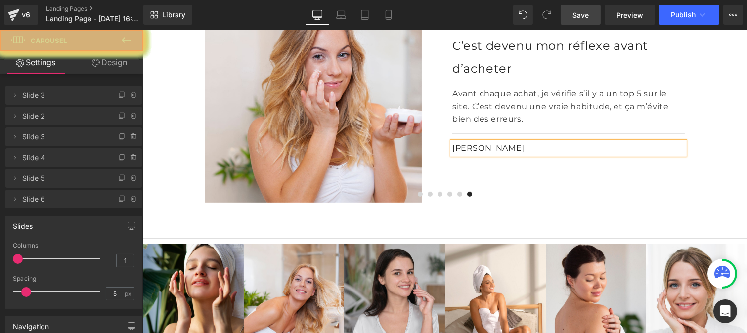
drag, startPoint x: 448, startPoint y: 214, endPoint x: 466, endPoint y: 210, distance: 18.7
click at [452, 155] on div "Isabelle" at bounding box center [568, 148] width 232 height 13
drag, startPoint x: 501, startPoint y: 217, endPoint x: 455, endPoint y: 211, distance: 45.9
click at [452, 155] on div "Isabelle" at bounding box center [568, 148] width 232 height 13
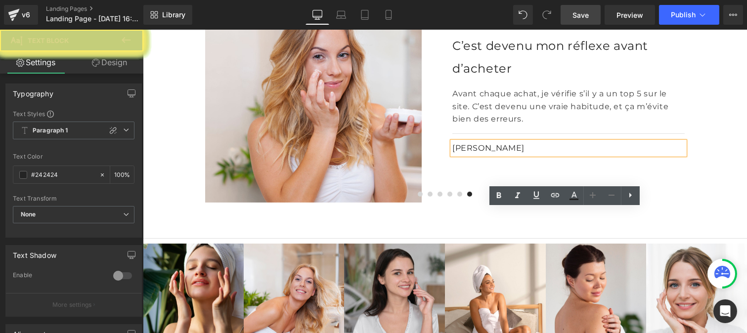
click at [500, 195] on icon at bounding box center [499, 195] width 4 height 6
click at [582, 12] on span "Save" at bounding box center [581, 15] width 16 height 10
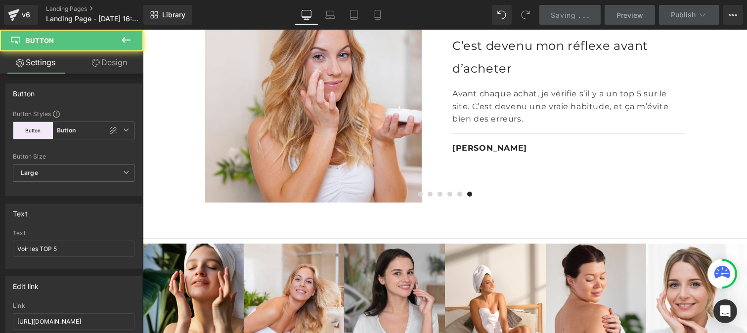
drag, startPoint x: 190, startPoint y: 215, endPoint x: 245, endPoint y: 249, distance: 65.1
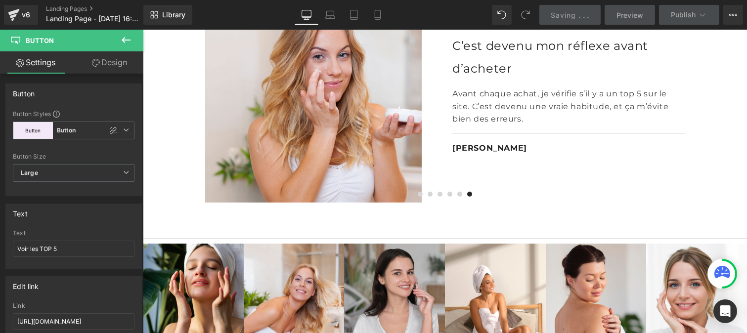
drag, startPoint x: 398, startPoint y: 63, endPoint x: 594, endPoint y: 30, distance: 199.1
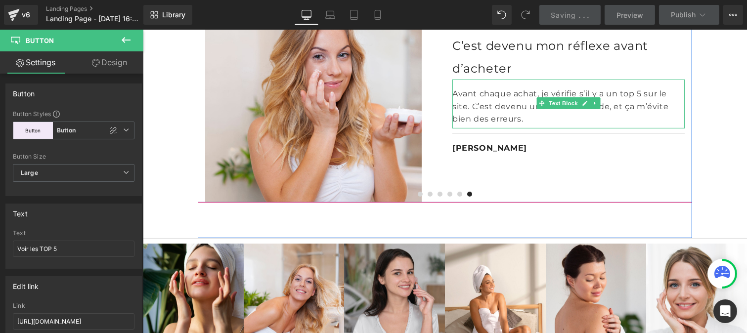
click at [497, 80] on div "Avant chaque achat, je vérifie s’il y a un top 5 sur le site. C’est devenu une …" at bounding box center [568, 104] width 232 height 49
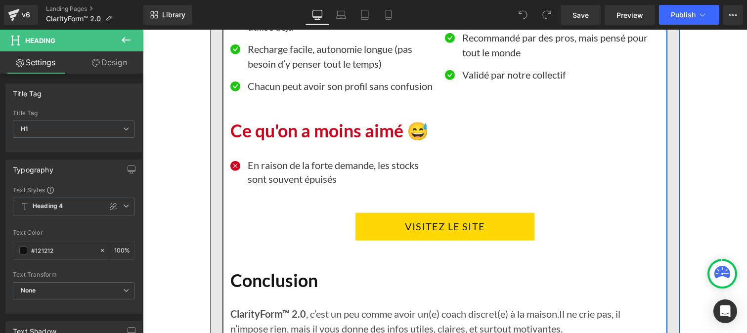
scroll to position [2149, 0]
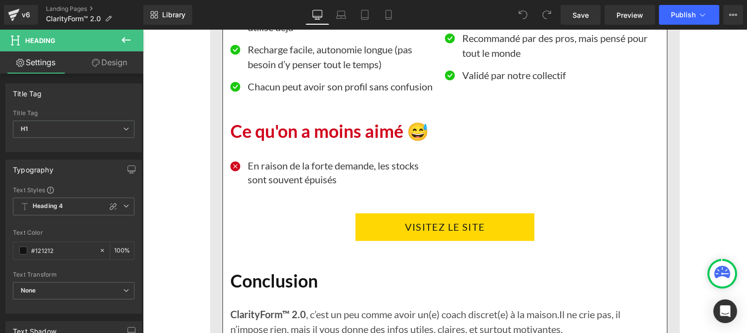
type textarea "#121212"
click at [124, 45] on icon at bounding box center [126, 40] width 12 height 12
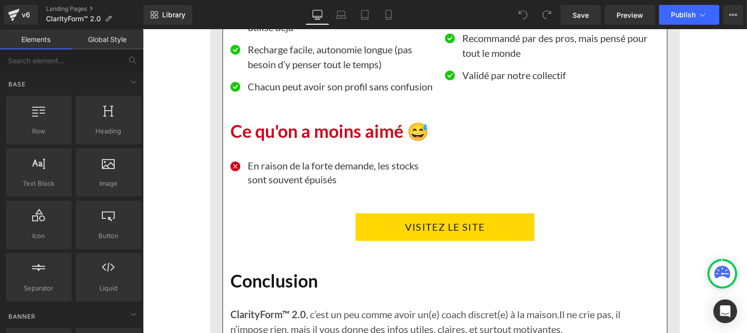
click at [109, 38] on link "Global Style" at bounding box center [108, 40] width 72 height 20
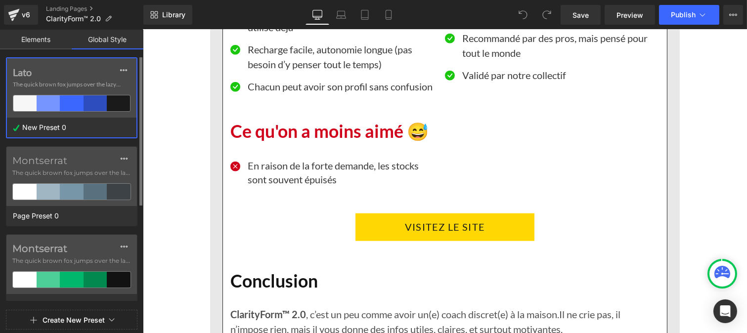
click at [50, 90] on div "Lato The quick brown fox jumps over the lazy..." at bounding box center [72, 87] width 130 height 59
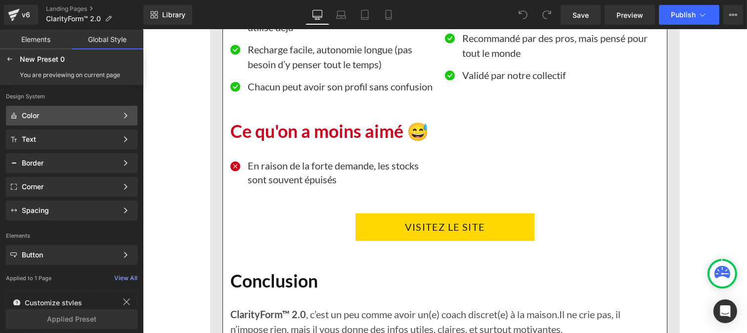
click at [35, 130] on div "Color Color Style Define a color palette and apply it to your pages 1 of 3 Next" at bounding box center [72, 140] width 132 height 20
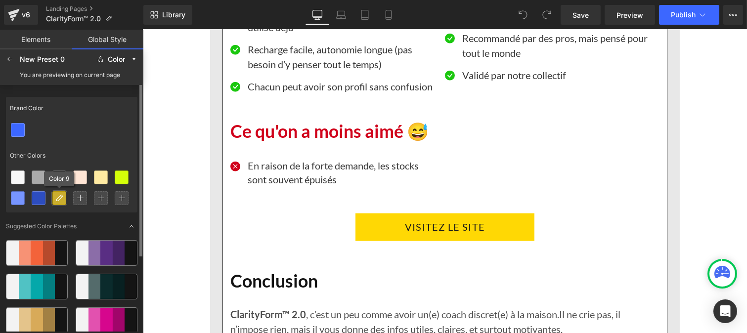
click at [59, 194] on icon at bounding box center [59, 198] width 8 height 8
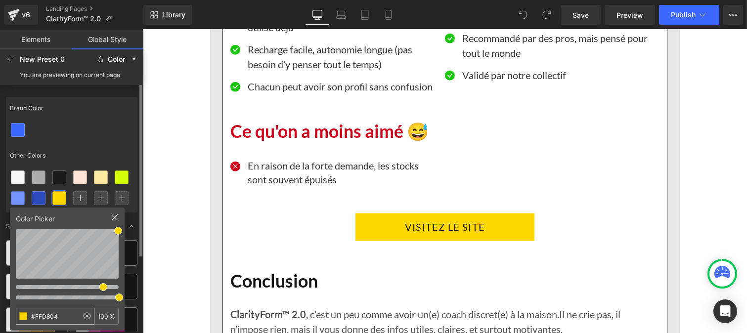
click at [61, 320] on input "#FFD804" at bounding box center [47, 317] width 62 height 16
click at [80, 197] on icon at bounding box center [80, 198] width 7 height 7
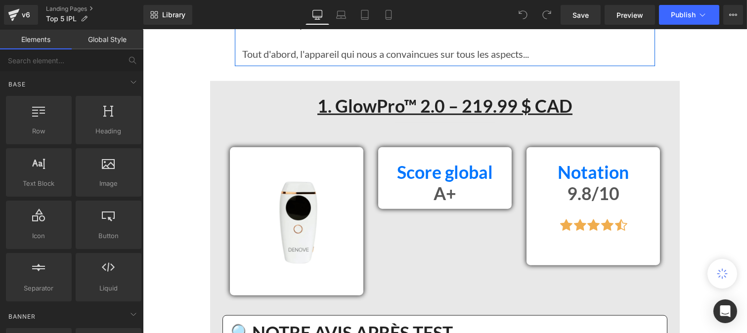
scroll to position [1765, 0]
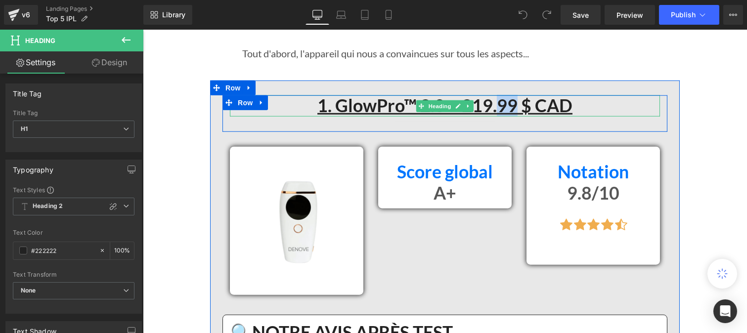
drag, startPoint x: 492, startPoint y: 117, endPoint x: 510, endPoint y: 119, distance: 18.4
click at [510, 116] on strong "1. GlowPro™ 2.0 – 219.99 $ CAD" at bounding box center [444, 105] width 255 height 21
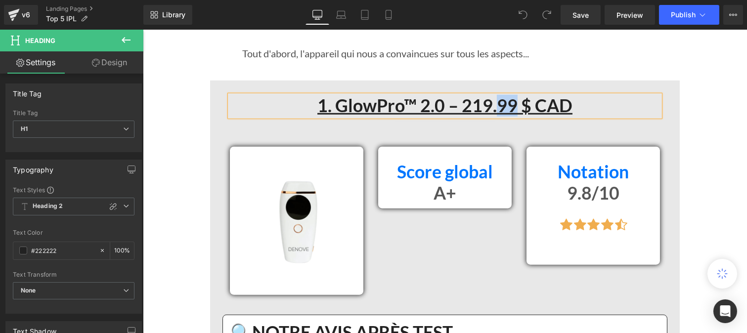
click at [496, 116] on strong "1. GlowPro™ 2.0 – 219.99 $ CAD" at bounding box center [444, 105] width 255 height 21
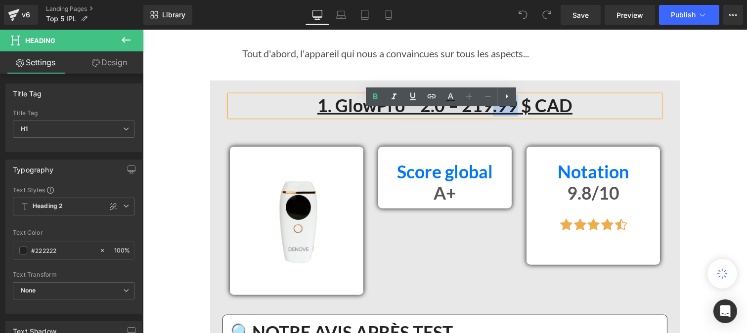
drag, startPoint x: 489, startPoint y: 122, endPoint x: 513, endPoint y: 119, distance: 23.9
click at [513, 116] on strong "1. GlowPro™ 2.0 – 219.99 $ CAD" at bounding box center [444, 105] width 255 height 21
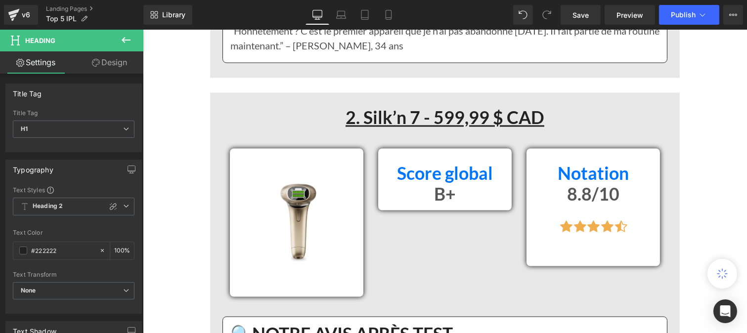
scroll to position [3269, 0]
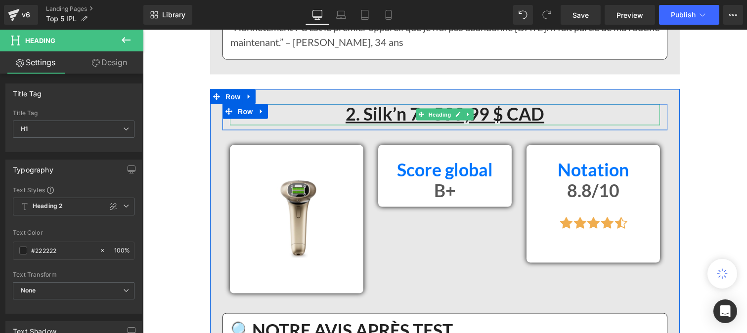
click at [474, 125] on strong "2. Silk’n 7 - 599,99 $ CAD" at bounding box center [444, 114] width 199 height 21
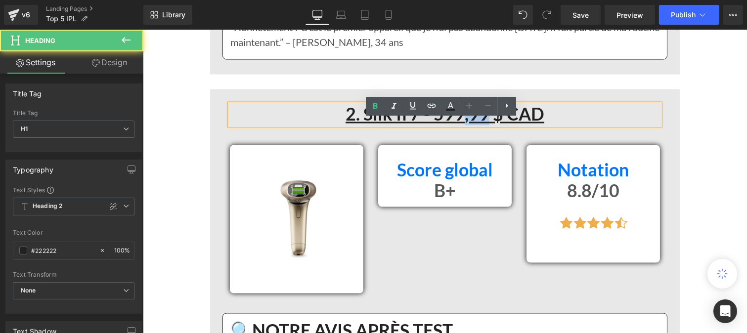
drag, startPoint x: 459, startPoint y: 132, endPoint x: 481, endPoint y: 131, distance: 22.3
click at [481, 125] on strong "2. Silk’n 7 - 599,99 $ CAD" at bounding box center [444, 114] width 199 height 21
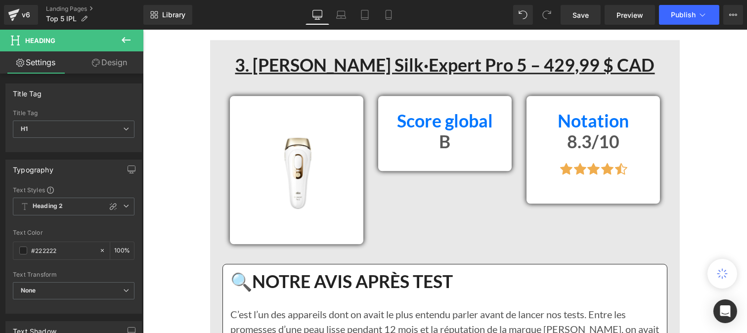
scroll to position [4856, 0]
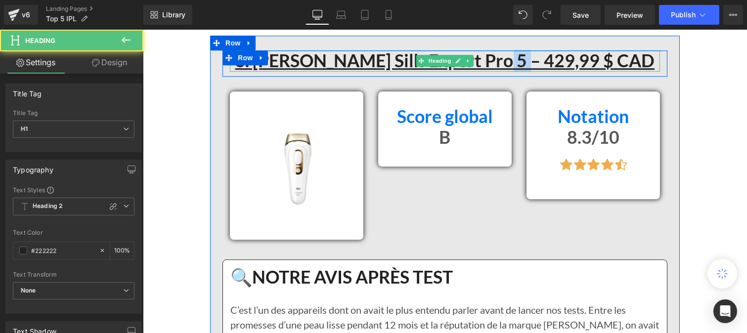
drag, startPoint x: 526, startPoint y: 101, endPoint x: 545, endPoint y: 101, distance: 18.8
click at [545, 71] on u "3. [PERSON_NAME] Silk·Expert Pro 5 – 429,99 $ CAD" at bounding box center [445, 60] width 420 height 21
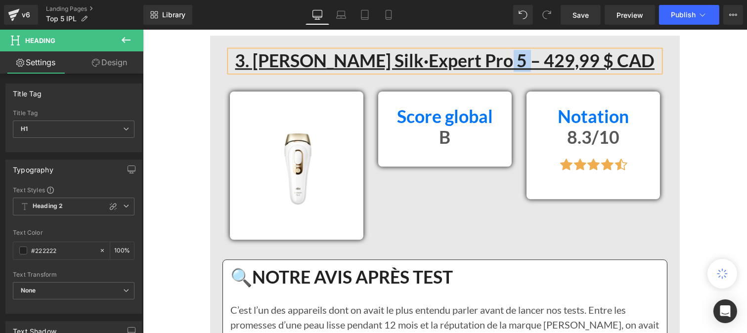
click at [545, 71] on u "3. [PERSON_NAME] Silk·Expert Pro 5 – 429,99 $ CAD" at bounding box center [445, 60] width 420 height 21
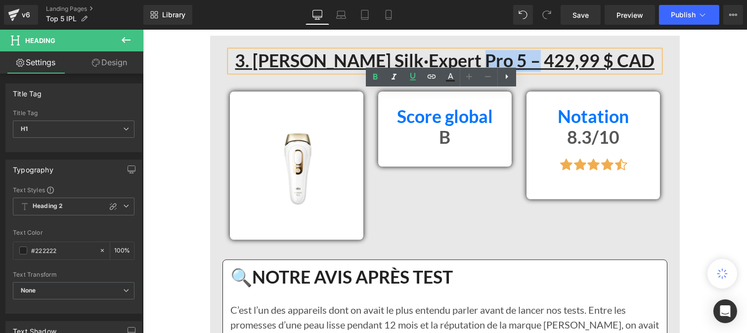
drag, startPoint x: 545, startPoint y: 101, endPoint x: 527, endPoint y: 104, distance: 18.5
click at [527, 71] on u "3. [PERSON_NAME] Silk·Expert Pro 5 – 429,99 $ CAD" at bounding box center [445, 60] width 420 height 21
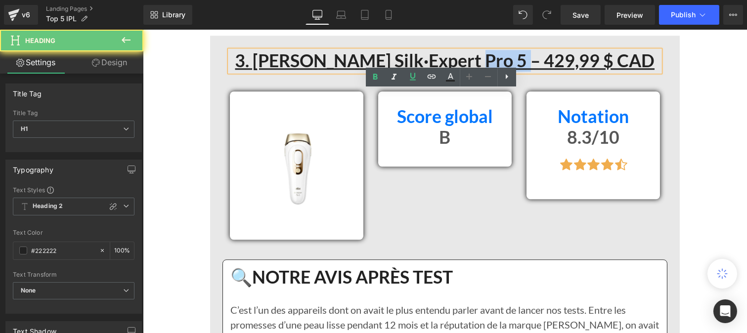
drag, startPoint x: 527, startPoint y: 104, endPoint x: 540, endPoint y: 103, distance: 13.4
click at [540, 71] on u "3. [PERSON_NAME] Silk·Expert Pro 5 – 429,99 $ CAD" at bounding box center [445, 60] width 420 height 21
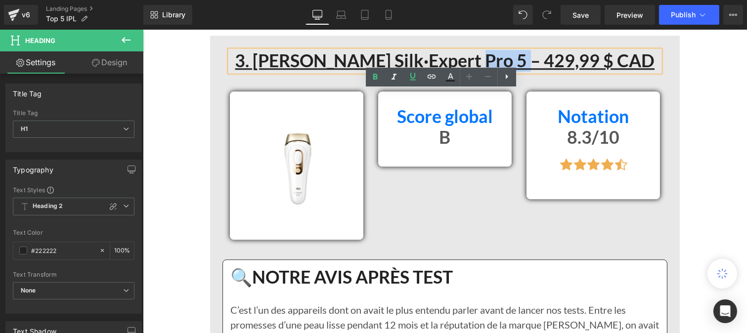
click at [540, 71] on u "3. [PERSON_NAME] Silk·Expert Pro 5 – 429,99 $ CAD" at bounding box center [445, 60] width 420 height 21
drag, startPoint x: 546, startPoint y: 103, endPoint x: 527, endPoint y: 103, distance: 19.3
click at [527, 71] on u "3. [PERSON_NAME] Silk·Expert Pro 5 – 429,99 $ CAD" at bounding box center [445, 60] width 420 height 21
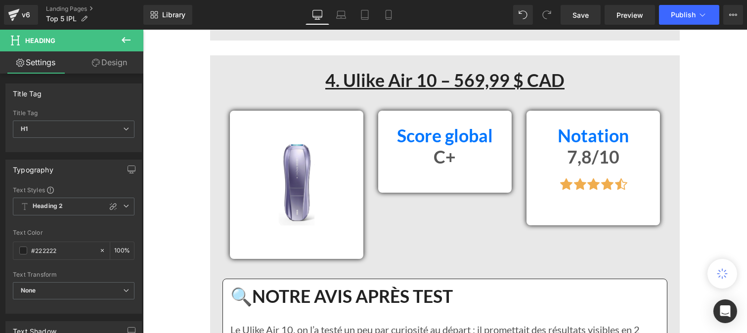
scroll to position [6509, 0]
click at [479, 91] on u "4. Ulike Air 10 – 569,99 $ CAD" at bounding box center [444, 79] width 239 height 21
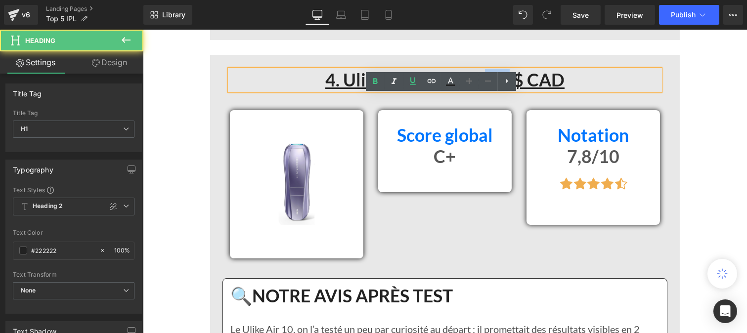
drag, startPoint x: 481, startPoint y: 108, endPoint x: 502, endPoint y: 108, distance: 21.3
click at [502, 91] on u "4. Ulike Air 10 – 569,99 $ CAD" at bounding box center [444, 79] width 239 height 21
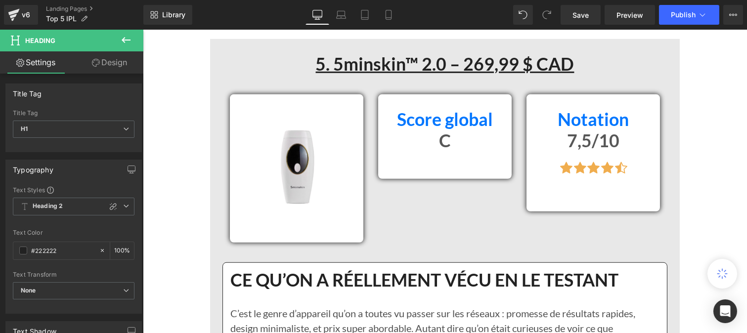
scroll to position [8092, 0]
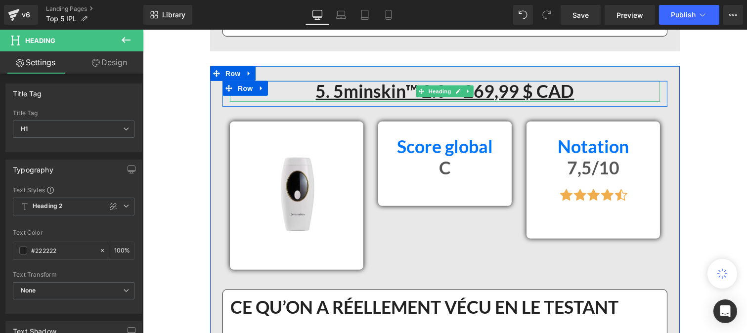
click at [491, 102] on u "5. 5minskin™ 2.0 – 269,99 $ CAD" at bounding box center [445, 91] width 259 height 21
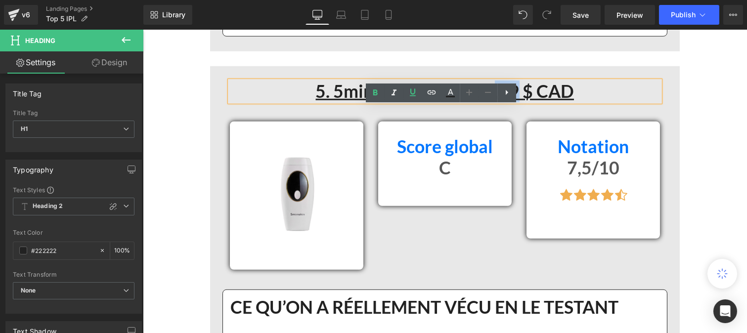
drag, startPoint x: 491, startPoint y: 117, endPoint x: 512, endPoint y: 117, distance: 21.3
click at [512, 102] on u "5. 5minskin™ 2.0 – 269,99 $ CAD" at bounding box center [445, 91] width 259 height 21
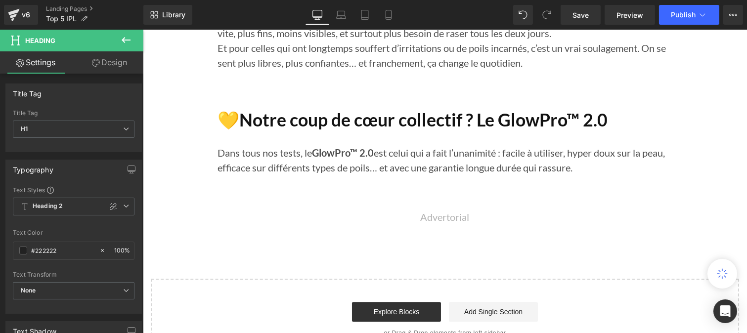
scroll to position [10878, 0]
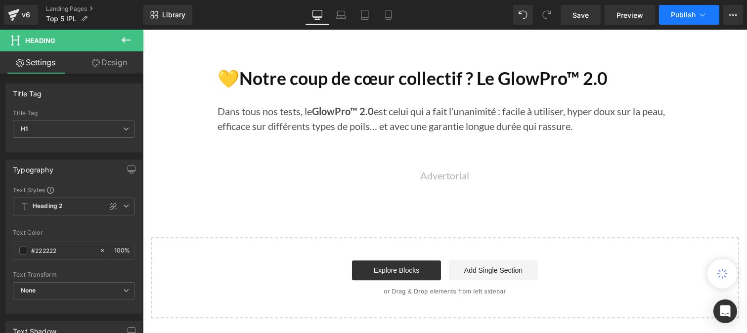
click at [685, 18] on span "Publish" at bounding box center [683, 15] width 25 height 8
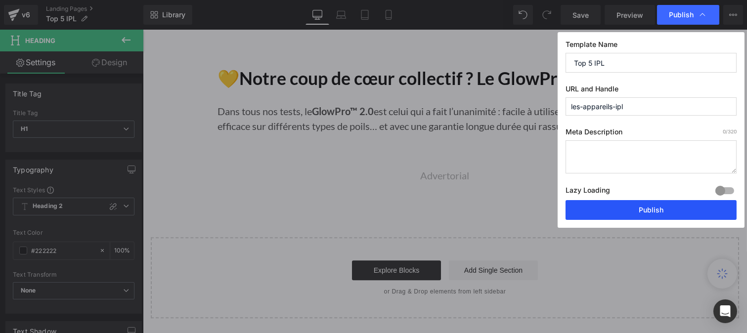
click at [635, 209] on button "Publish" at bounding box center [651, 210] width 171 height 20
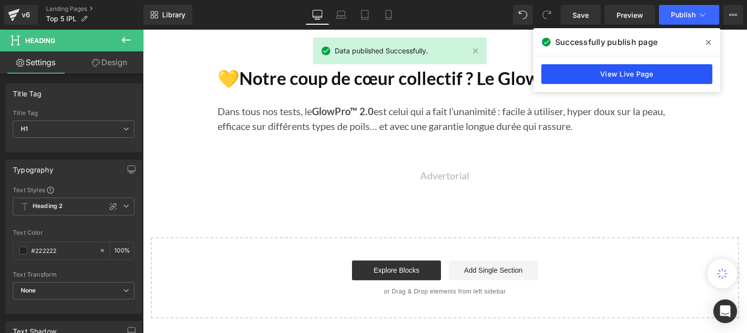
click at [590, 75] on link "View Live Page" at bounding box center [627, 74] width 171 height 20
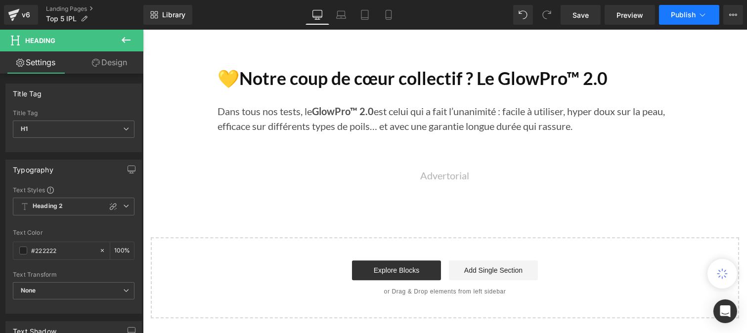
click at [684, 18] on span "Publish" at bounding box center [683, 15] width 25 height 8
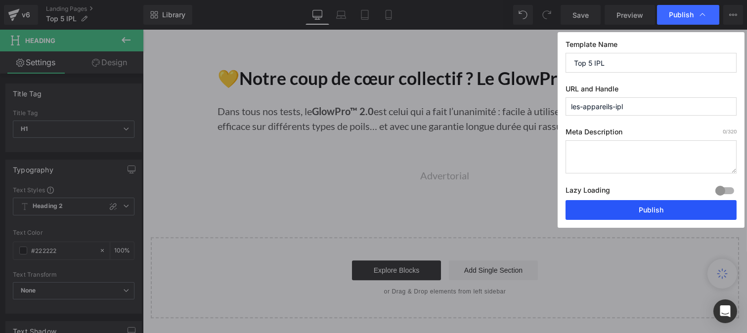
click at [636, 210] on button "Publish" at bounding box center [651, 210] width 171 height 20
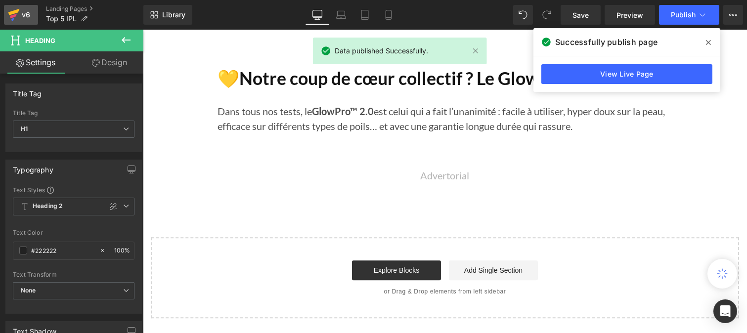
click at [17, 17] on icon at bounding box center [14, 14] width 12 height 25
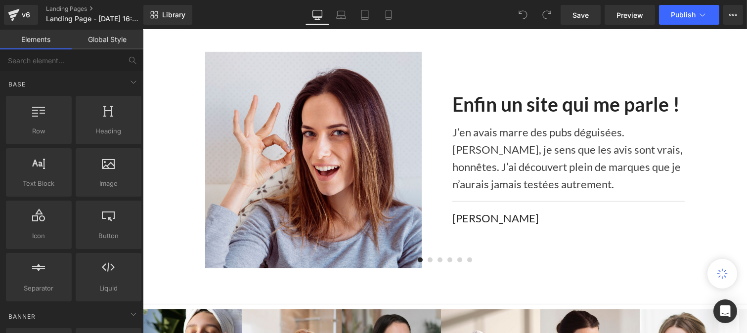
scroll to position [874, 0]
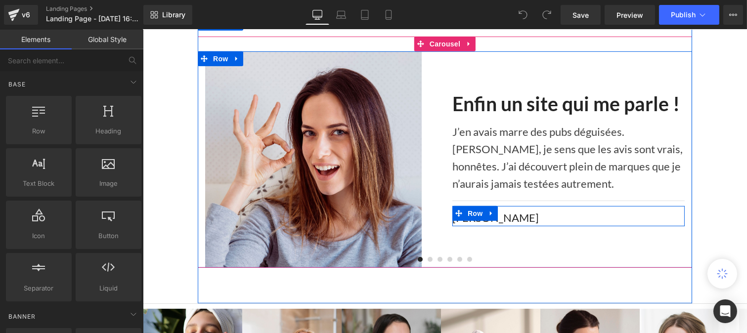
click at [498, 216] on div "Sophie" at bounding box center [568, 217] width 232 height 17
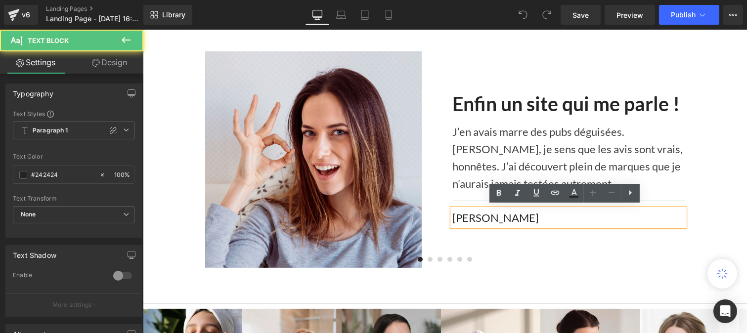
drag, startPoint x: 495, startPoint y: 216, endPoint x: 446, endPoint y: 214, distance: 49.0
click at [452, 214] on div "Sophie" at bounding box center [568, 217] width 232 height 17
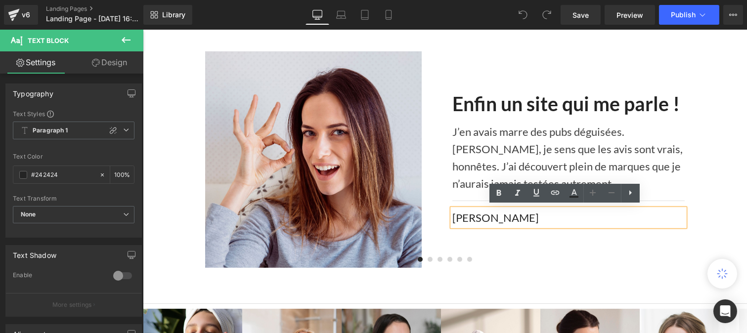
click at [487, 212] on icon at bounding box center [487, 213] width 1 height 3
click at [471, 212] on span "Row" at bounding box center [479, 214] width 16 height 12
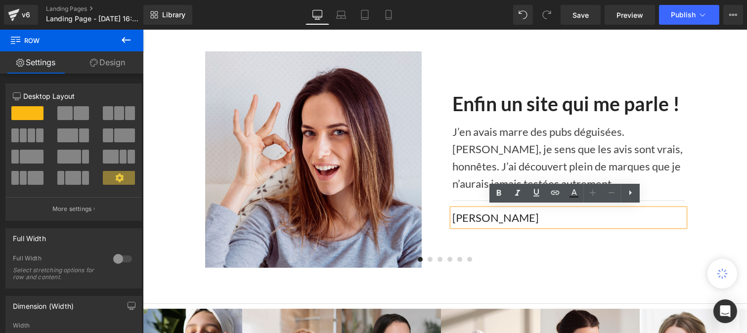
click at [555, 217] on div "Sophie" at bounding box center [568, 217] width 232 height 17
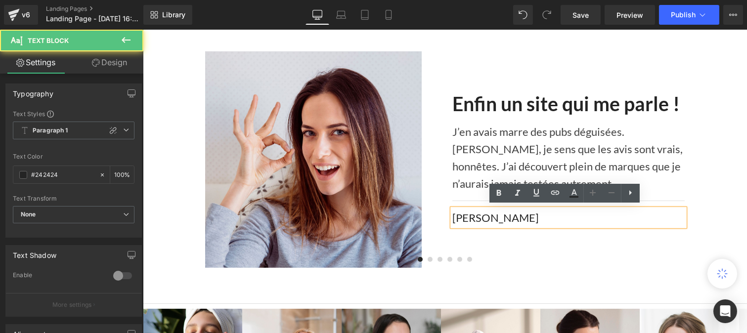
click at [589, 243] on div "Enfin un site qui me parle ! Heading J’en avais marre des pubs déguisées. Ici, …" at bounding box center [568, 159] width 247 height 217
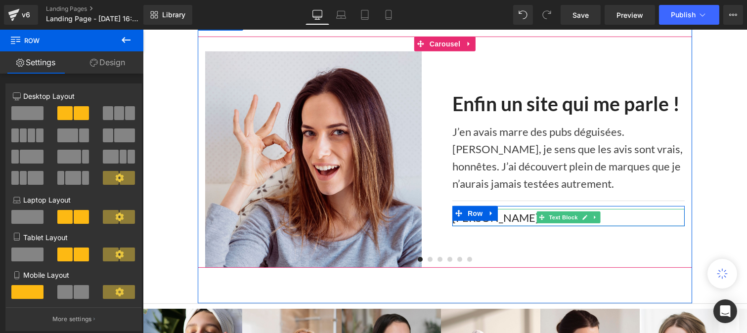
click at [557, 214] on span "Text Block" at bounding box center [562, 218] width 33 height 12
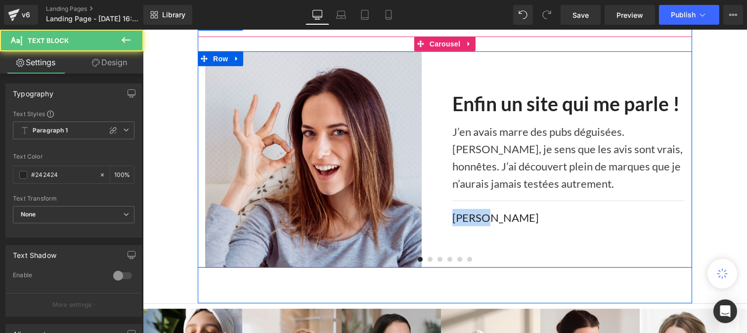
drag, startPoint x: 496, startPoint y: 211, endPoint x: 437, endPoint y: 216, distance: 59.6
click at [437, 216] on div "Image Enfin un site qui me parle ! Heading J’en avais marre des pubs déguisées.…" at bounding box center [444, 159] width 495 height 217
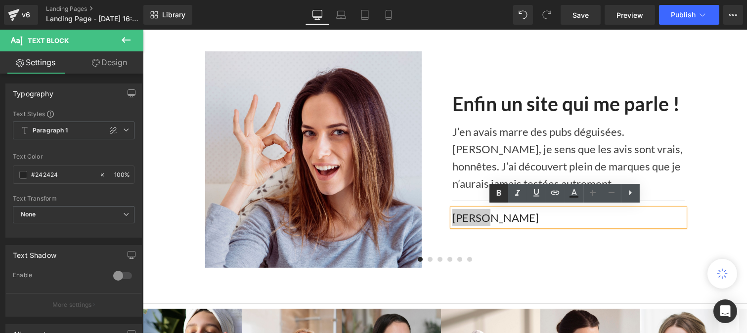
click at [490, 198] on link at bounding box center [499, 193] width 19 height 19
click at [427, 257] on span at bounding box center [429, 259] width 5 height 5
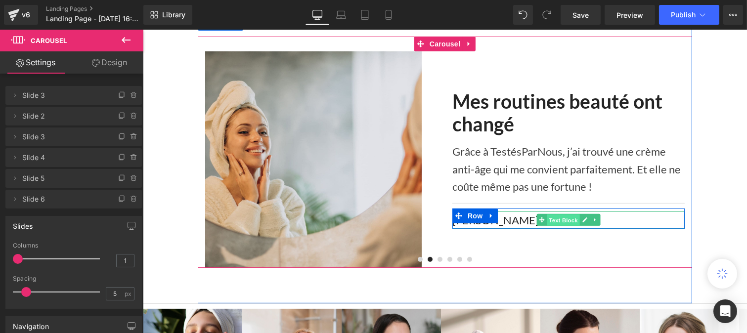
click at [554, 218] on span "Text Block" at bounding box center [562, 221] width 33 height 12
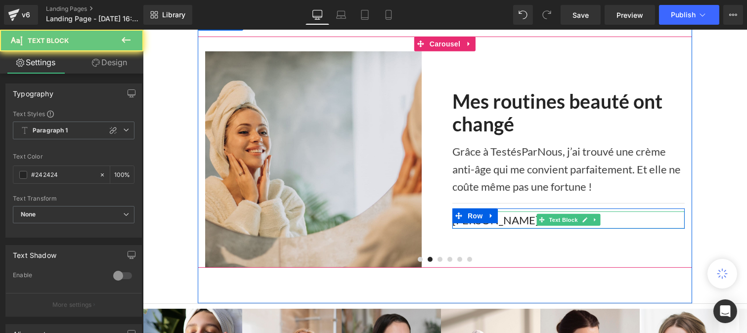
click at [508, 214] on div "Valérie" at bounding box center [568, 220] width 232 height 17
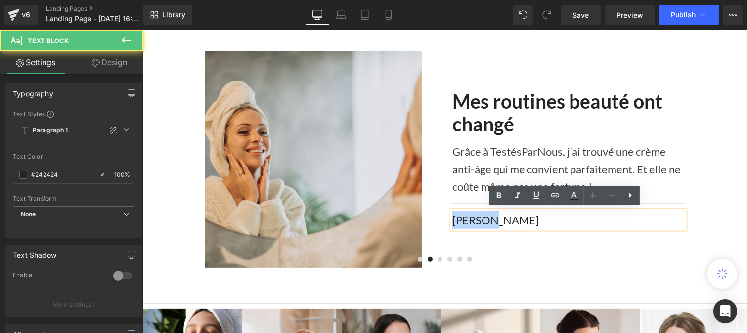
drag, startPoint x: 506, startPoint y: 214, endPoint x: 451, endPoint y: 213, distance: 55.9
click at [452, 213] on div "Valérie" at bounding box center [568, 220] width 232 height 17
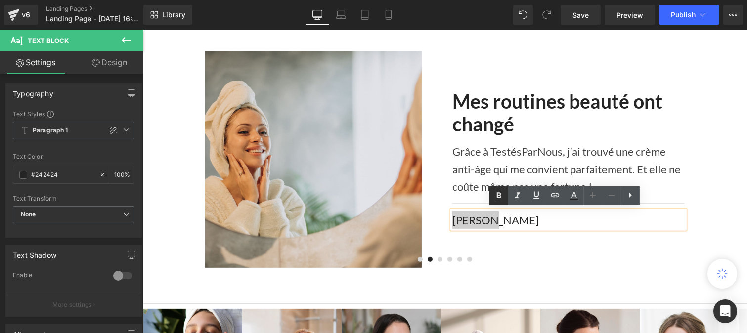
click at [502, 194] on icon at bounding box center [499, 196] width 12 height 12
click at [437, 257] on span at bounding box center [439, 259] width 5 height 5
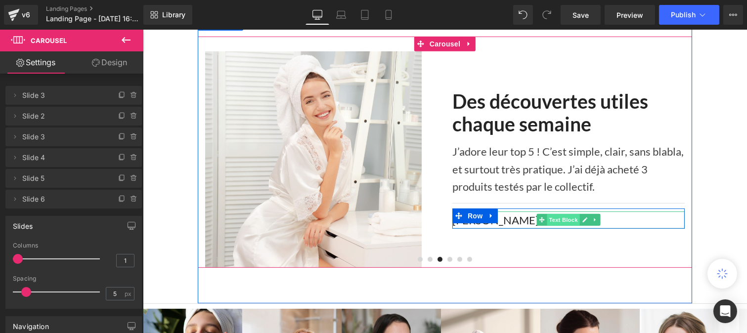
click at [555, 220] on span "Text Block" at bounding box center [562, 220] width 33 height 12
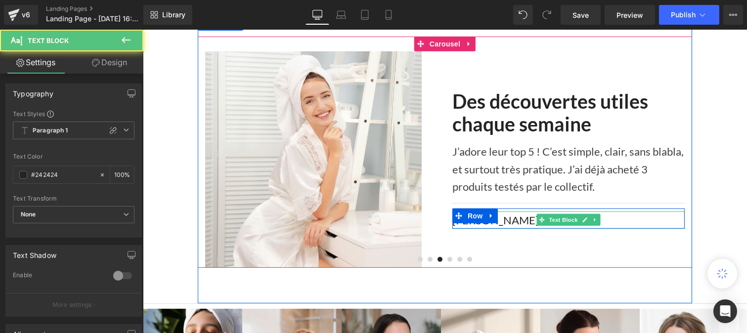
click at [515, 213] on div "Nathalie" at bounding box center [568, 220] width 232 height 17
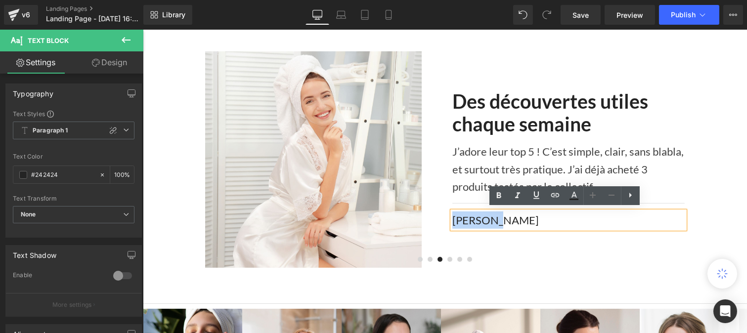
drag, startPoint x: 515, startPoint y: 213, endPoint x: 449, endPoint y: 211, distance: 65.8
click at [452, 212] on div "Nathalie" at bounding box center [568, 220] width 232 height 17
click at [501, 196] on icon at bounding box center [499, 196] width 12 height 12
click at [447, 257] on span at bounding box center [449, 259] width 5 height 5
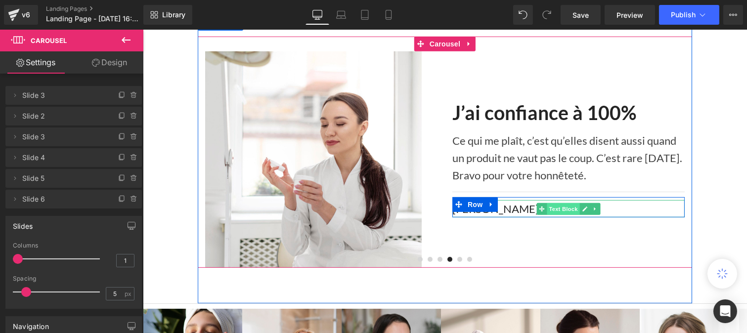
click at [561, 203] on span "Text Block" at bounding box center [562, 209] width 33 height 12
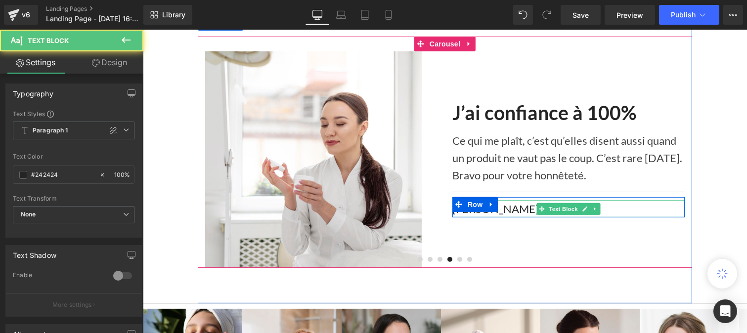
click at [509, 205] on div "Claire" at bounding box center [568, 208] width 232 height 17
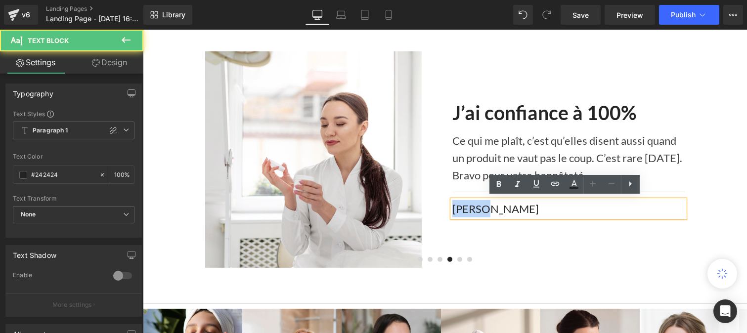
drag, startPoint x: 509, startPoint y: 205, endPoint x: 444, endPoint y: 206, distance: 65.3
click at [445, 206] on div "J’ai confiance à 100% Heading Ce qui me plaît, c’est qu’elles disent aussi quan…" at bounding box center [568, 159] width 247 height 217
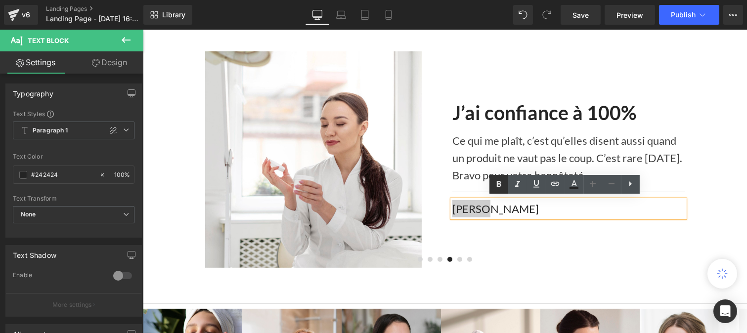
click at [501, 185] on icon at bounding box center [499, 185] width 12 height 12
click at [457, 257] on span at bounding box center [459, 259] width 5 height 5
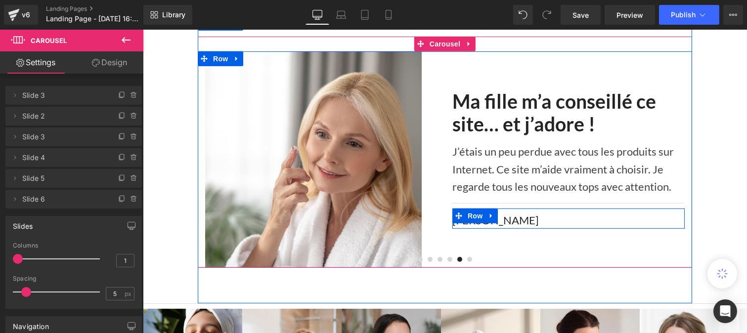
click at [510, 219] on div "Martine" at bounding box center [568, 220] width 232 height 17
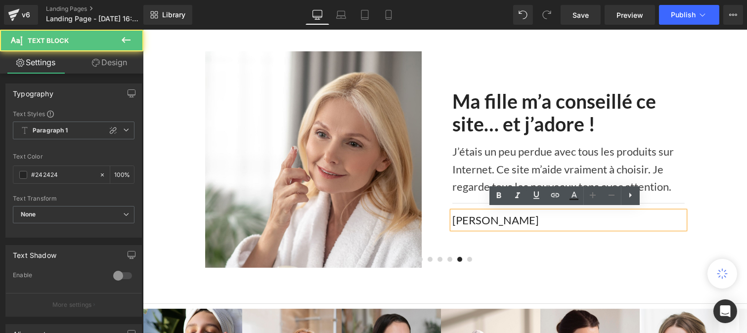
click at [554, 218] on div "Martine" at bounding box center [568, 220] width 232 height 17
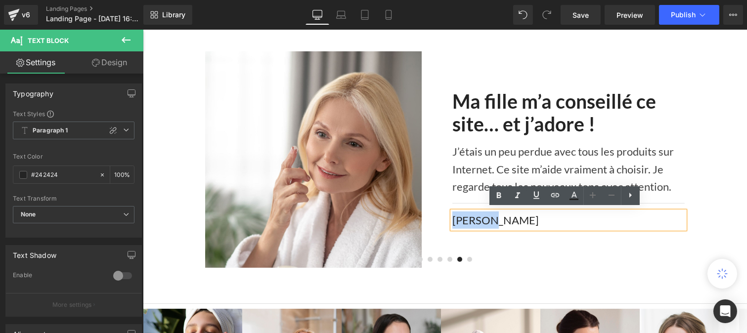
drag, startPoint x: 513, startPoint y: 219, endPoint x: 439, endPoint y: 214, distance: 74.9
click at [439, 214] on div "Image Ma fille m’a conseillé ce site… et j’adore ! Heading J’étais un peu perdu…" at bounding box center [444, 159] width 495 height 217
click at [496, 198] on icon at bounding box center [499, 196] width 12 height 12
click at [466, 255] on button at bounding box center [469, 259] width 10 height 9
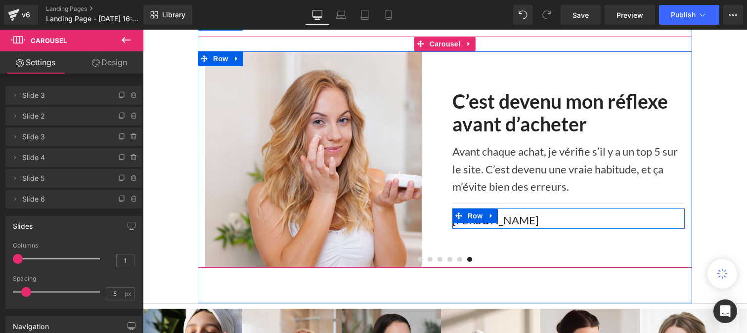
click at [525, 218] on div "Isabelle" at bounding box center [568, 220] width 232 height 17
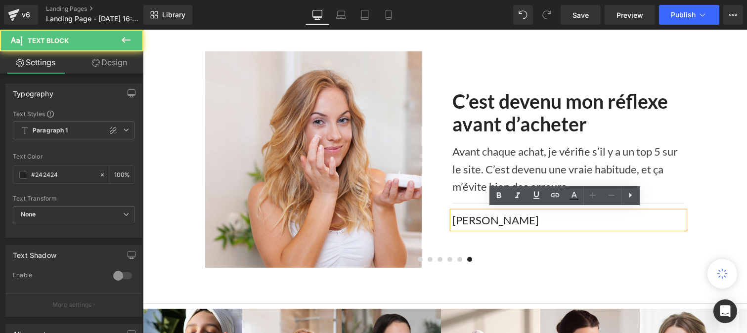
click at [557, 214] on div "Isabelle" at bounding box center [568, 220] width 232 height 17
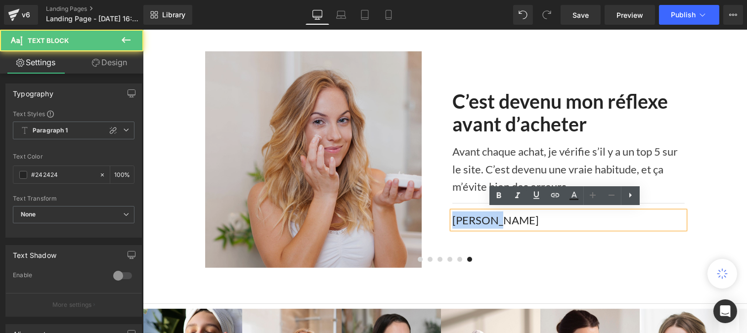
drag, startPoint x: 492, startPoint y: 216, endPoint x: 432, endPoint y: 215, distance: 59.3
click at [432, 215] on div "Image C’est devenu mon réflexe avant d’acheter Heading Avant chaque achat, je v…" at bounding box center [444, 159] width 495 height 217
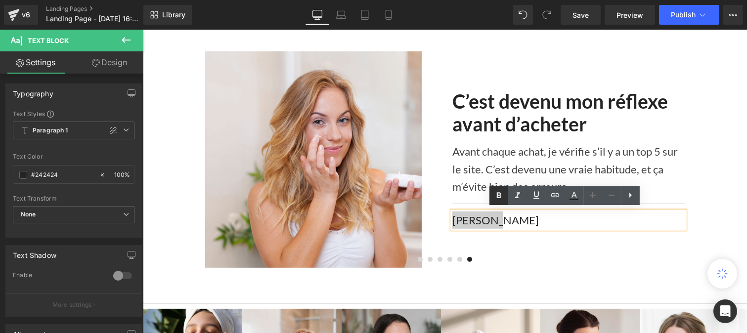
click at [496, 191] on icon at bounding box center [499, 196] width 12 height 12
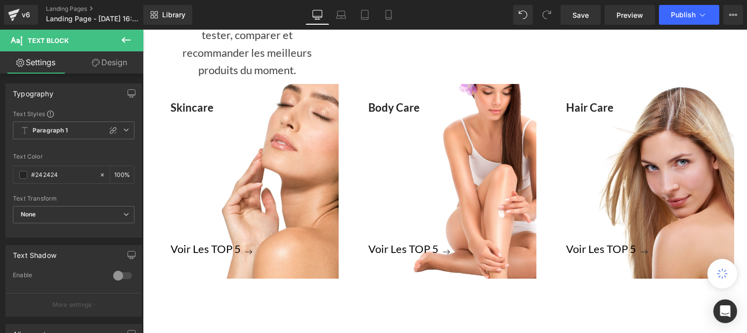
scroll to position [451, 0]
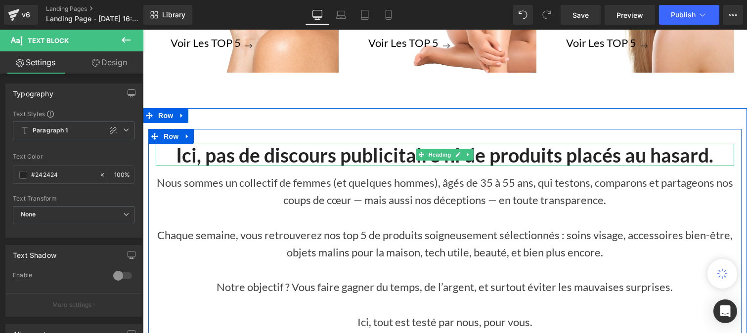
click at [356, 157] on h2 "Ici, pas de discours publicitaire ni de produits placés au hasard." at bounding box center [444, 155] width 579 height 23
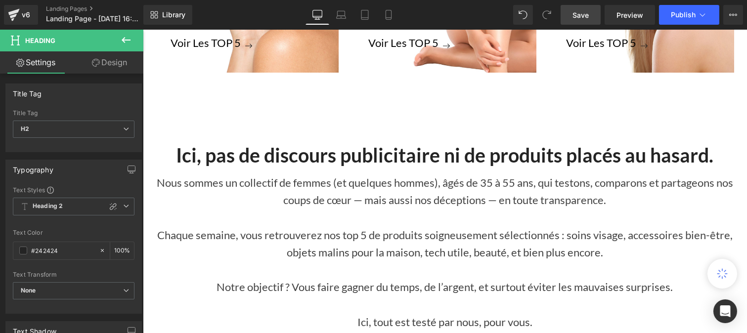
click at [585, 17] on span "Save" at bounding box center [581, 15] width 16 height 10
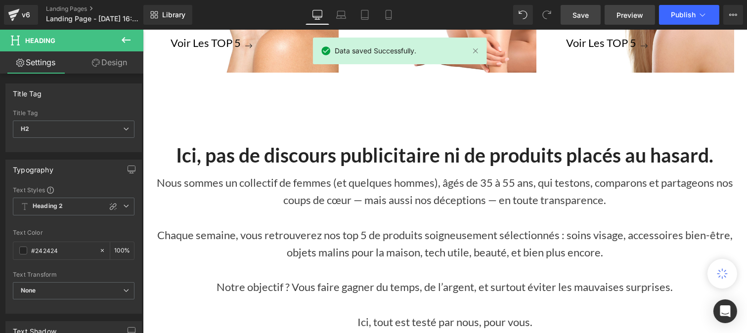
click at [631, 13] on span "Preview" at bounding box center [630, 15] width 27 height 10
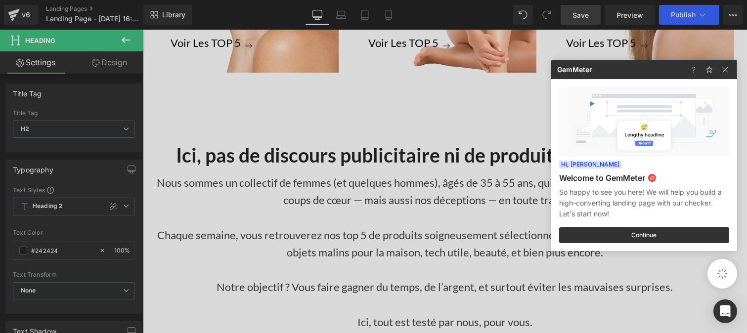
click at [483, 151] on div at bounding box center [373, 166] width 747 height 333
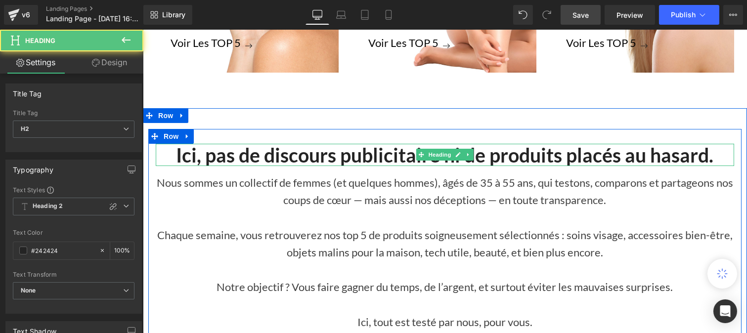
click at [619, 156] on h2 "Ici, pas de discours publicitaire ni de produits placés au hasard." at bounding box center [444, 155] width 579 height 23
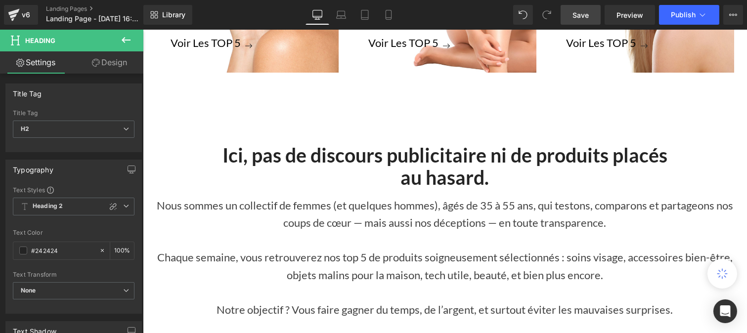
click at [580, 18] on span "Save" at bounding box center [581, 15] width 16 height 10
click at [681, 11] on span "Publish" at bounding box center [683, 15] width 25 height 8
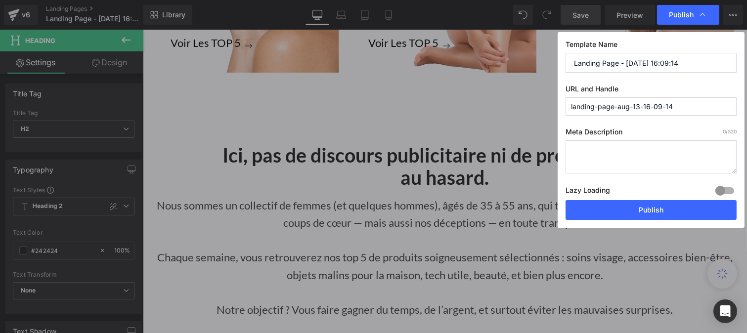
click at [630, 105] on input "landing-page-aug-13-16-09-14" at bounding box center [651, 106] width 171 height 18
click at [638, 67] on input "Landing Page - Aug 13, 16:09:14" at bounding box center [651, 63] width 171 height 20
paste input "Home Page"
type input "Home Page"
click at [622, 107] on input "landing-page-aug-13-16-09-14" at bounding box center [651, 106] width 171 height 18
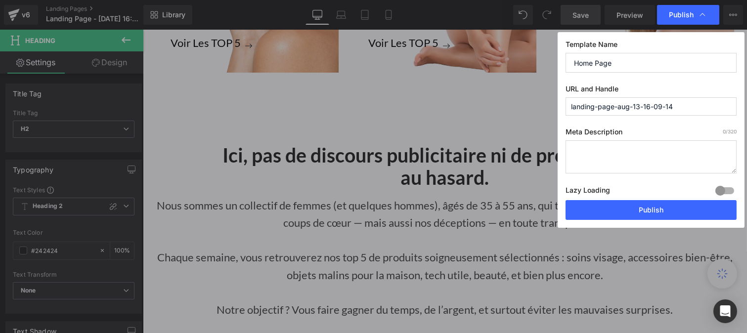
type textarea "16-09-14"
drag, startPoint x: 554, startPoint y: 114, endPoint x: 547, endPoint y: 114, distance: 6.9
click at [547, 114] on div "Publish Template Name Home Page URL and Handle landing-page-aug-13-16-09-14 Met…" at bounding box center [373, 166] width 747 height 333
click at [701, 16] on icon at bounding box center [703, 15] width 10 height 10
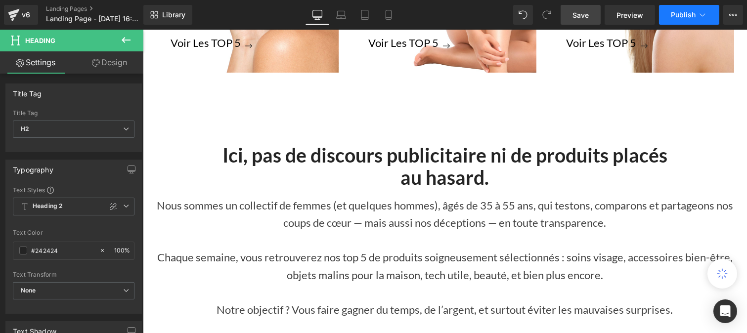
click at [684, 21] on button "Publish" at bounding box center [689, 15] width 60 height 20
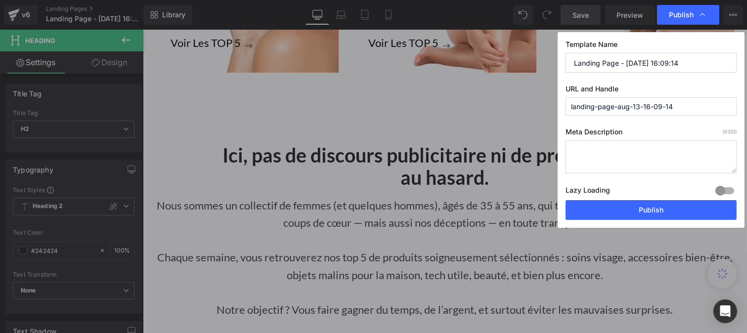
drag, startPoint x: 693, startPoint y: 110, endPoint x: 584, endPoint y: 102, distance: 109.1
click at [584, 102] on input "landing-page-aug-13-16-09-14" at bounding box center [651, 106] width 171 height 18
click at [613, 68] on input "Landing Page - Aug 13, 16:09:14" at bounding box center [651, 63] width 171 height 20
paste input "Home Page"
type input "Home Page"
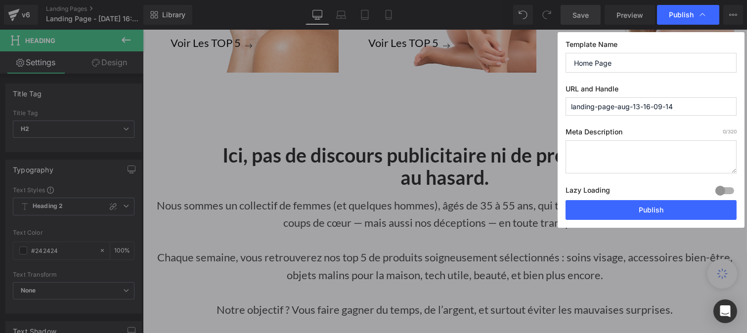
drag, startPoint x: 684, startPoint y: 107, endPoint x: 554, endPoint y: 101, distance: 130.7
click at [554, 101] on div "Publish Template Name Home Page URL and Handle landing-page-aug-13-16-09-14 Met…" at bounding box center [373, 166] width 747 height 333
type input "testesparnous"
click at [632, 209] on button "Publish" at bounding box center [651, 210] width 171 height 20
